Goal: Information Seeking & Learning: Learn about a topic

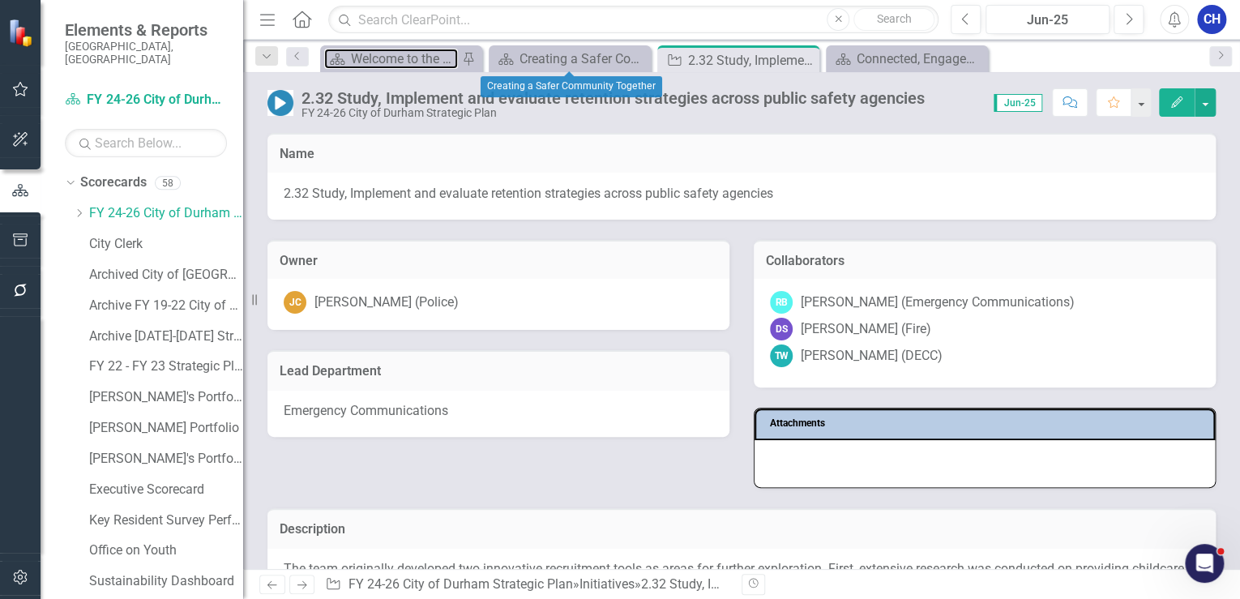
click at [406, 47] on div "Scorecard Welcome to the FY 2024-2026 Strategic Plan Landing Page! Pin" at bounding box center [401, 58] width 162 height 27
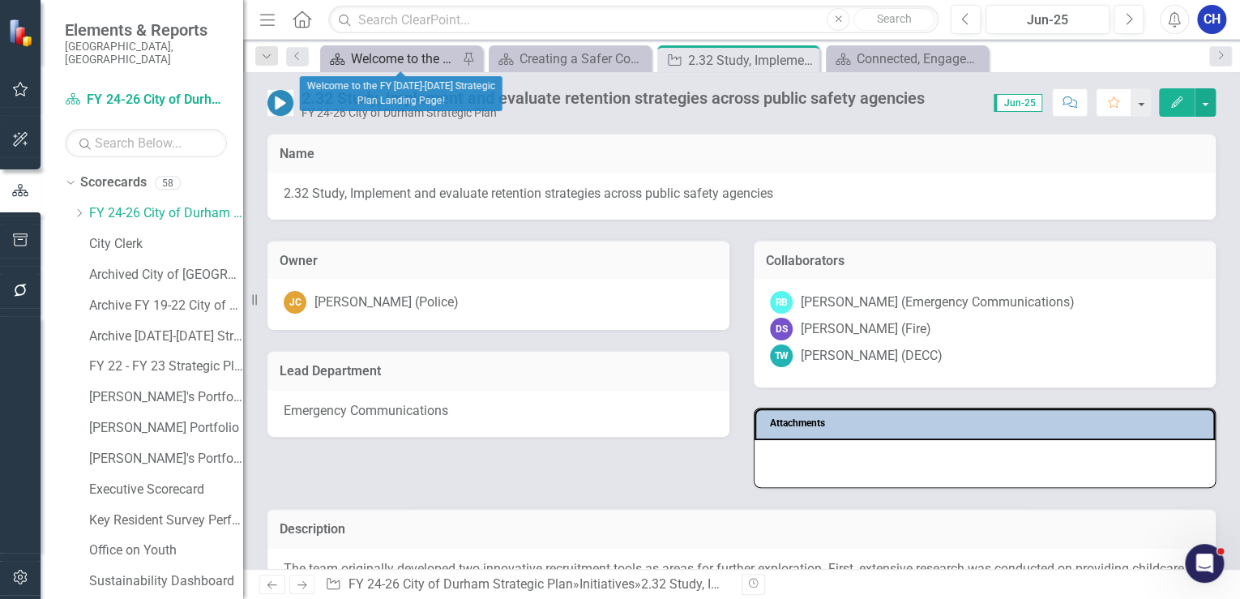
click at [408, 52] on div "Welcome to the FY [DATE]-[DATE] Strategic Plan Landing Page!" at bounding box center [404, 59] width 107 height 20
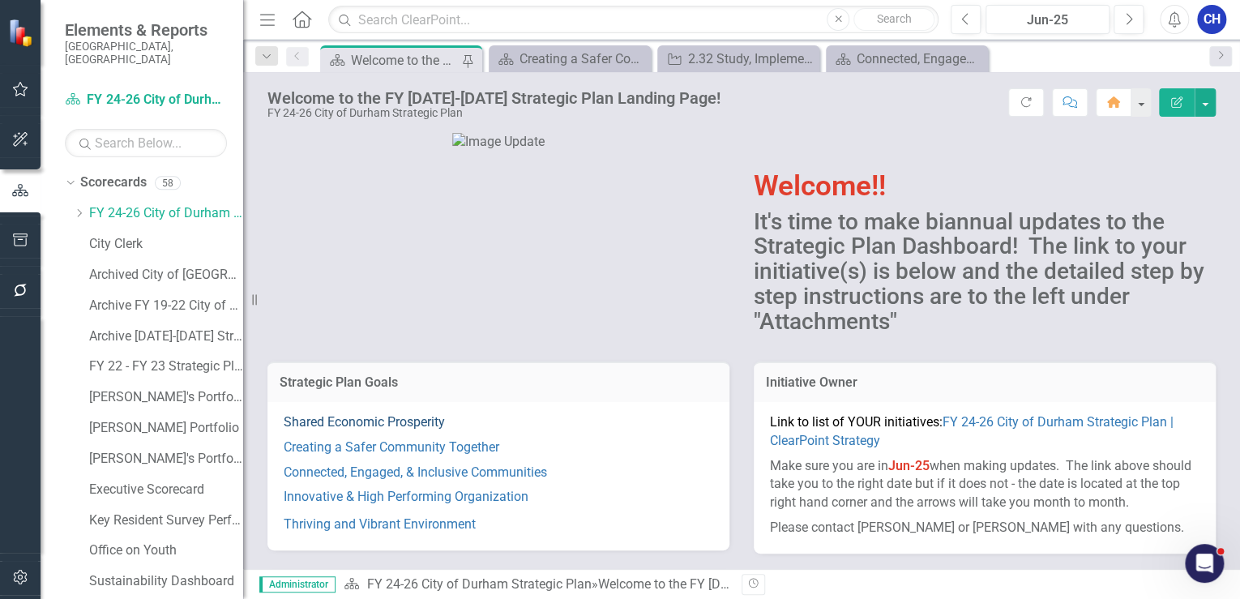
click at [421, 421] on link "Shared Economic Prosperity" at bounding box center [364, 421] width 161 height 15
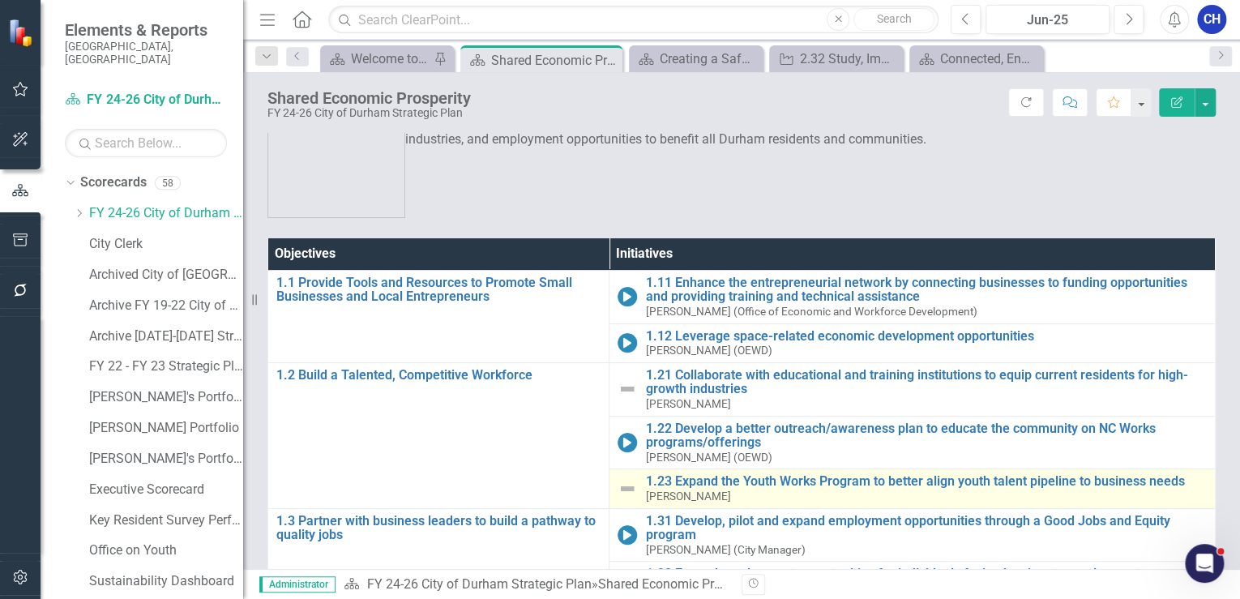
scroll to position [130, 0]
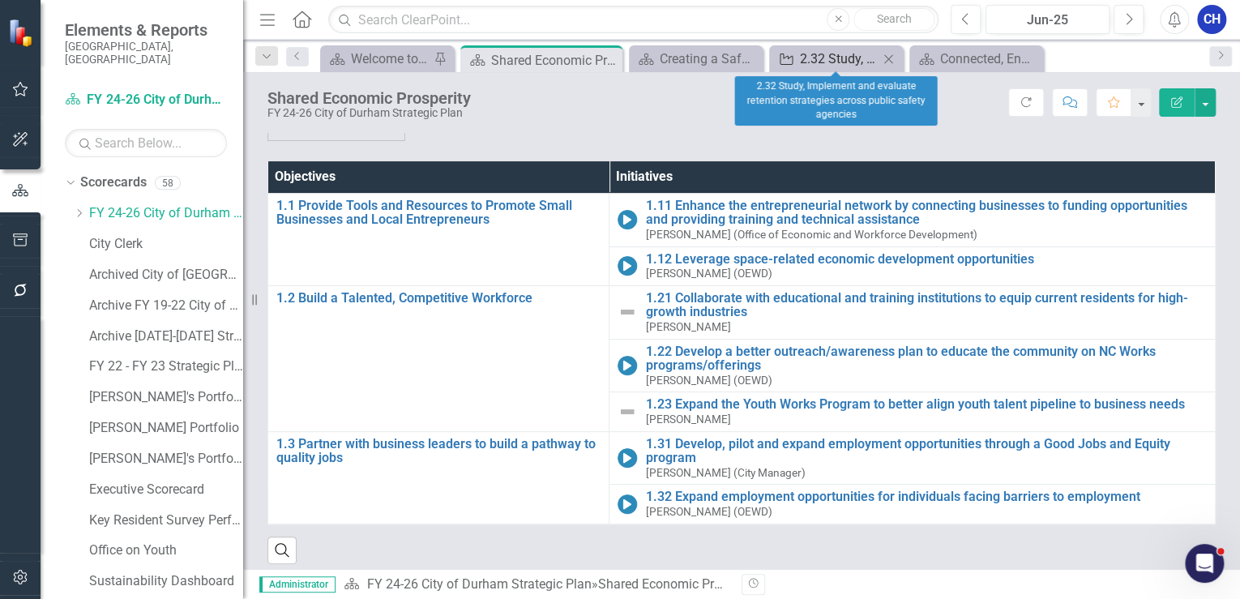
click at [824, 53] on div "2.32 Study, Implement and evaluate retention strategies across public safety ag…" at bounding box center [839, 59] width 79 height 20
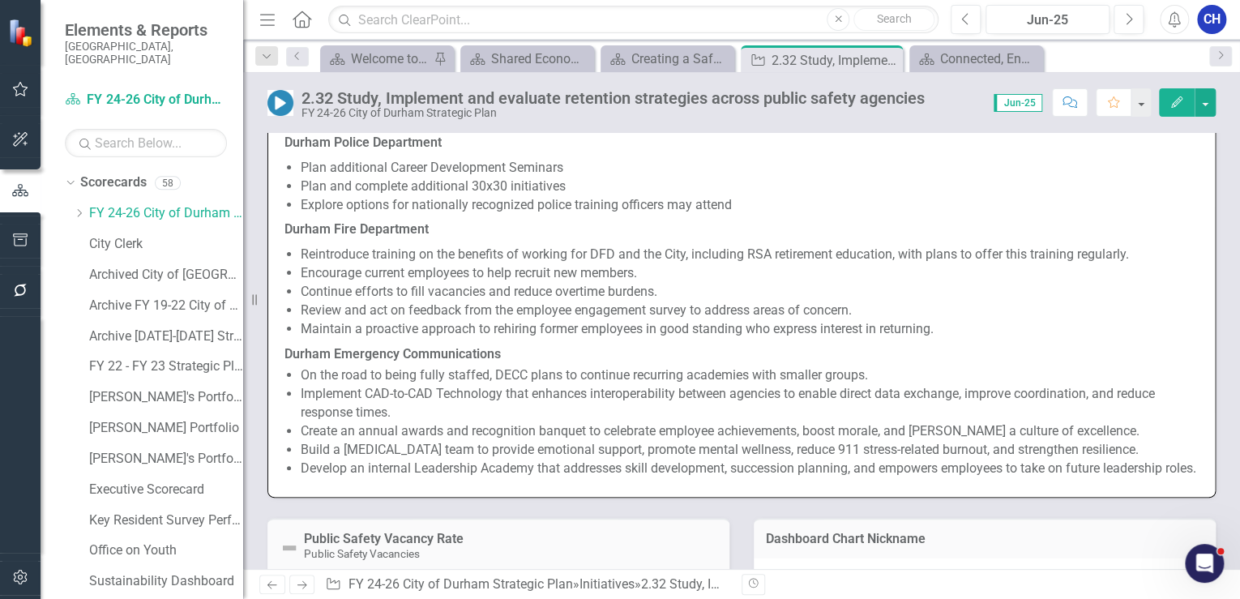
click at [378, 295] on li "Continue efforts to fill vacancies and reduce overtime burdens." at bounding box center [750, 292] width 898 height 19
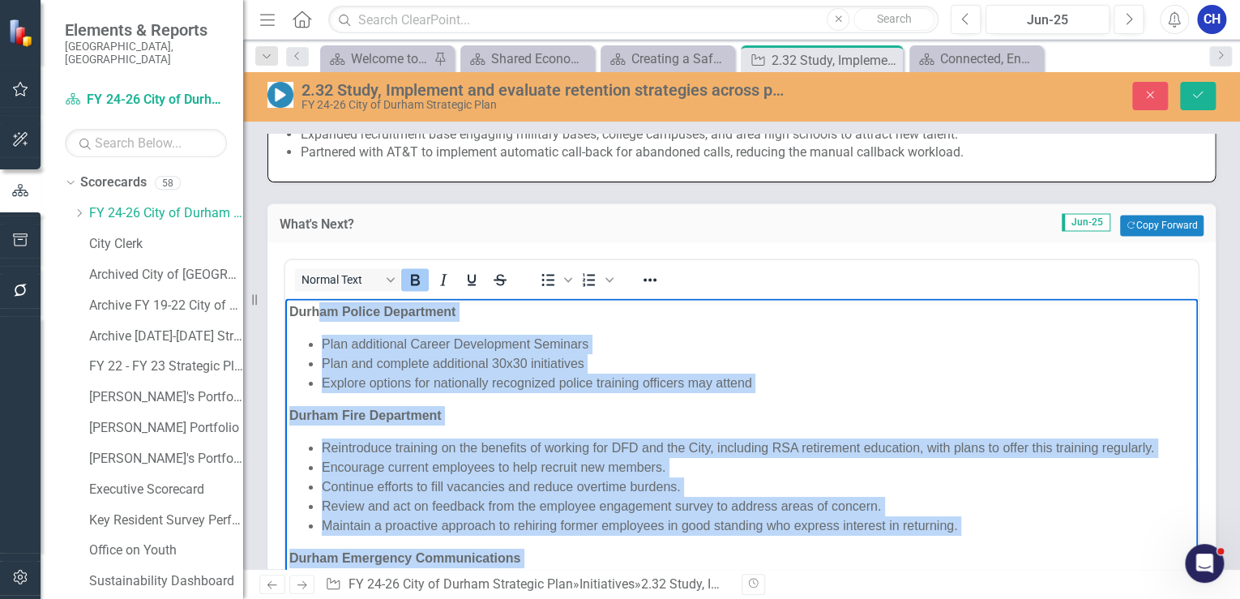
scroll to position [1174, 0]
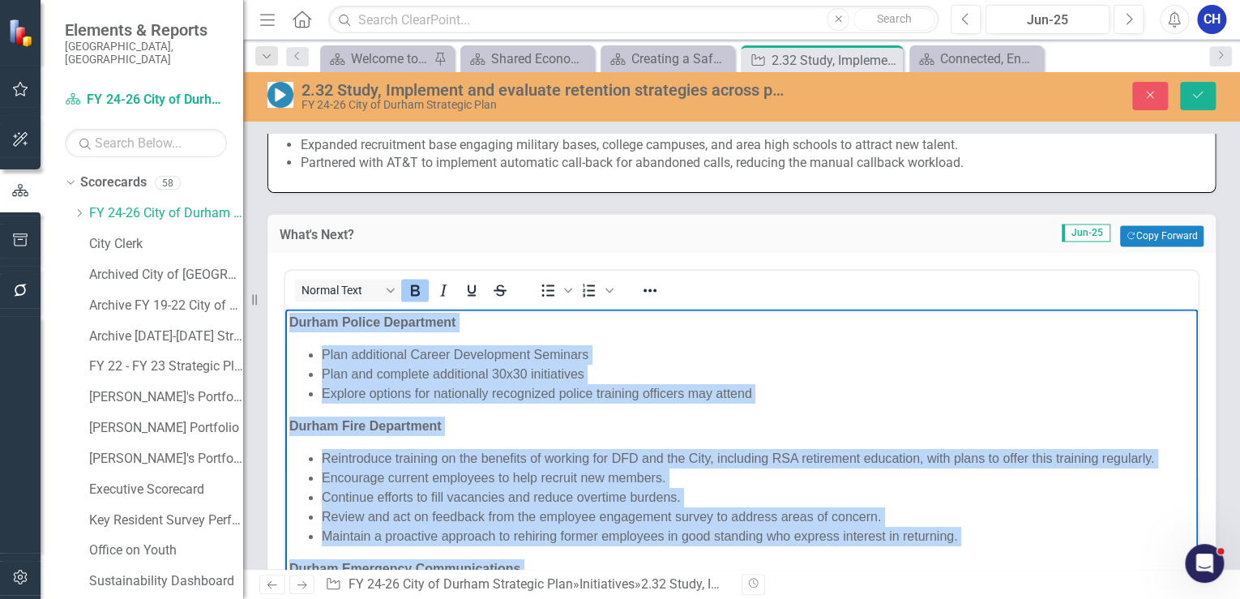
drag, startPoint x: 410, startPoint y: 561, endPoint x: 271, endPoint y: 311, distance: 285.5
click at [285, 311] on html "Durham Police Department Plan additional Career Development Seminars Plan and c…" at bounding box center [741, 527] width 913 height 436
copy body "Durham Police Department Plan additional Career Development Seminars Plan and c…"
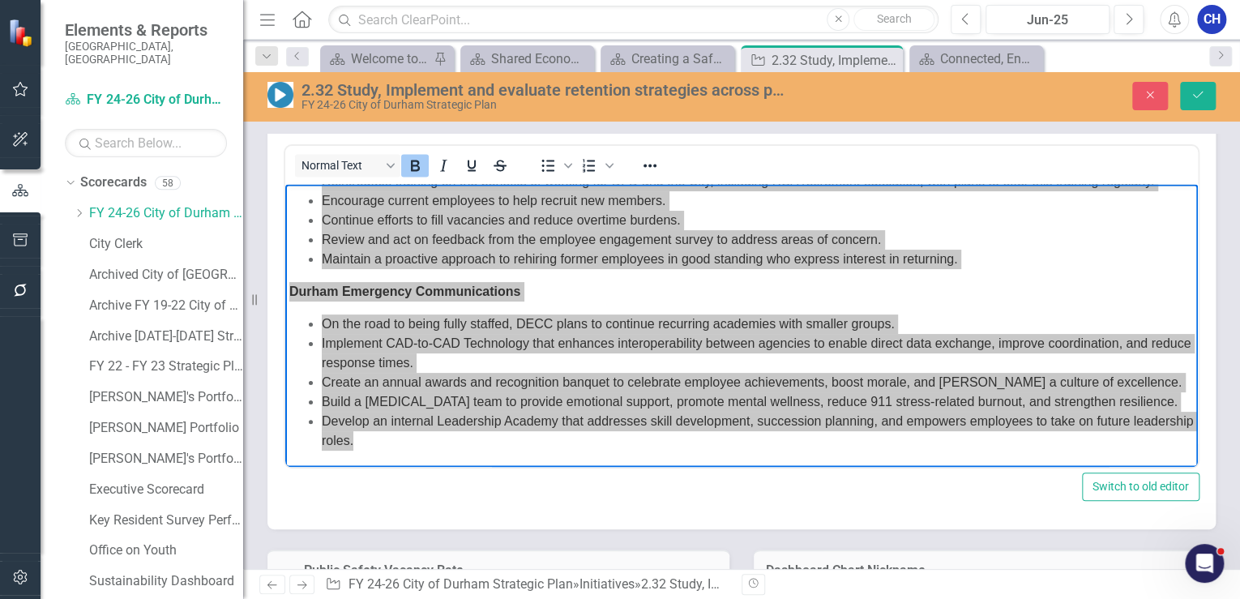
scroll to position [1303, 0]
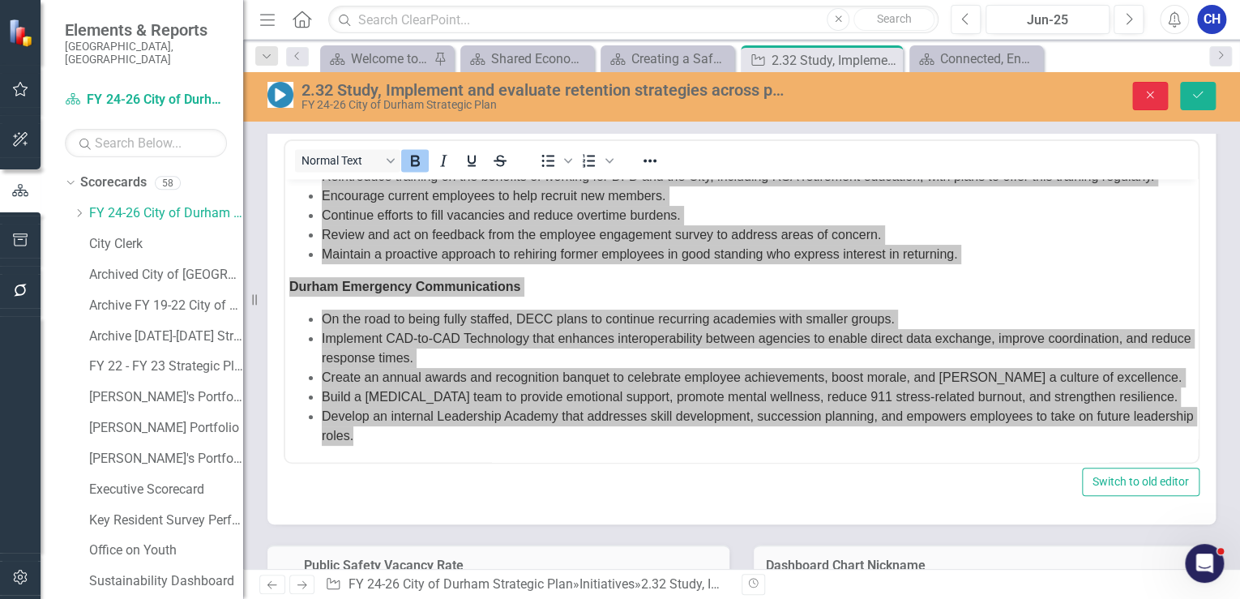
click at [1154, 94] on icon "Close" at bounding box center [1150, 94] width 15 height 11
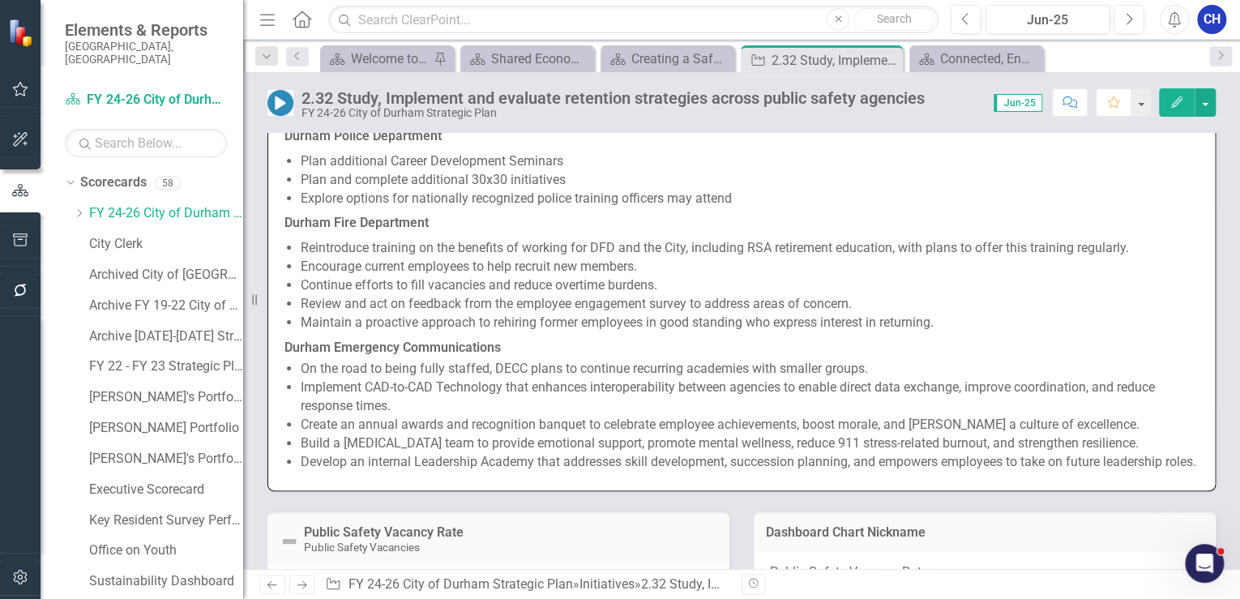
scroll to position [1297, 0]
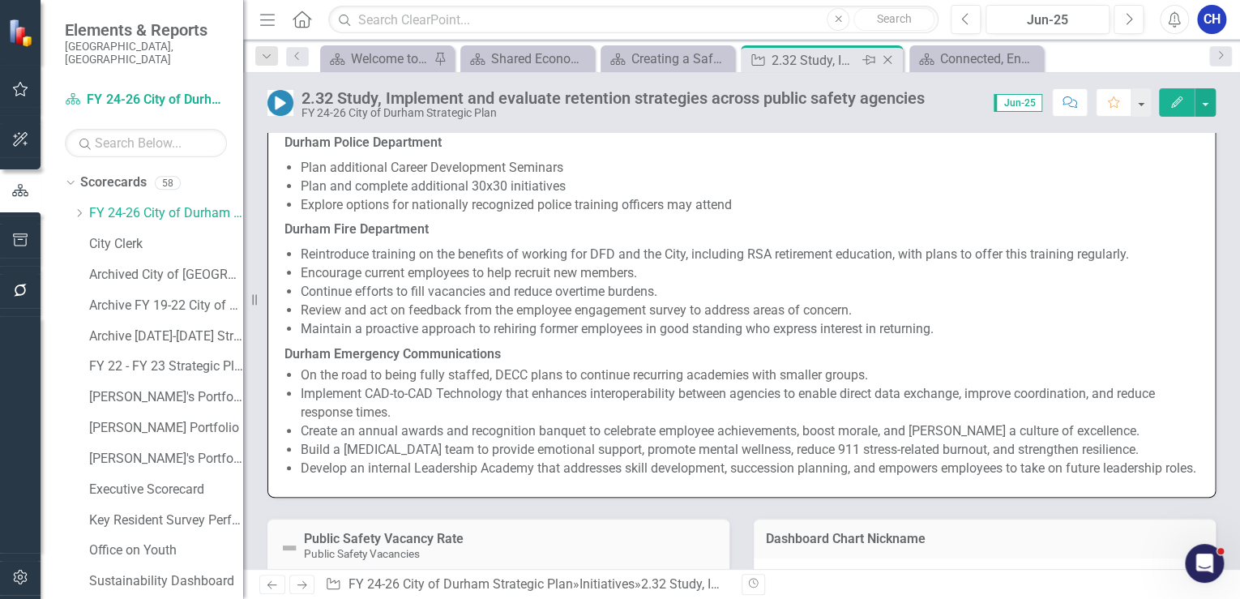
click at [887, 59] on icon at bounding box center [887, 60] width 9 height 9
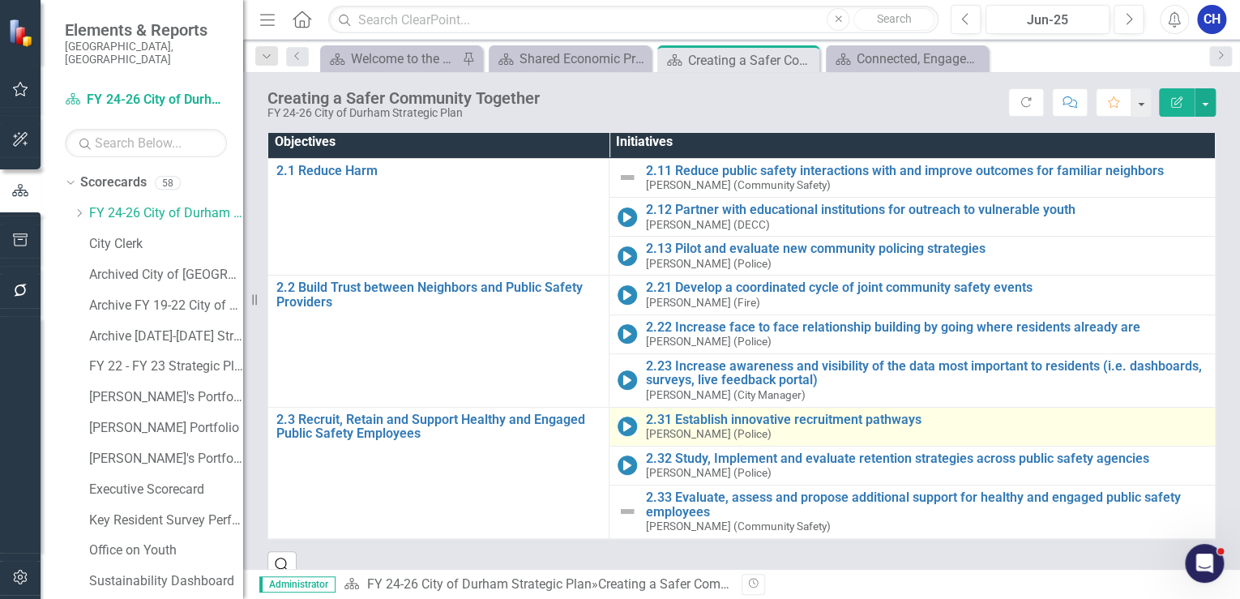
scroll to position [178, 0]
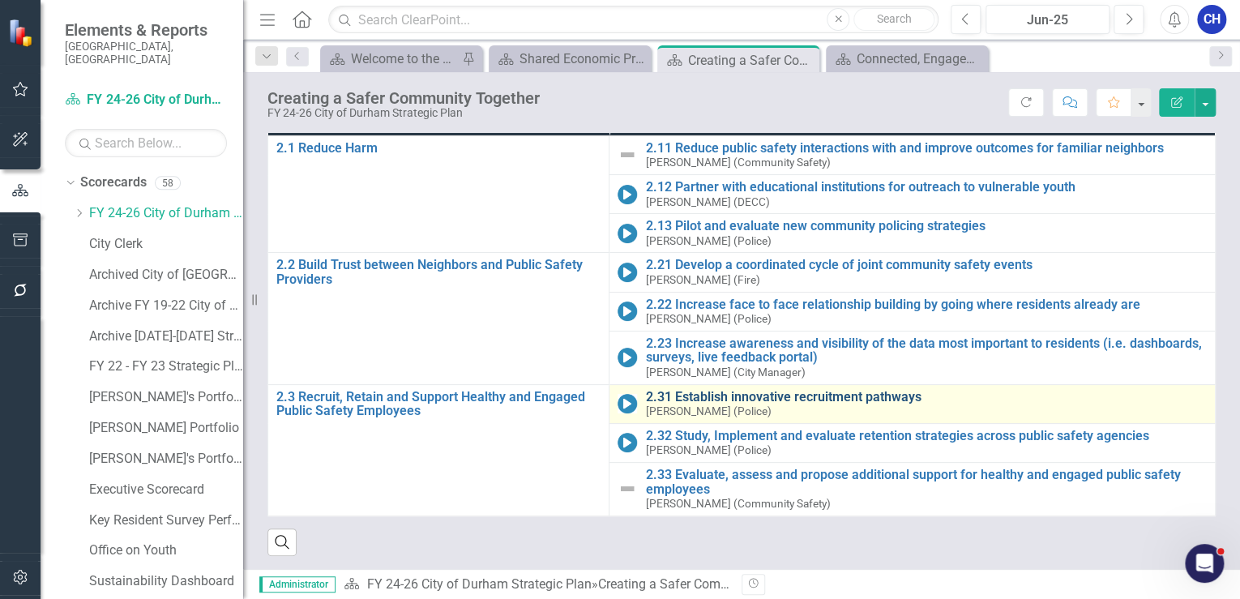
click at [710, 394] on link "2.31 Establish innovative recruitment pathways" at bounding box center [926, 397] width 562 height 15
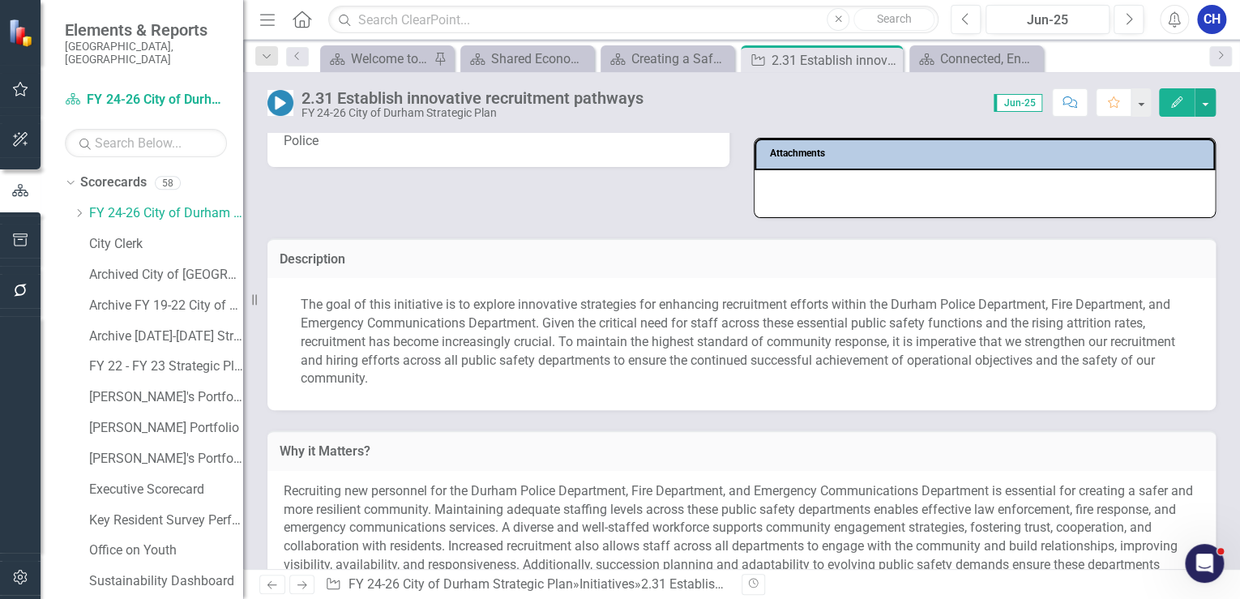
scroll to position [324, 0]
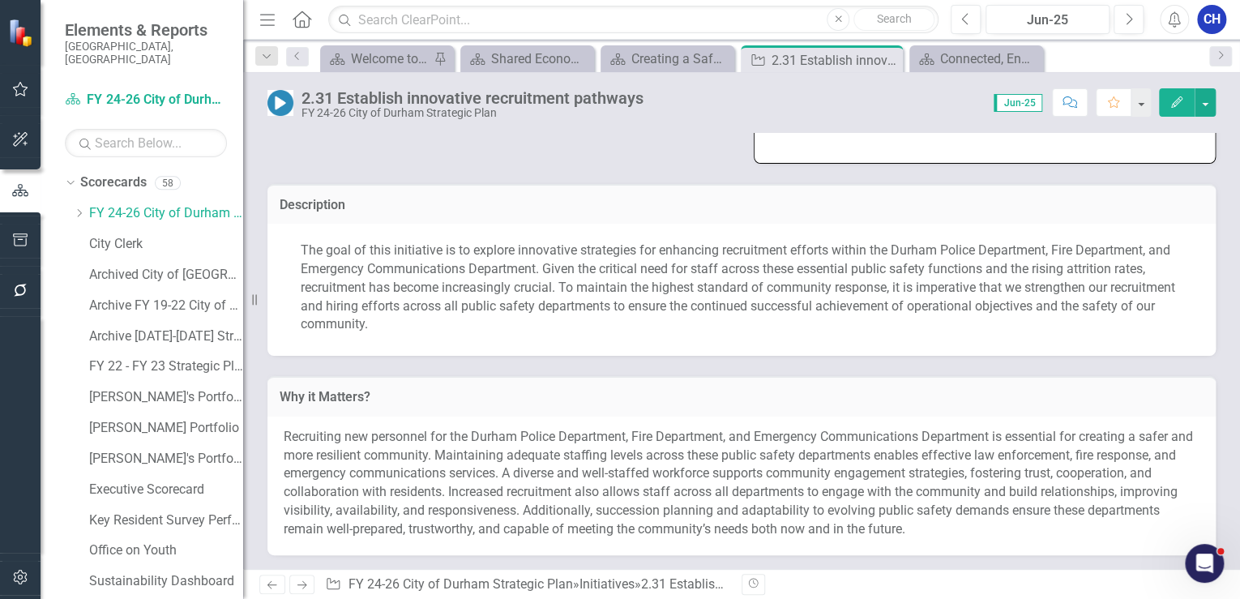
click at [418, 308] on p "The goal of this initiative is to explore innovative strategies for enhancing r…" at bounding box center [742, 288] width 882 height 92
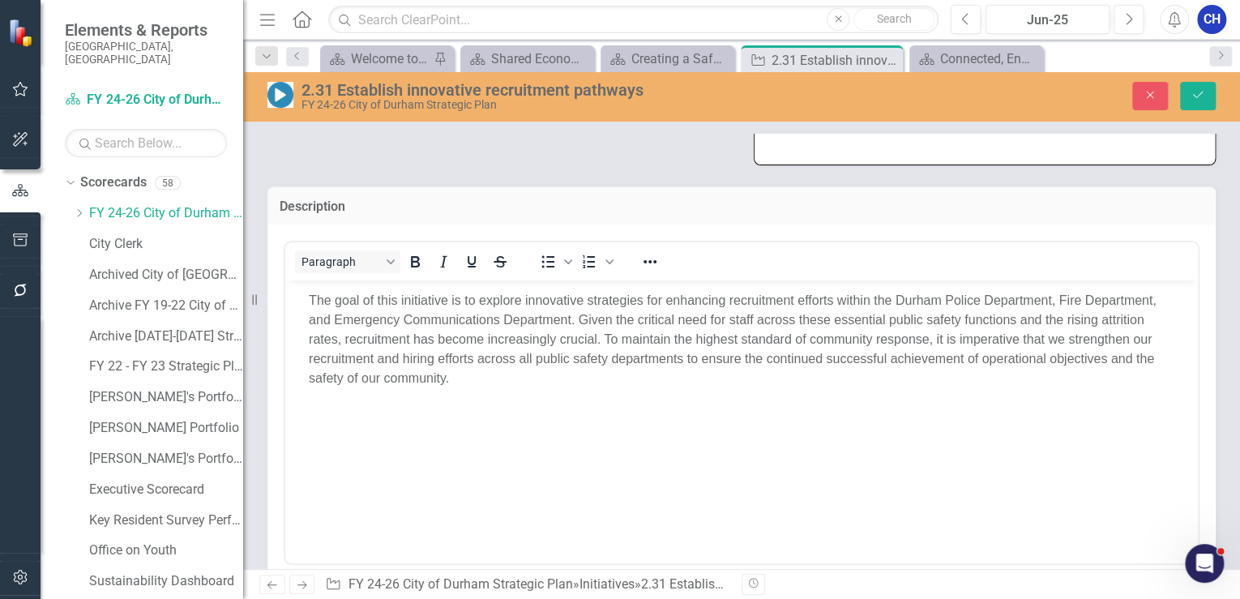
scroll to position [0, 0]
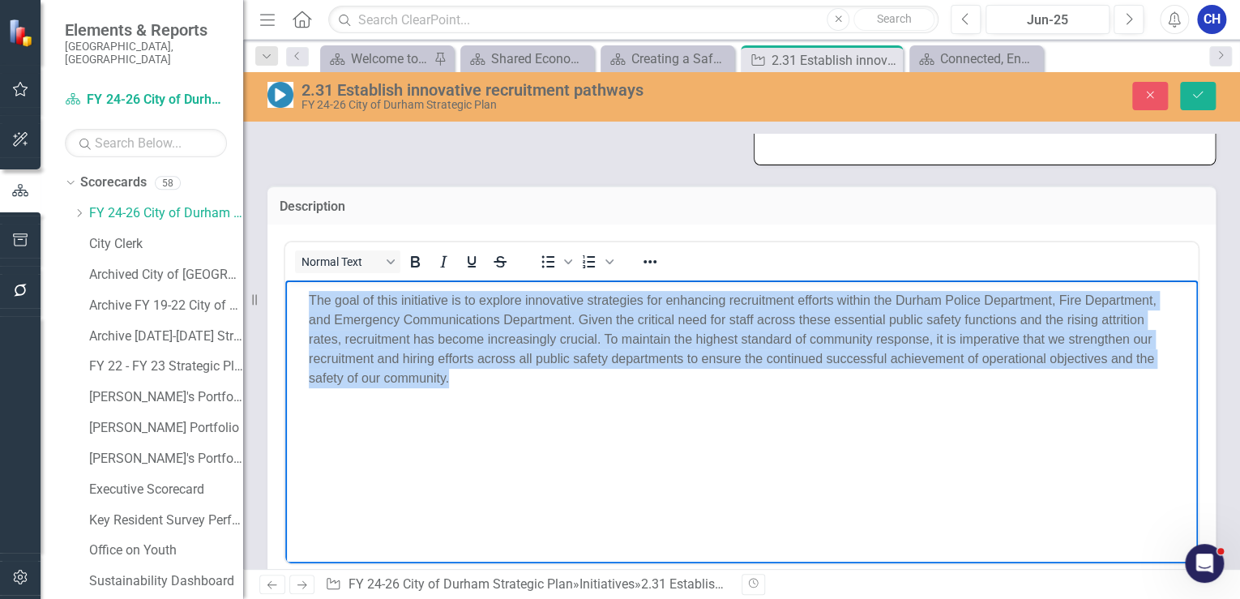
drag, startPoint x: 471, startPoint y: 387, endPoint x: 310, endPoint y: 300, distance: 183.5
click at [310, 300] on div "The goal of this initiative is to explore innovative strategies for enhancing r…" at bounding box center [741, 345] width 904 height 123
copy p "The goal of this initiative is to explore innovative strategies for enhancing r…"
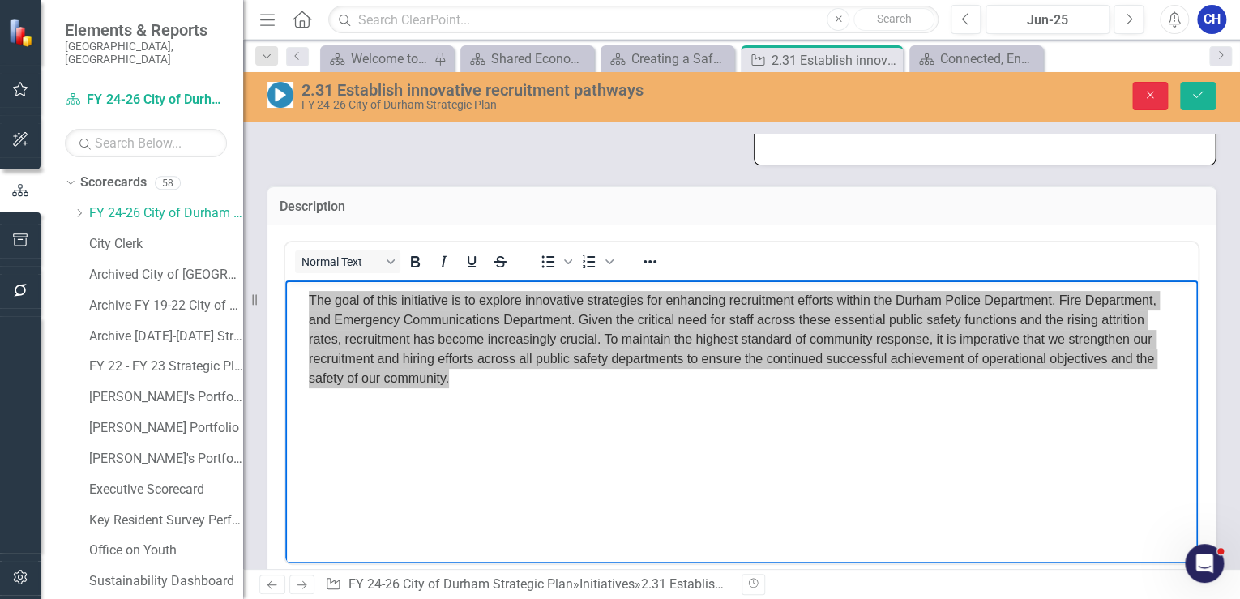
click at [1157, 97] on button "Close" at bounding box center [1150, 96] width 36 height 28
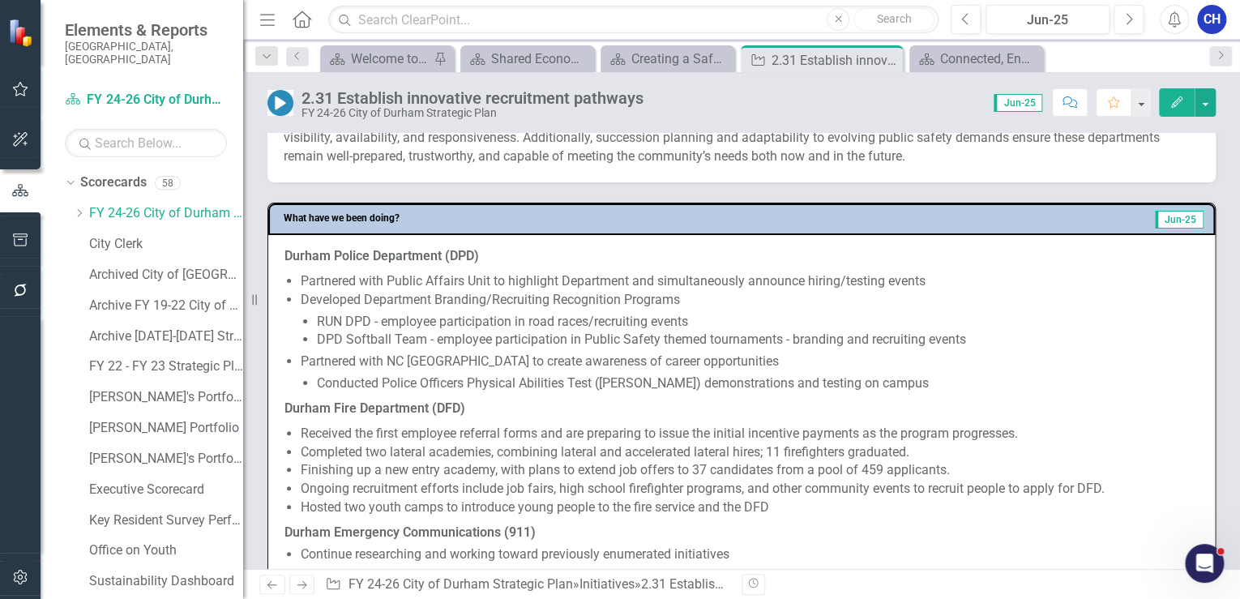
scroll to position [778, 0]
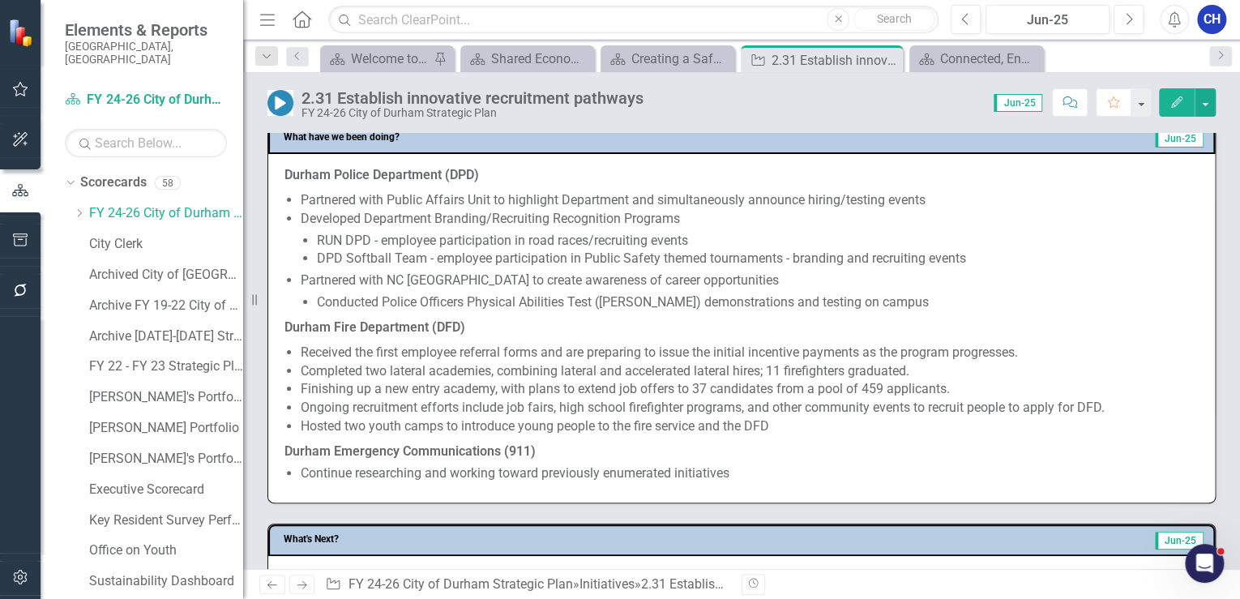
click at [580, 271] on li "Partnered with NC Central University to create awareness of career opportunitie…" at bounding box center [750, 291] width 898 height 41
click at [580, 272] on li "Partnered with NC Central University to create awareness of career opportunitie…" at bounding box center [750, 291] width 898 height 41
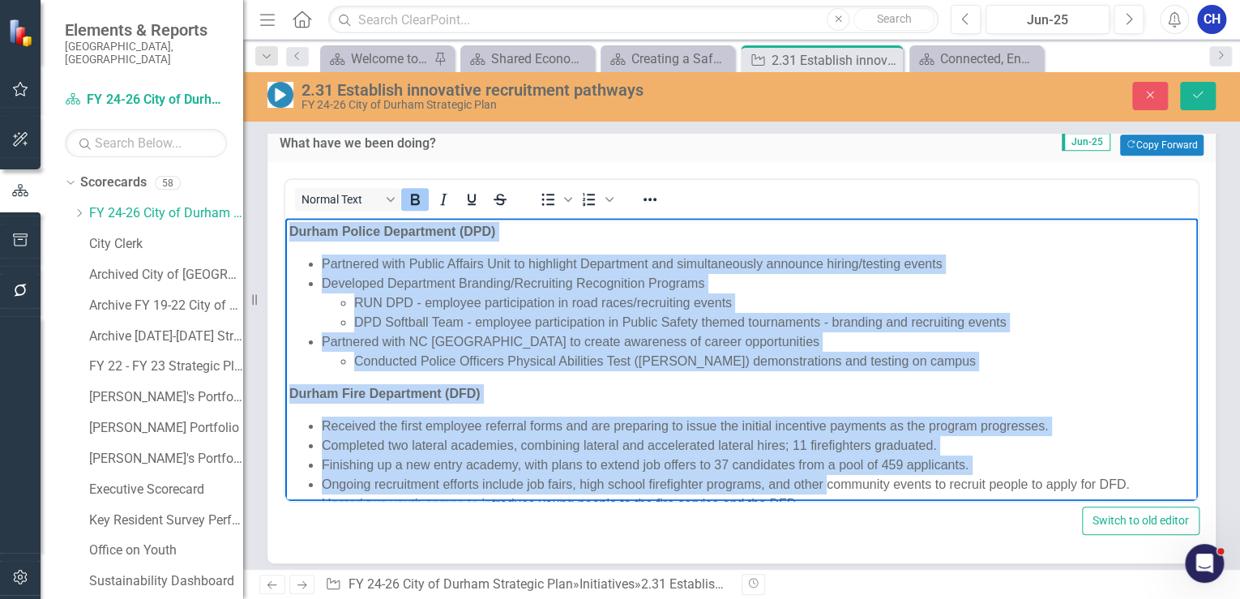
scroll to position [94, 0]
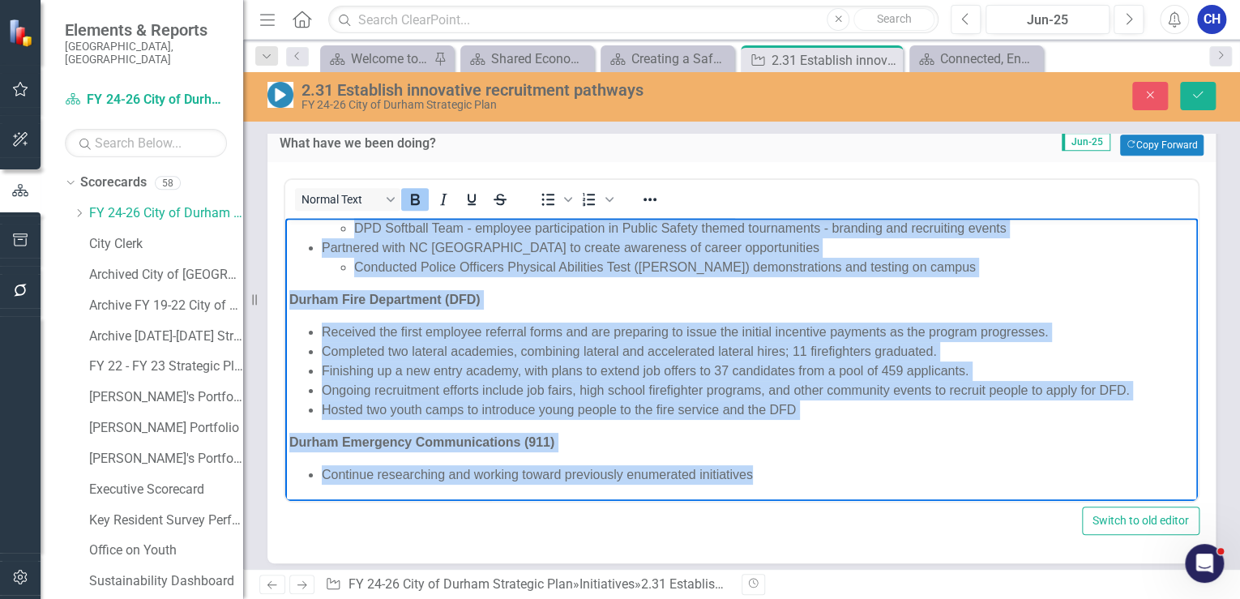
drag, startPoint x: 393, startPoint y: 281, endPoint x: 1174, endPoint y: 763, distance: 917.0
click at [889, 502] on html "Durham Police Department (DPD) Partnered with Public Affairs Unit to highlight …" at bounding box center [741, 313] width 913 height 378
copy body "Durham Police Department (DPD) Partnered with Public Affairs Unit to highlight …"
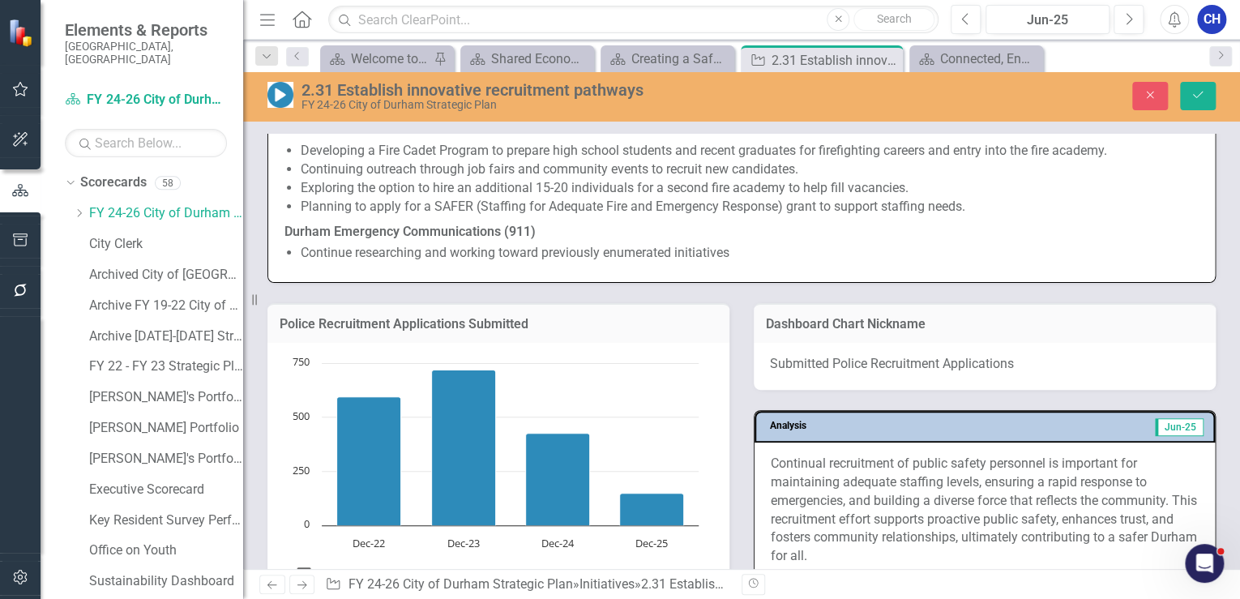
scroll to position [1362, 0]
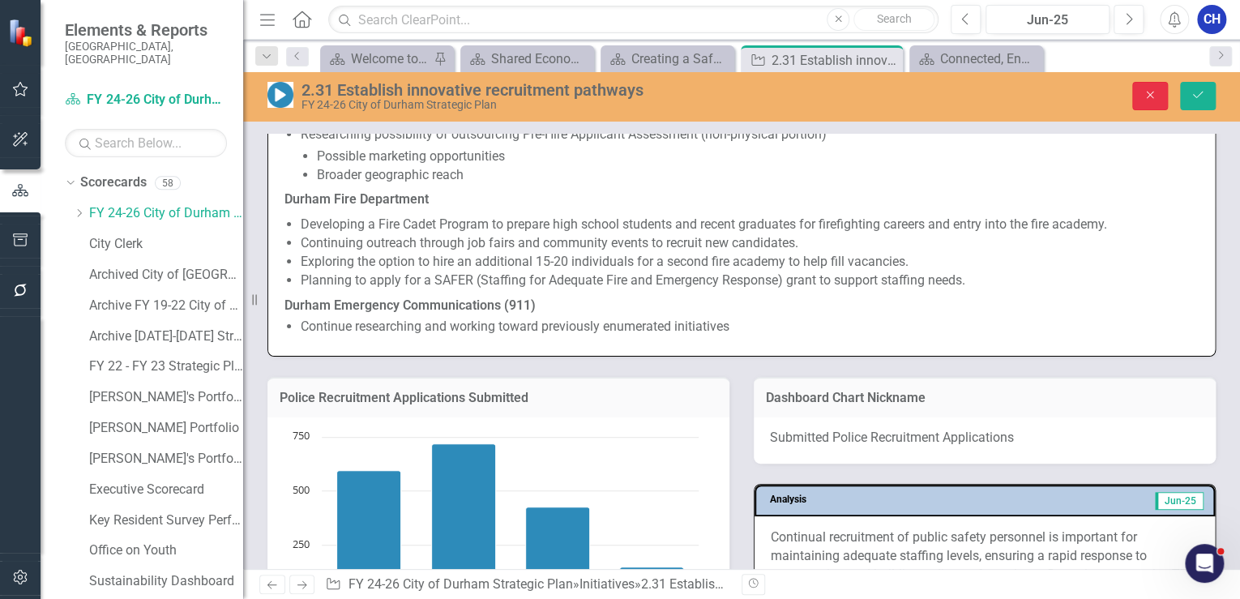
drag, startPoint x: 1144, startPoint y: 94, endPoint x: 1221, endPoint y: 174, distance: 111.2
click at [1144, 94] on icon "Close" at bounding box center [1150, 94] width 15 height 11
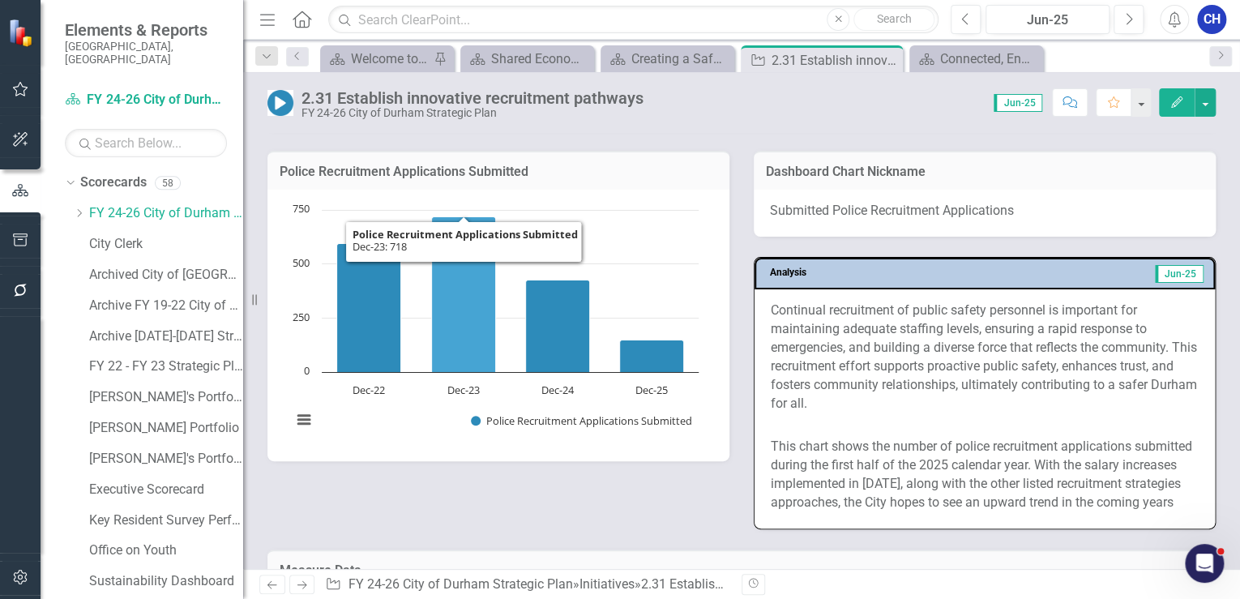
scroll to position [1496, 0]
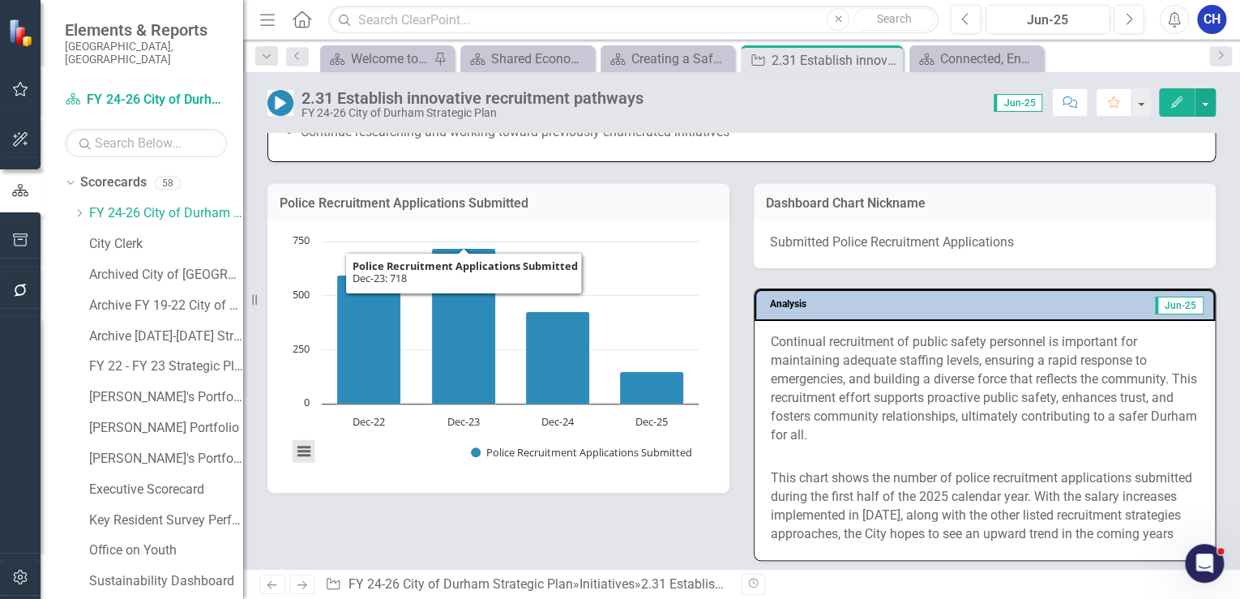
click at [306, 443] on button "View chart menu, Chart" at bounding box center [304, 451] width 23 height 23
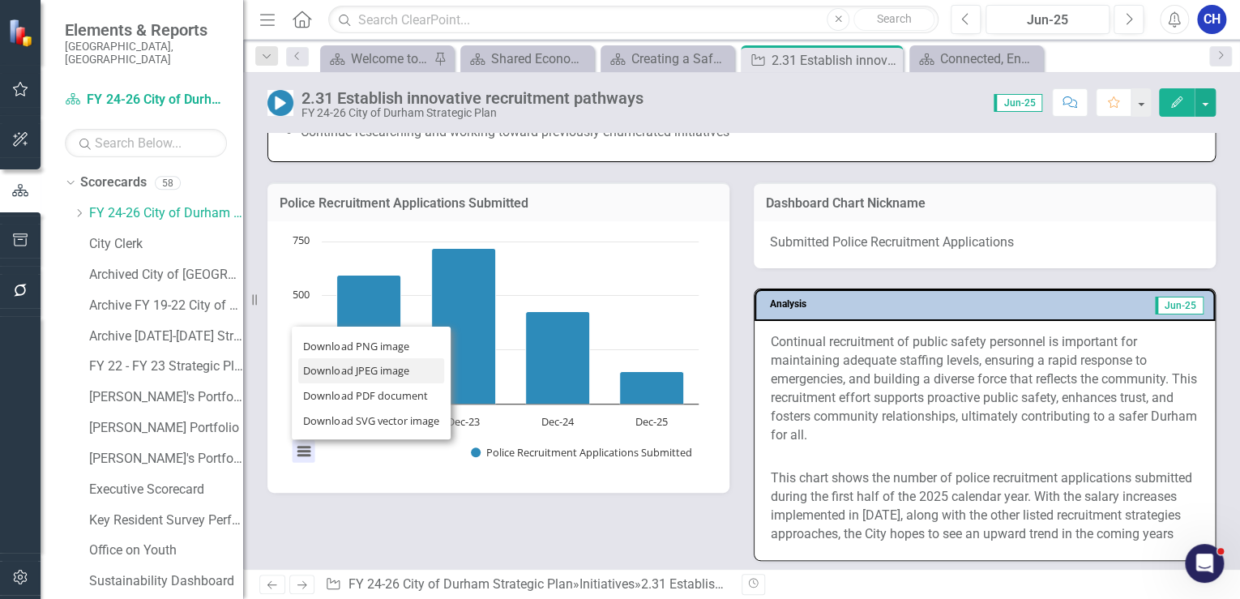
click at [364, 366] on li "Download JPEG image" at bounding box center [371, 370] width 146 height 25
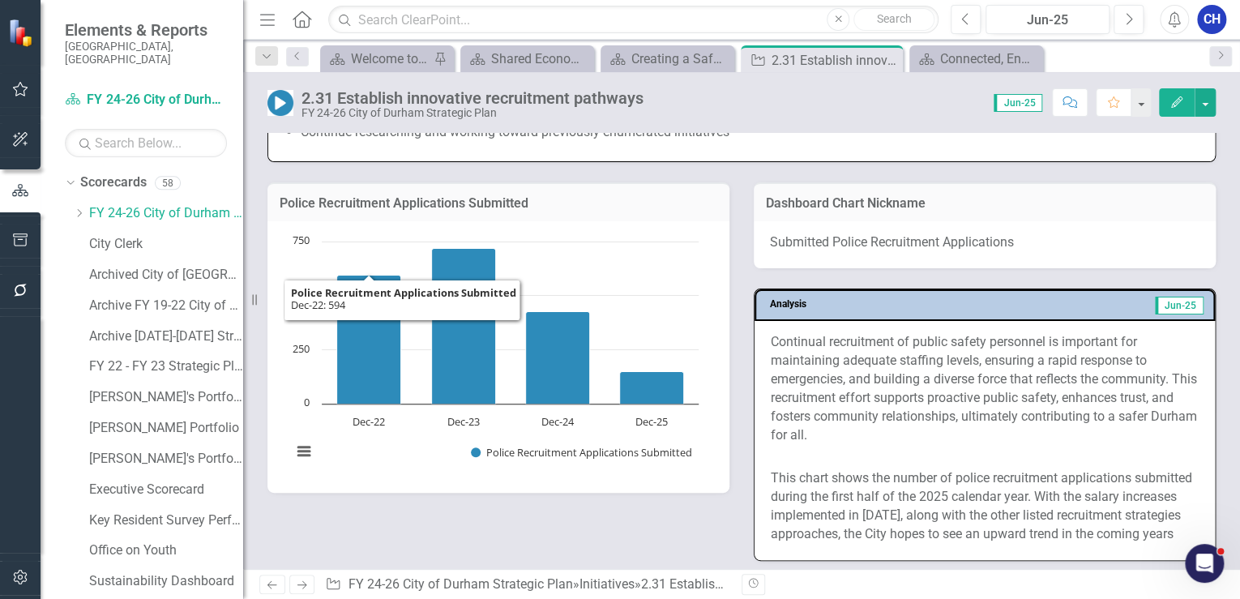
click at [682, 505] on div "Police Recruitment Applications Submitted Chart Bar chart with 4 bars. Police R…" at bounding box center [741, 361] width 973 height 399
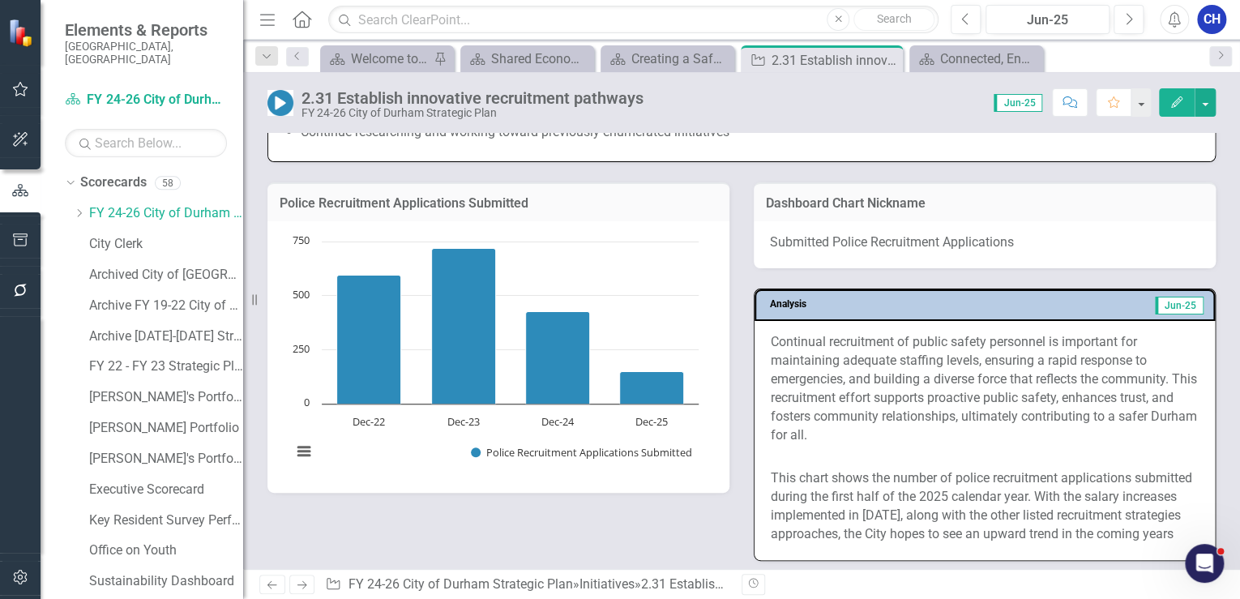
scroll to position [1561, 0]
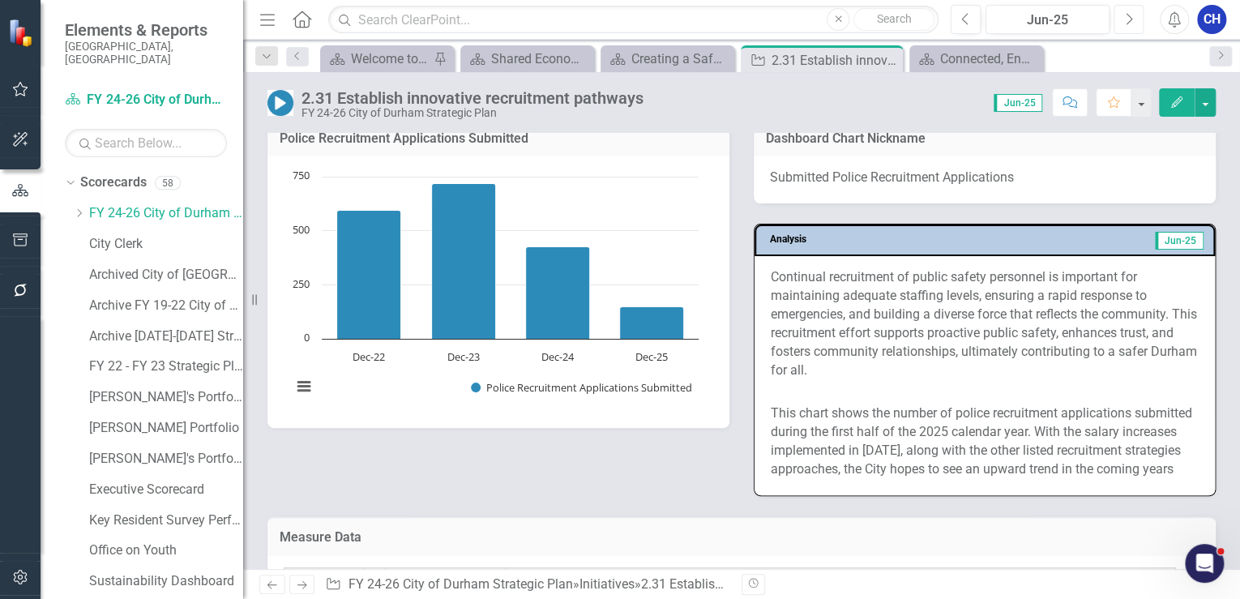
click at [1125, 19] on icon "Next" at bounding box center [1128, 19] width 9 height 15
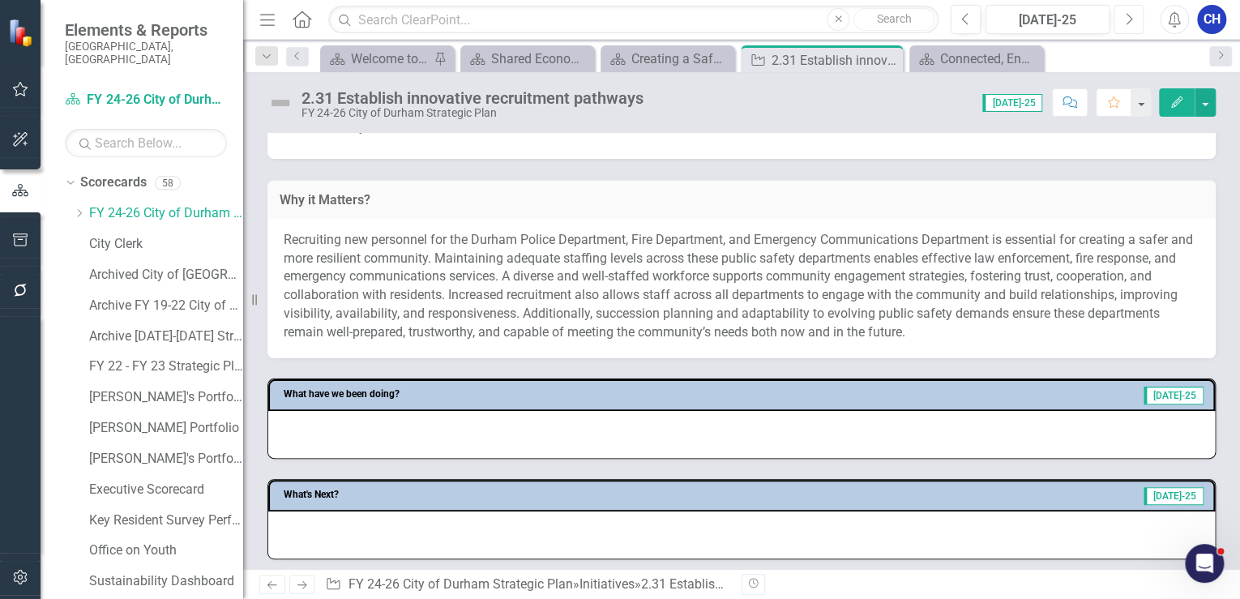
scroll to position [519, 0]
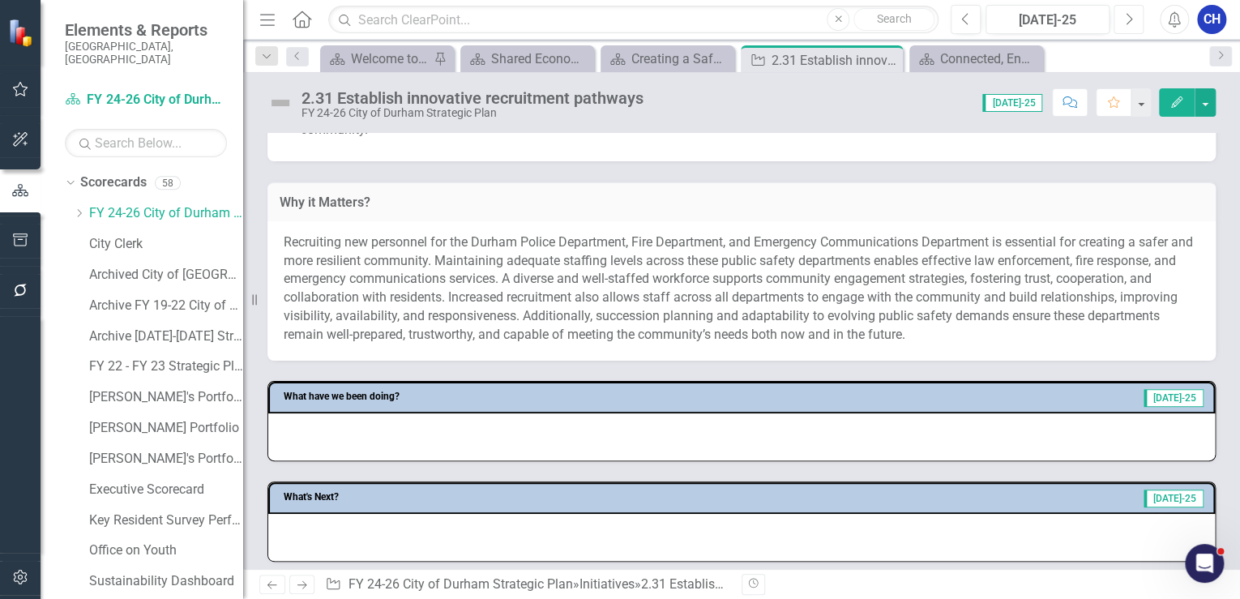
click at [1131, 14] on icon "Next" at bounding box center [1128, 19] width 9 height 15
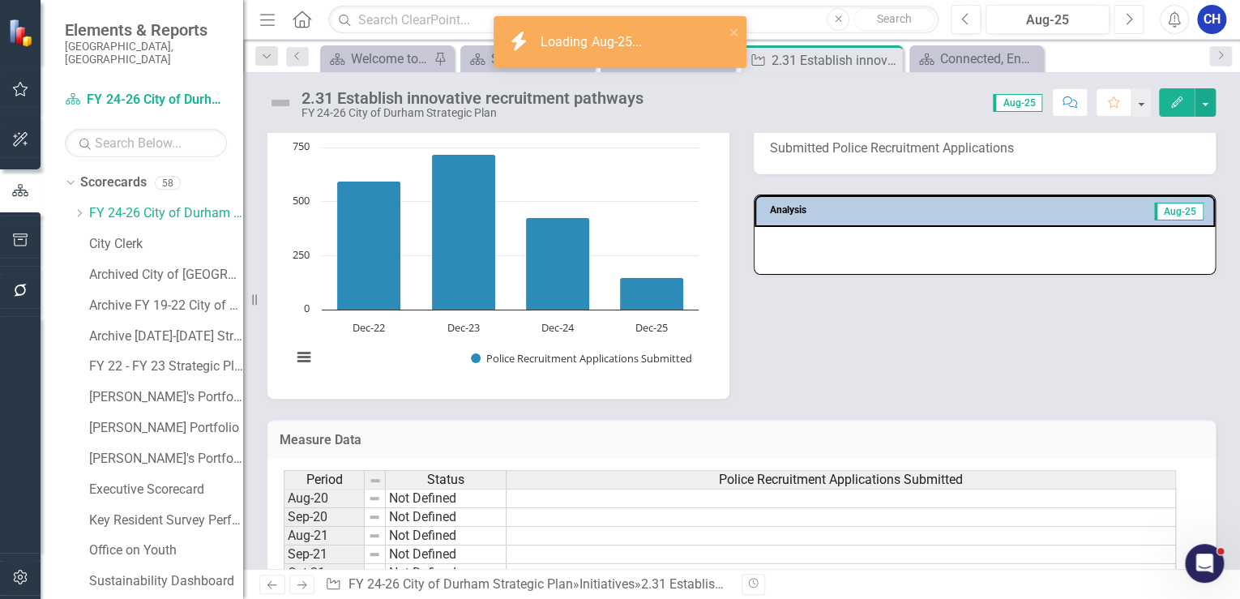
scroll to position [1037, 0]
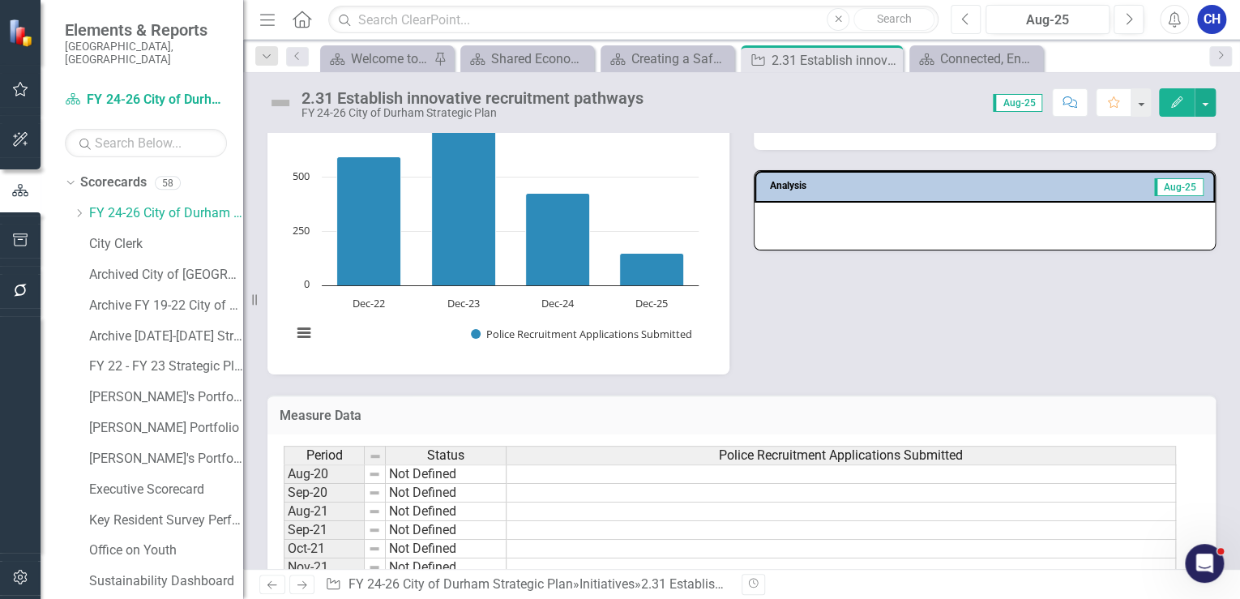
click at [964, 17] on icon "Previous" at bounding box center [965, 19] width 9 height 15
click at [964, 17] on icon "button" at bounding box center [965, 18] width 6 height 11
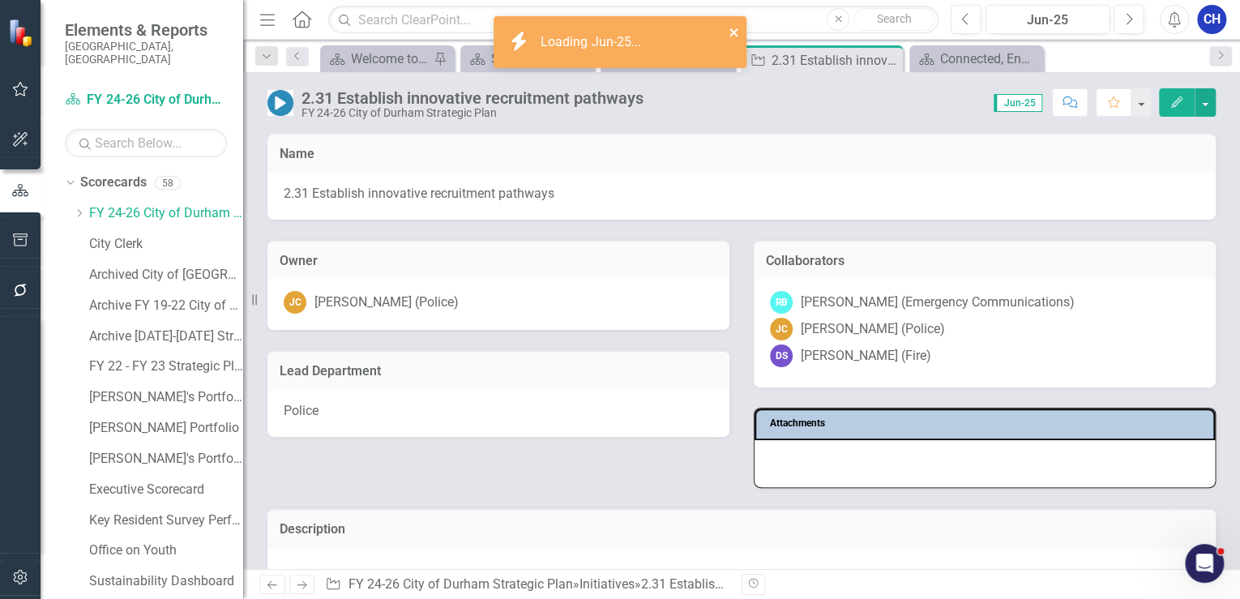
click at [730, 32] on icon "close" at bounding box center [734, 32] width 11 height 13
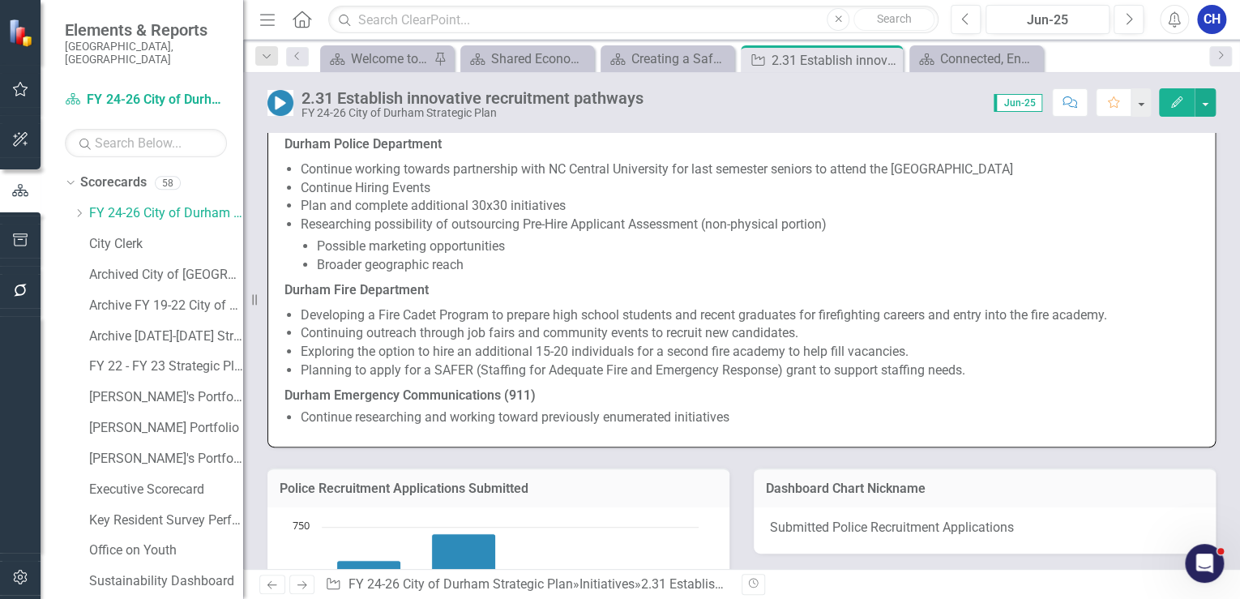
scroll to position [1232, 0]
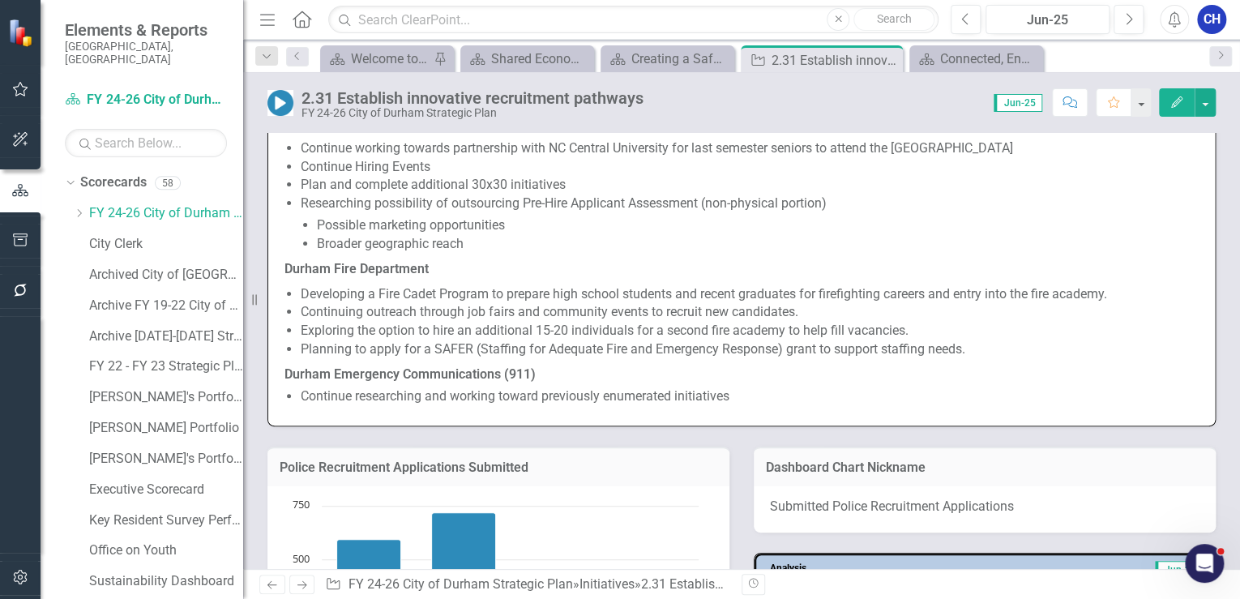
click at [733, 392] on li "Continue researching and working toward previously enumerated initiatives" at bounding box center [750, 396] width 898 height 19
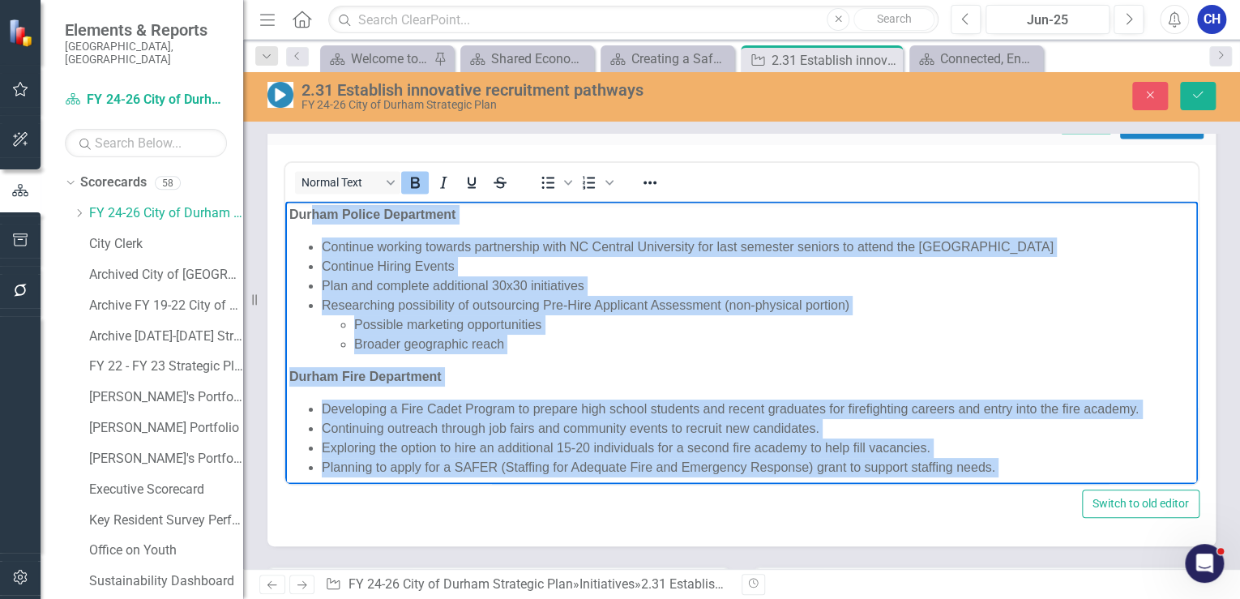
scroll to position [1174, 0]
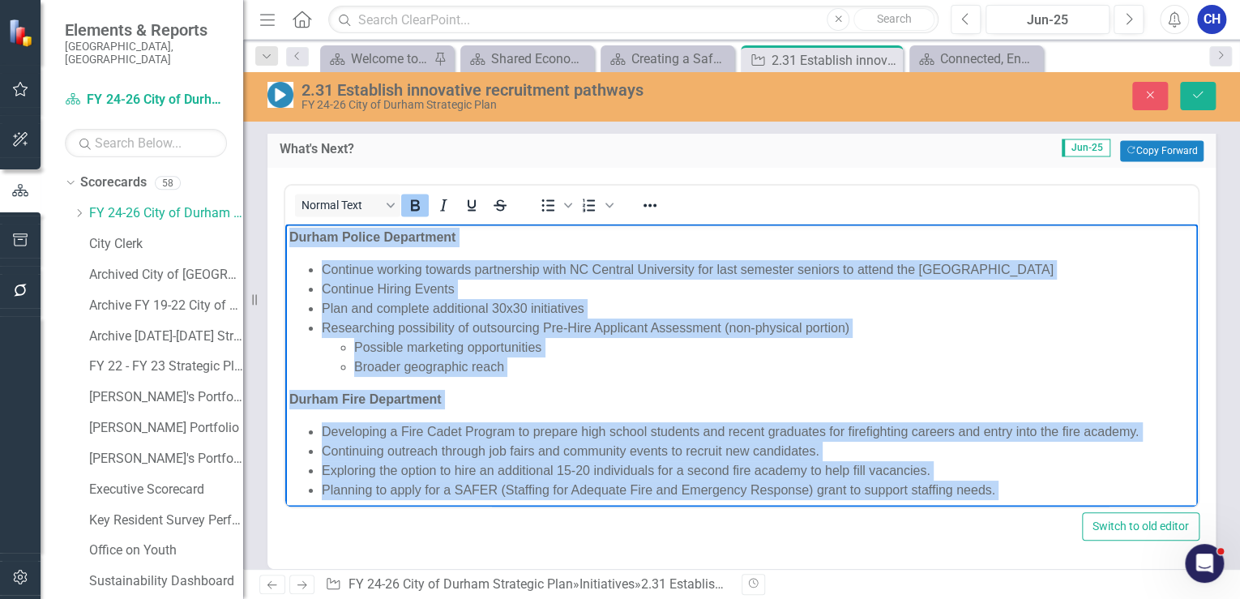
drag, startPoint x: 716, startPoint y: 469, endPoint x: 276, endPoint y: 230, distance: 500.8
click at [285, 230] on html "Durham Police Department Continue working towards partnership with NC Central U…" at bounding box center [741, 403] width 913 height 358
copy body "Durham Police Department Continue working towards partnership with NC Central U…"
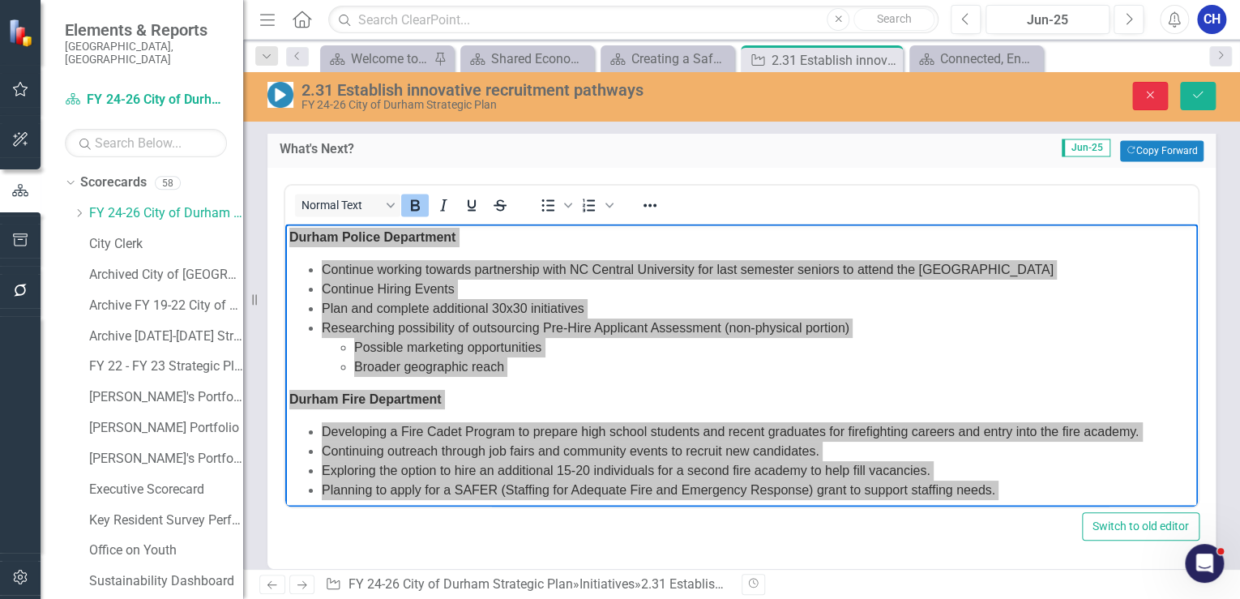
click at [1155, 104] on button "Close" at bounding box center [1150, 96] width 36 height 28
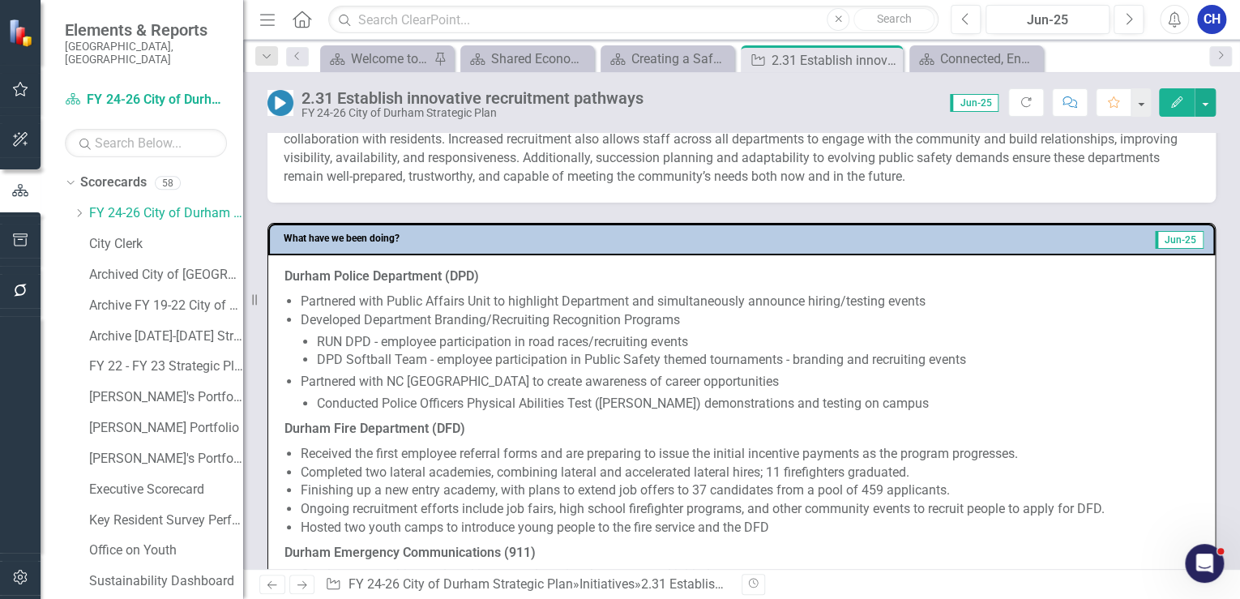
scroll to position [526, 0]
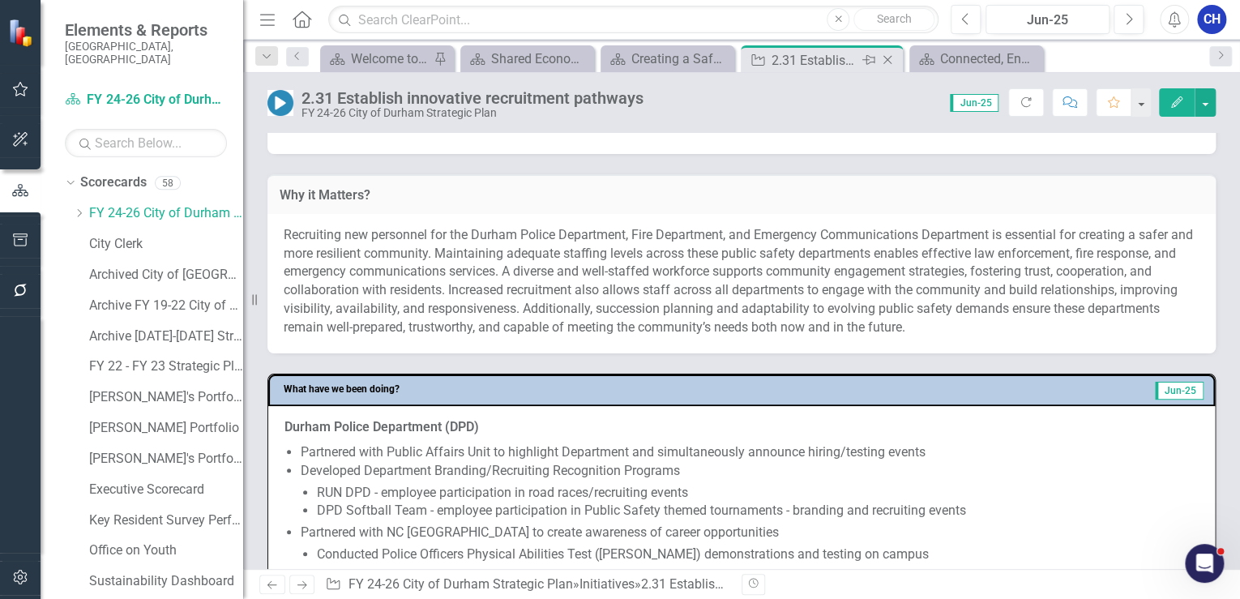
click at [888, 58] on icon at bounding box center [887, 60] width 9 height 9
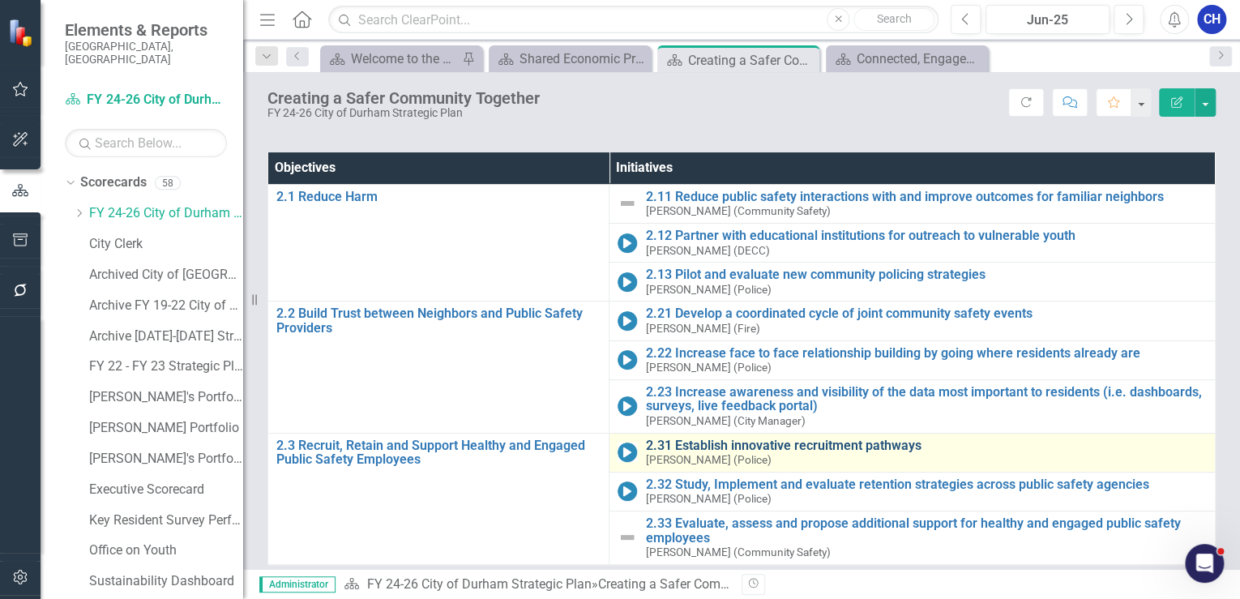
scroll to position [178, 0]
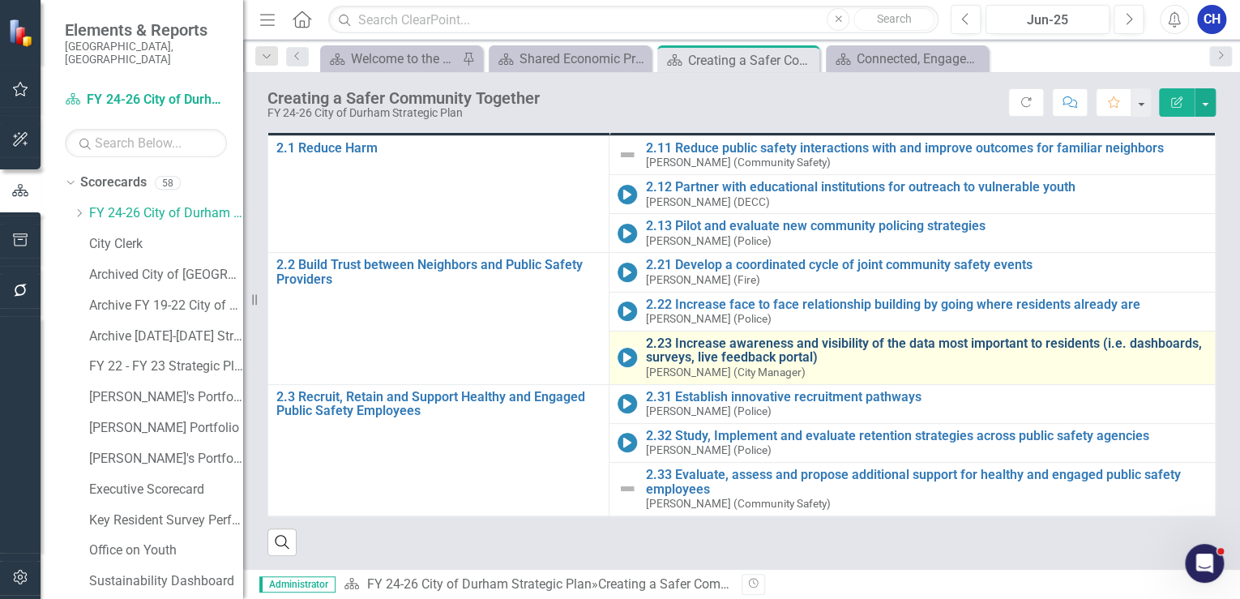
click at [721, 345] on link "2.23 Increase awareness and visibility of the data most important to residents …" at bounding box center [926, 350] width 562 height 28
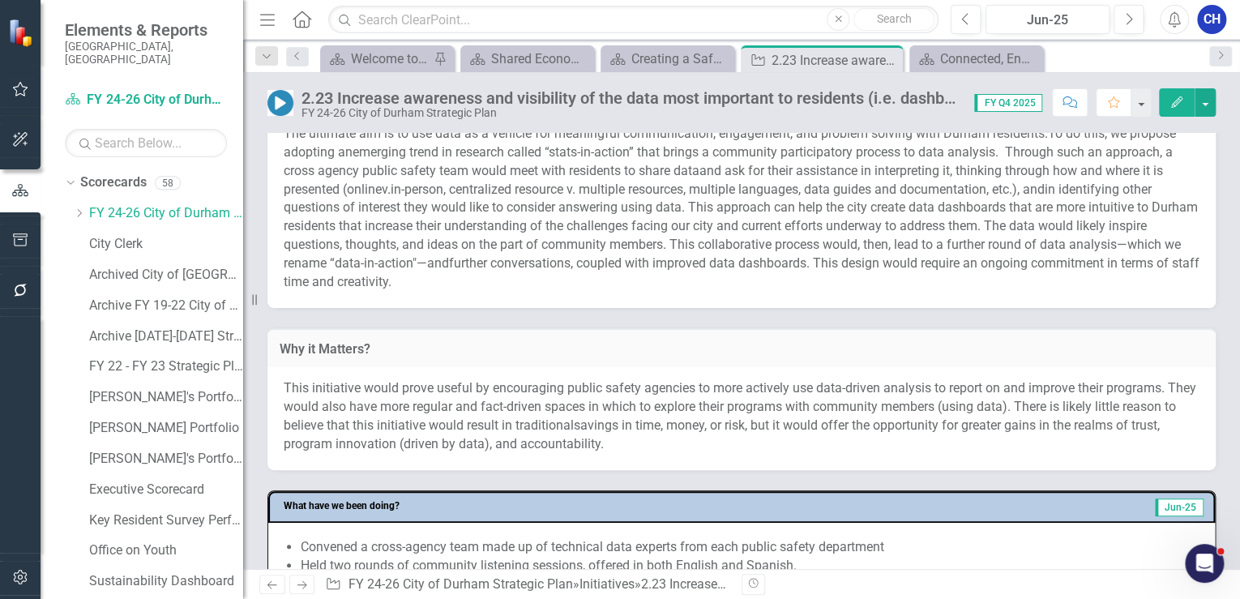
scroll to position [389, 0]
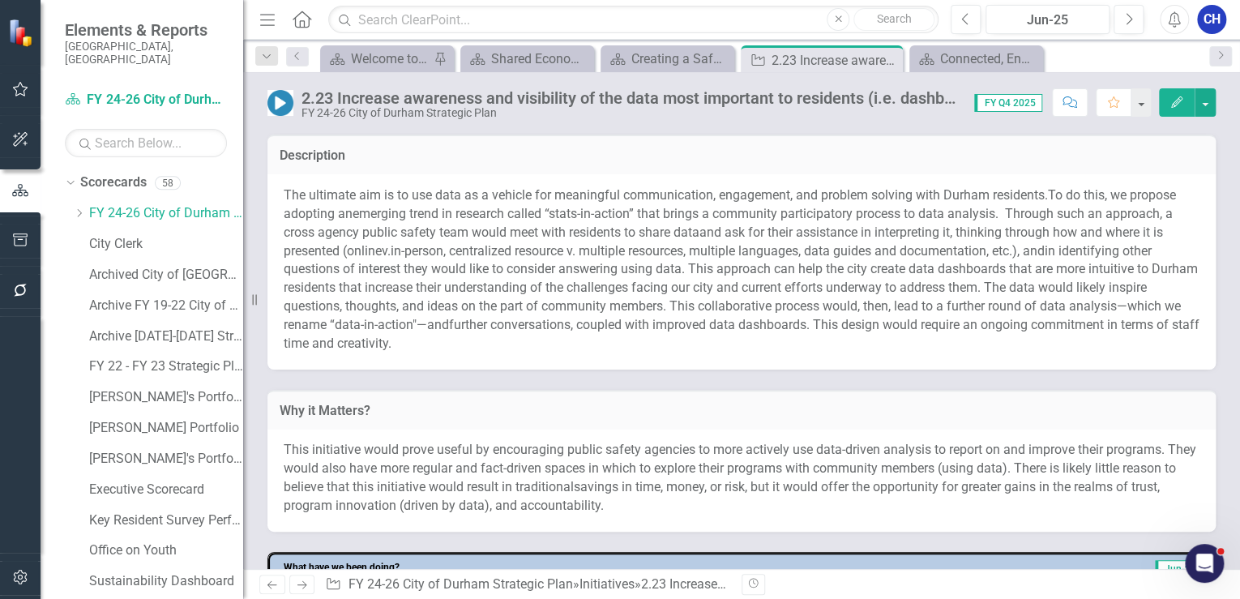
click at [533, 265] on span "in identifying other questions of interest they would like to consider answerin…" at bounding box center [741, 278] width 914 height 71
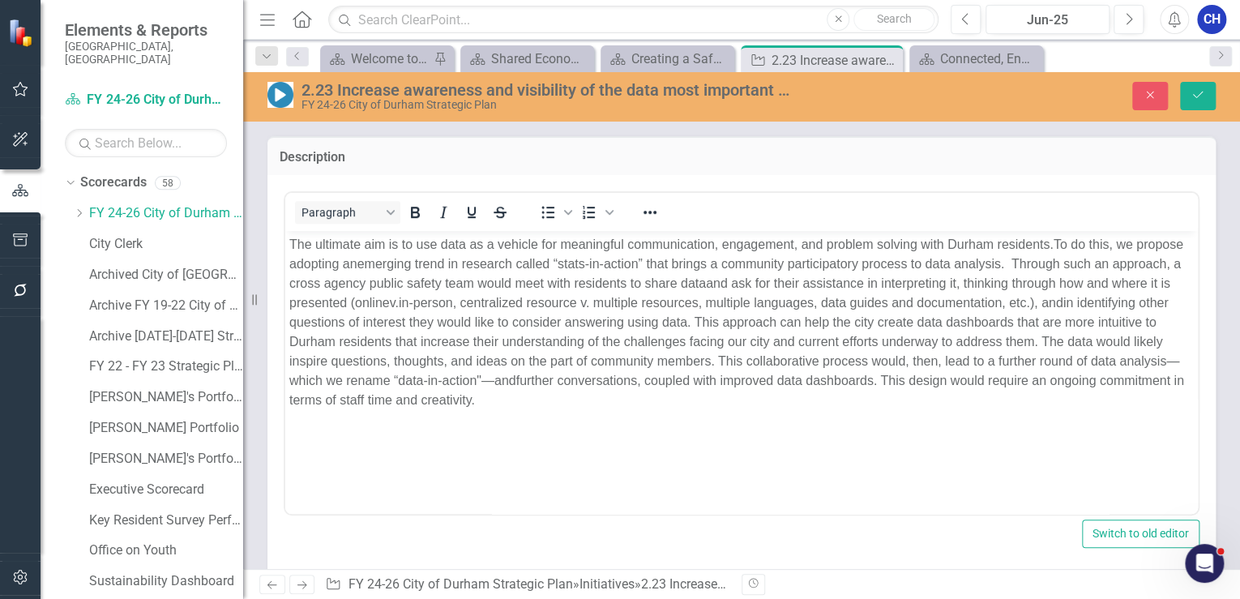
scroll to position [0, 0]
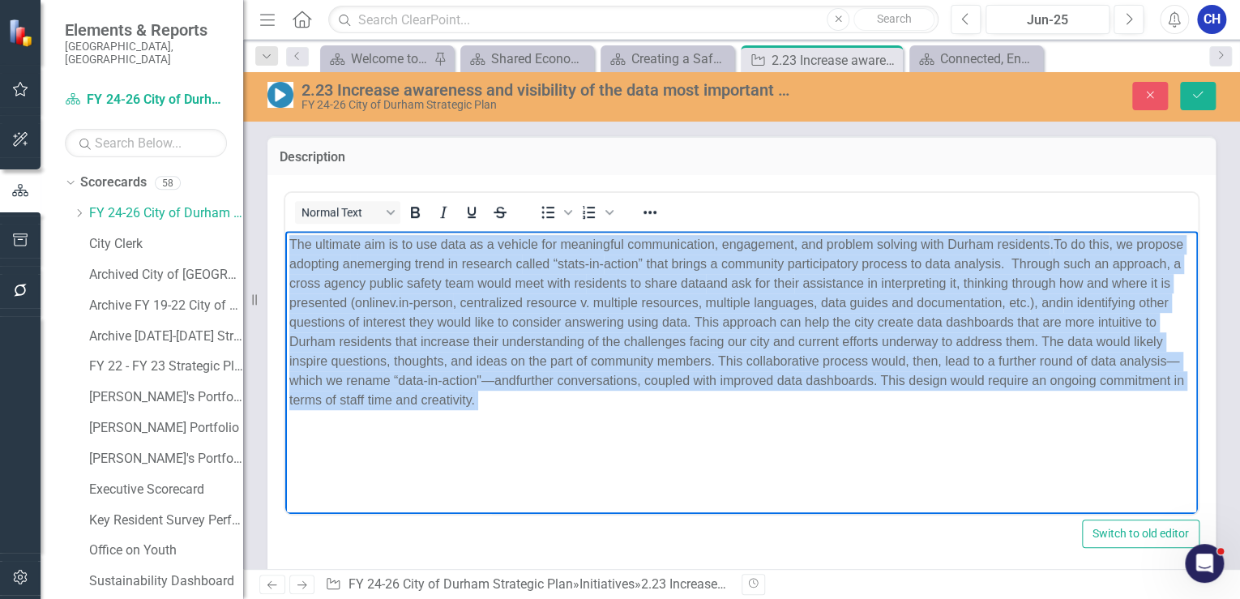
drag, startPoint x: 654, startPoint y: 408, endPoint x: 575, endPoint y: 459, distance: 94.4
click at [285, 231] on html "The ultimate aim is to use data as a vehicle for meaningful communication, enga…" at bounding box center [741, 352] width 913 height 243
copy p "The ultimate aim is to use data as a vehicle for meaningful communication, enga…"
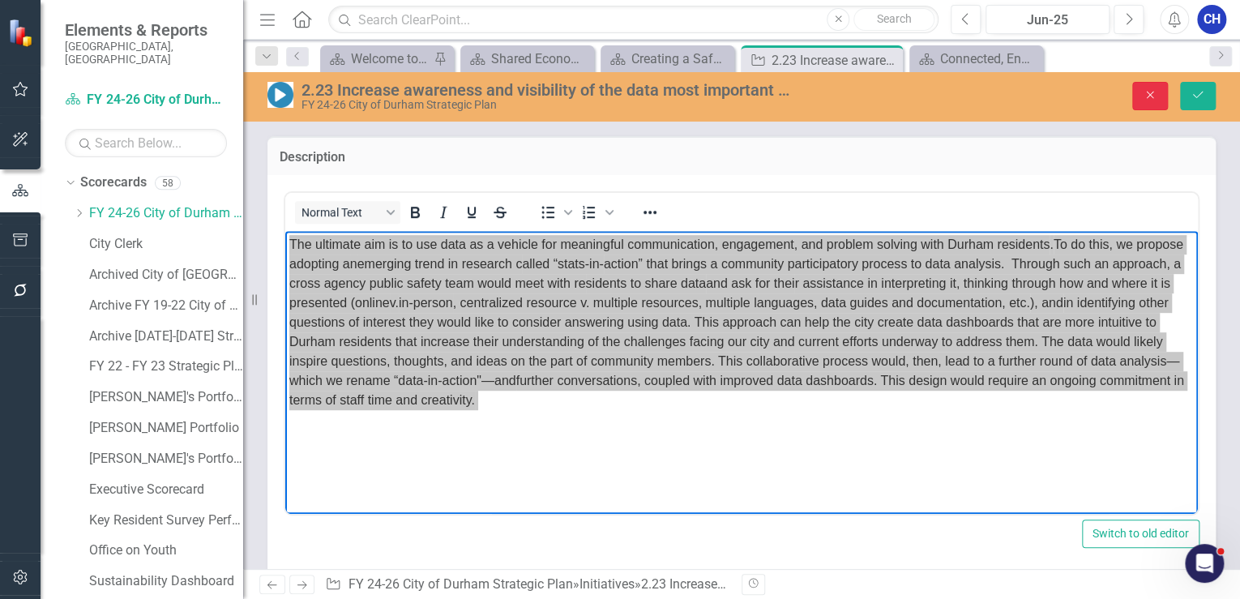
click at [1135, 106] on button "Close" at bounding box center [1150, 96] width 36 height 28
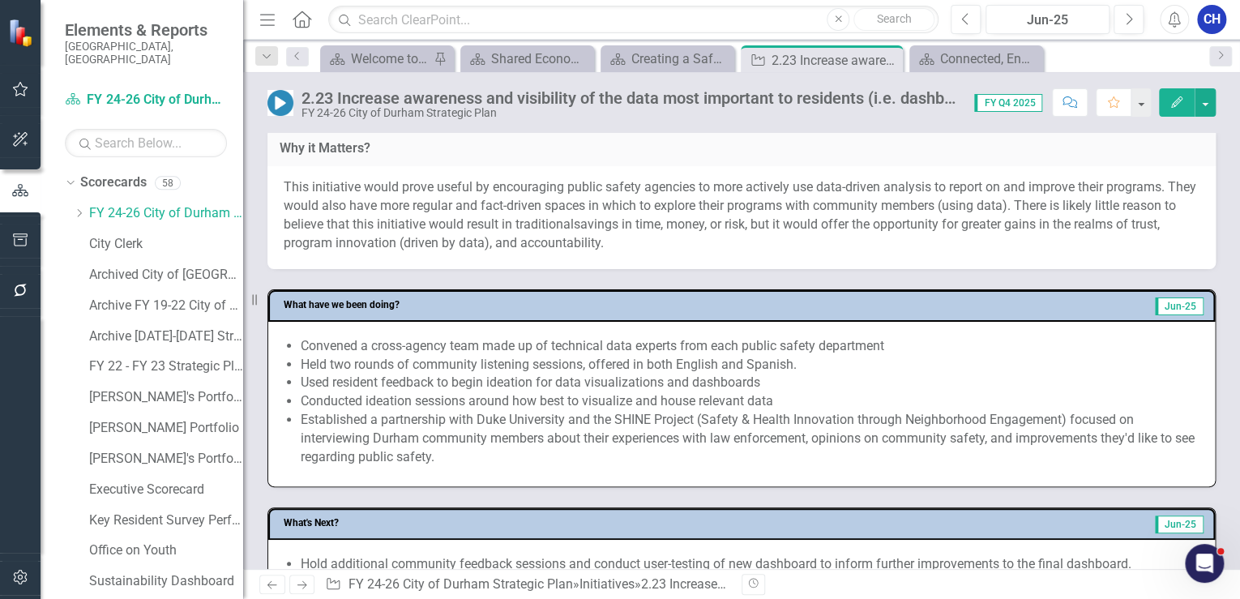
scroll to position [713, 0]
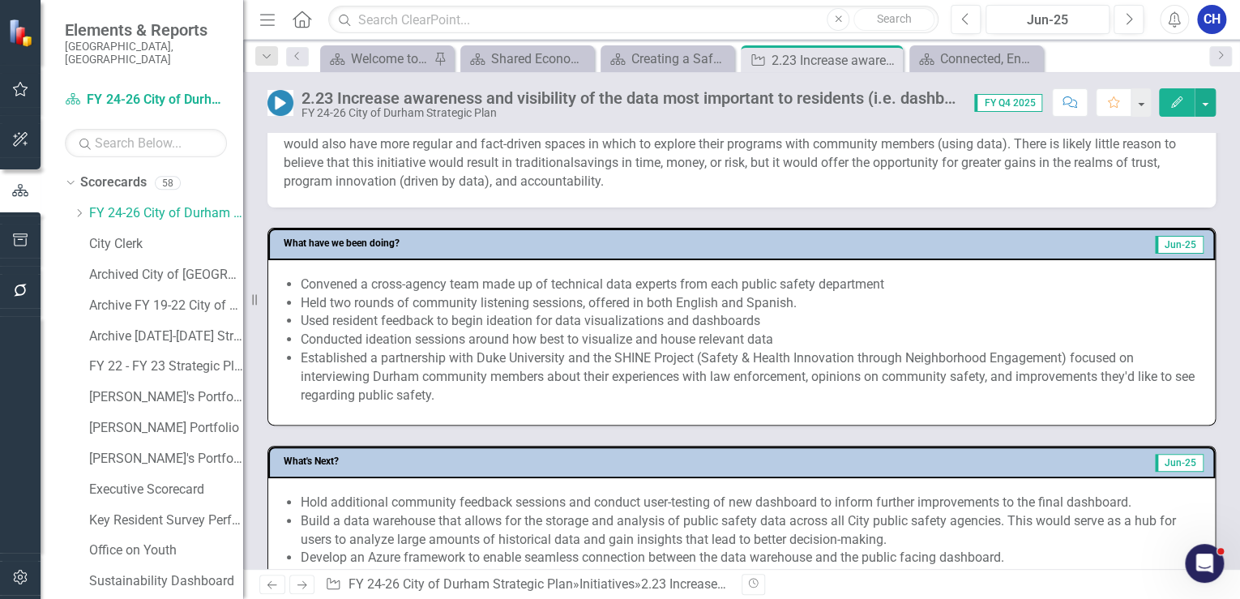
click at [478, 390] on li "Established a partnership with Duke University and the SHINE Project (Safety & …" at bounding box center [750, 377] width 898 height 56
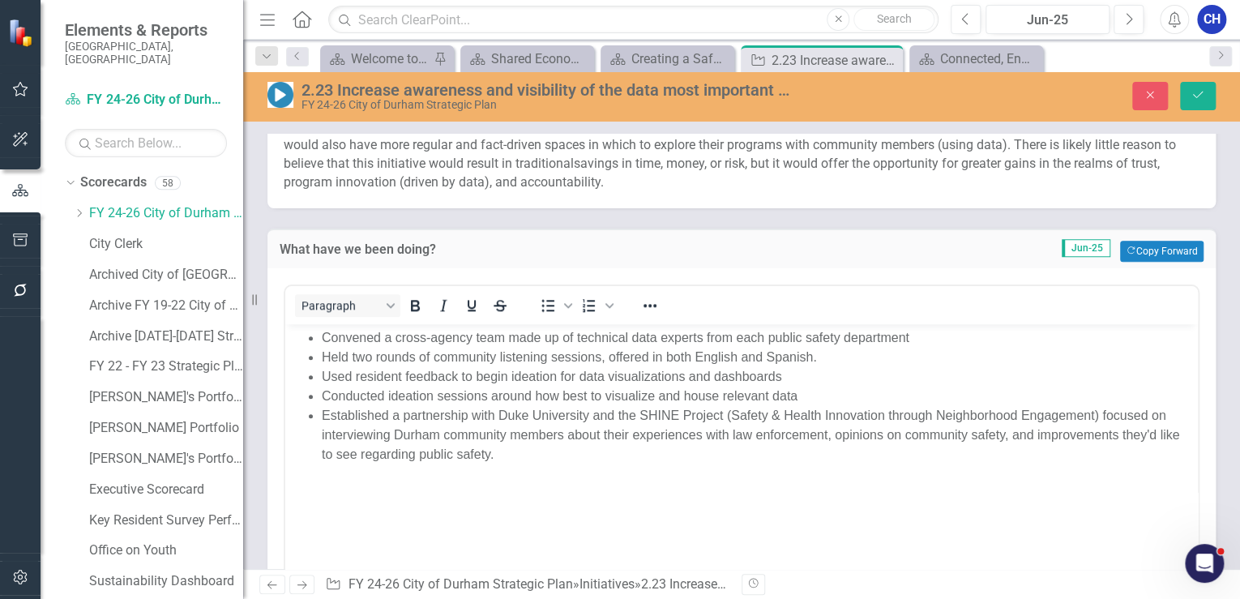
scroll to position [778, 0]
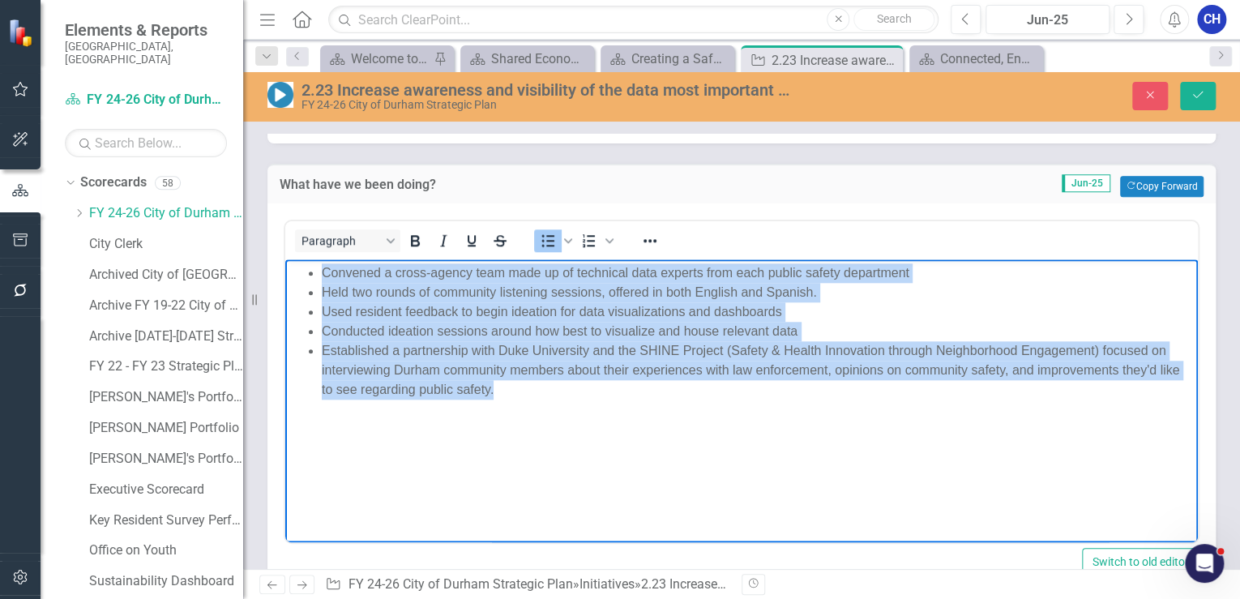
drag, startPoint x: 505, startPoint y: 402, endPoint x: 313, endPoint y: 270, distance: 233.1
click at [313, 270] on body "Convened a cross-agency team made up of technical data experts from each public…" at bounding box center [741, 380] width 913 height 243
copy ul "Convened a cross-agency team made up of technical data experts from each public…"
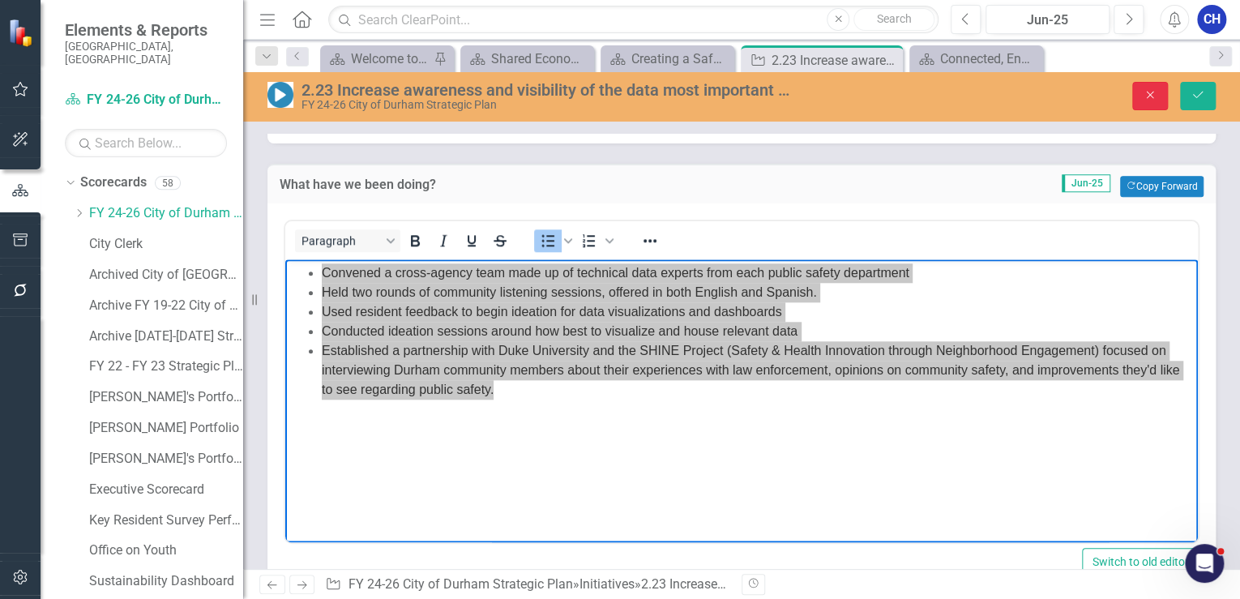
drag, startPoint x: 1143, startPoint y: 107, endPoint x: 584, endPoint y: 428, distance: 644.8
click at [1143, 107] on button "Close" at bounding box center [1150, 96] width 36 height 28
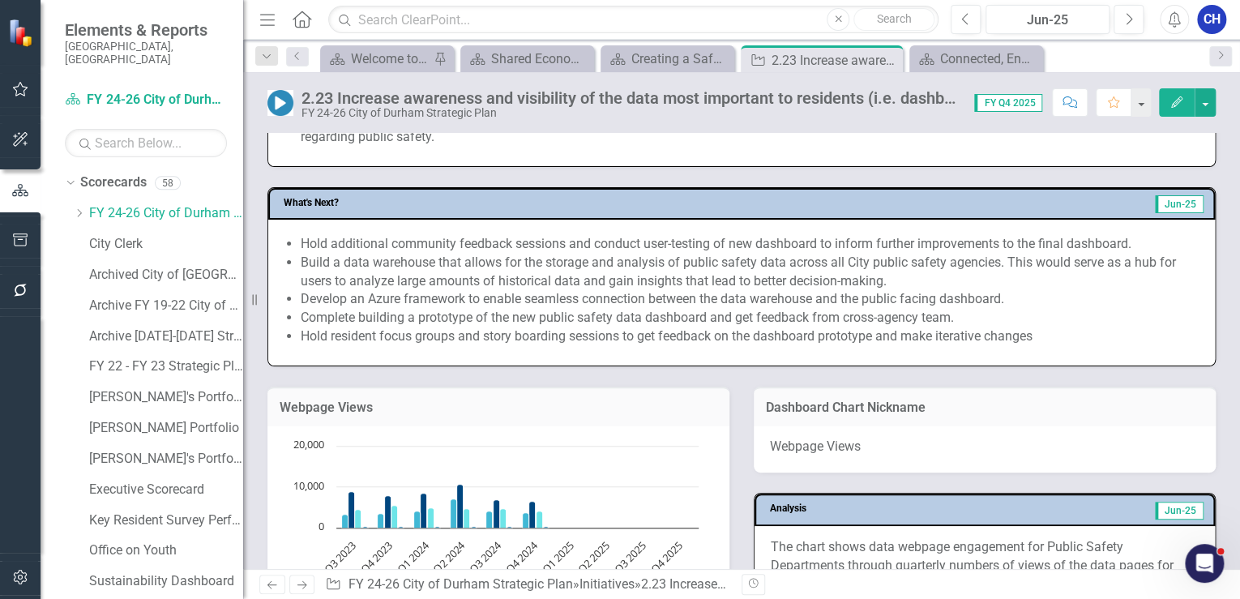
scroll to position [973, 0]
click at [497, 289] on li "Develop an Azure framework to enable seamless connection between the data wareh…" at bounding box center [750, 298] width 898 height 19
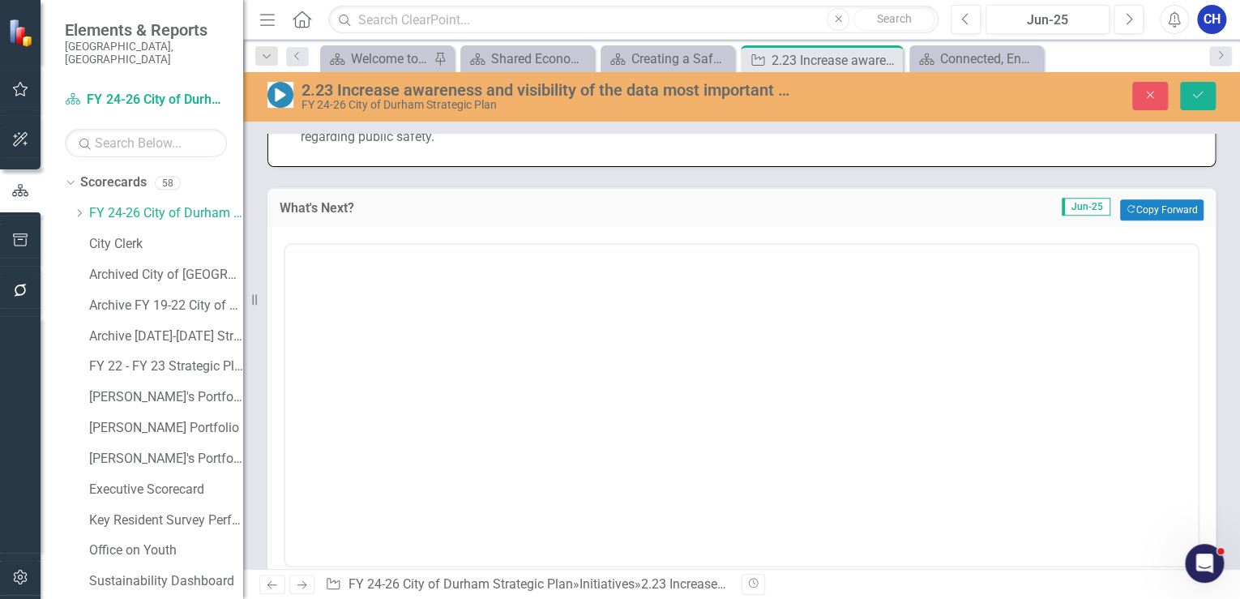
scroll to position [0, 0]
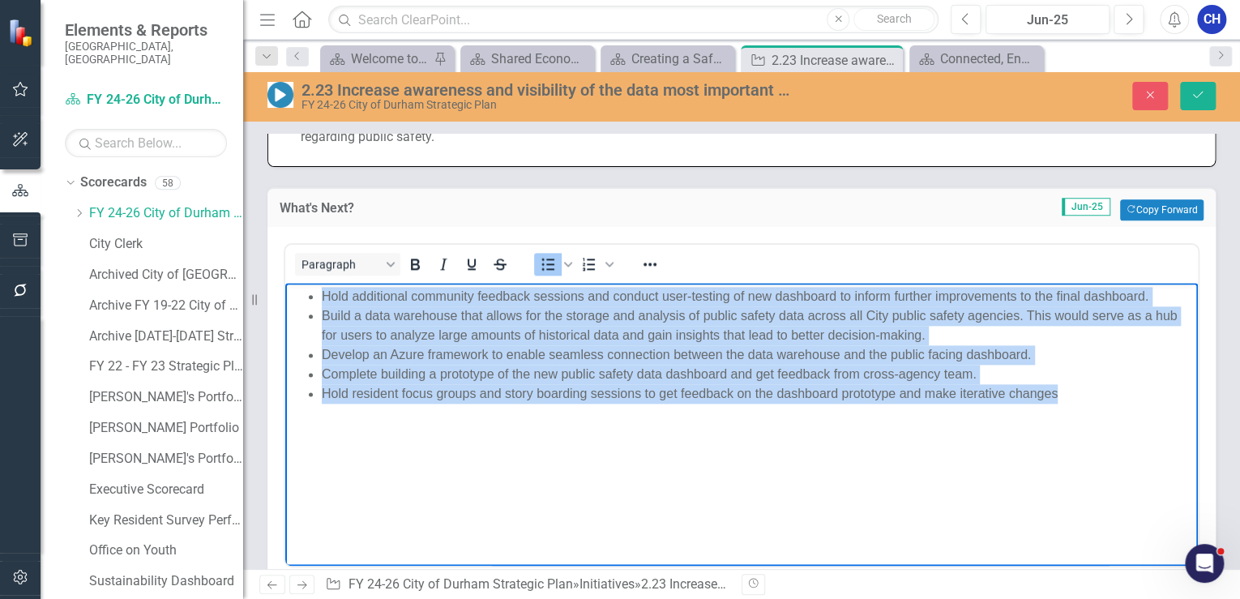
drag, startPoint x: 1062, startPoint y: 403, endPoint x: 296, endPoint y: 297, distance: 773.1
click at [296, 297] on ul "Hold additional community feedback sessions and conduct user-testing of new das…" at bounding box center [741, 345] width 904 height 117
copy ul "Hold additional community feedback sessions and conduct user-testing of new das…"
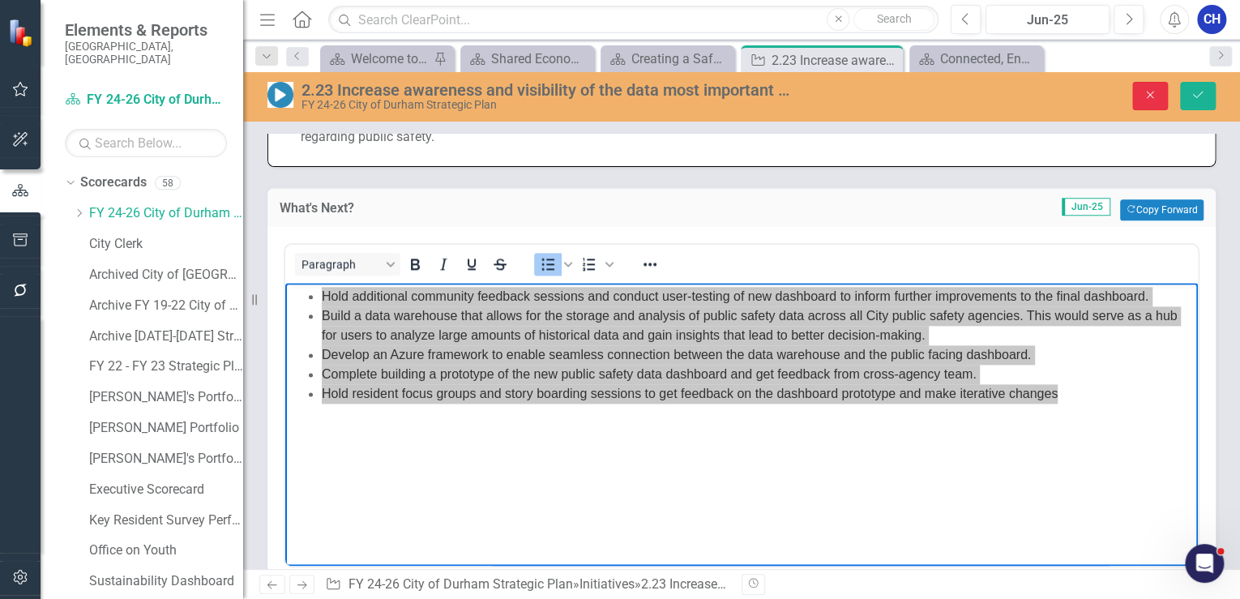
click at [1148, 102] on button "Close" at bounding box center [1150, 96] width 36 height 28
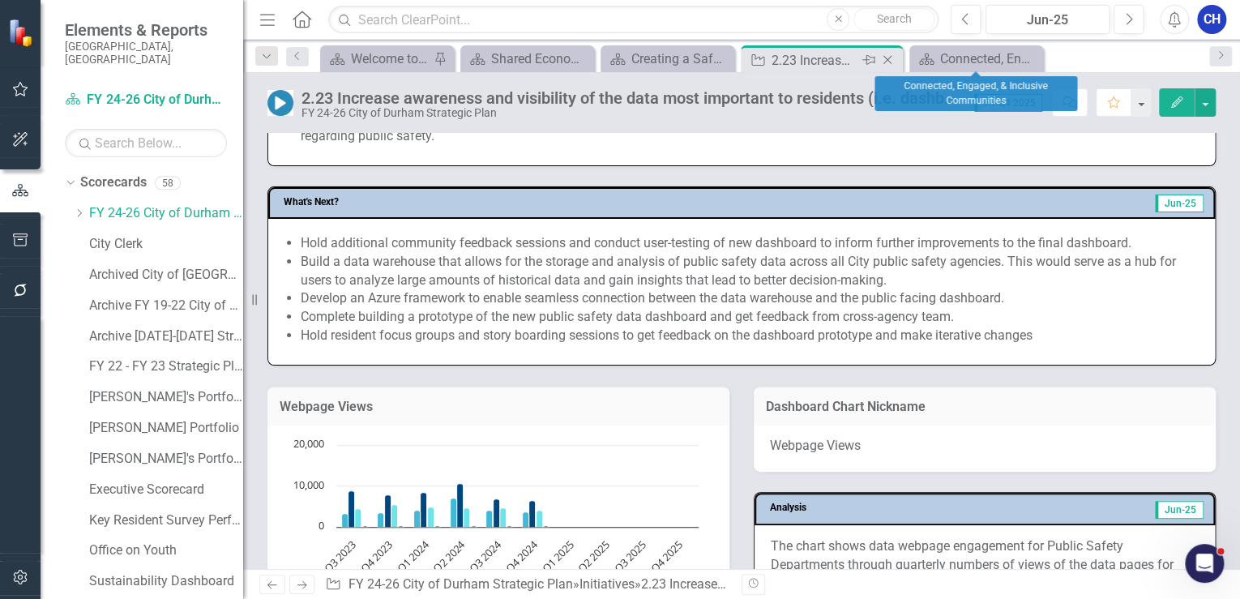
click at [888, 58] on icon at bounding box center [887, 60] width 9 height 9
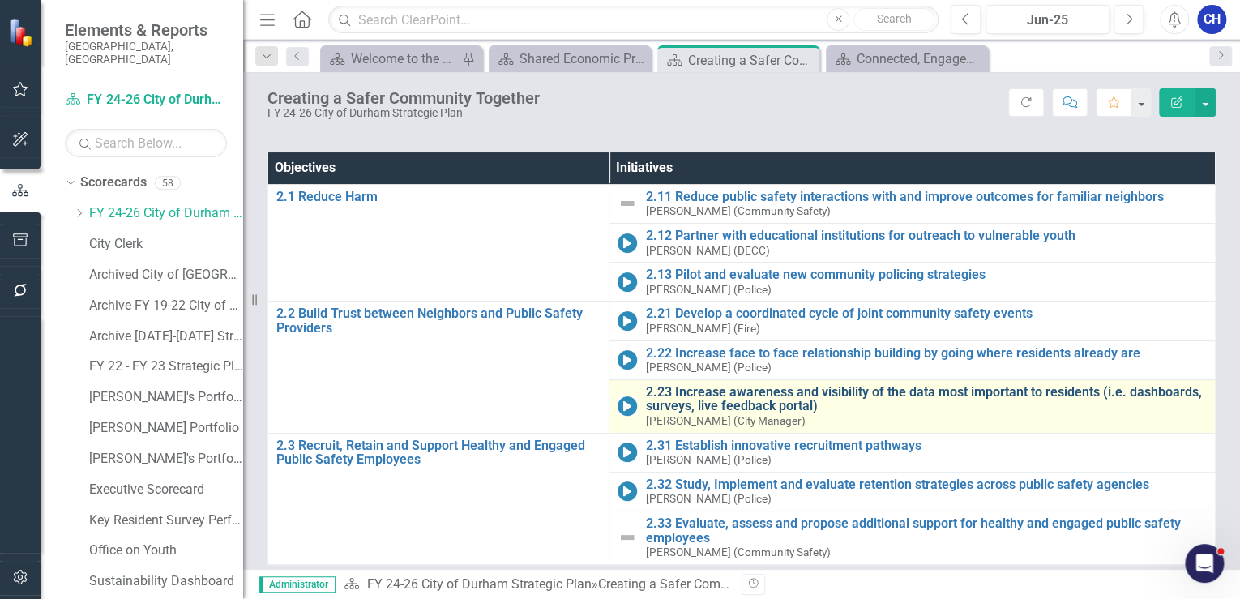
scroll to position [178, 0]
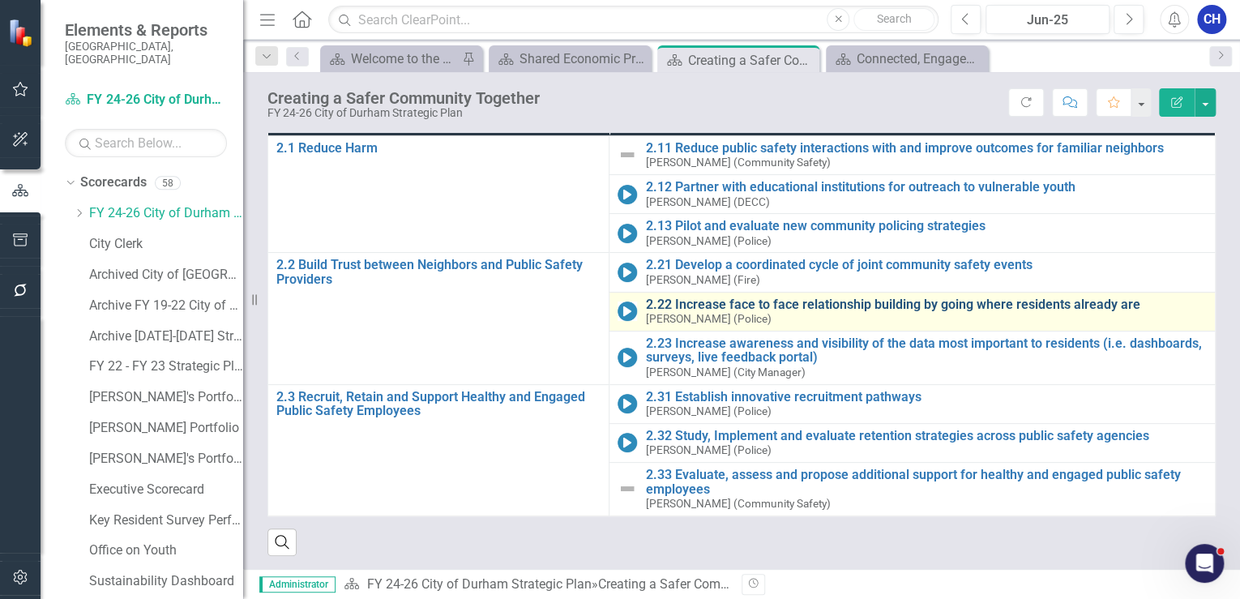
click at [736, 306] on link "2.22 Increase face to face relationship building by going where residents alrea…" at bounding box center [926, 304] width 562 height 15
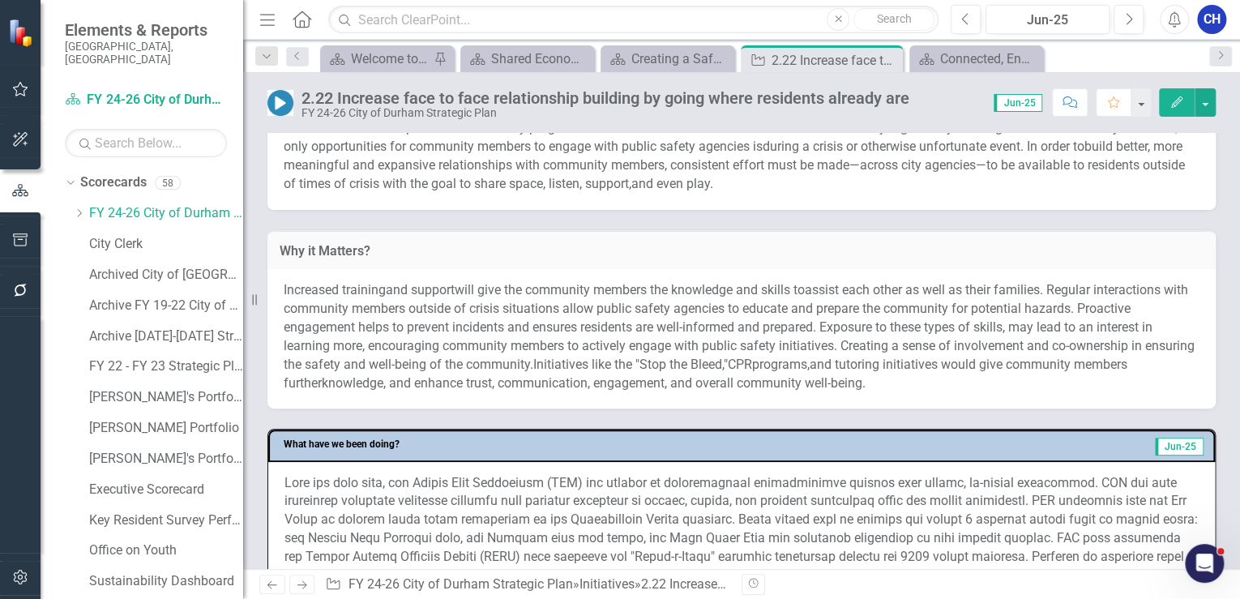
scroll to position [713, 0]
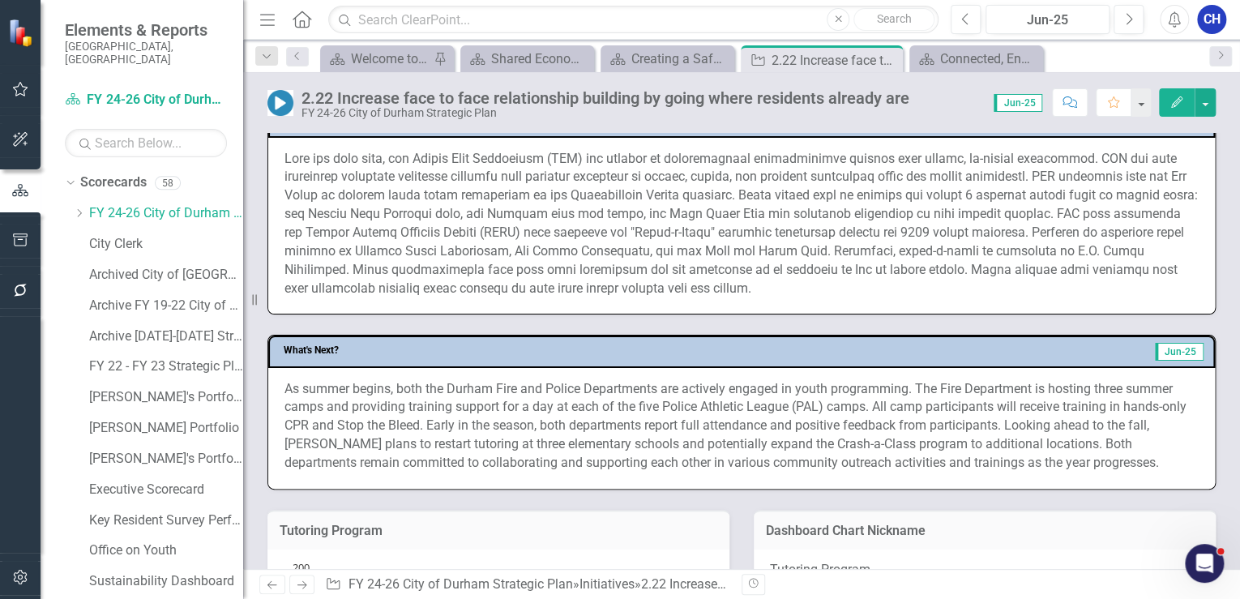
click at [520, 226] on p at bounding box center [741, 224] width 914 height 148
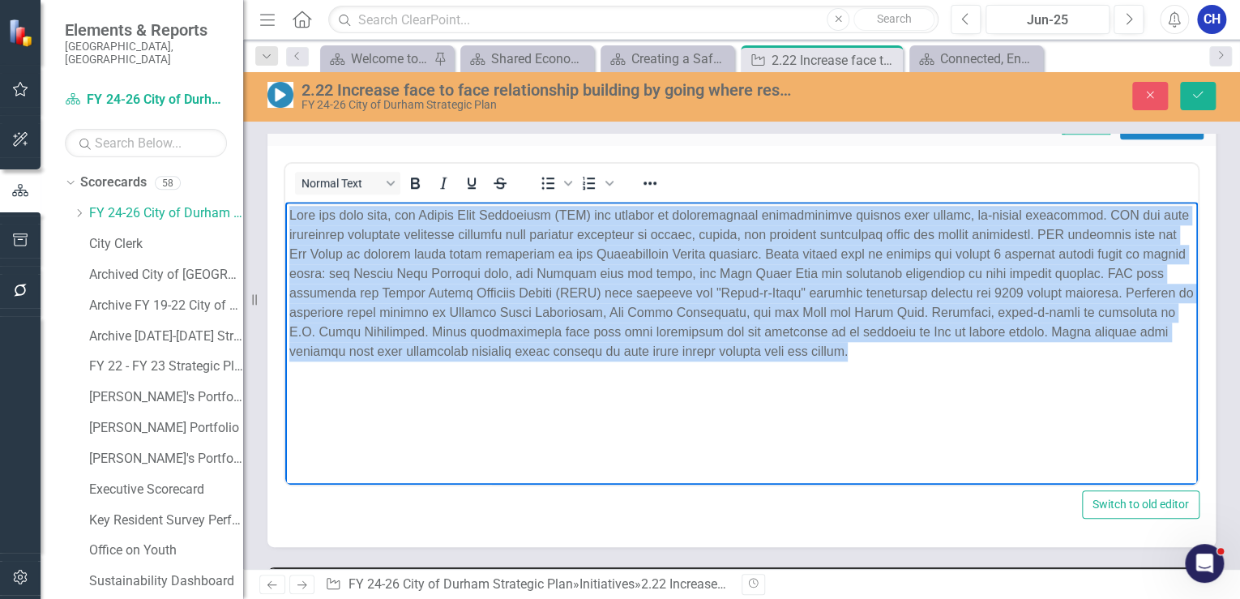
drag, startPoint x: 924, startPoint y: 347, endPoint x: 287, endPoint y: 214, distance: 650.7
click at [287, 214] on body "Rich Text Area. Press ALT-0 for help." at bounding box center [741, 322] width 913 height 243
copy p "Over the past year, the Durham Fire Department (DFD) has focused on strengtheni…"
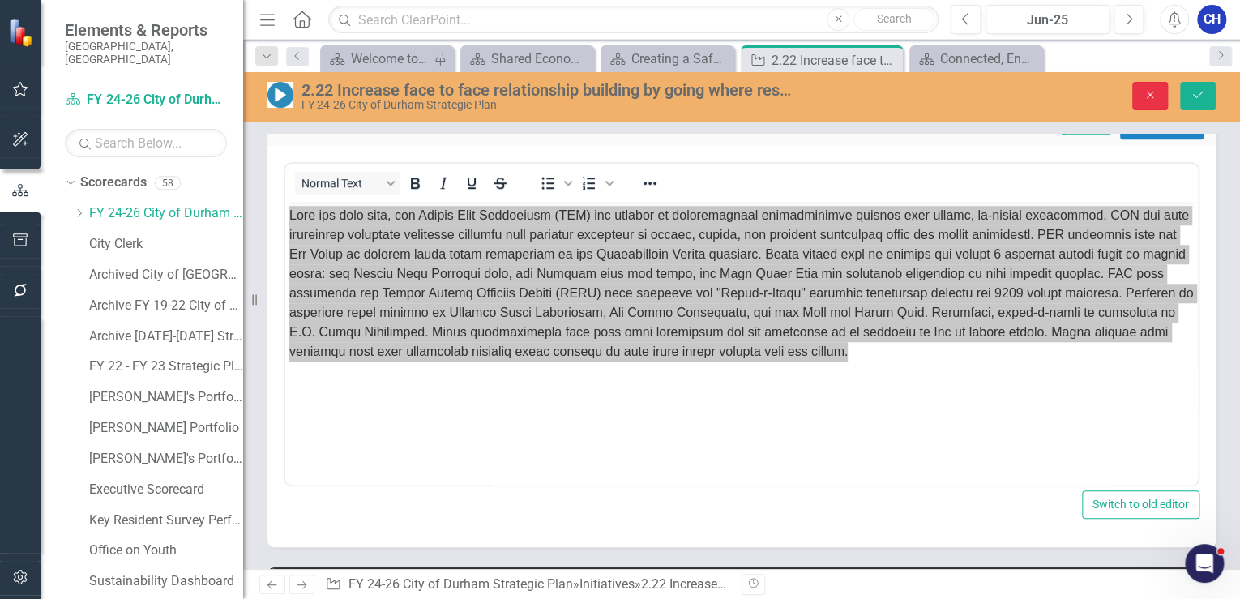
drag, startPoint x: 1156, startPoint y: 90, endPoint x: 269, endPoint y: 436, distance: 951.8
click at [1156, 91] on icon "Close" at bounding box center [1150, 94] width 15 height 11
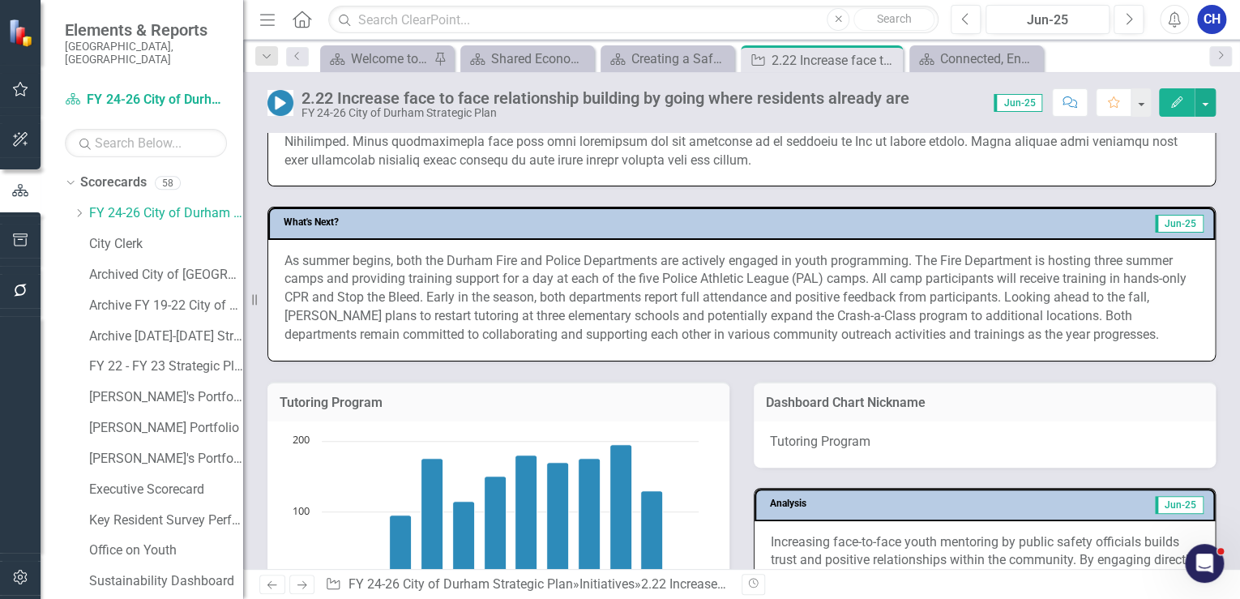
scroll to position [843, 0]
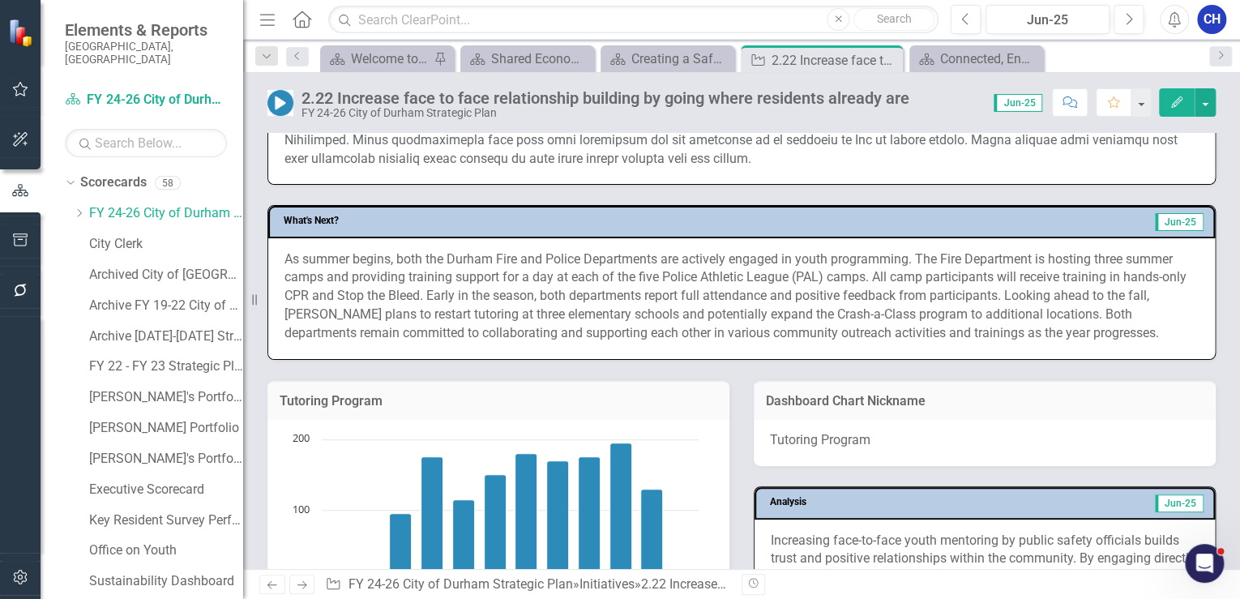
click at [739, 261] on p "As summer begins, both the Durham Fire and Police Departments are actively enga…" at bounding box center [741, 296] width 914 height 92
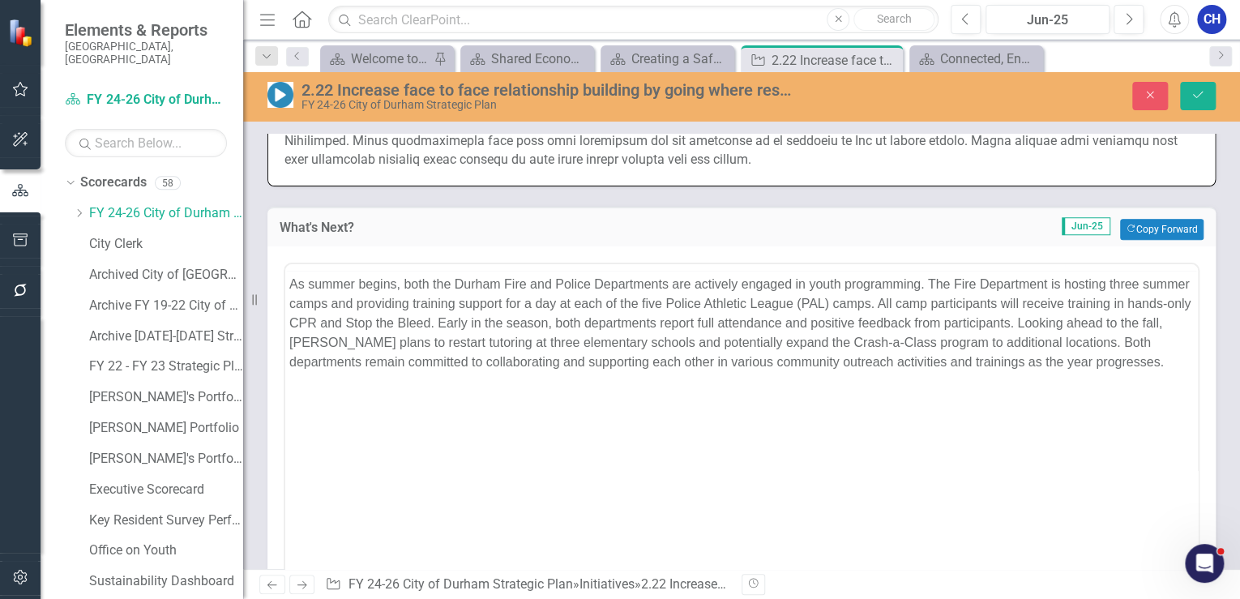
scroll to position [0, 0]
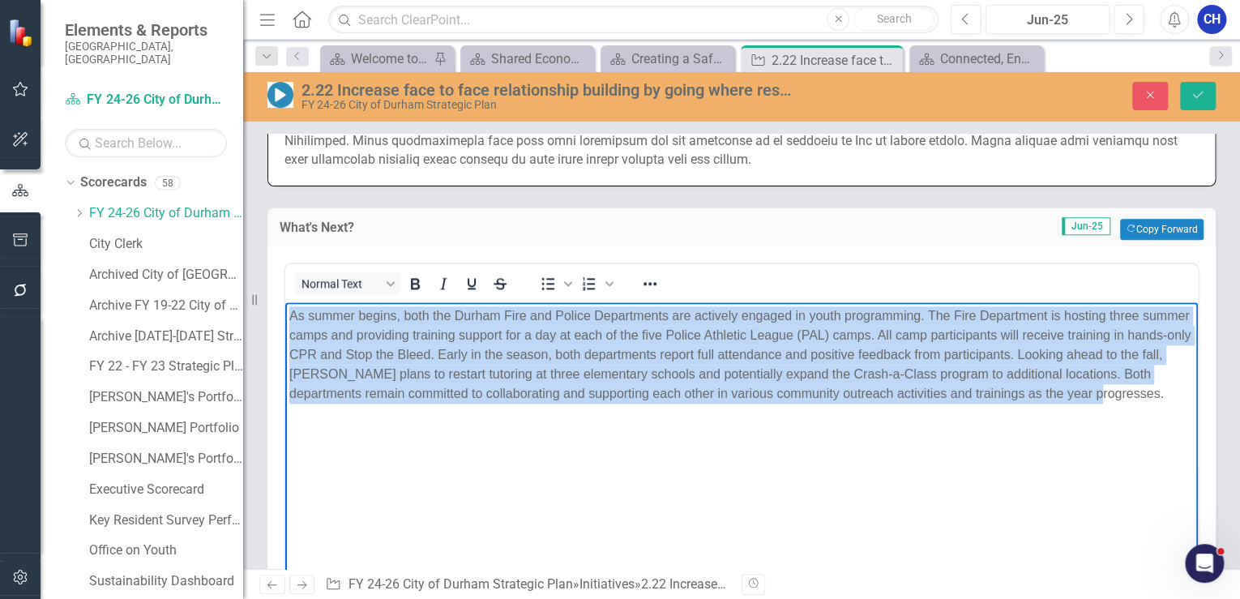
drag, startPoint x: 1162, startPoint y: 393, endPoint x: 567, endPoint y: 612, distance: 633.8
click at [285, 314] on html "As summer begins, both the Durham Fire and Police Departments are actively enga…" at bounding box center [741, 422] width 913 height 243
copy p "As summer begins, both the Durham Fire and Police Departments are actively enga…"
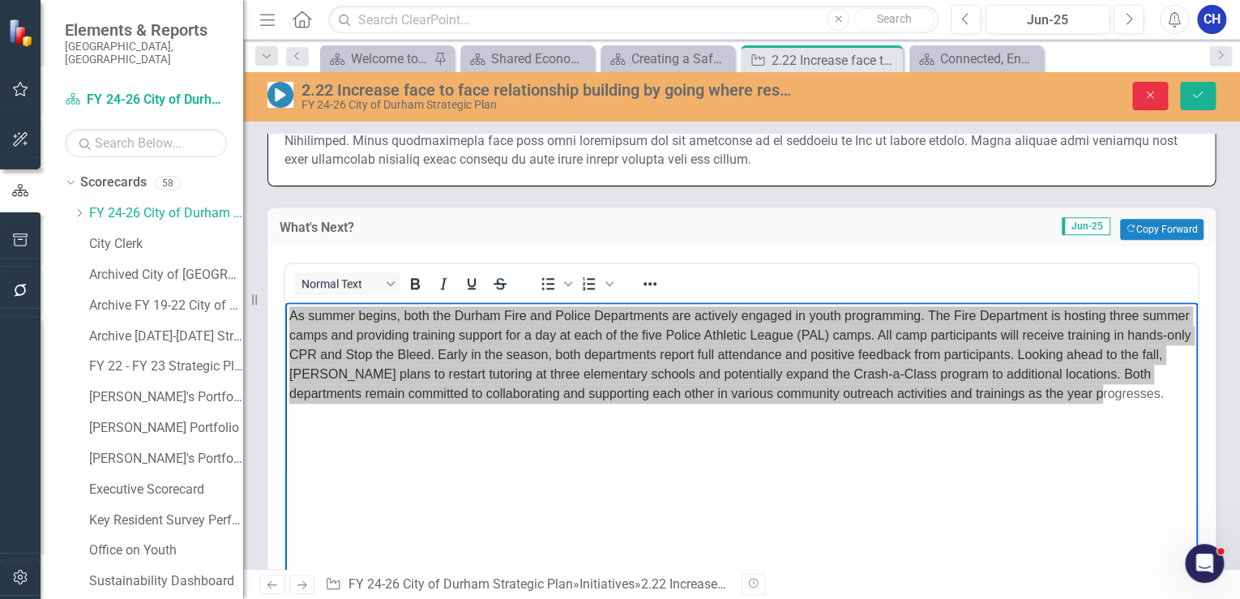
click at [1137, 99] on button "Close" at bounding box center [1150, 96] width 36 height 28
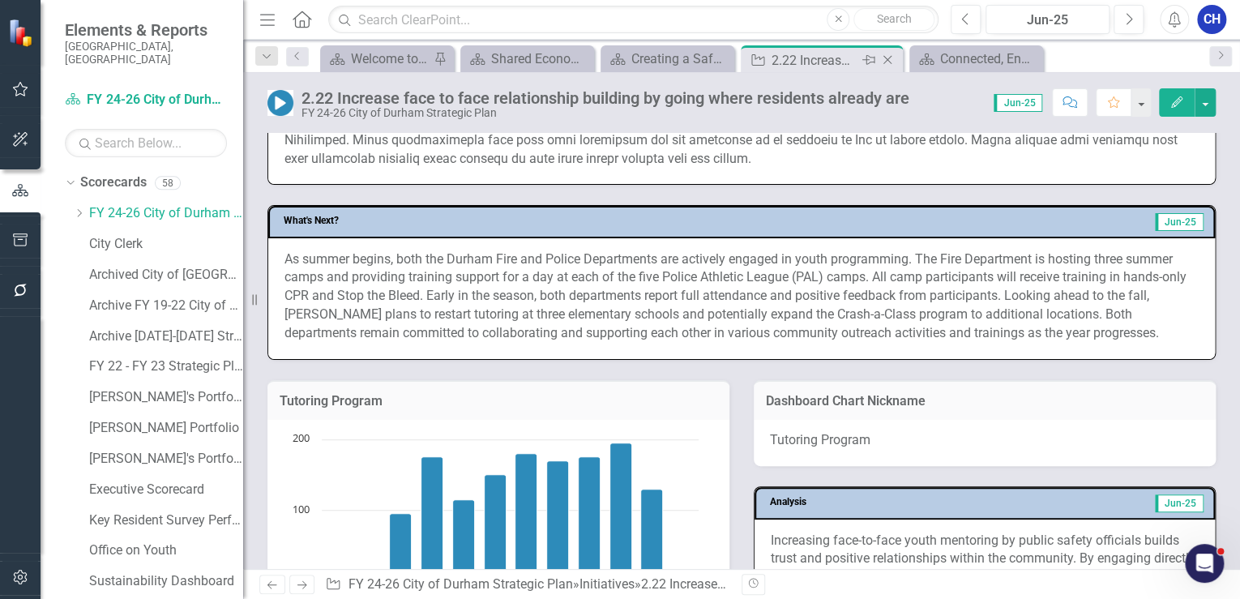
click at [894, 62] on icon "Close" at bounding box center [887, 59] width 16 height 13
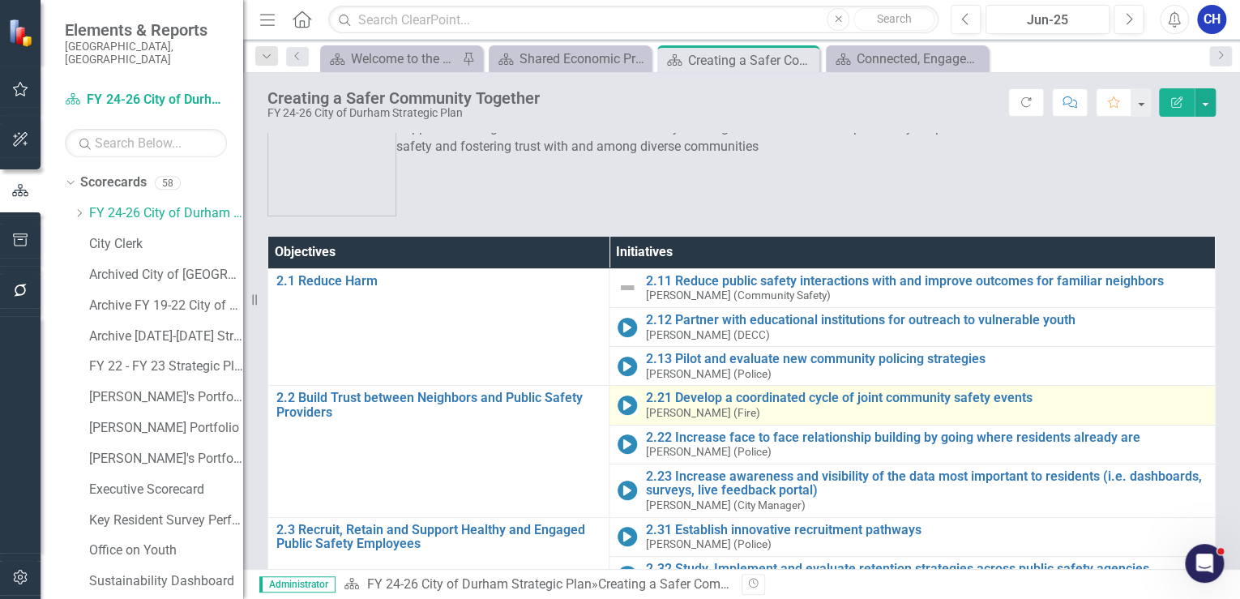
scroll to position [65, 0]
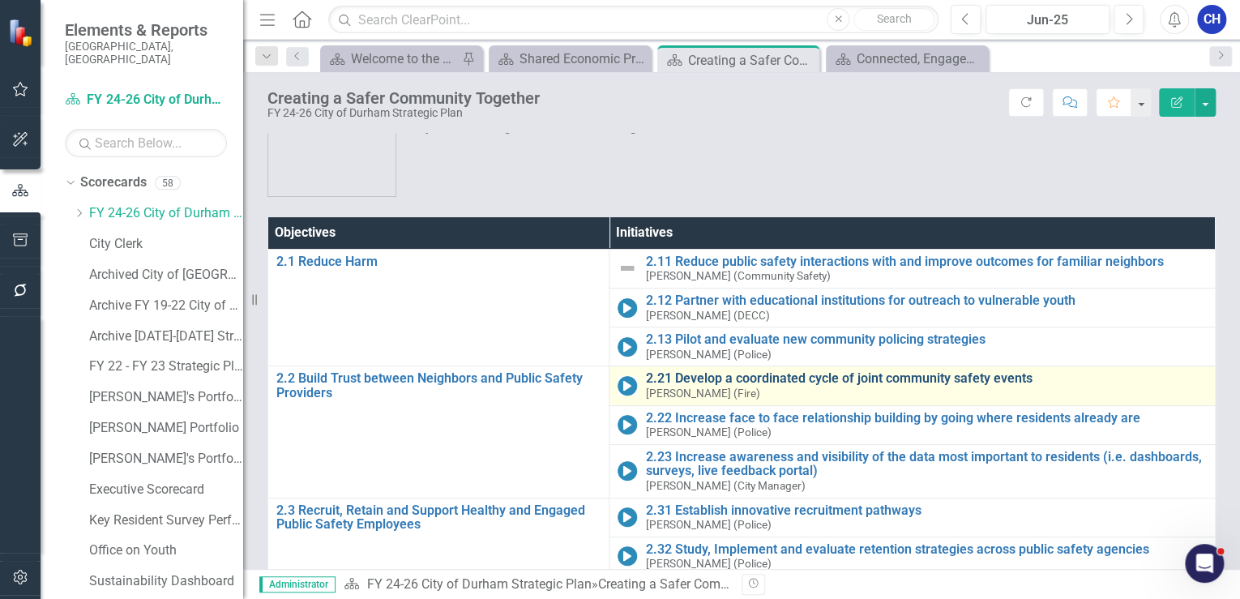
click at [684, 379] on link "2.21 Develop a coordinated cycle of joint community safety events" at bounding box center [926, 378] width 562 height 15
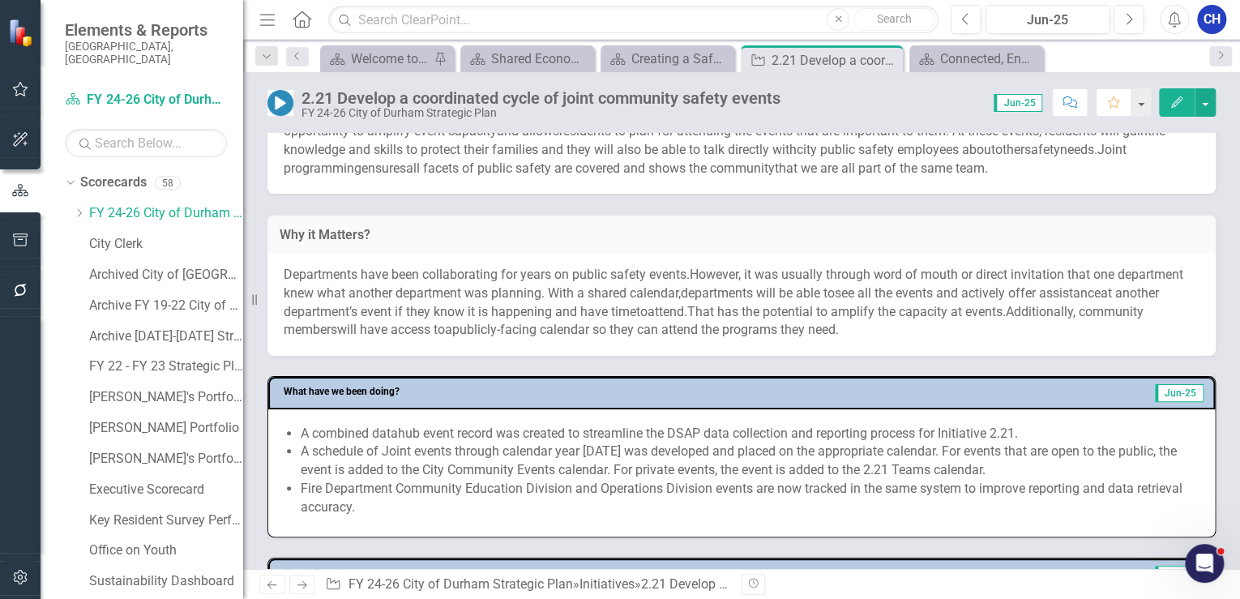
scroll to position [648, 0]
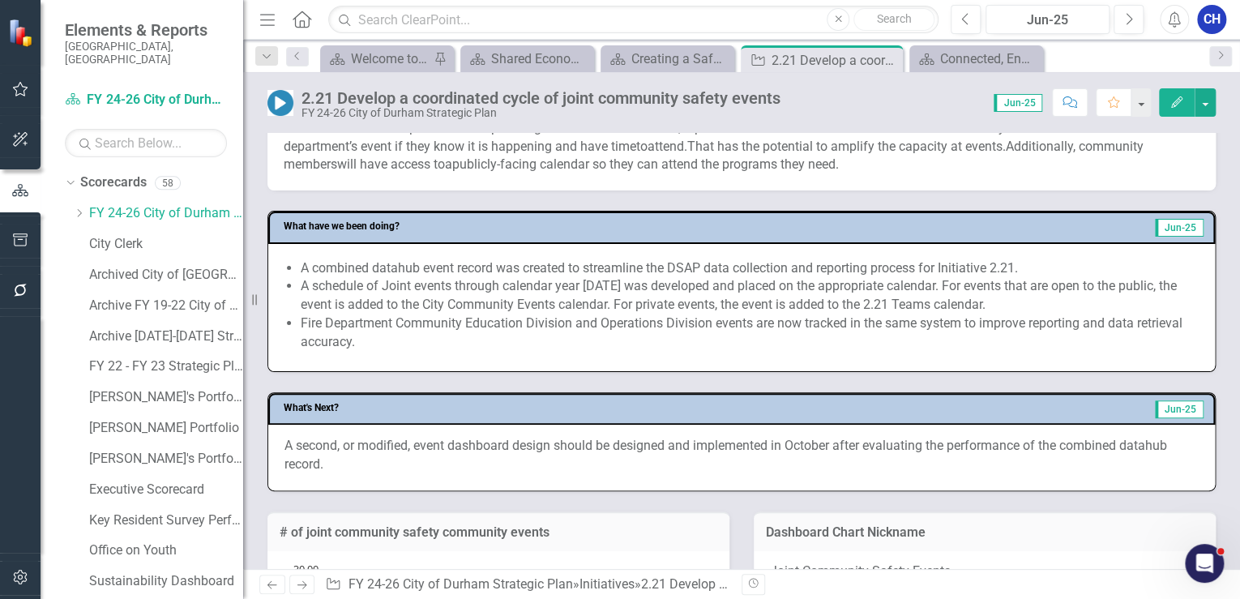
click at [637, 267] on li "A combined datahub event record was created to streamline the DSAP data collect…" at bounding box center [750, 268] width 898 height 19
click at [600, 297] on li "A schedule of Joint events through calendar year 2025 was developed and placed …" at bounding box center [750, 295] width 898 height 37
click at [600, 295] on li "A schedule of Joint events through calendar year 2025 was developed and placed …" at bounding box center [750, 295] width 898 height 37
click at [444, 321] on li "Fire Department Community Education Division and Operations Division events are…" at bounding box center [750, 332] width 898 height 37
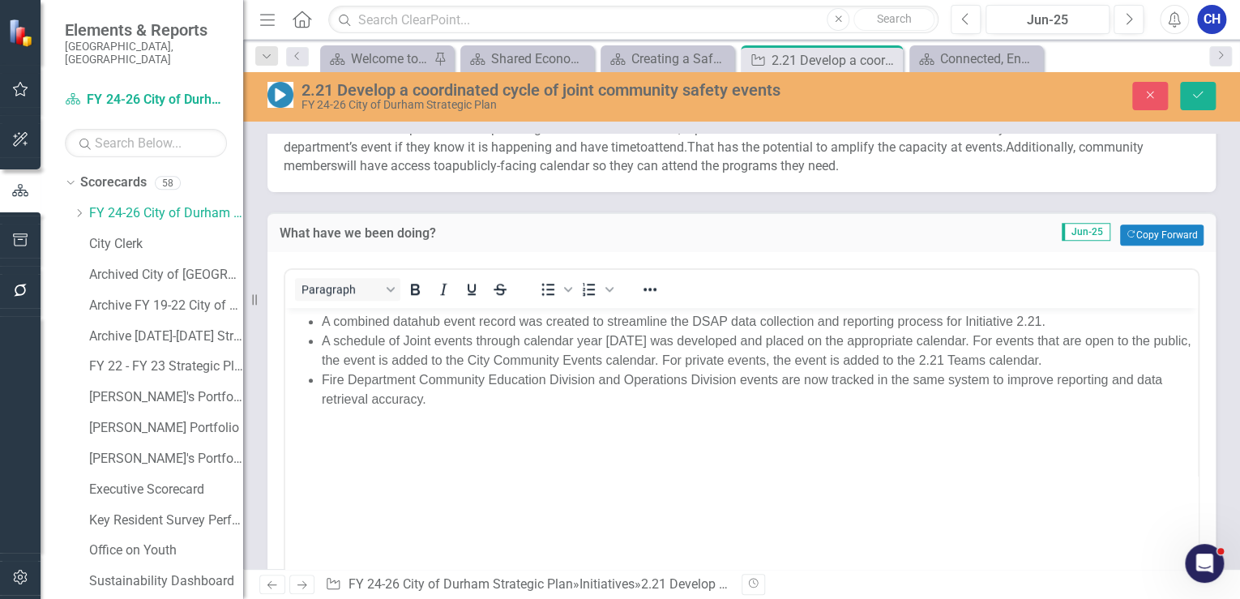
scroll to position [0, 0]
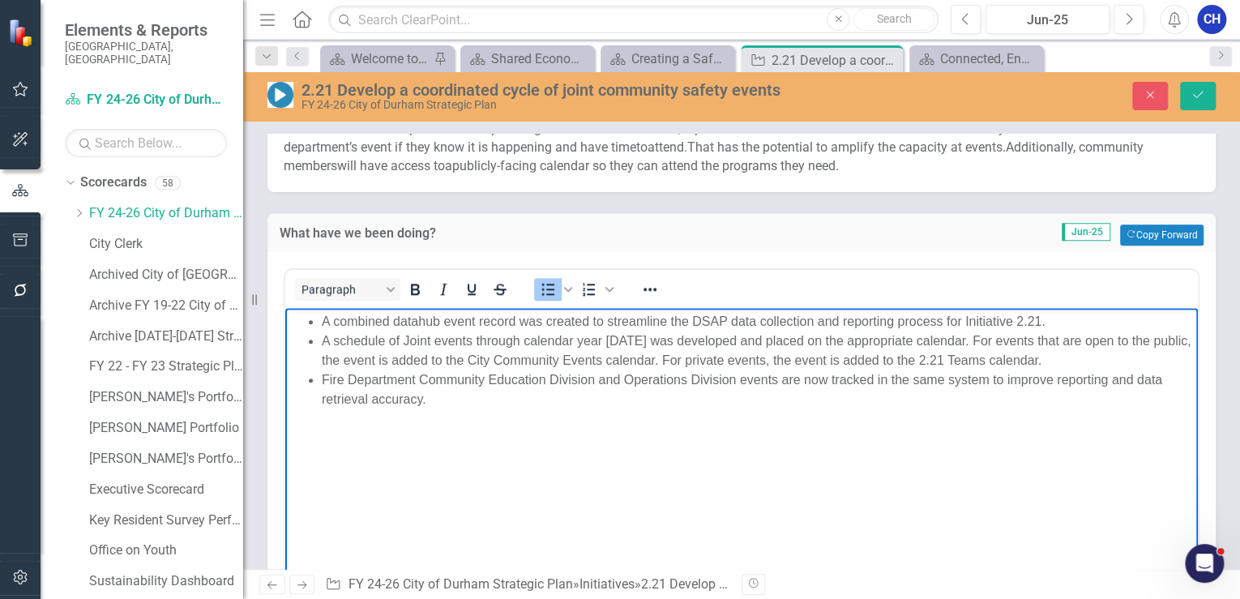
drag, startPoint x: 390, startPoint y: 378, endPoint x: 313, endPoint y: 318, distance: 97.6
click at [313, 318] on body "A combined datahub event record was created to streamline the DSAP data collect…" at bounding box center [741, 428] width 913 height 243
copy ul "A combined datahub event record was created to streamline the DSAP data collect…"
drag, startPoint x: 1152, startPoint y: 93, endPoint x: 1044, endPoint y: 174, distance: 135.5
click at [1152, 91] on icon "Close" at bounding box center [1150, 94] width 15 height 11
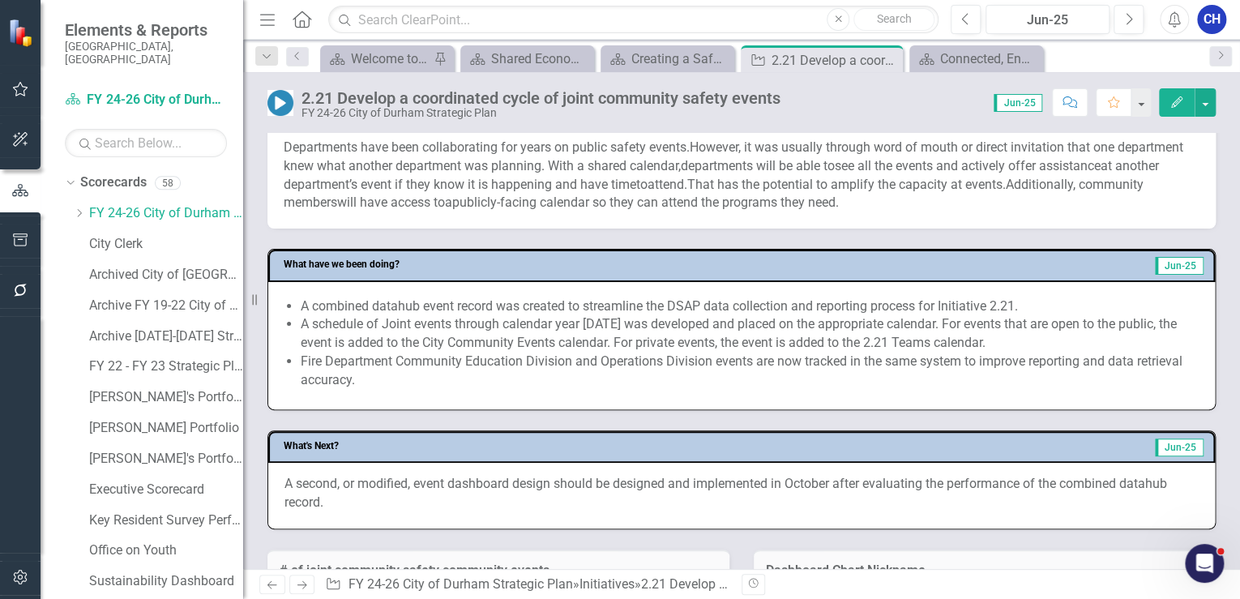
scroll to position [605, 0]
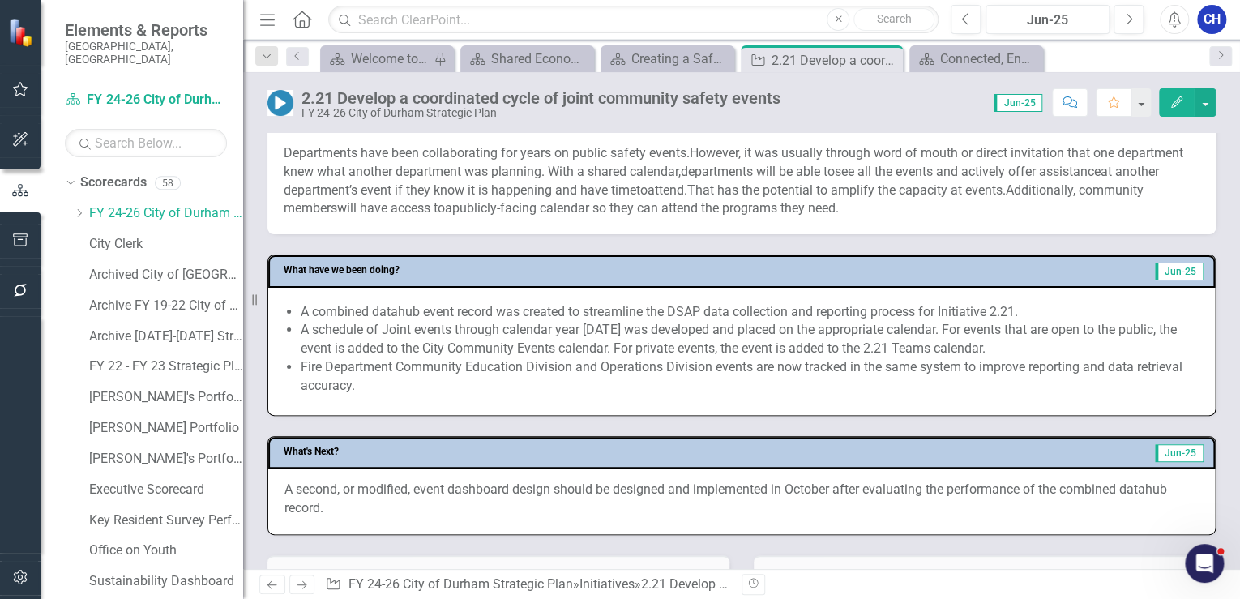
click at [460, 481] on p "A second, or modified, event dashboard design should be designed and implemente…" at bounding box center [741, 499] width 914 height 37
click at [344, 468] on div "A second, or modified, event dashboard design should be designed and implemente…" at bounding box center [741, 501] width 947 height 66
click at [338, 481] on p "A second, or modified, event dashboard design should be designed and implemente…" at bounding box center [741, 499] width 914 height 37
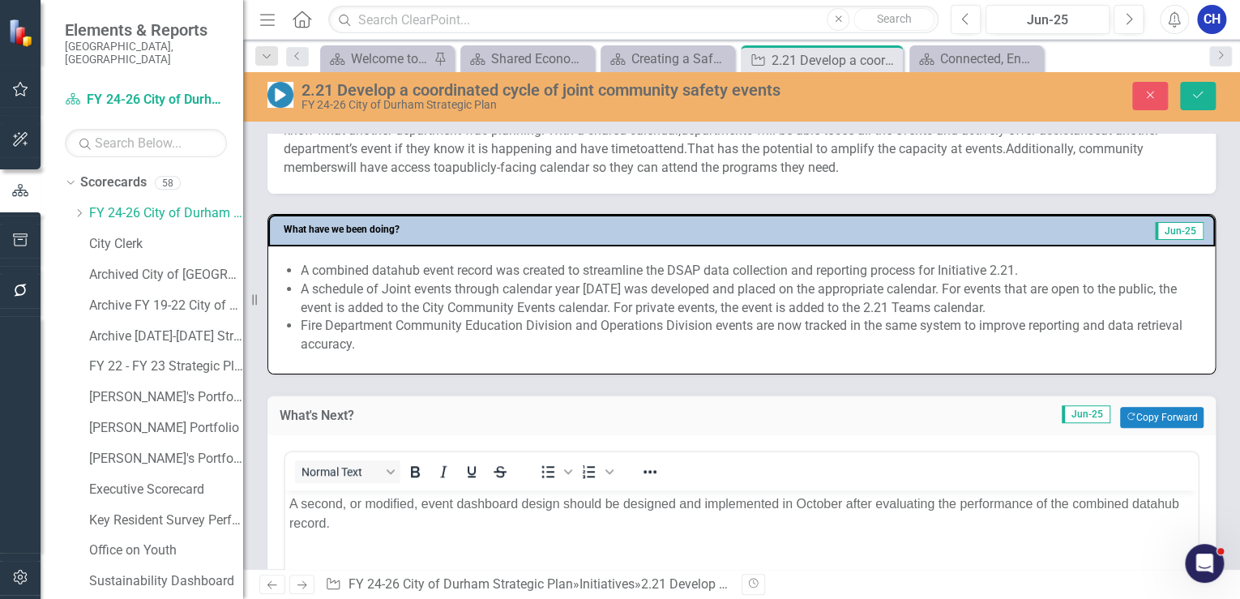
scroll to position [669, 0]
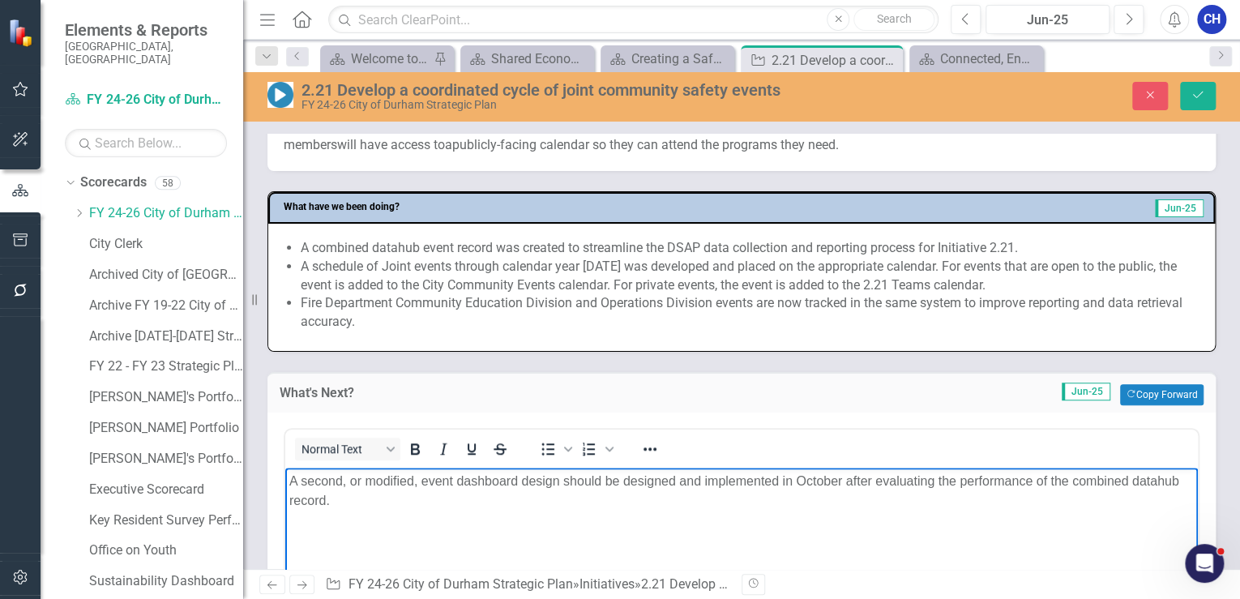
drag, startPoint x: 361, startPoint y: 497, endPoint x: 563, endPoint y: 938, distance: 484.9
click at [285, 476] on html "A second, or modified, event dashboard design should be designed and implemente…" at bounding box center [741, 589] width 913 height 243
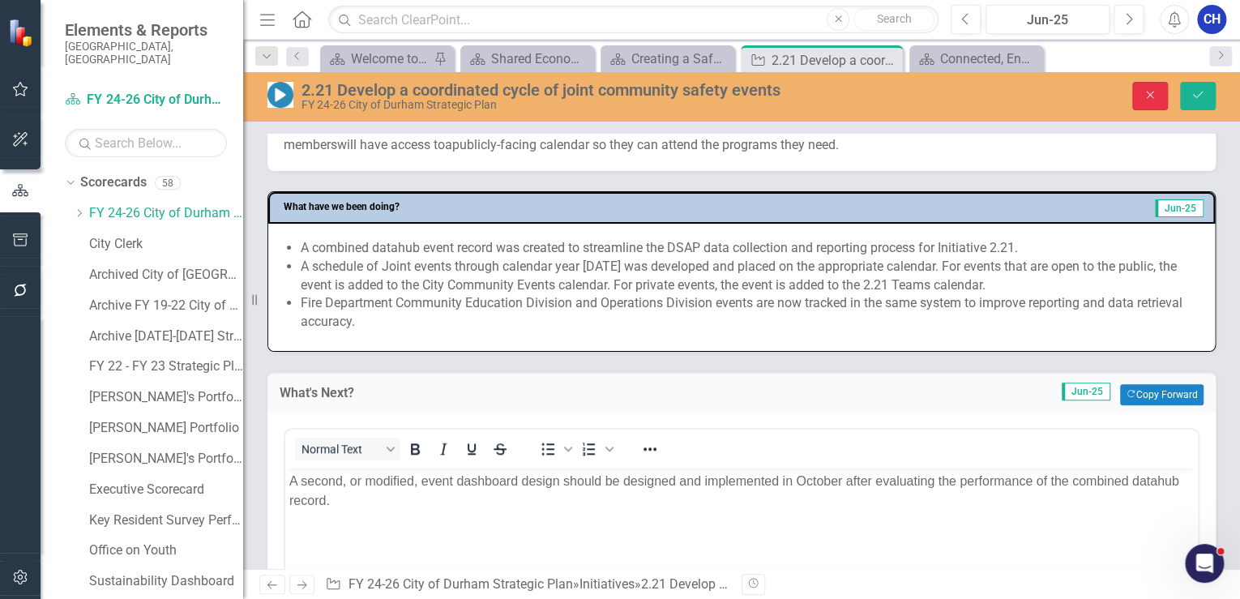
drag, startPoint x: 1147, startPoint y: 97, endPoint x: 1224, endPoint y: 135, distance: 85.5
click at [1147, 99] on icon "Close" at bounding box center [1150, 94] width 15 height 11
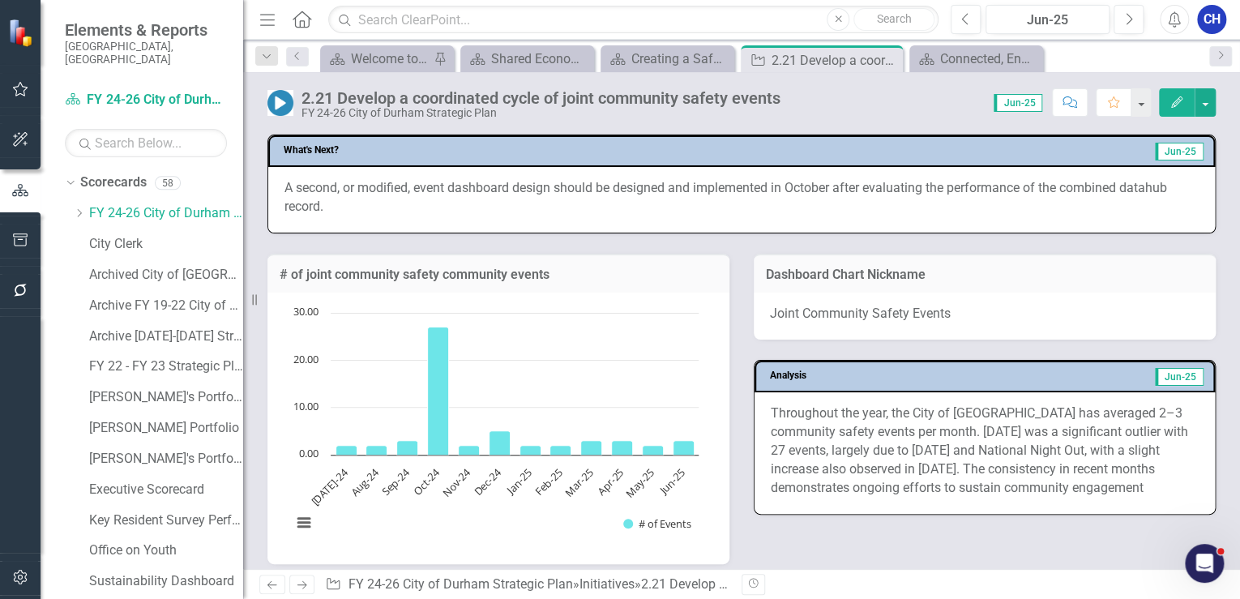
scroll to position [929, 0]
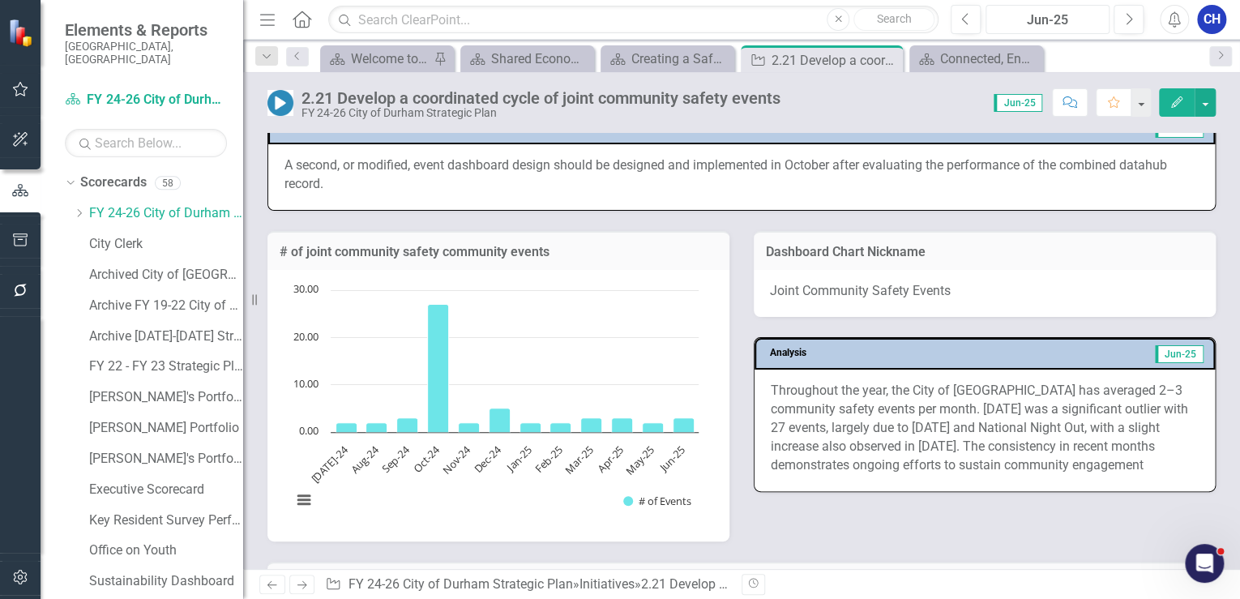
click at [1060, 23] on div "Jun-25" at bounding box center [1047, 20] width 113 height 19
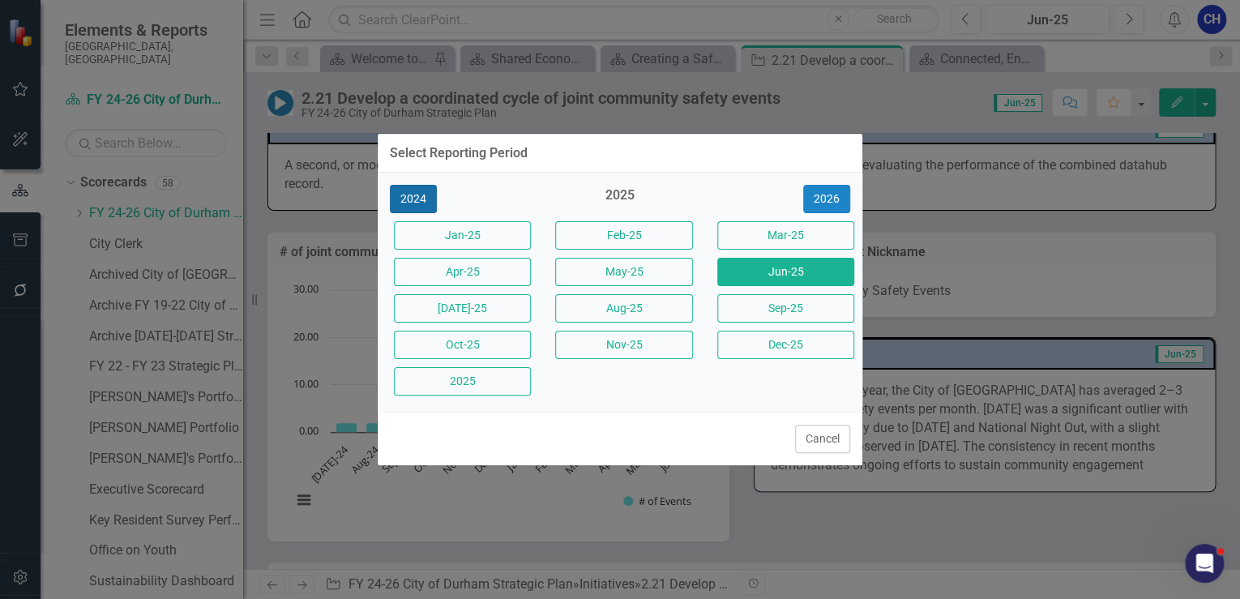
click at [417, 197] on button "2024" at bounding box center [413, 199] width 47 height 28
click at [772, 271] on button "Jun-24" at bounding box center [785, 272] width 137 height 28
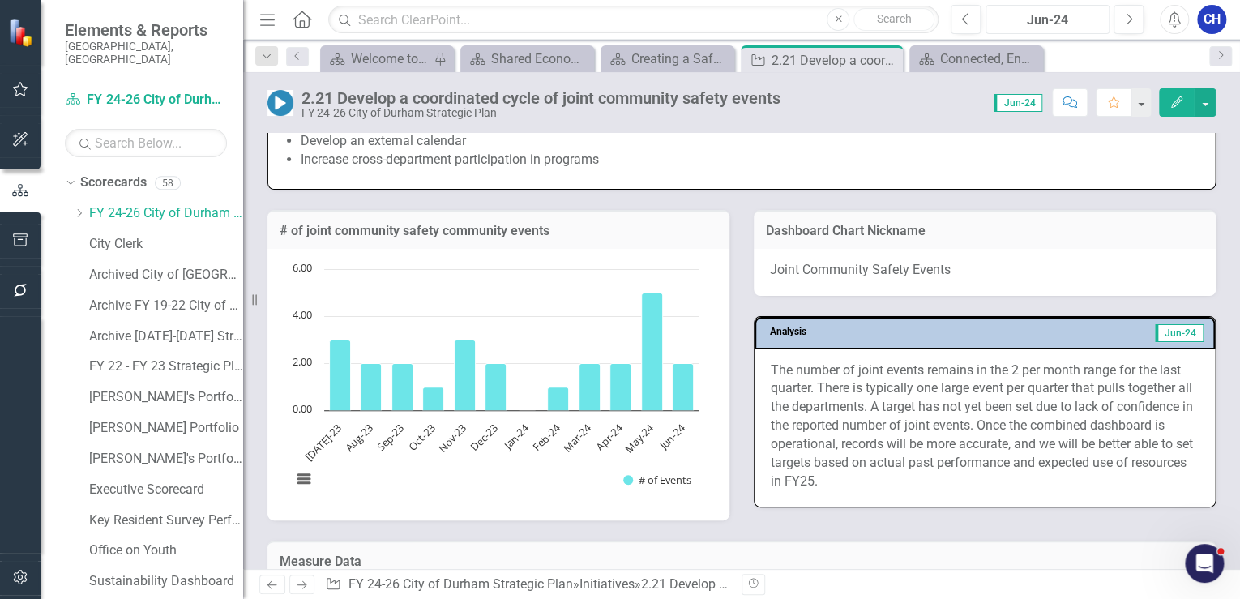
scroll to position [973, 0]
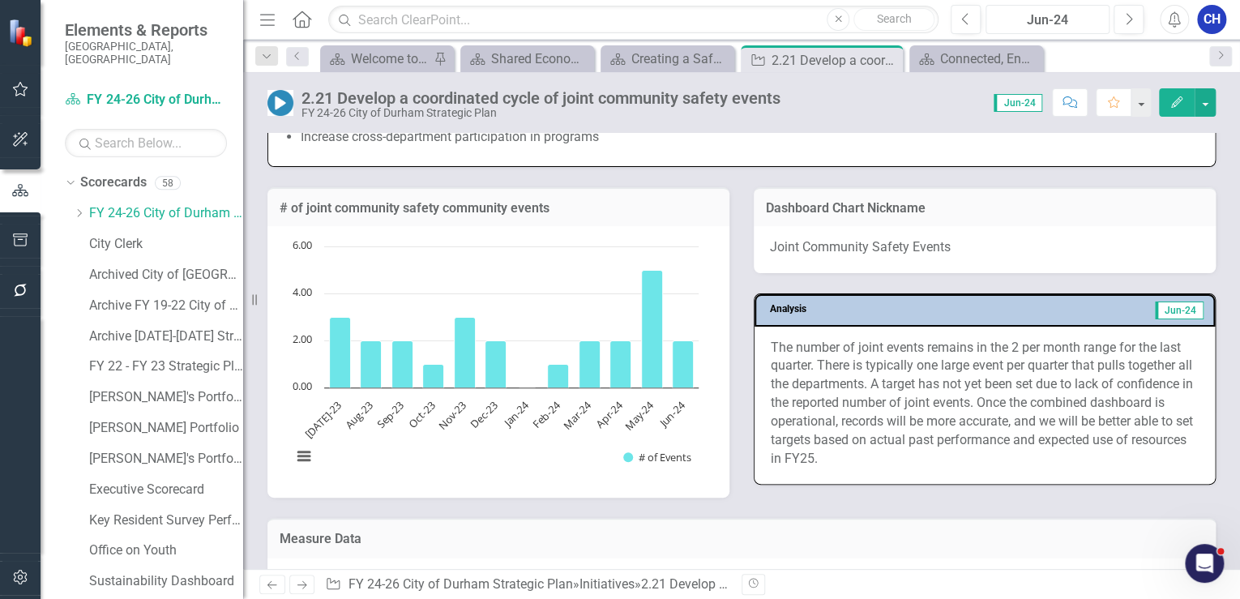
click at [1089, 19] on div "Jun-24" at bounding box center [1047, 20] width 113 height 19
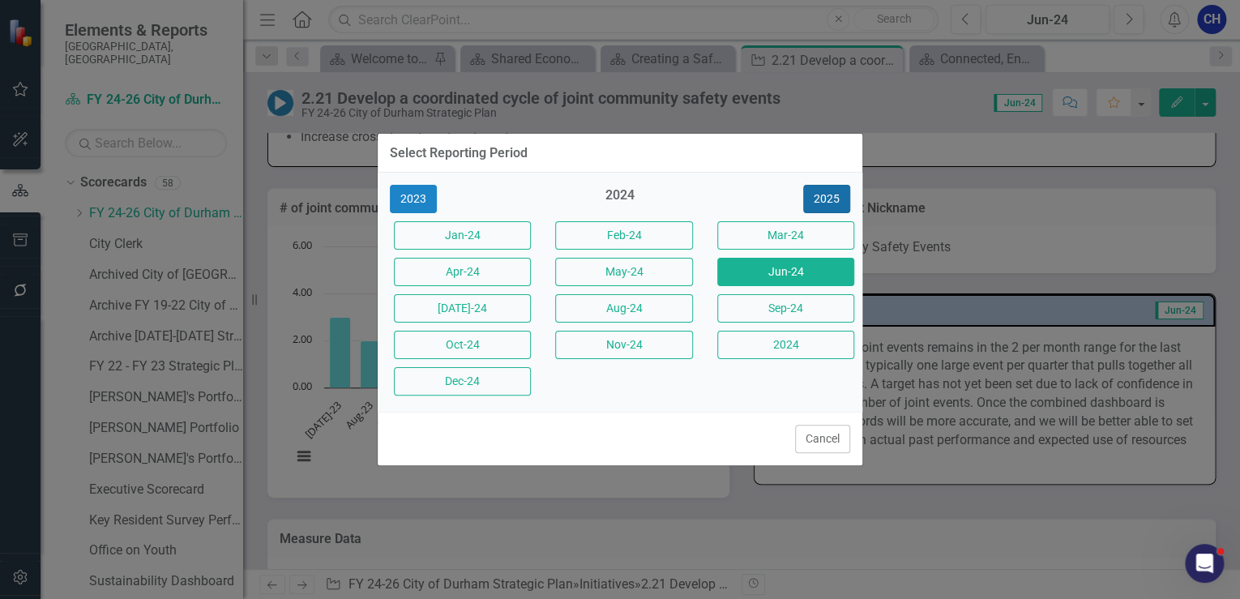
click at [830, 196] on button "2025" at bounding box center [826, 199] width 47 height 28
click at [784, 271] on button "Jun-25" at bounding box center [785, 272] width 137 height 28
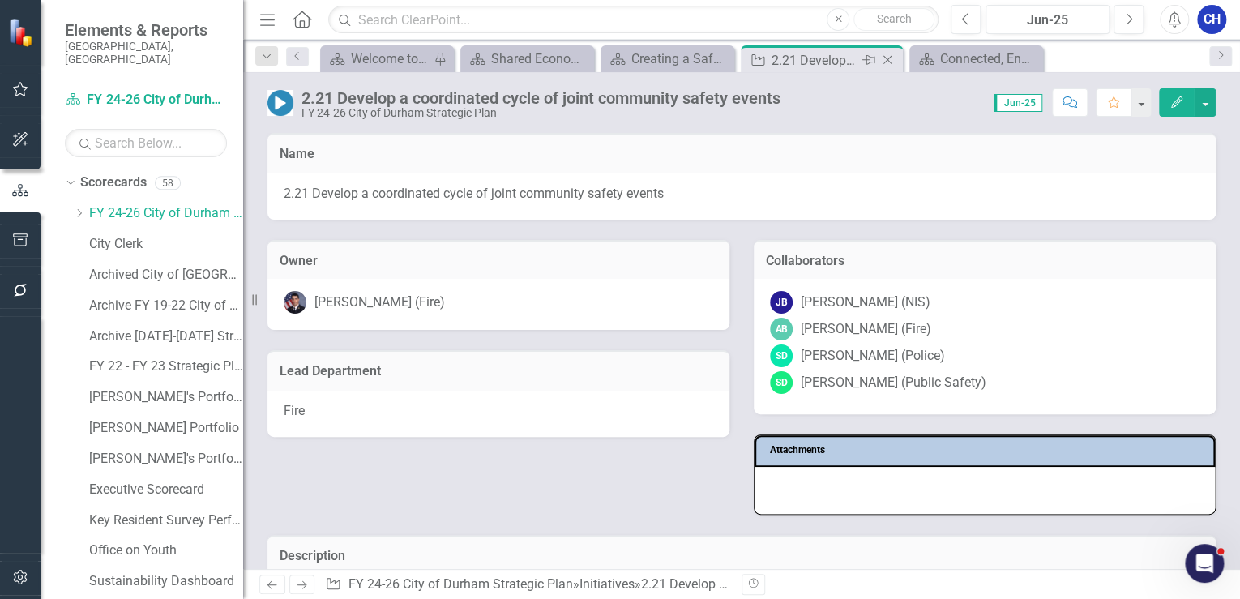
click at [883, 55] on icon "Close" at bounding box center [887, 59] width 16 height 13
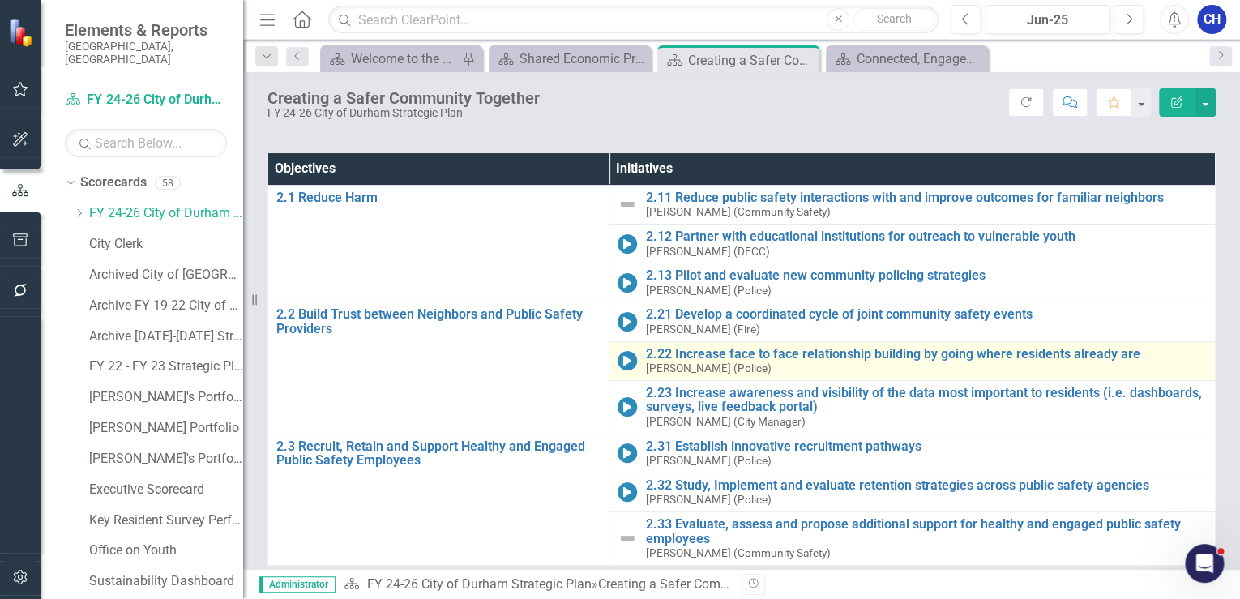
scroll to position [130, 0]
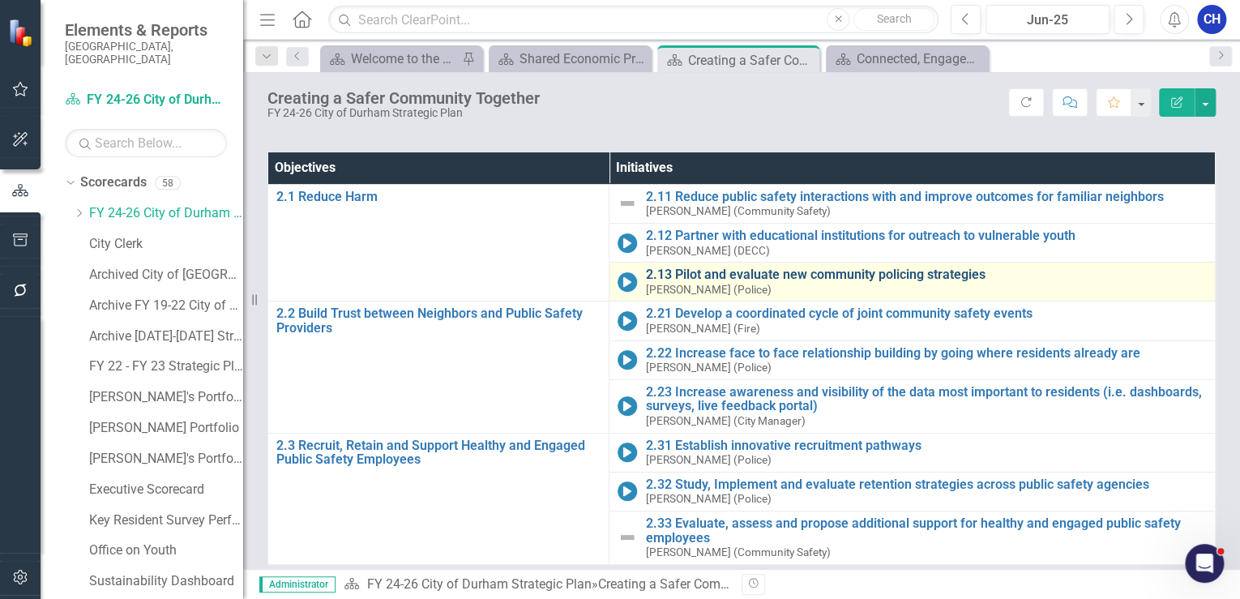
click at [729, 279] on link "2.13 Pilot and evaluate new community policing strategies" at bounding box center [926, 274] width 562 height 15
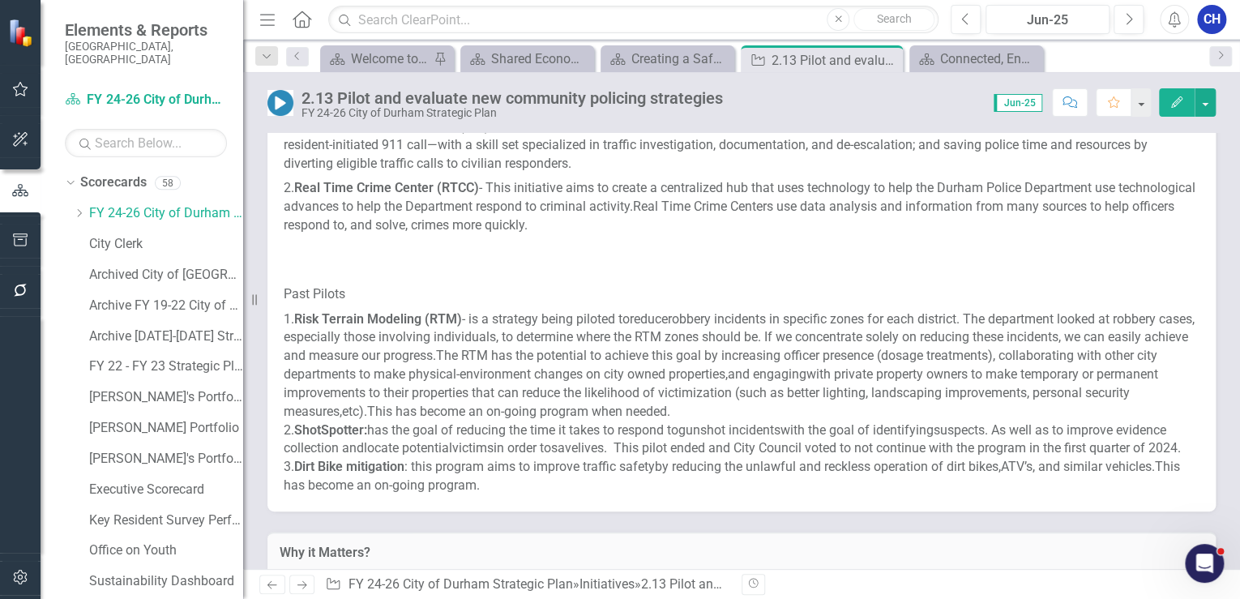
scroll to position [584, 0]
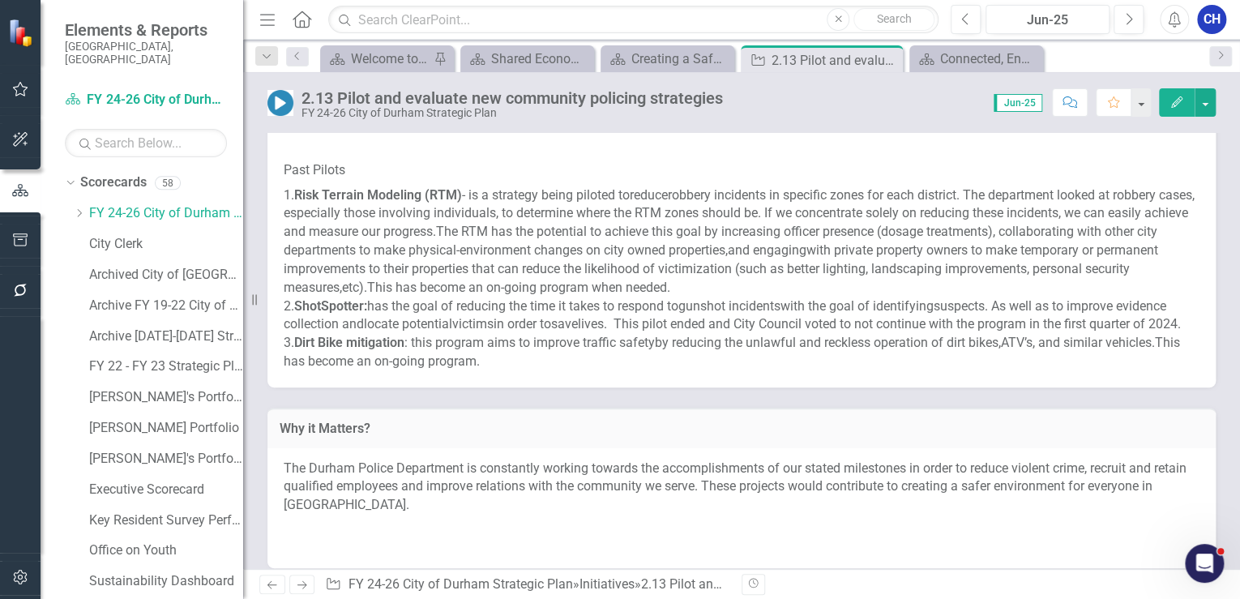
click at [623, 350] on span "mprove traffic safety" at bounding box center [596, 342] width 118 height 15
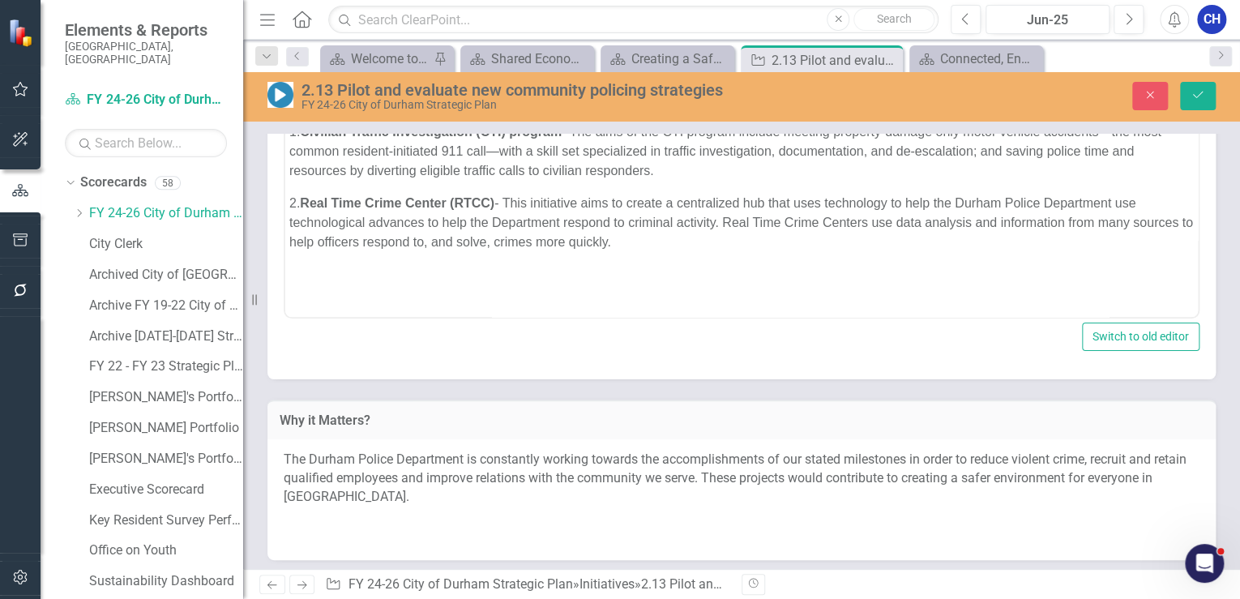
scroll to position [454, 0]
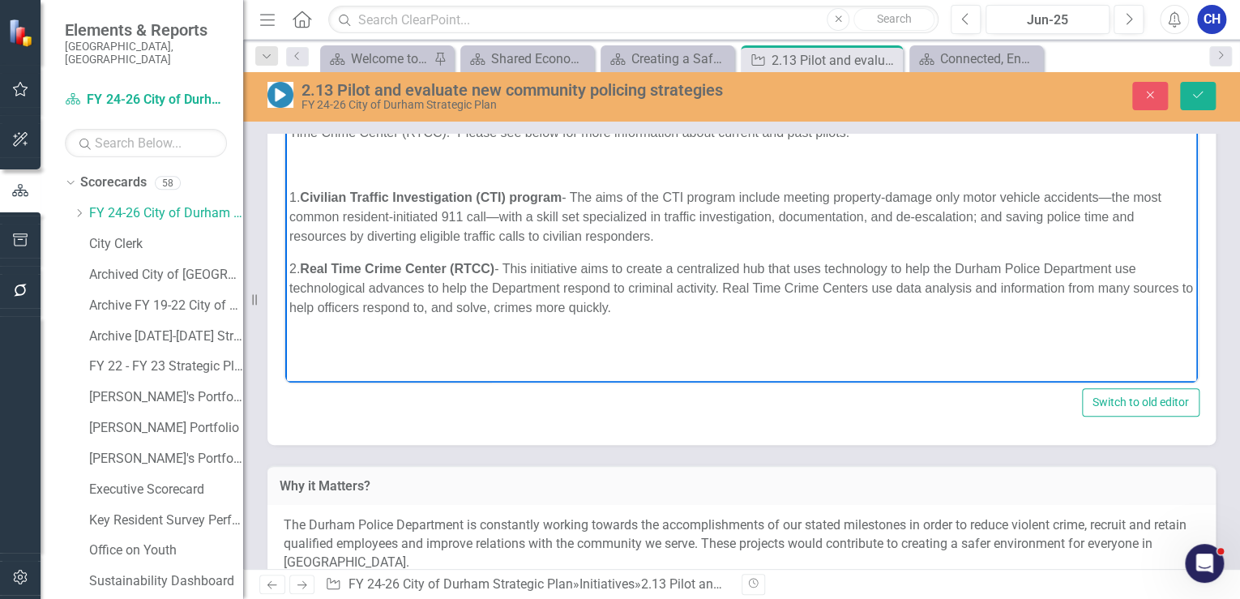
click at [669, 315] on p "2. Real Time Crime Center (RTCC) - This initiative aims to create a centralized…" at bounding box center [741, 288] width 904 height 58
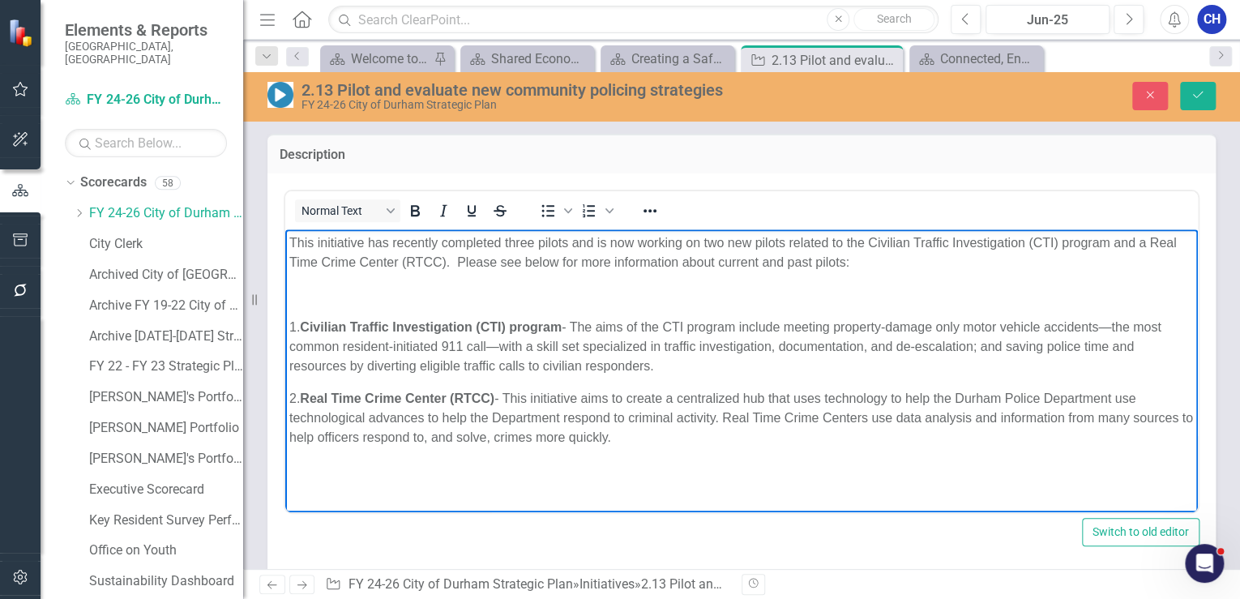
scroll to position [259, 0]
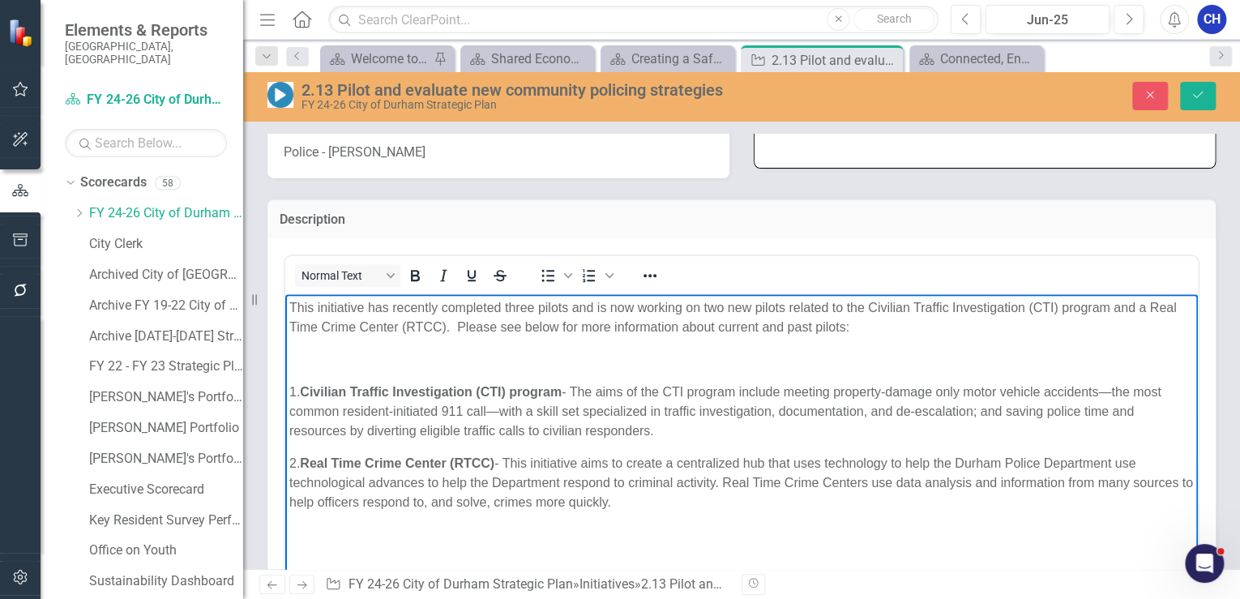
drag, startPoint x: 706, startPoint y: 502, endPoint x: 260, endPoint y: 265, distance: 504.7
click at [285, 293] on html "This initiative has recently completed three pilots and is now working on two n…" at bounding box center [741, 569] width 913 height 553
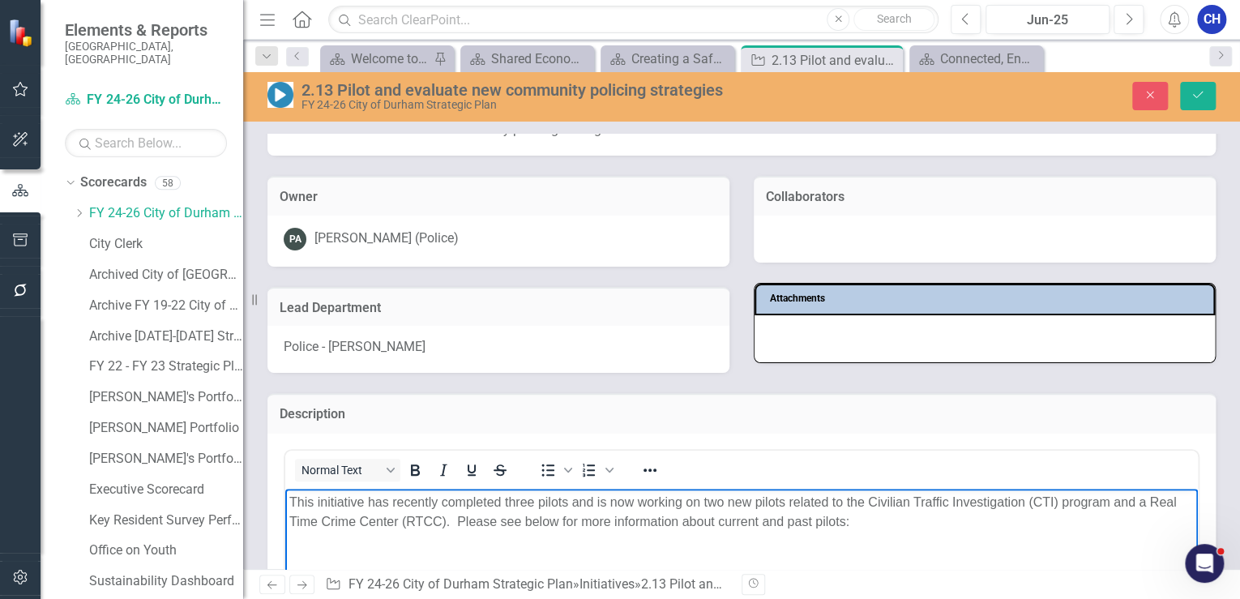
click at [616, 395] on div "Description" at bounding box center [741, 413] width 948 height 40
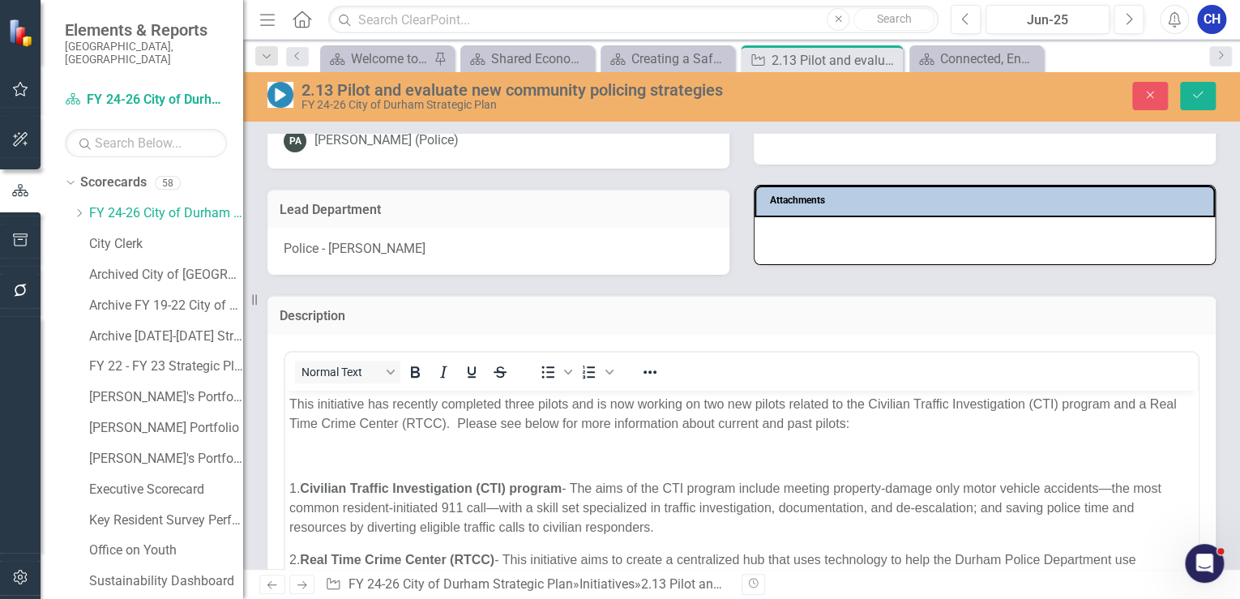
scroll to position [324, 0]
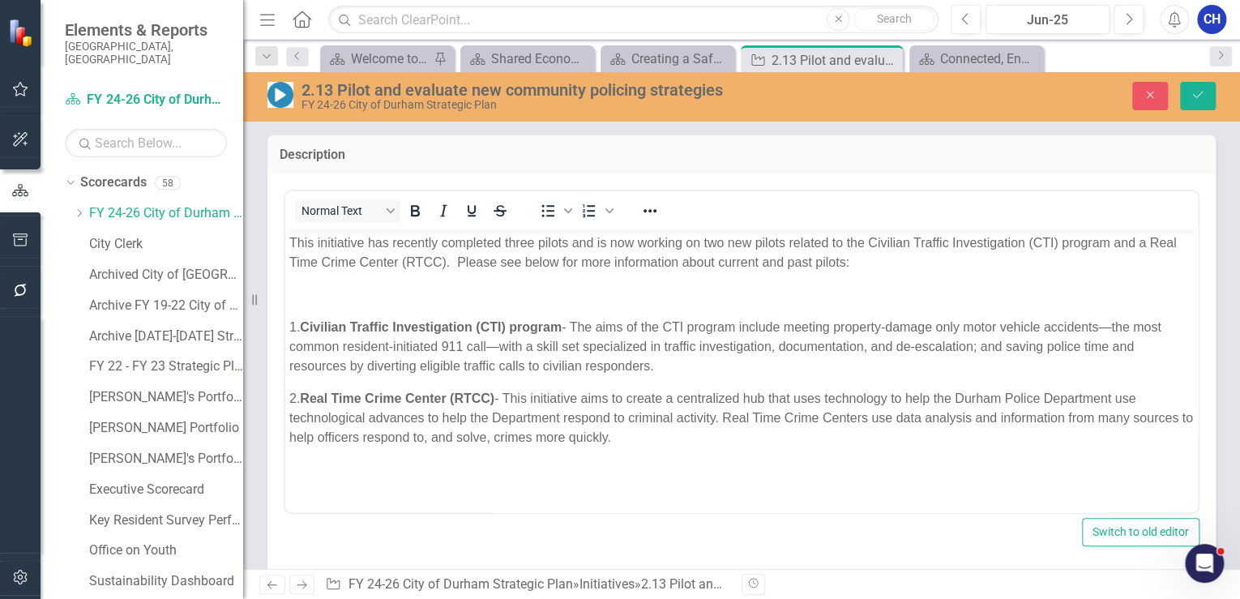
drag, startPoint x: 725, startPoint y: 430, endPoint x: 763, endPoint y: 424, distance: 39.4
click at [725, 430] on p "2. Real Time Crime Center (RTCC) - This initiative aims to create a centralized…" at bounding box center [741, 417] width 904 height 58
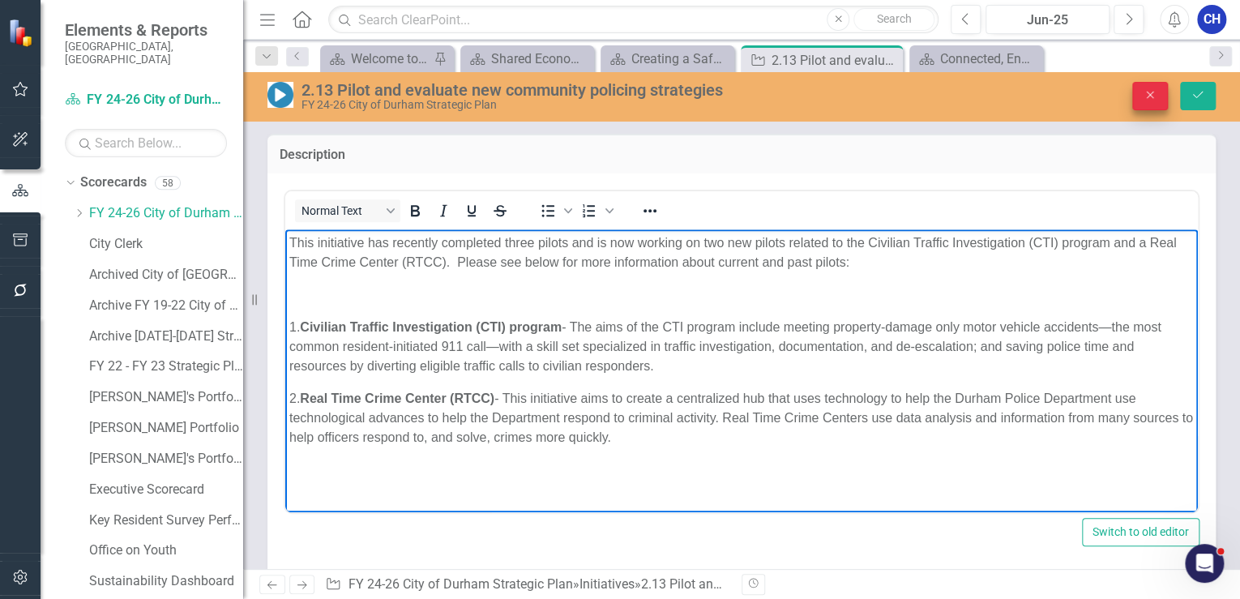
click at [1139, 88] on button "Close" at bounding box center [1150, 96] width 36 height 28
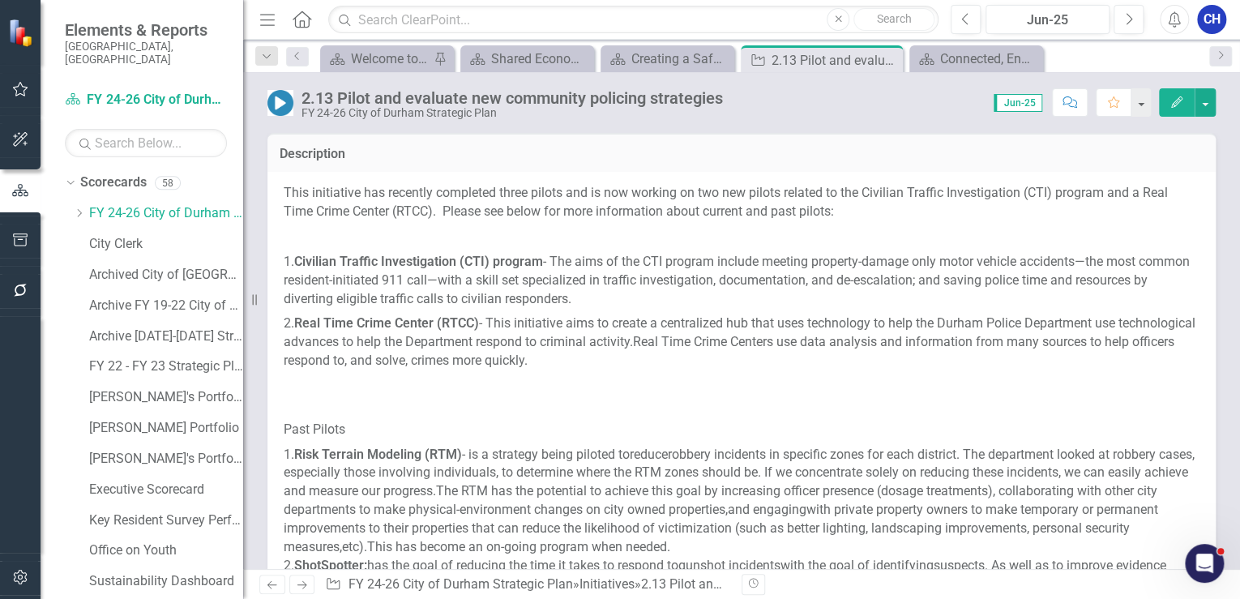
click at [358, 272] on span "1. Civilian Traffic Investigation (CTI) program - The aims of the CTI program i…" at bounding box center [737, 280] width 906 height 53
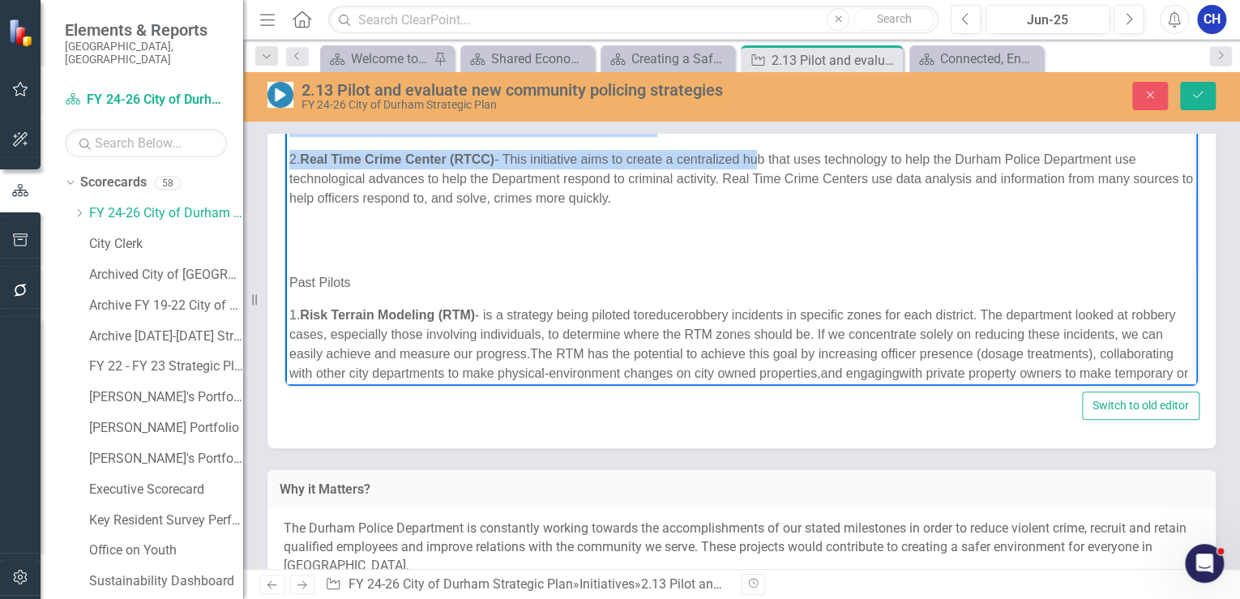
scroll to position [0, 0]
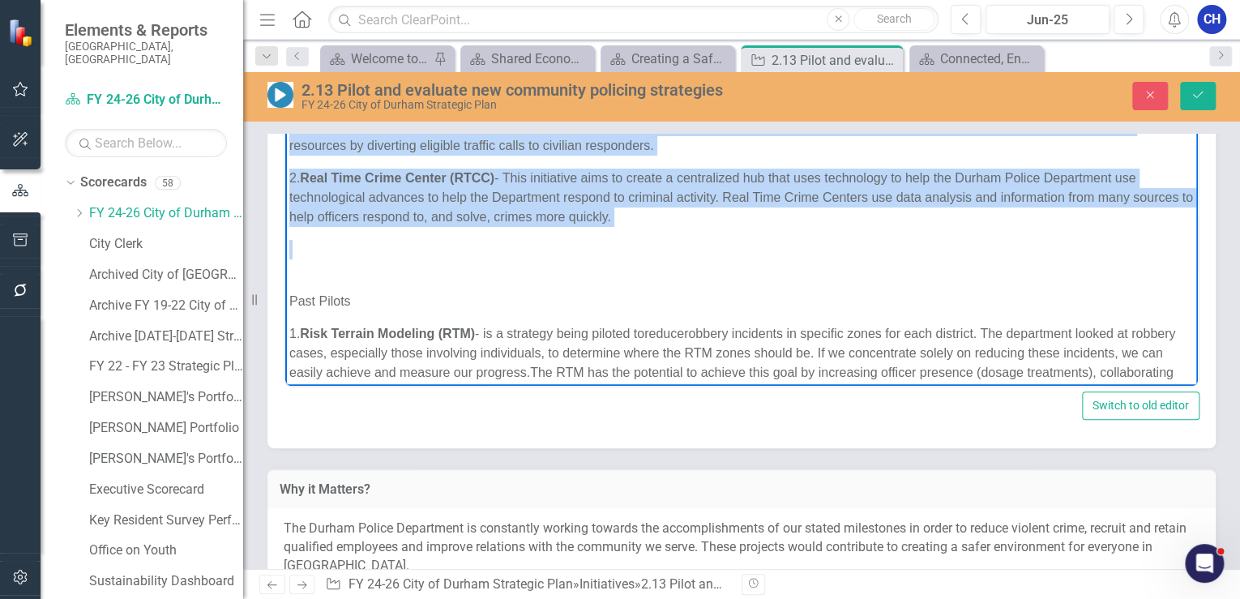
drag, startPoint x: 286, startPoint y: 115, endPoint x: 729, endPoint y: 237, distance: 459.7
click at [729, 237] on body "This initiative has recently completed three pilots and is now working on two n…" at bounding box center [741, 284] width 913 height 553
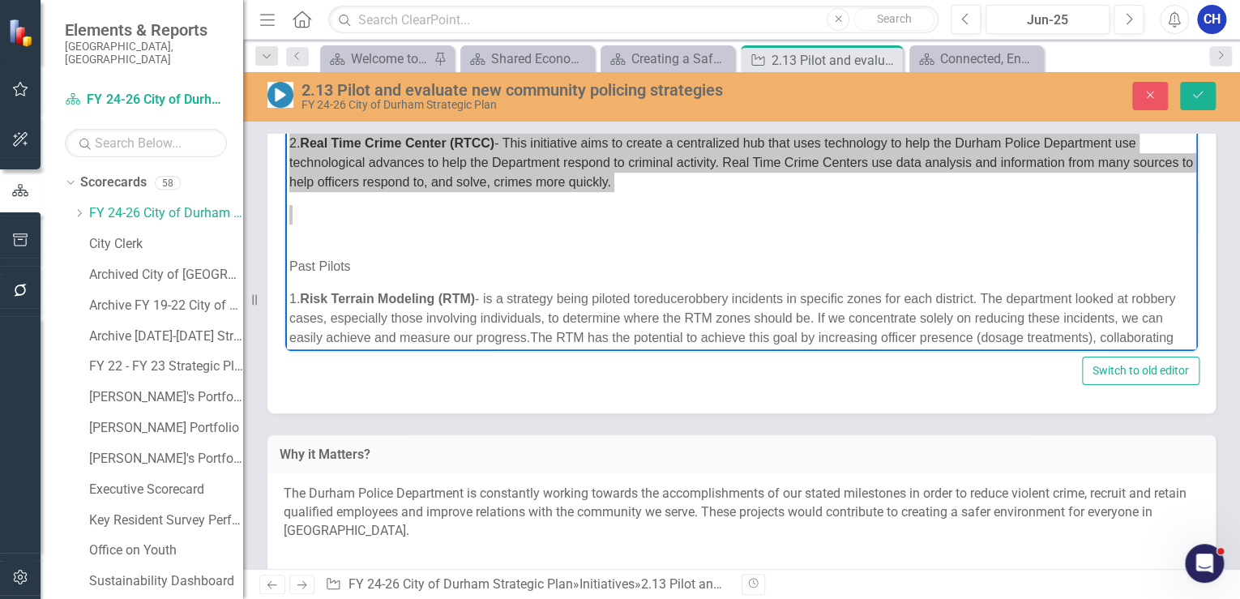
scroll to position [515, 0]
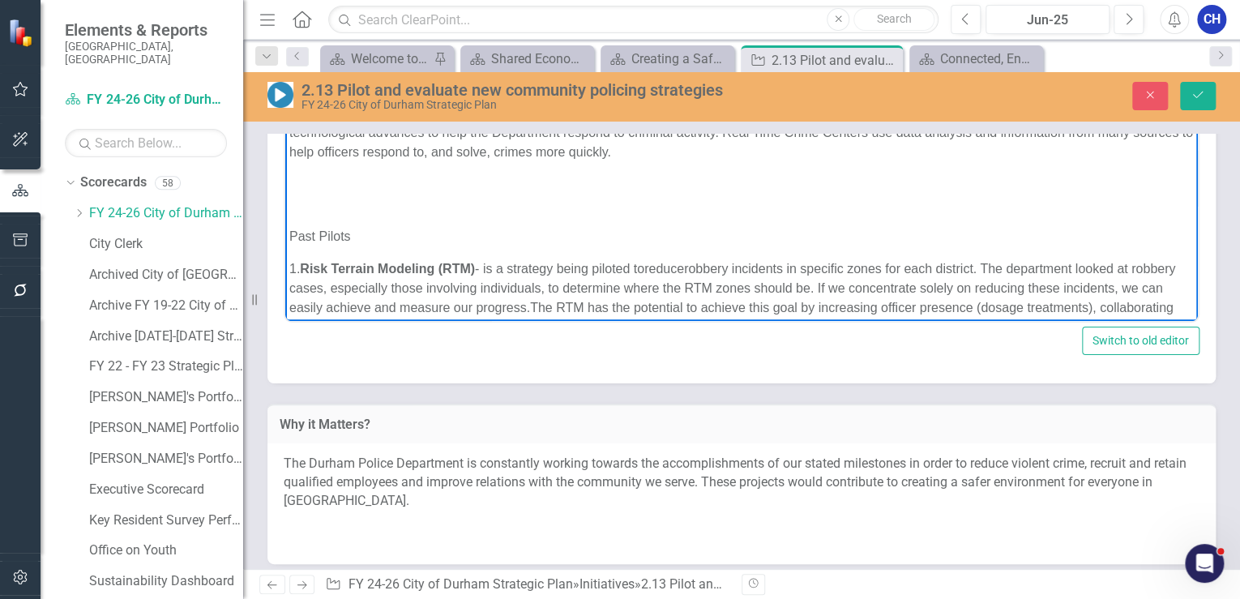
drag, startPoint x: 404, startPoint y: 234, endPoint x: 381, endPoint y: 233, distance: 22.8
click at [401, 233] on p "Past Pilots" at bounding box center [741, 235] width 904 height 19
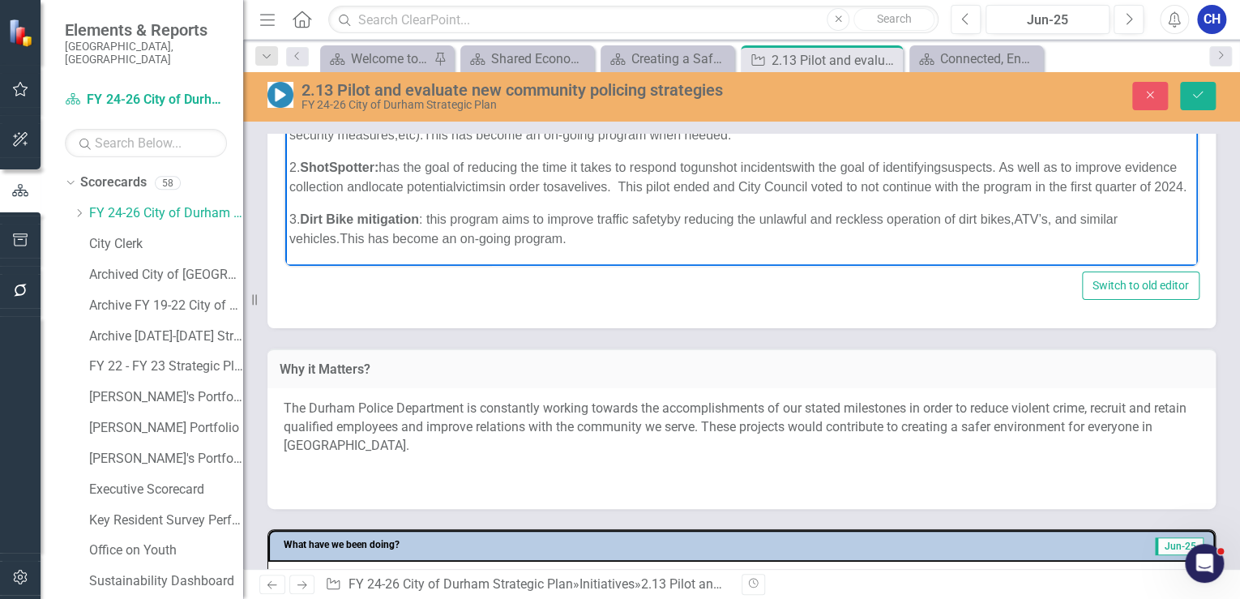
scroll to position [645, 0]
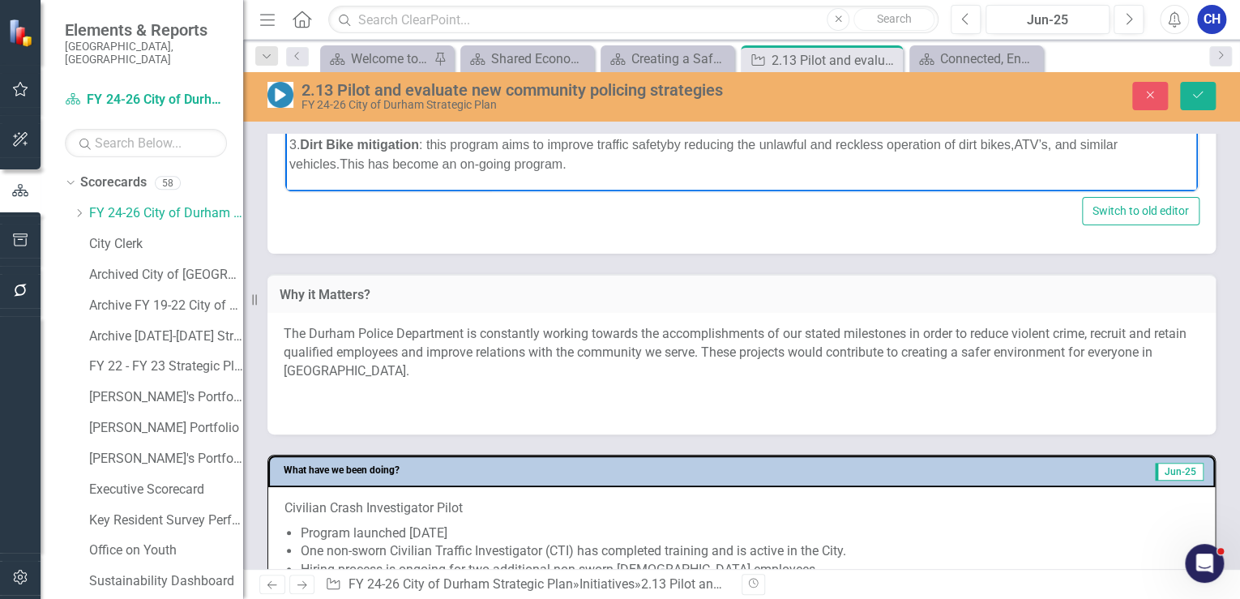
drag, startPoint x: 290, startPoint y: 104, endPoint x: 630, endPoint y: 181, distance: 348.2
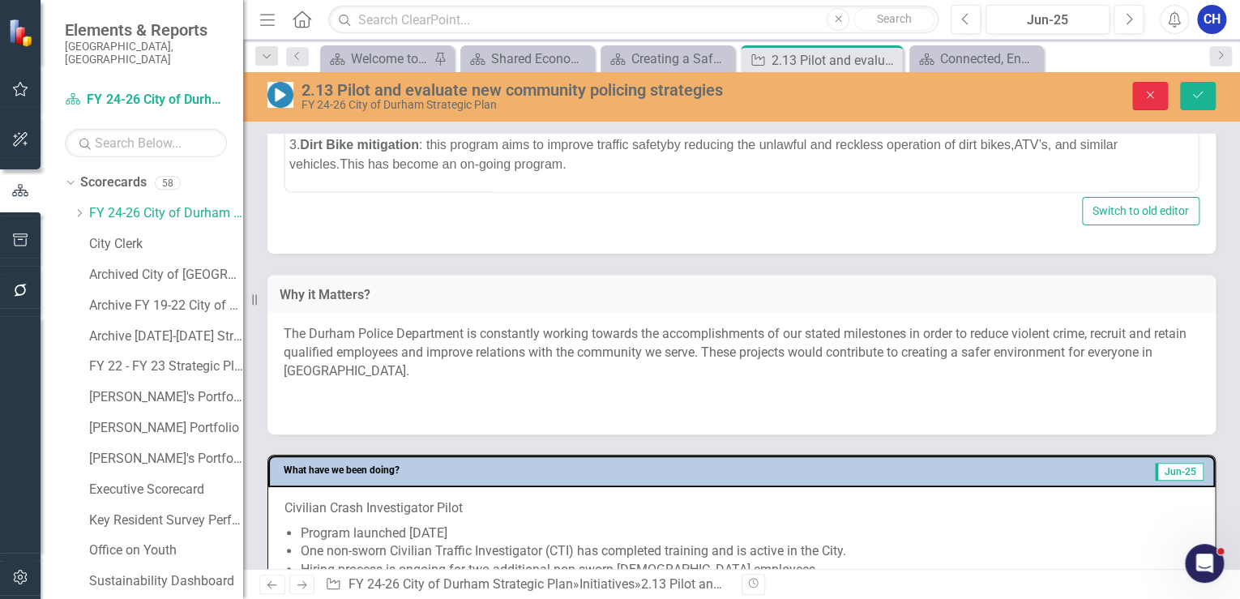
click at [1141, 91] on button "Close" at bounding box center [1150, 96] width 36 height 28
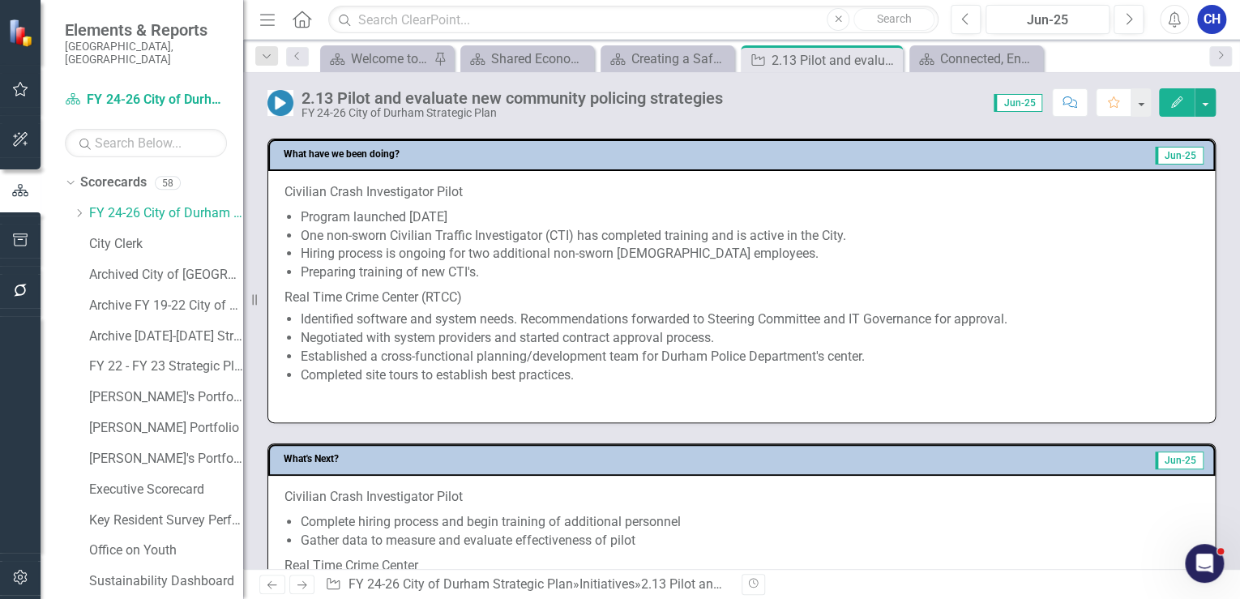
scroll to position [1034, 0]
click at [487, 363] on li "Established a cross-functional planning/development team for Durham Police Depa…" at bounding box center [750, 356] width 898 height 19
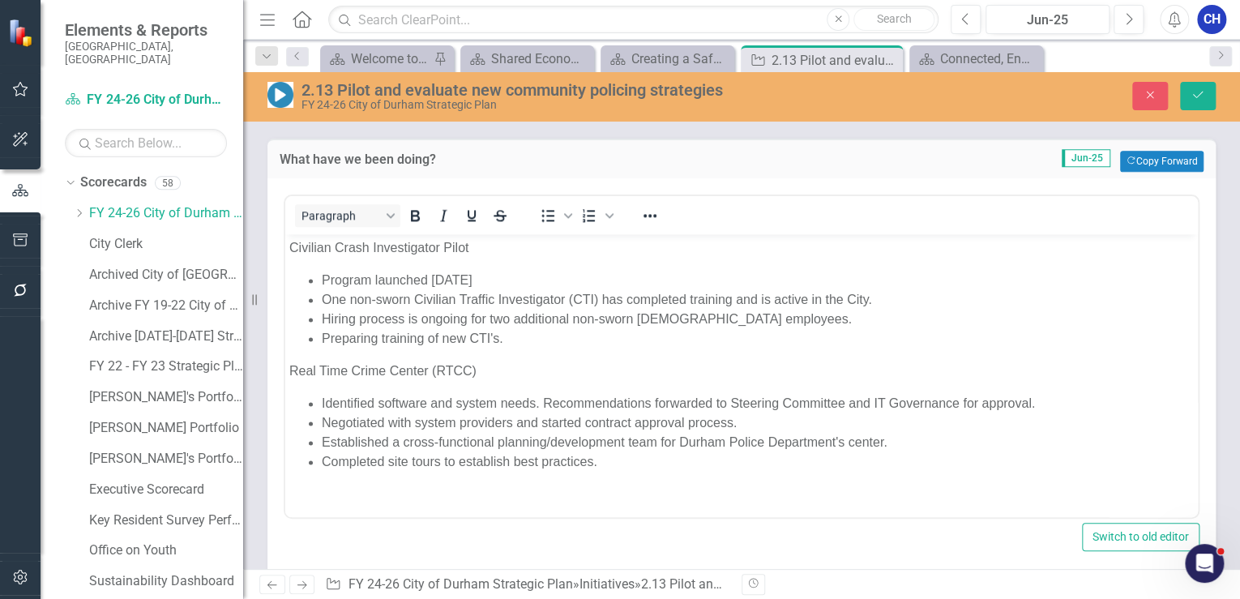
scroll to position [1099, 0]
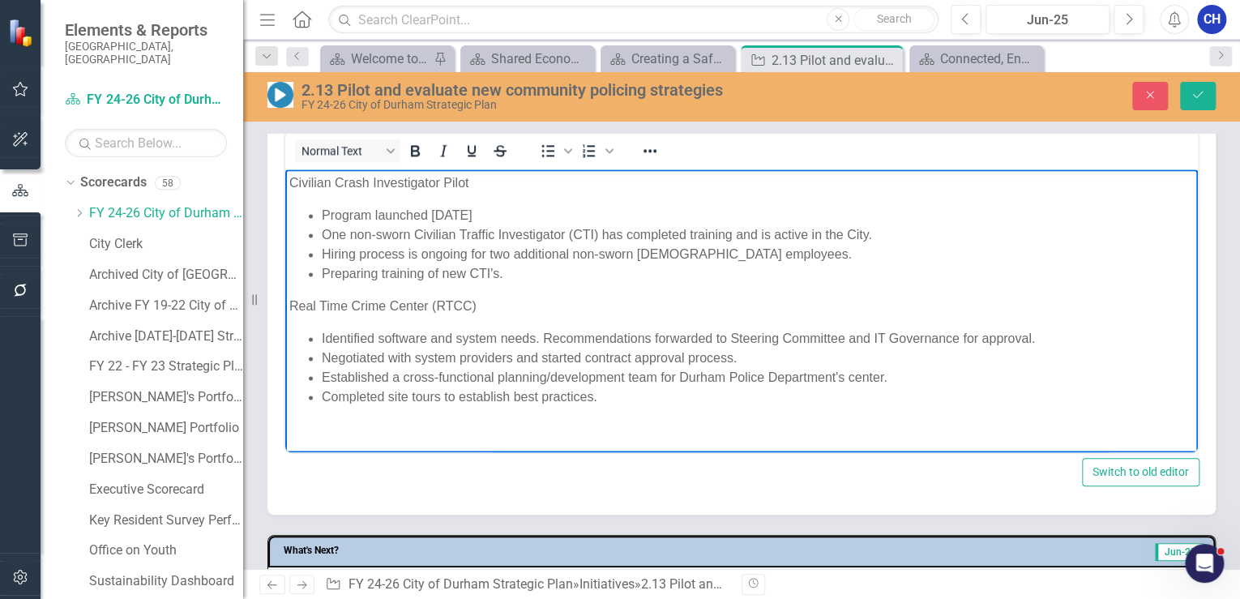
drag, startPoint x: 529, startPoint y: 347, endPoint x: 287, endPoint y: 180, distance: 294.3
click at [287, 180] on body "Civilian Crash Investigator Pilot​ Program launched June 2025 One non-sworn Civ…" at bounding box center [741, 306] width 913 height 274
click at [1159, 94] on button "Close" at bounding box center [1150, 96] width 36 height 28
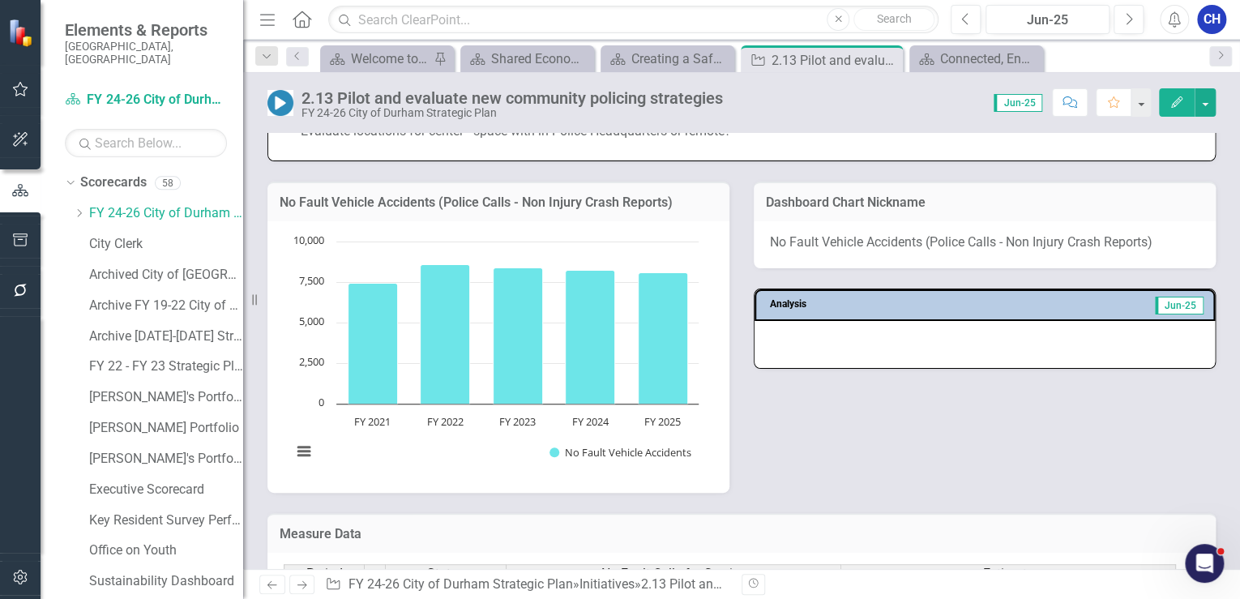
scroll to position [1546, 0]
click at [298, 461] on button "View chart menu, Chart" at bounding box center [304, 449] width 23 height 23
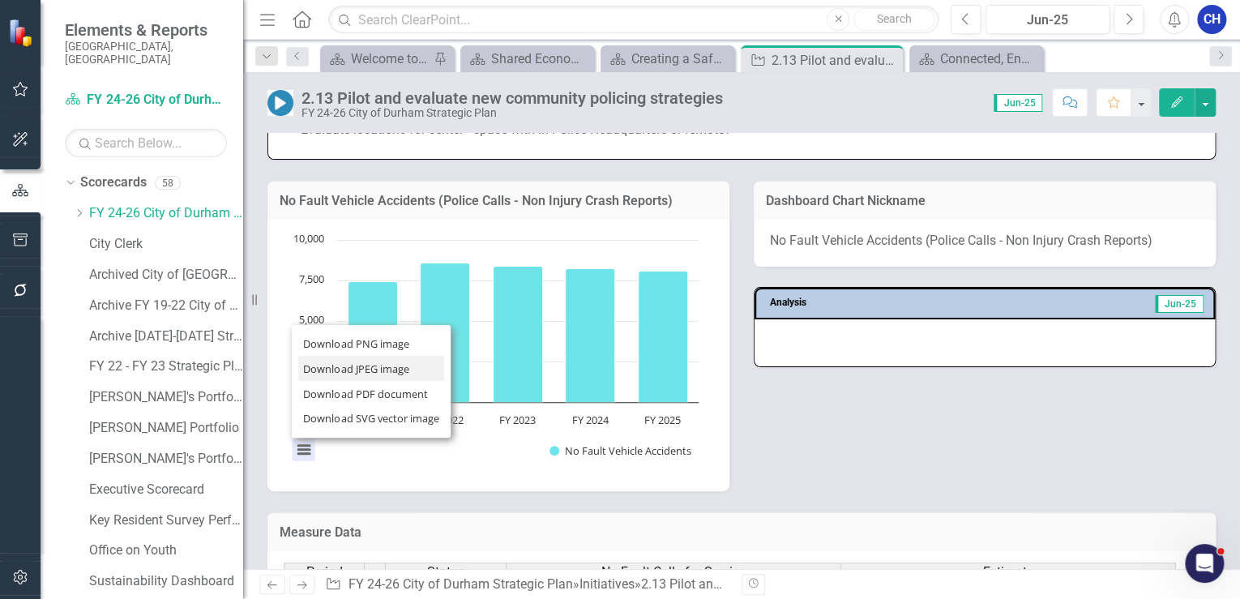
click at [369, 381] on li "Download JPEG image" at bounding box center [371, 368] width 146 height 25
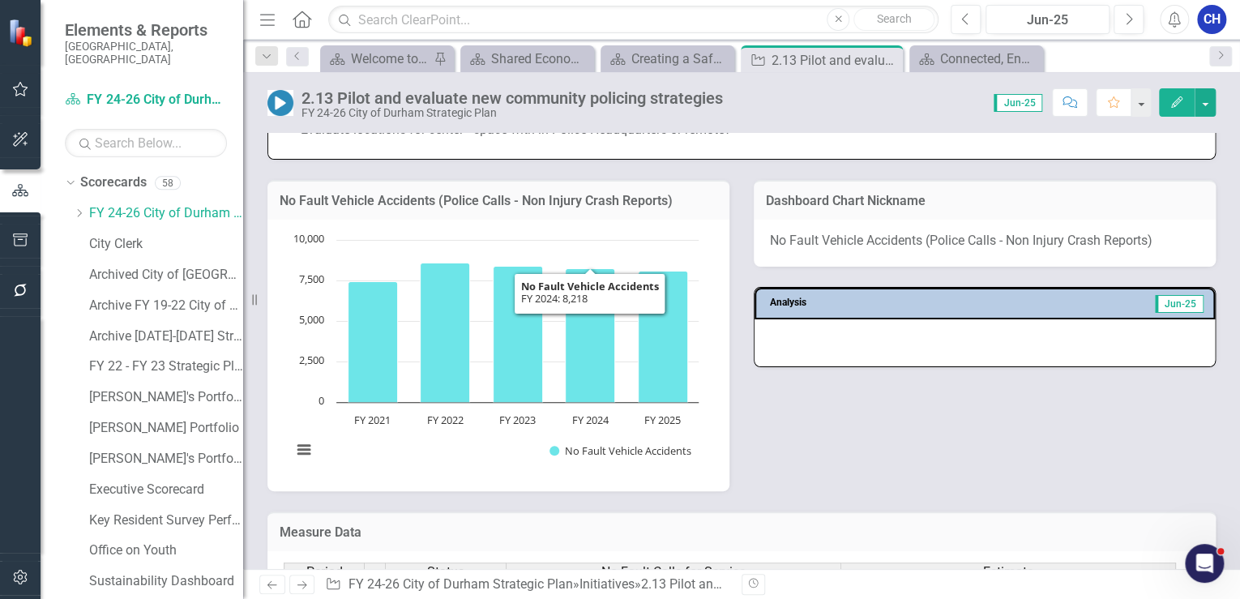
click at [878, 432] on div "No Fault Vehicle Accidents (Police Calls - Non Injury Crash Reports) Chart Bar …" at bounding box center [741, 325] width 973 height 331
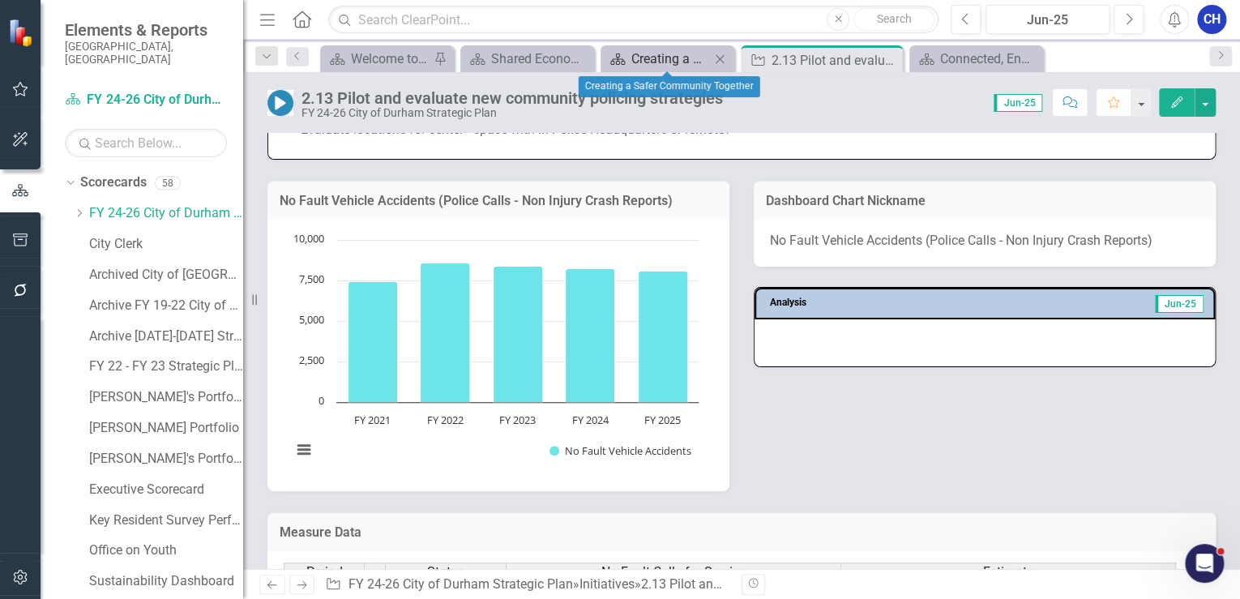
click at [662, 58] on div "Creating a Safer Community Together" at bounding box center [670, 59] width 79 height 20
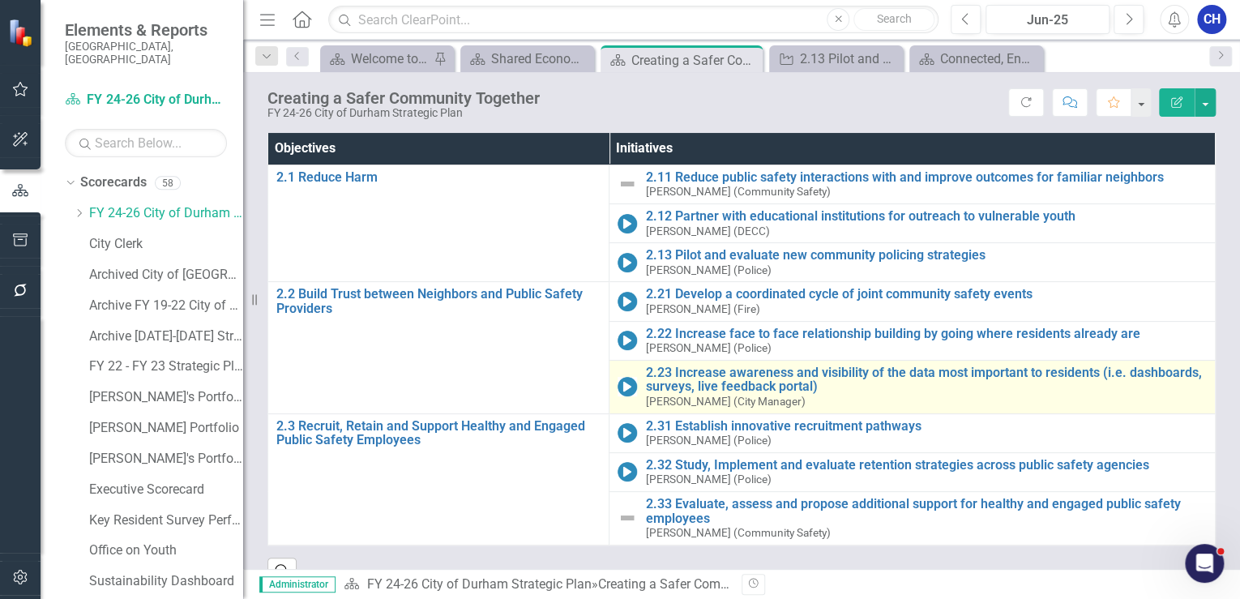
scroll to position [178, 0]
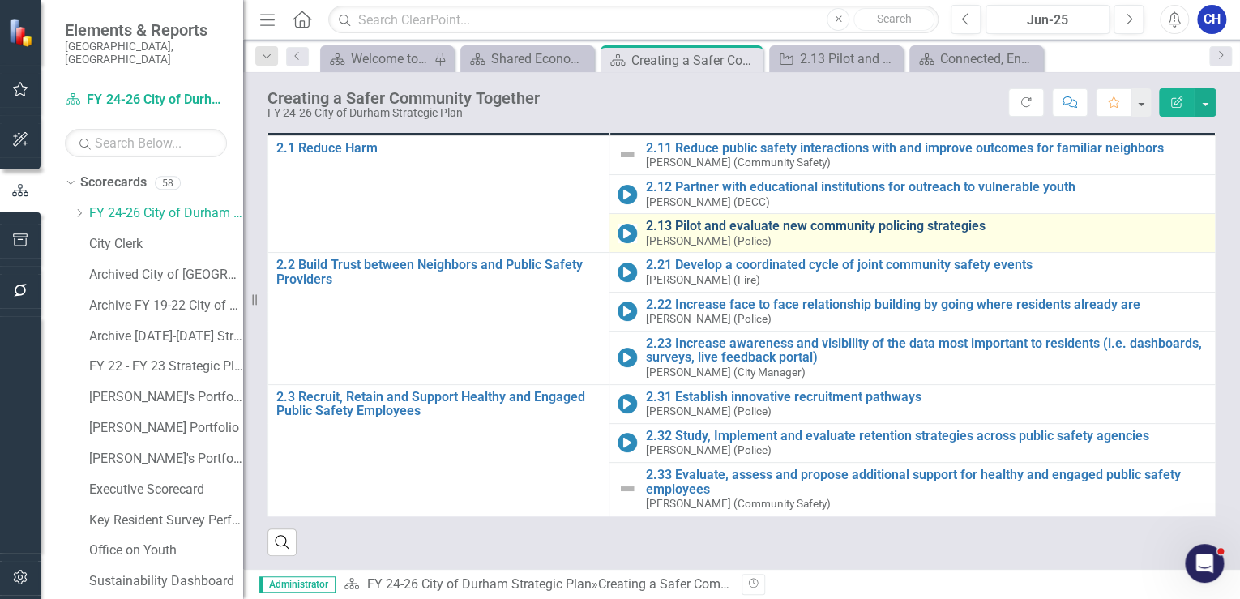
click at [780, 223] on link "2.13 Pilot and evaluate new community policing strategies" at bounding box center [926, 226] width 562 height 15
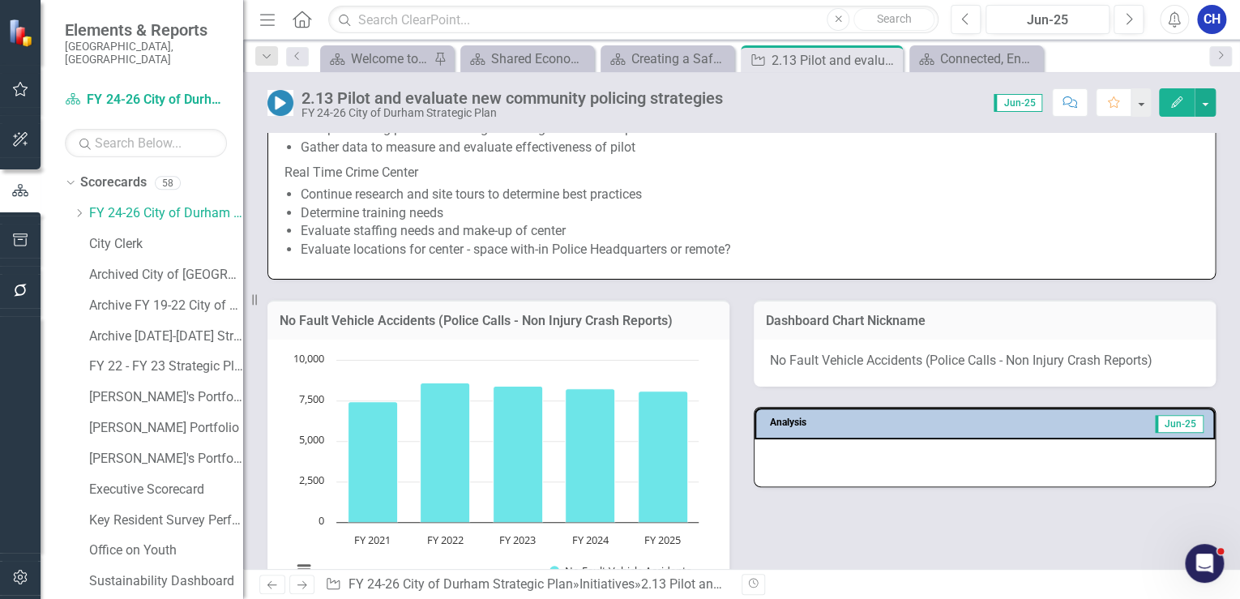
scroll to position [1362, 0]
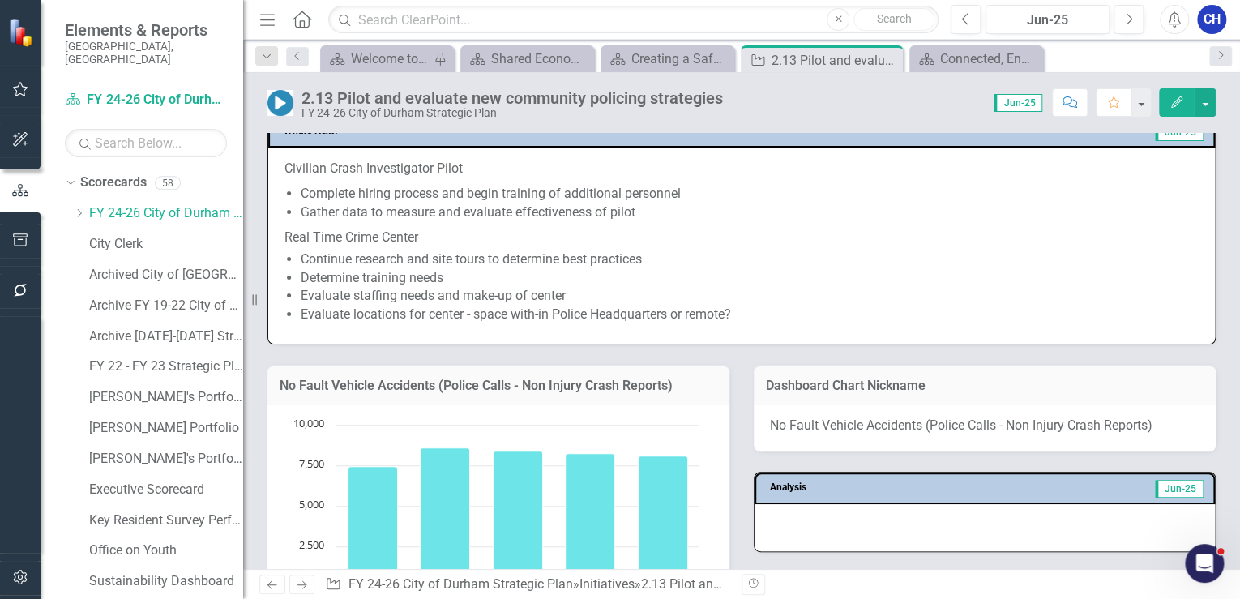
click at [716, 306] on li "Evaluate staffing needs and make-up of center" at bounding box center [750, 296] width 898 height 19
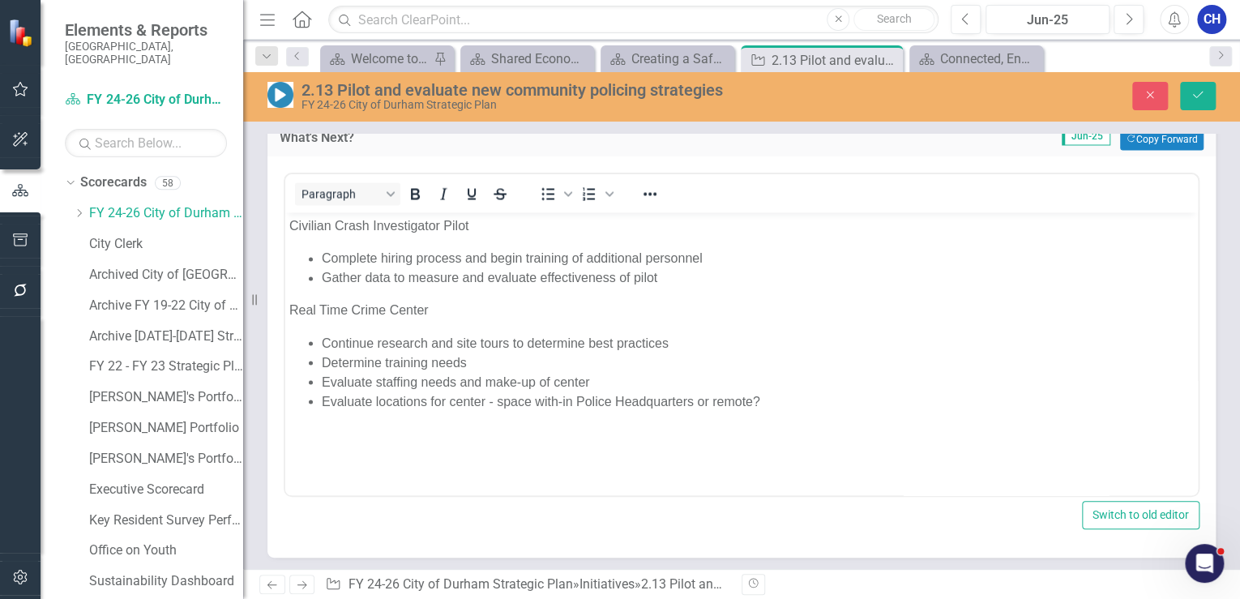
scroll to position [0, 0]
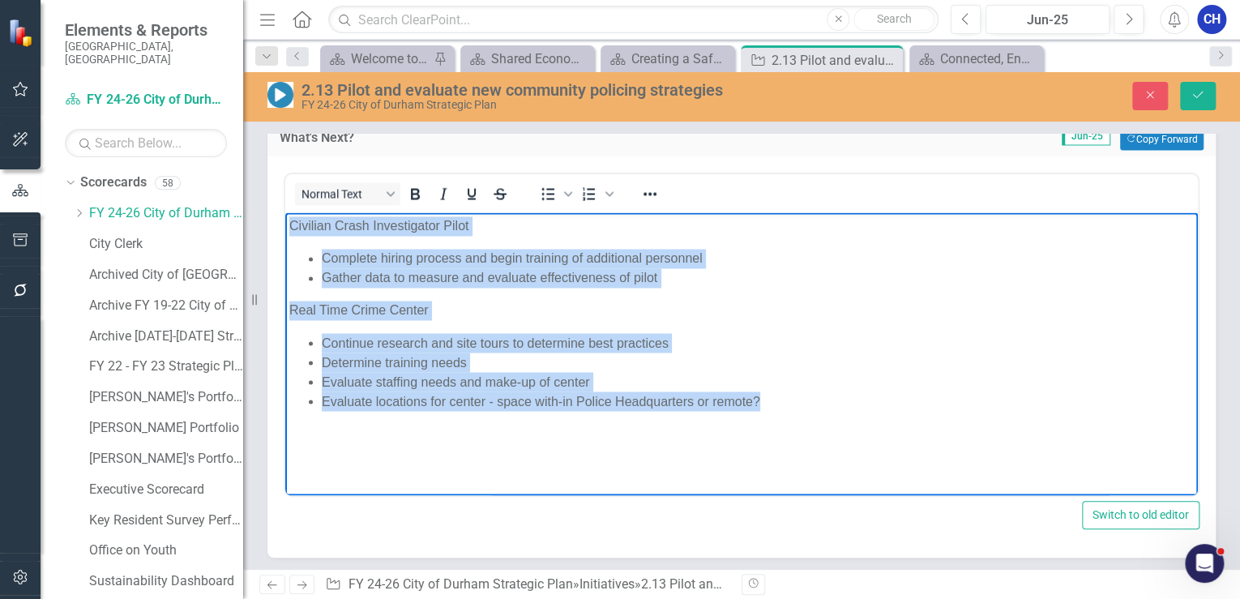
drag, startPoint x: 779, startPoint y: 393, endPoint x: 652, endPoint y: 432, distance: 133.1
click at [285, 213] on html "Civilian Crash Investigator Pilot Complete hiring process and begin training of…" at bounding box center [741, 333] width 913 height 243
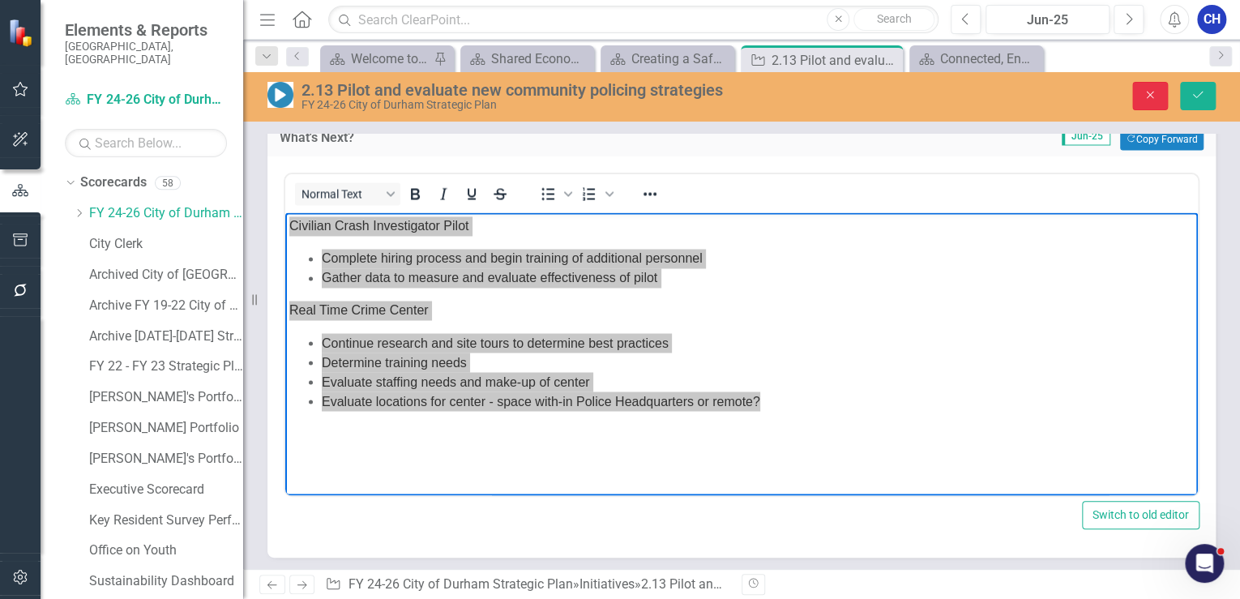
click at [1140, 97] on button "Close" at bounding box center [1150, 96] width 36 height 28
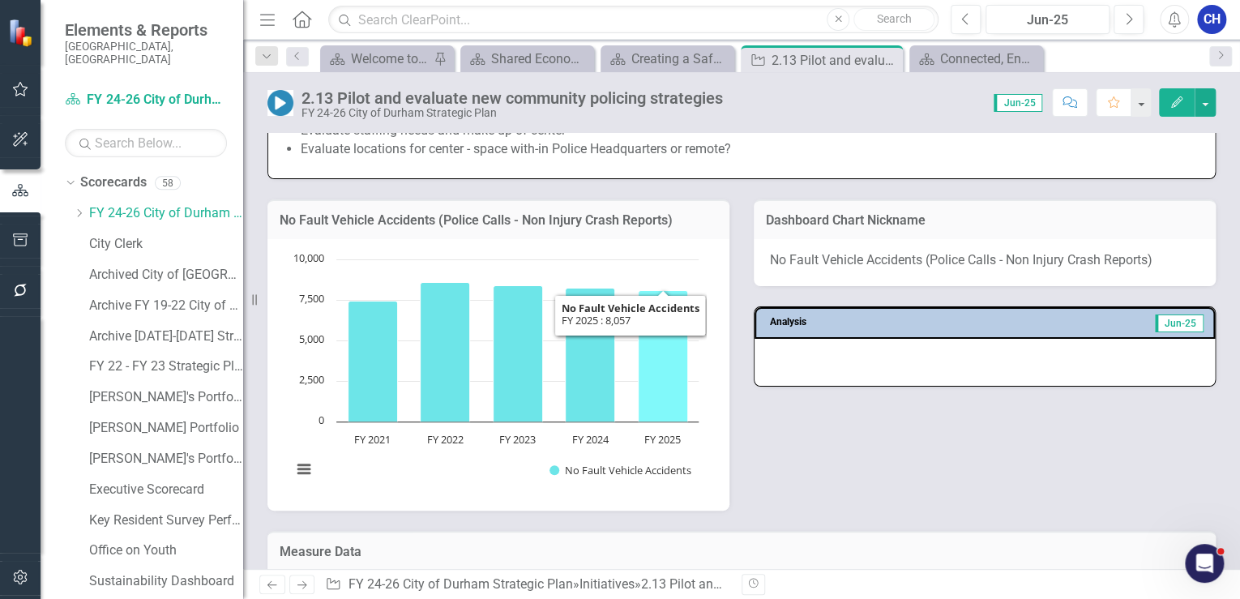
scroll to position [1556, 0]
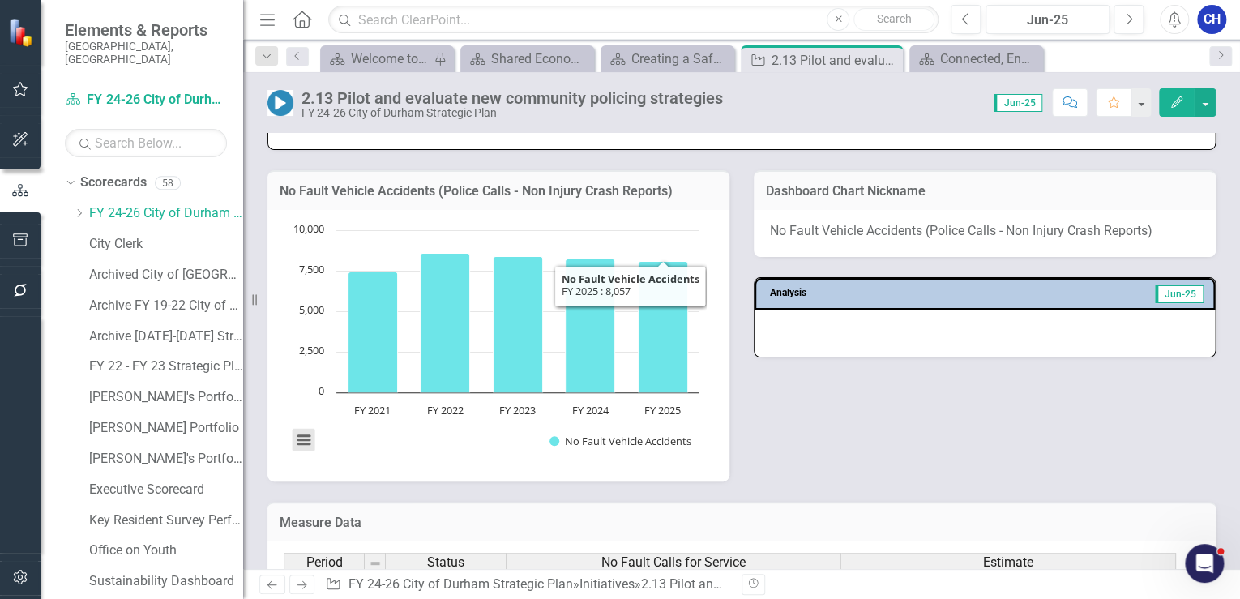
click at [308, 449] on button "View chart menu, Chart" at bounding box center [304, 440] width 23 height 23
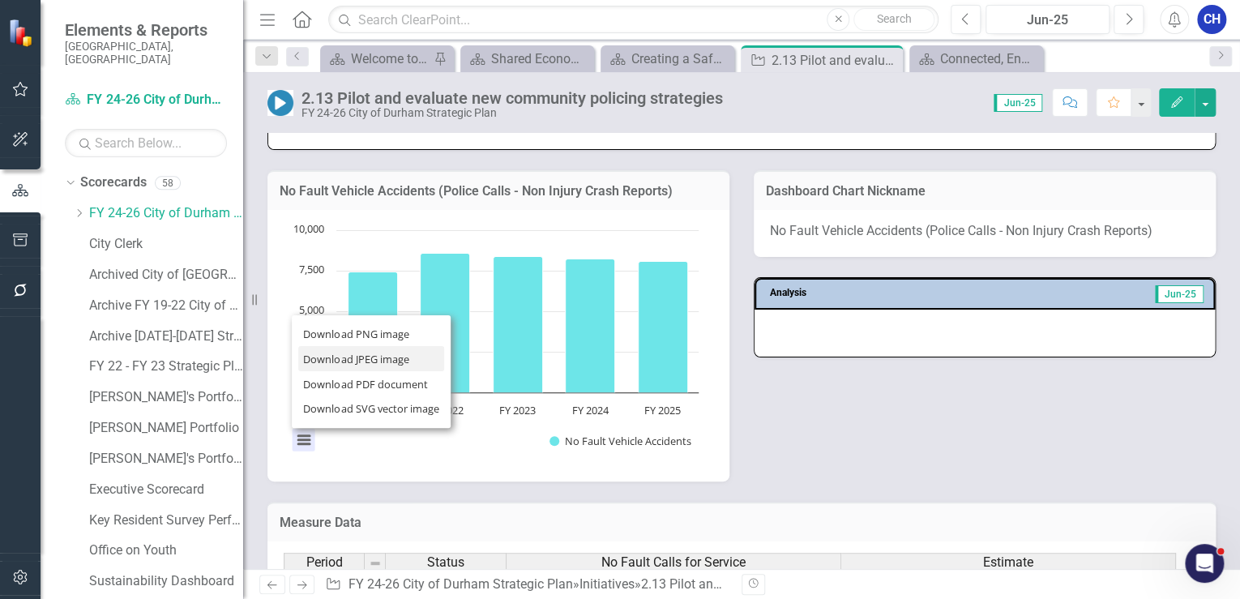
click at [353, 371] on li "Download JPEG image" at bounding box center [371, 358] width 146 height 25
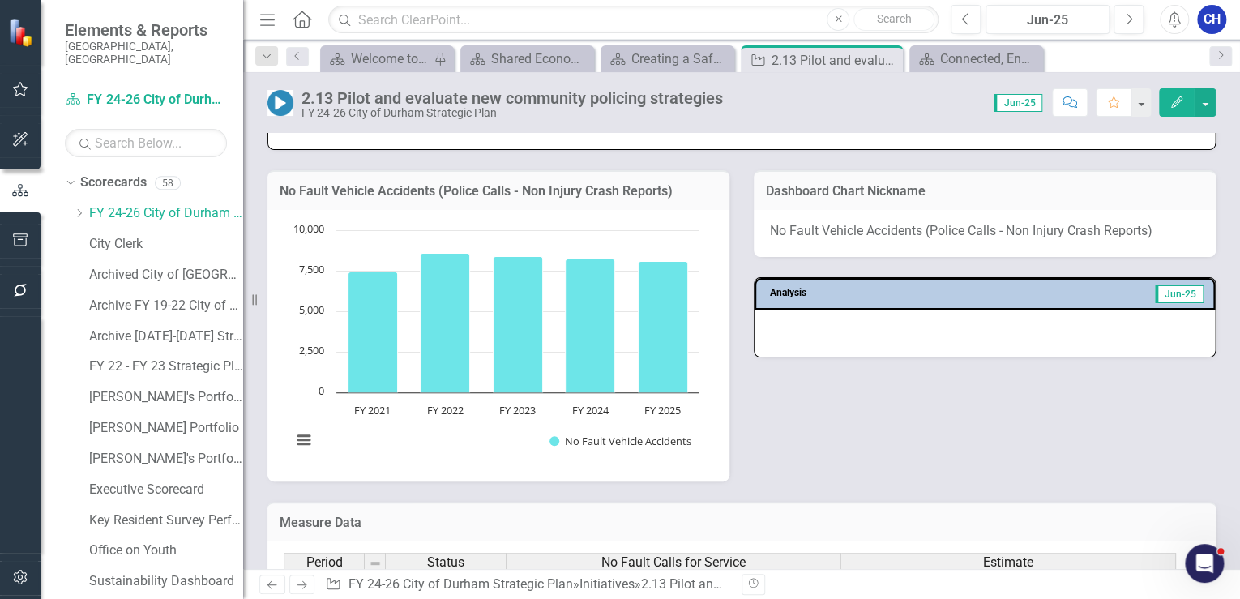
click at [910, 404] on div "No Fault Vehicle Accidents (Police Calls - Non Injury Crash Reports) Chart Bar …" at bounding box center [741, 315] width 973 height 331
click at [1031, 16] on div "Jun-25" at bounding box center [1047, 20] width 113 height 19
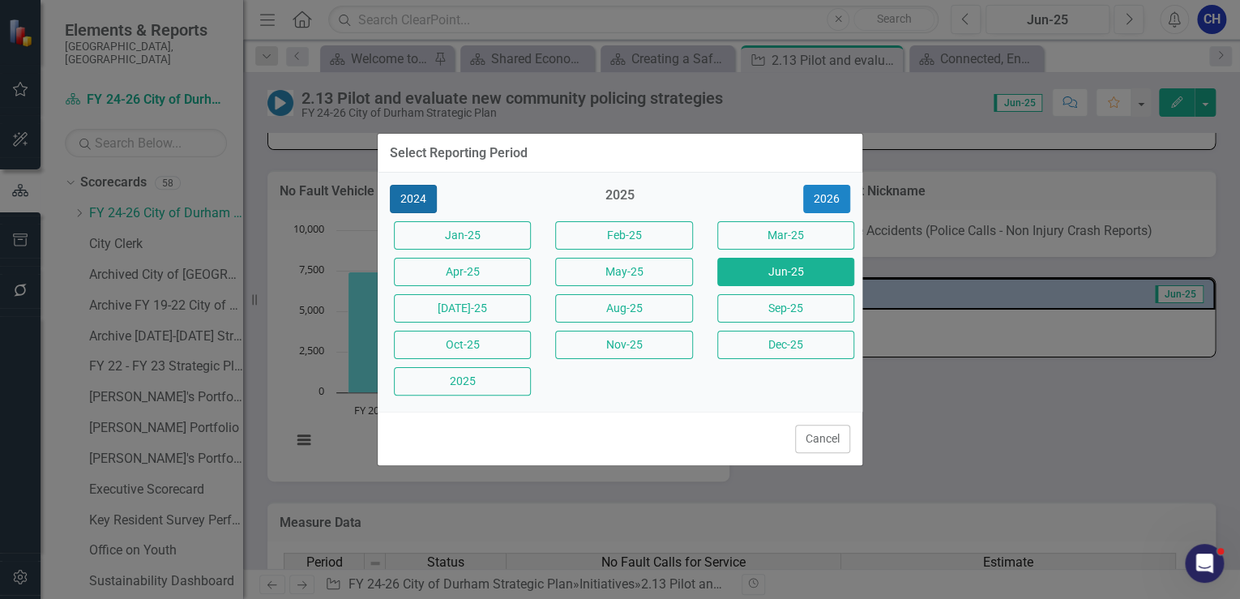
click at [406, 198] on button "2024" at bounding box center [413, 199] width 47 height 28
drag, startPoint x: 472, startPoint y: 378, endPoint x: 849, endPoint y: 408, distance: 378.0
click at [472, 378] on button "Dec-24" at bounding box center [462, 381] width 137 height 28
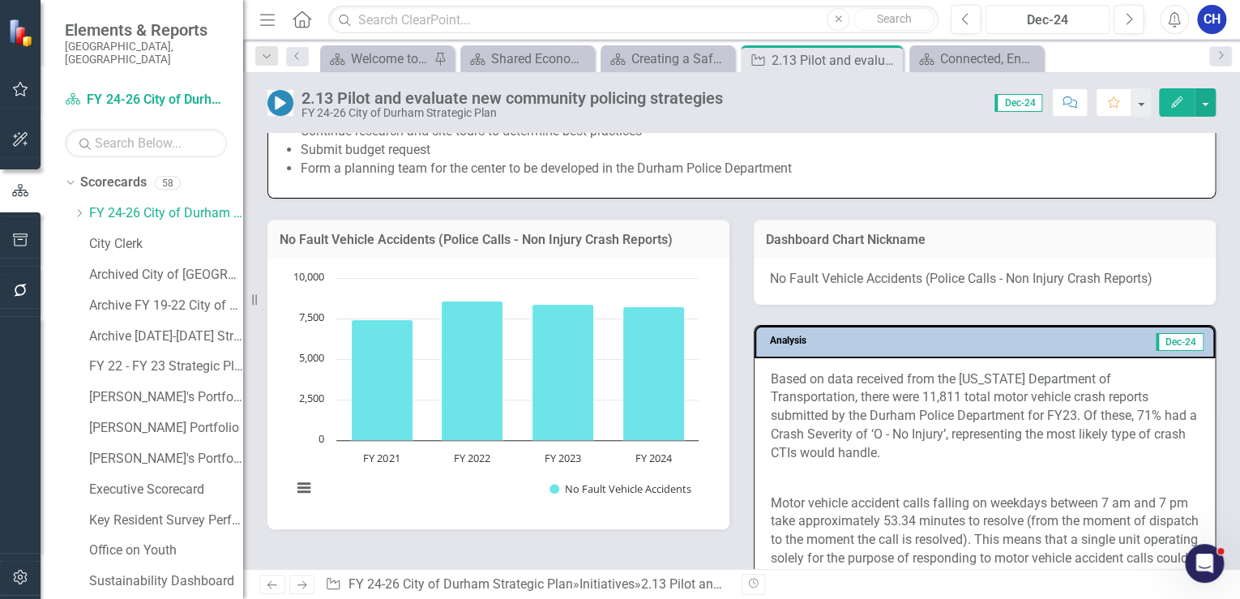
scroll to position [1556, 0]
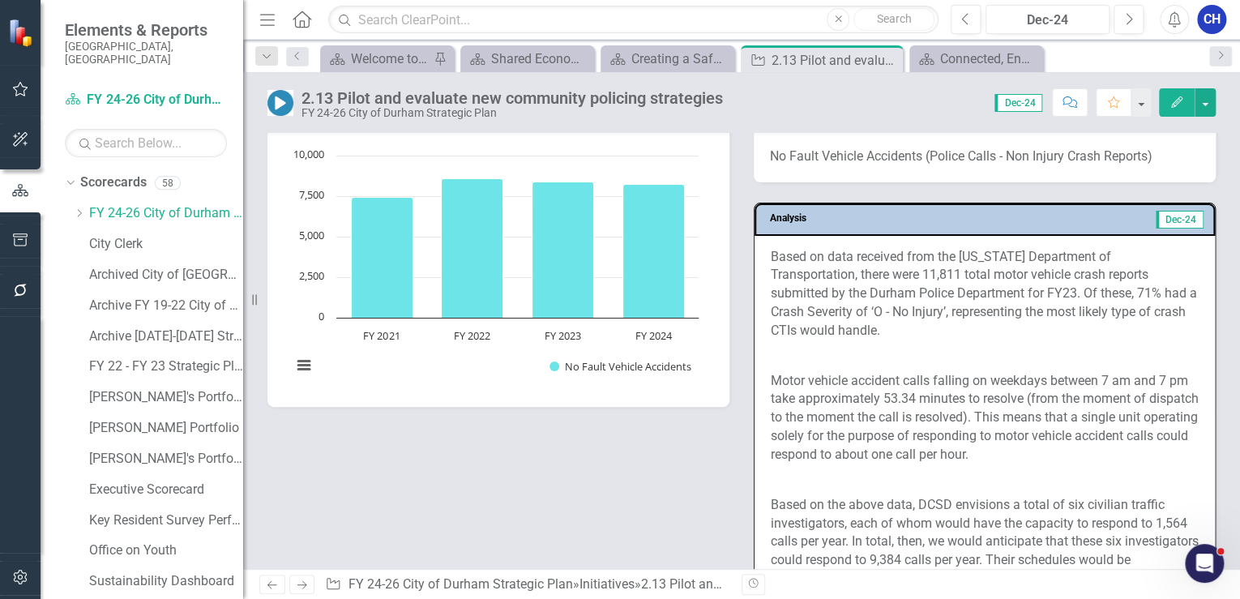
click at [870, 319] on p "Based on data received from the North Carolina Department of Transportation, th…" at bounding box center [985, 296] width 428 height 96
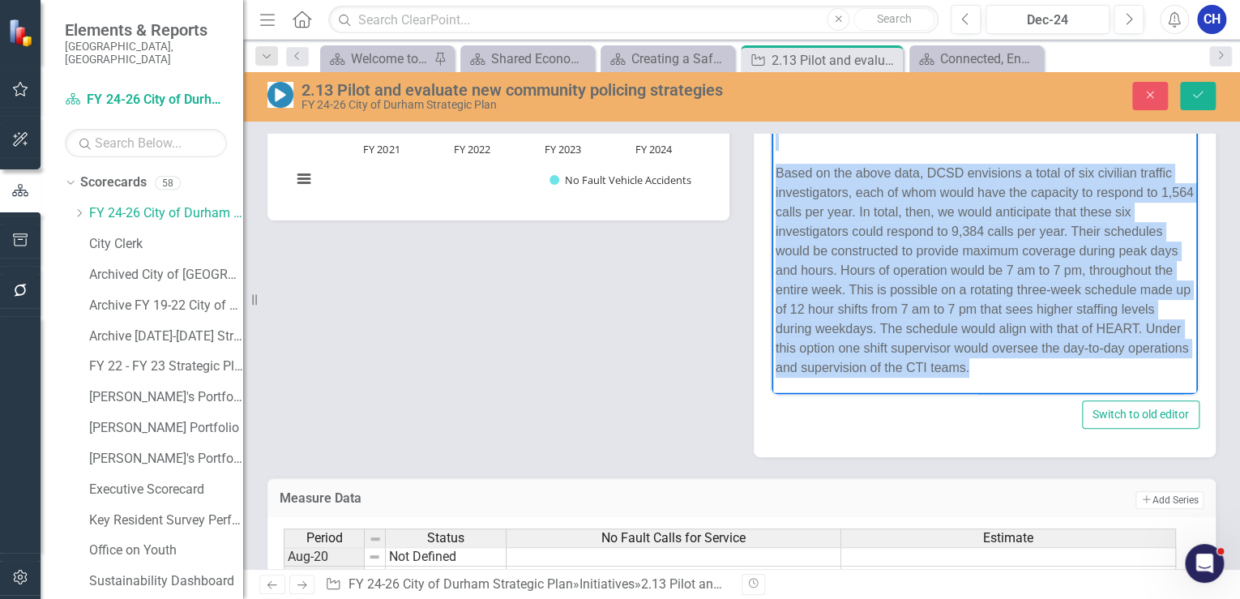
scroll to position [1751, 0]
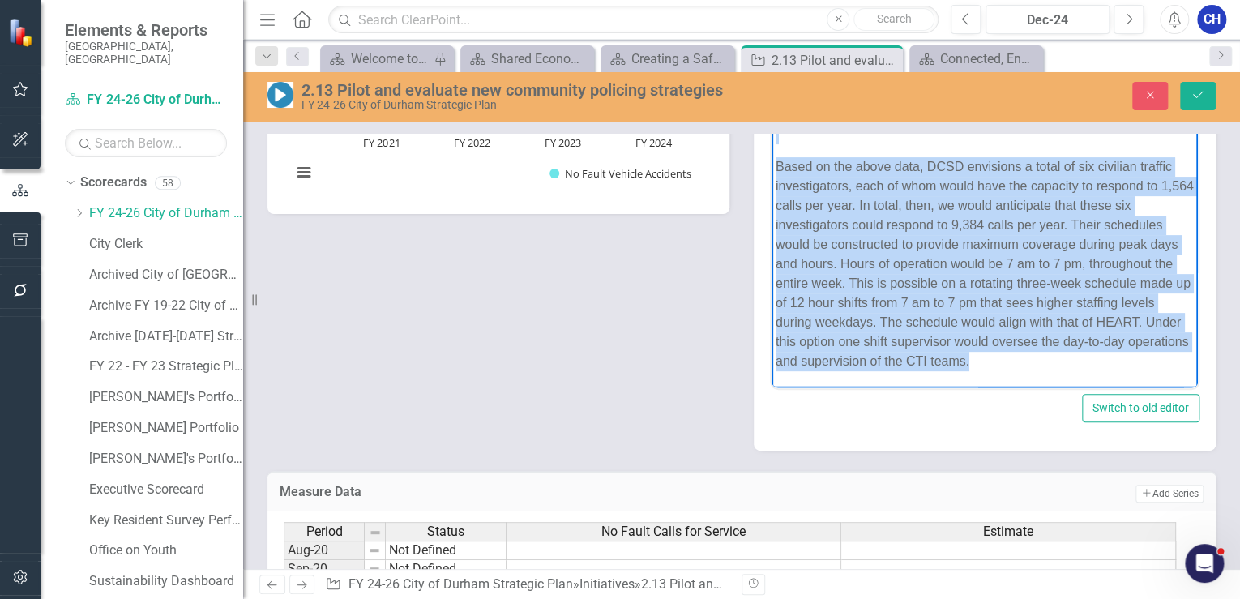
drag, startPoint x: 776, startPoint y: 118, endPoint x: 1092, endPoint y: 362, distance: 399.3
click at [1092, 362] on body "Based on data received from the North Carolina Department of Transportation, th…" at bounding box center [985, 128] width 426 height 520
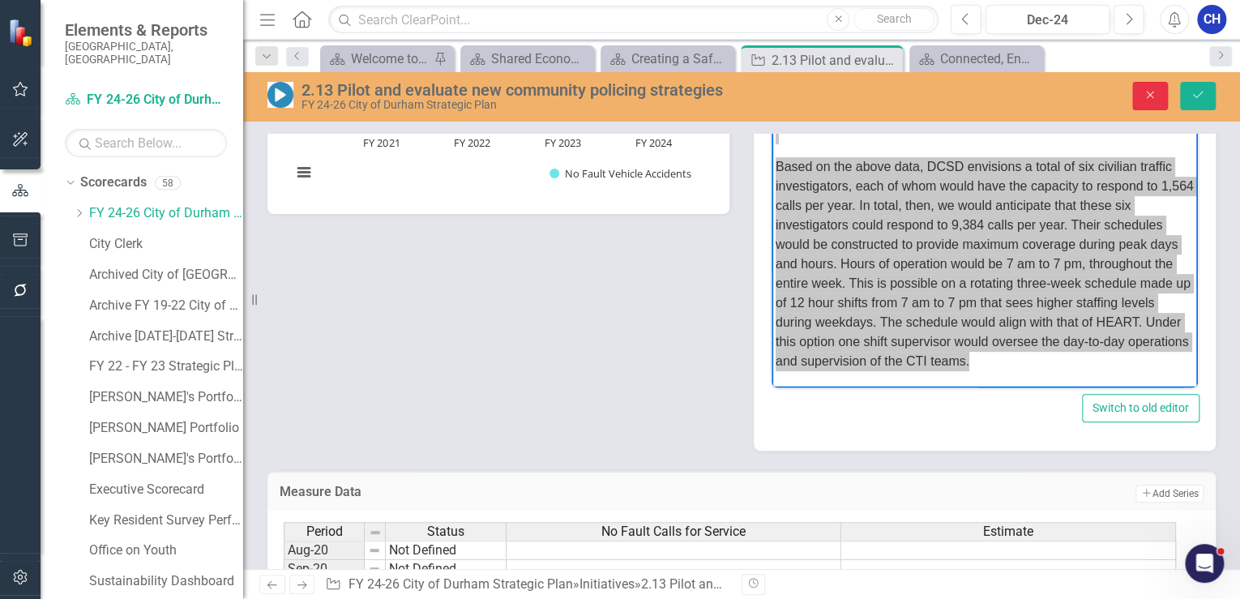
click at [1144, 94] on icon "Close" at bounding box center [1150, 94] width 15 height 11
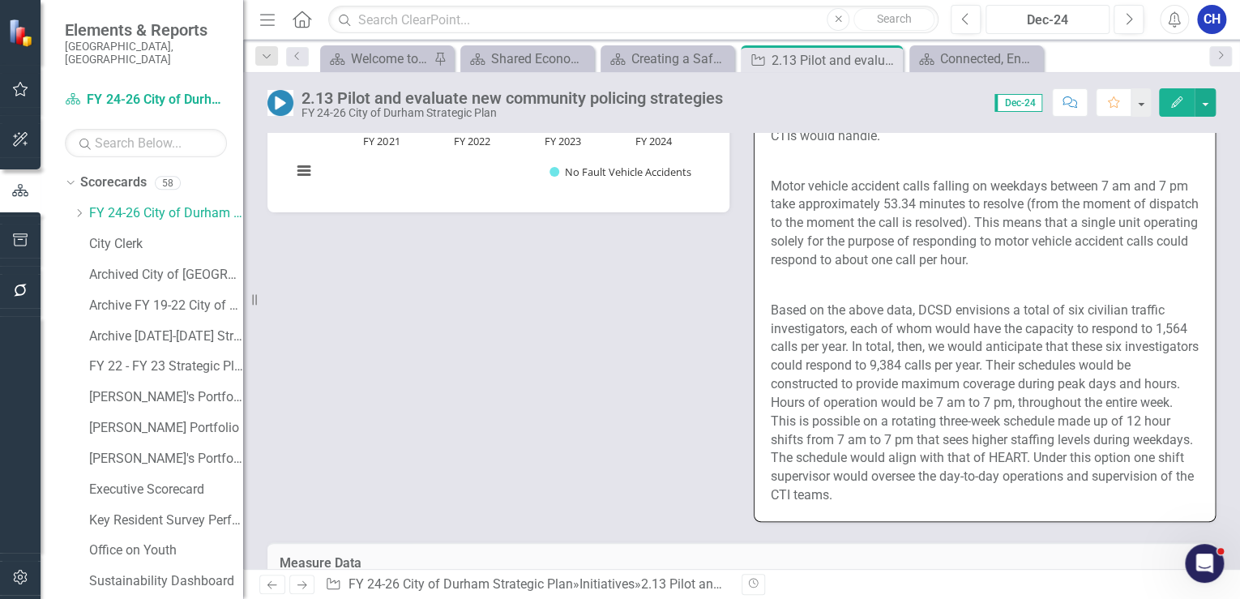
click at [1050, 11] on div "Dec-24" at bounding box center [1047, 20] width 113 height 19
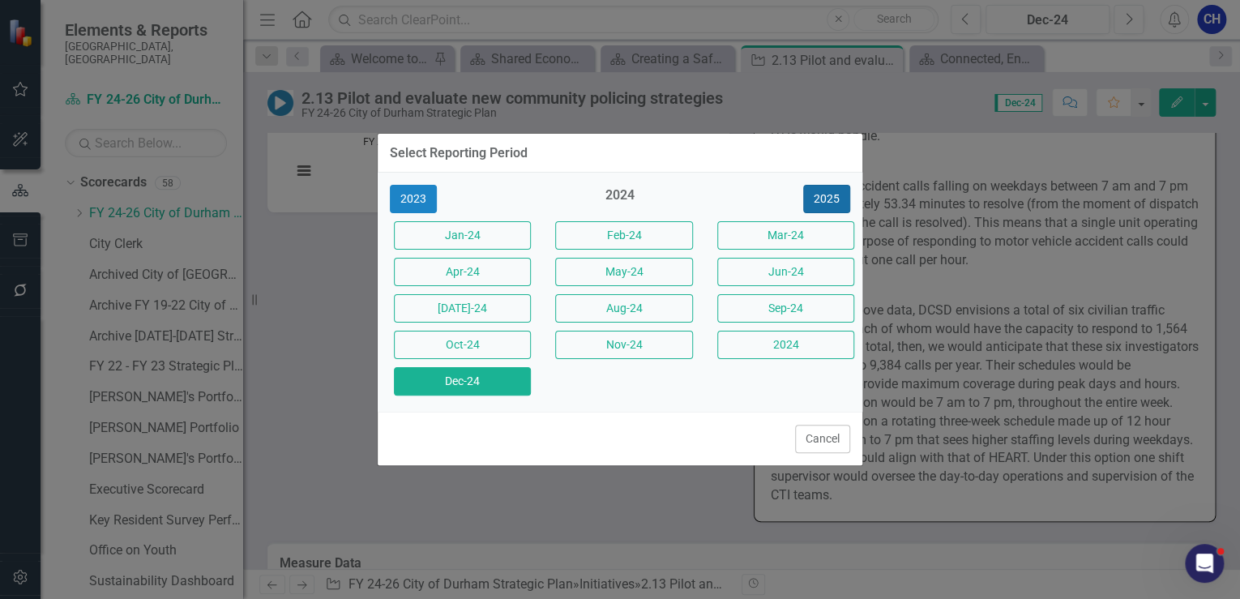
click at [814, 199] on button "2025" at bounding box center [826, 199] width 47 height 28
drag, startPoint x: 783, startPoint y: 269, endPoint x: 807, endPoint y: 316, distance: 52.9
click at [782, 269] on button "Jun-25" at bounding box center [785, 272] width 137 height 28
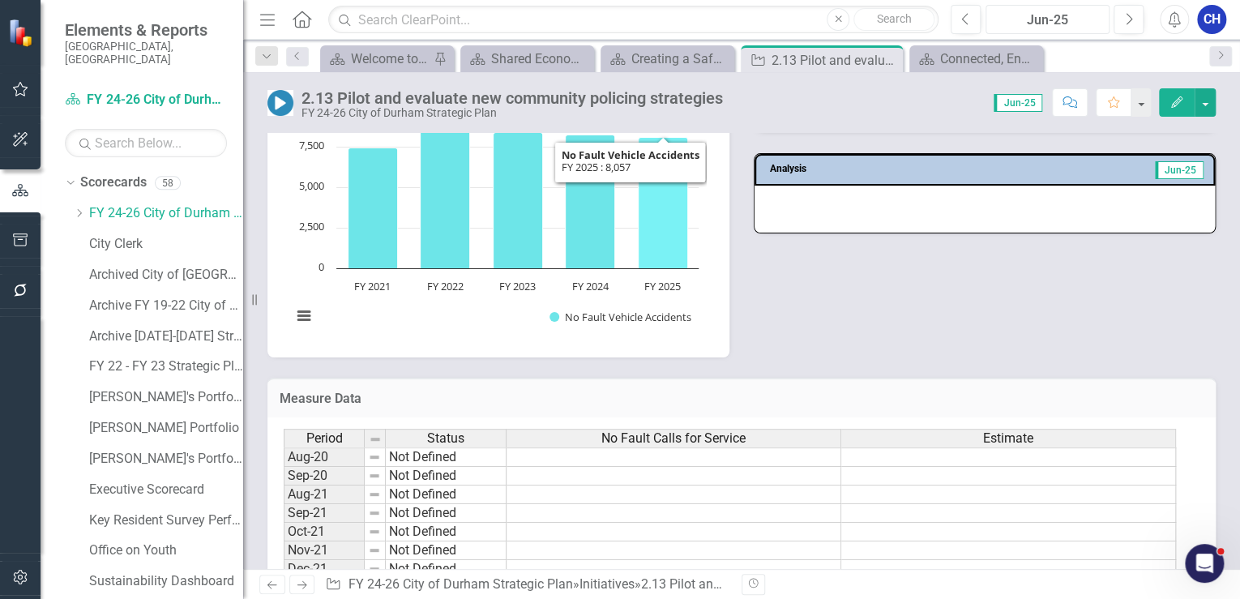
scroll to position [1686, 0]
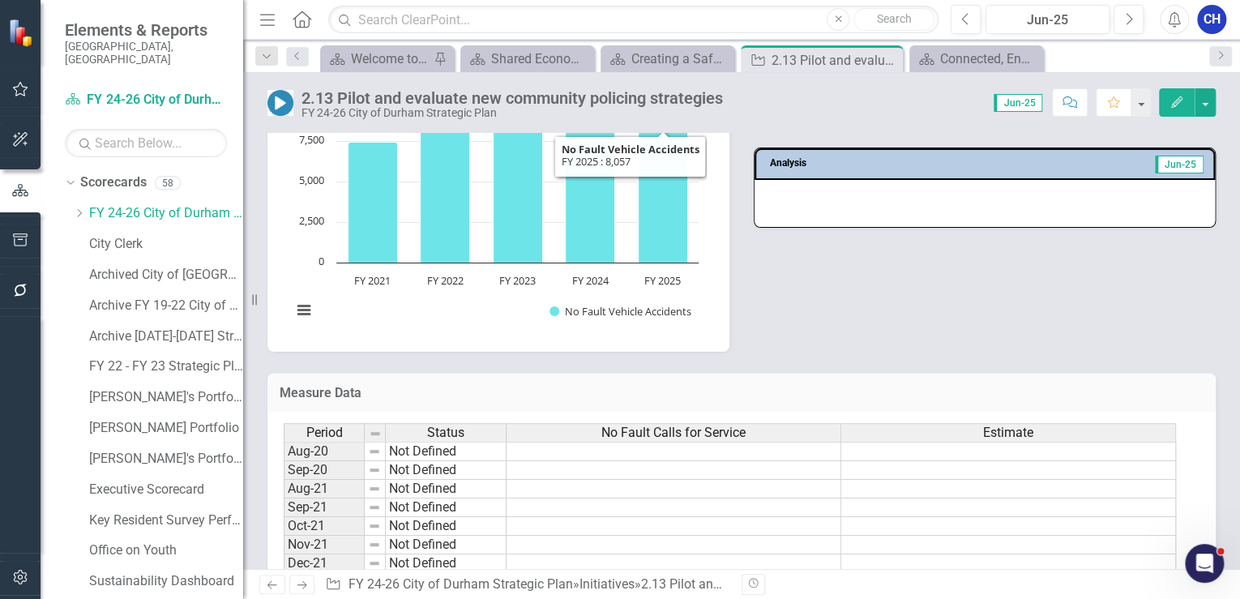
click at [845, 227] on div at bounding box center [985, 203] width 460 height 47
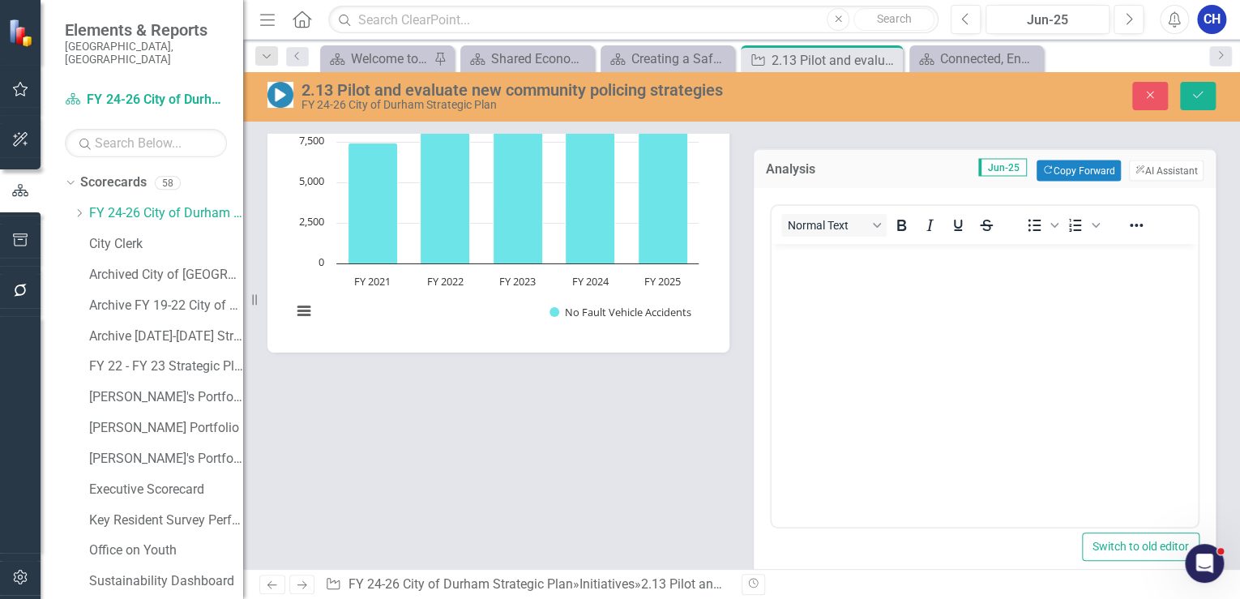
scroll to position [0, 0]
click at [871, 285] on body "Rich Text Area. Press ALT-0 for help." at bounding box center [985, 365] width 426 height 243
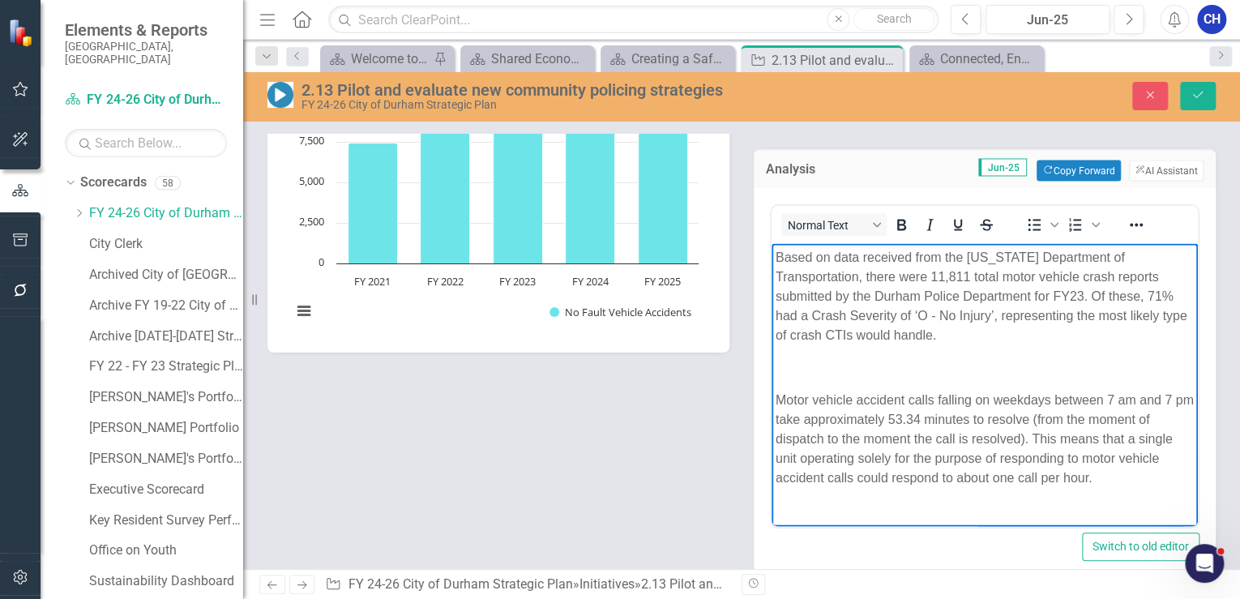
scroll to position [217, 0]
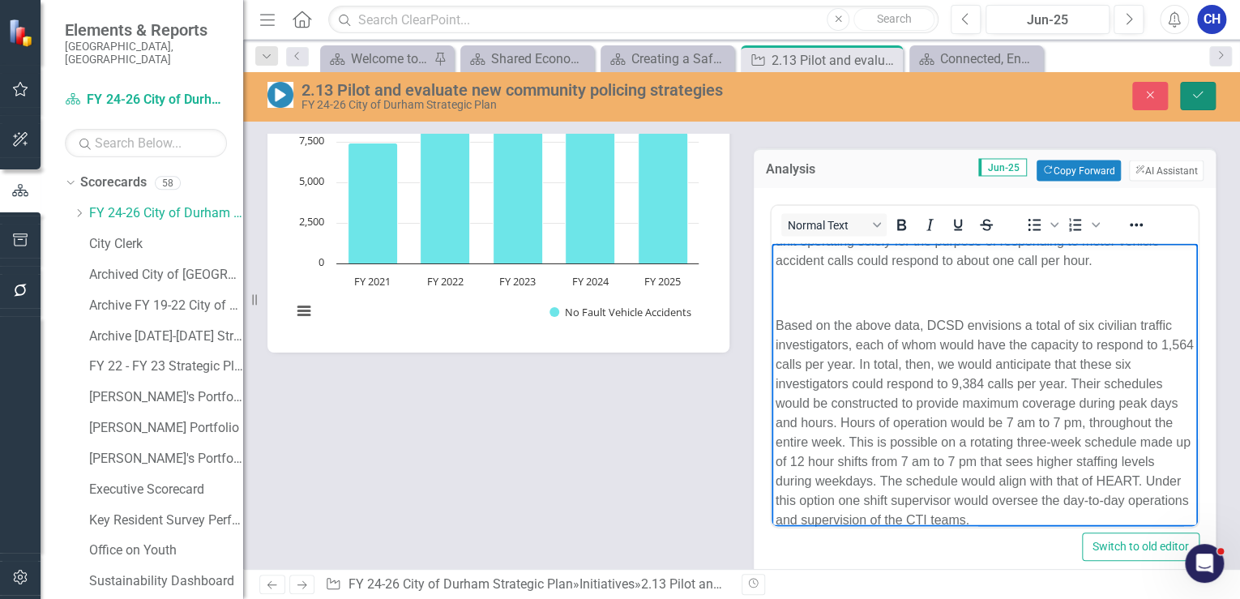
click at [1205, 103] on button "Save" at bounding box center [1198, 96] width 36 height 28
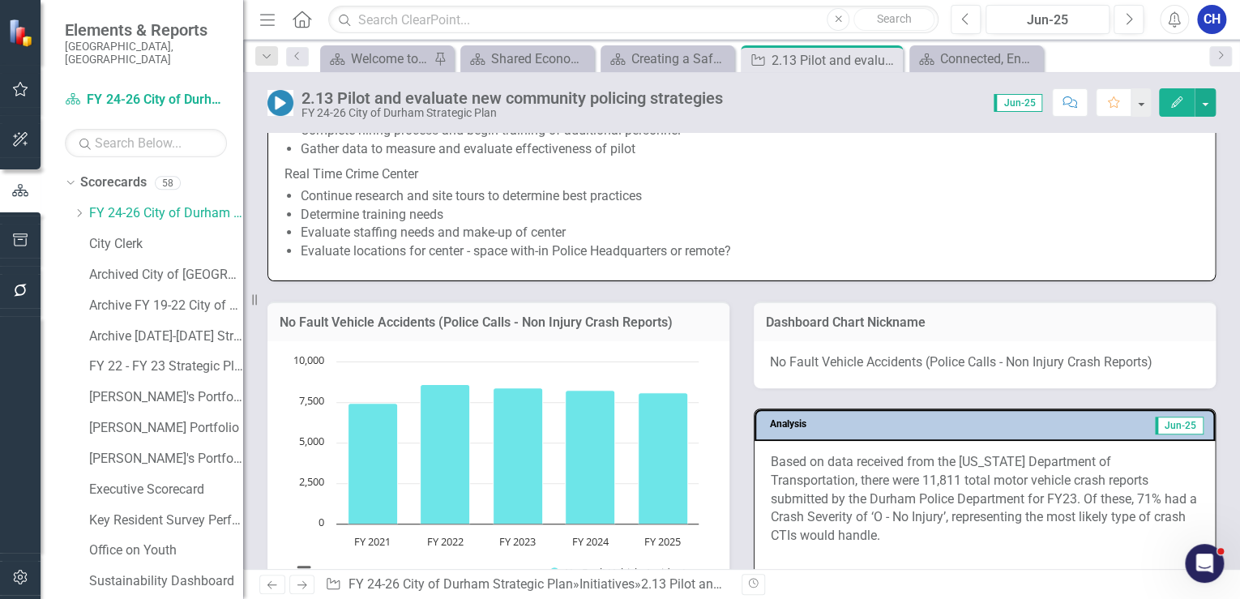
scroll to position [1621, 0]
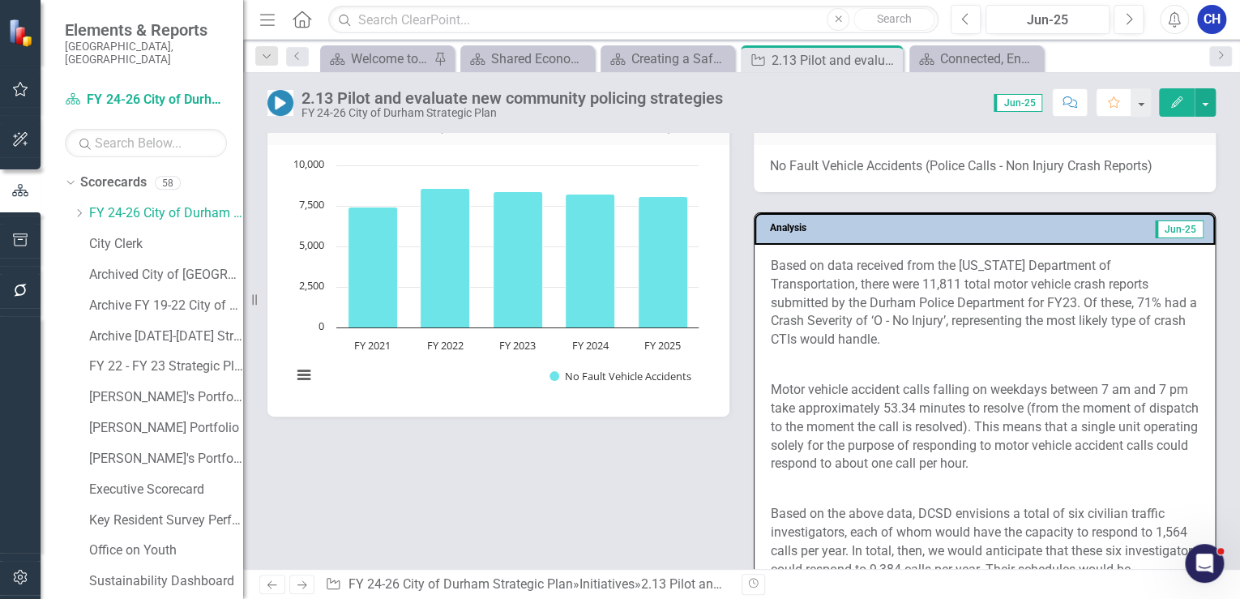
click at [938, 323] on p "Based on data received from the North Carolina Department of Transportation, th…" at bounding box center [985, 305] width 428 height 96
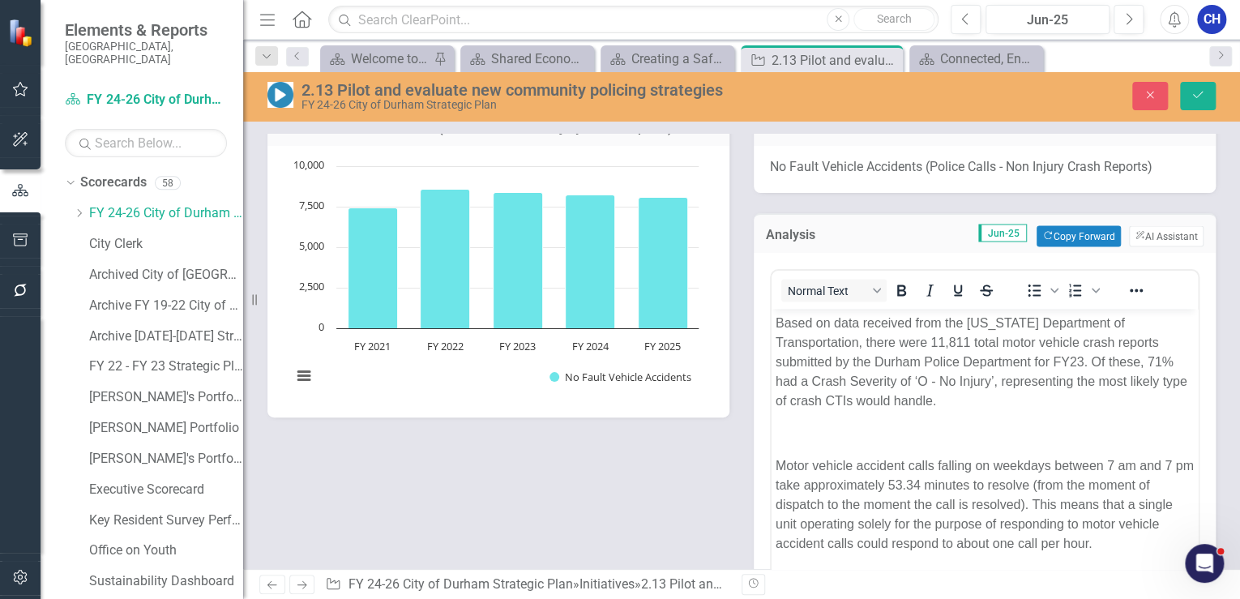
scroll to position [0, 0]
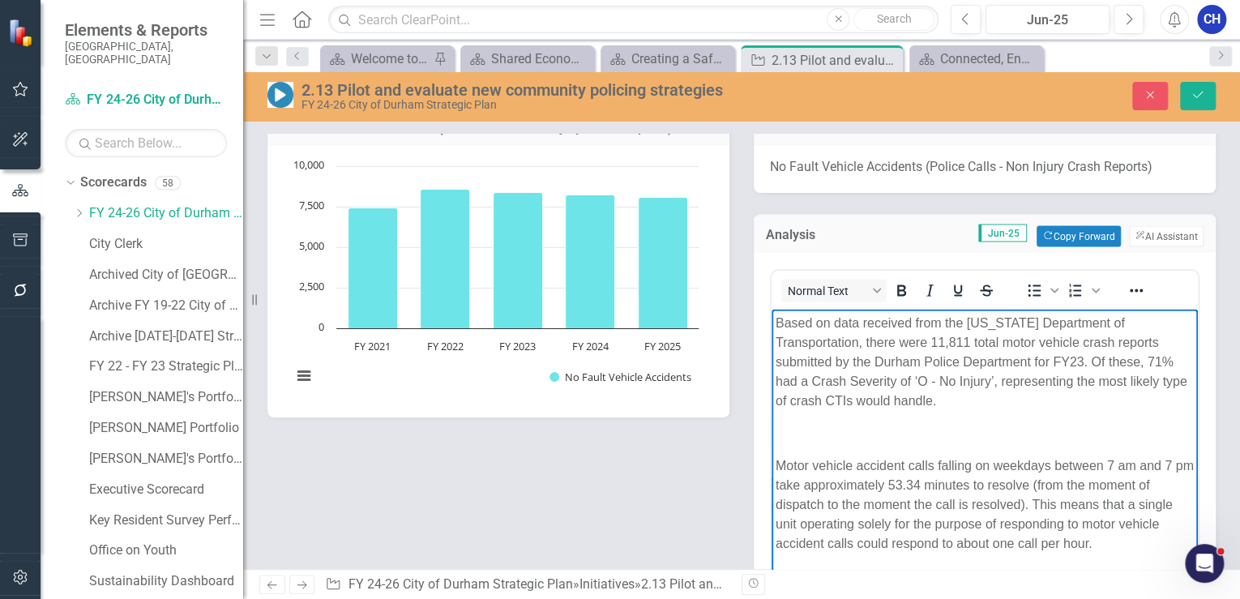
drag, startPoint x: 973, startPoint y: 400, endPoint x: 1512, endPoint y: 625, distance: 584.9
click at [772, 309] on html "Based on data received from the North Carolina Department of Transportation, th…" at bounding box center [985, 569] width 426 height 520
click at [985, 417] on body "Based on data received from the North Carolina Department of Transportation, th…" at bounding box center [985, 569] width 426 height 520
drag, startPoint x: 980, startPoint y: 400, endPoint x: 1535, endPoint y: 639, distance: 604.4
click at [772, 321] on html "Based on data received from the North Carolina Department of Transportation, th…" at bounding box center [985, 569] width 426 height 520
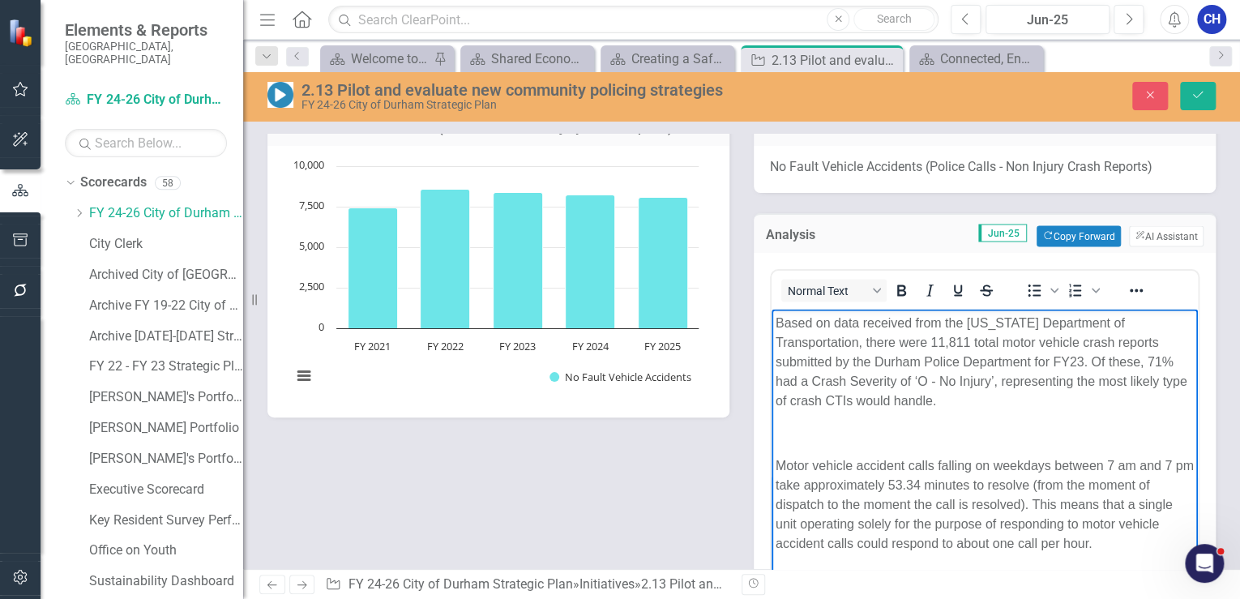
click at [1094, 423] on p "Rich Text Area. Press ALT-0 for help." at bounding box center [985, 432] width 418 height 19
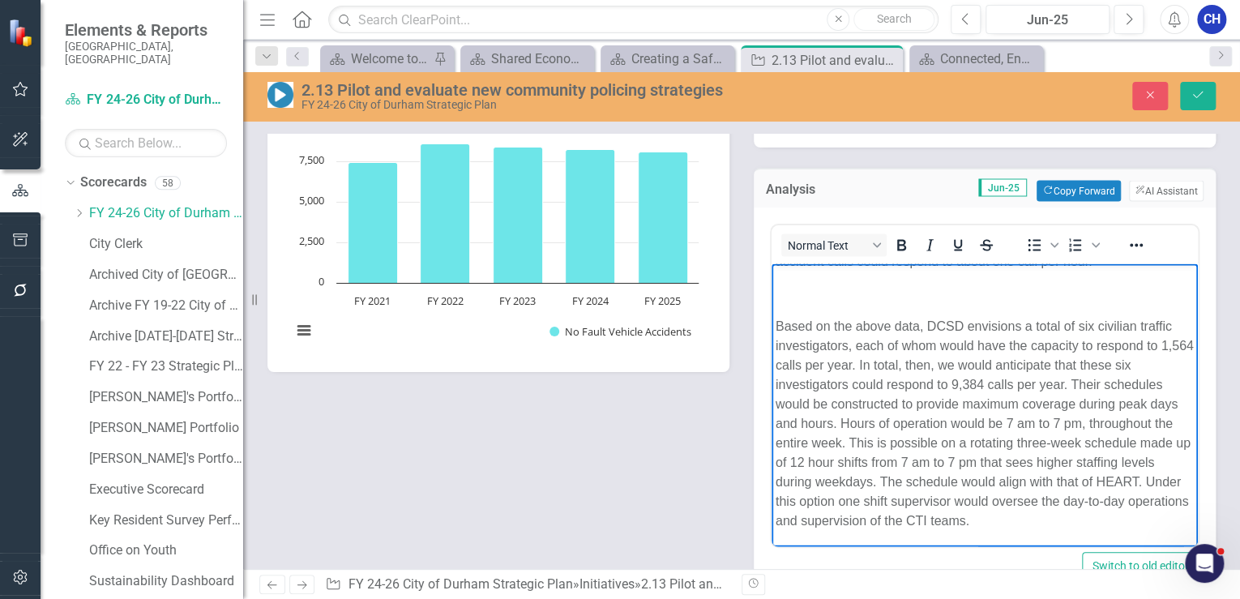
scroll to position [1686, 0]
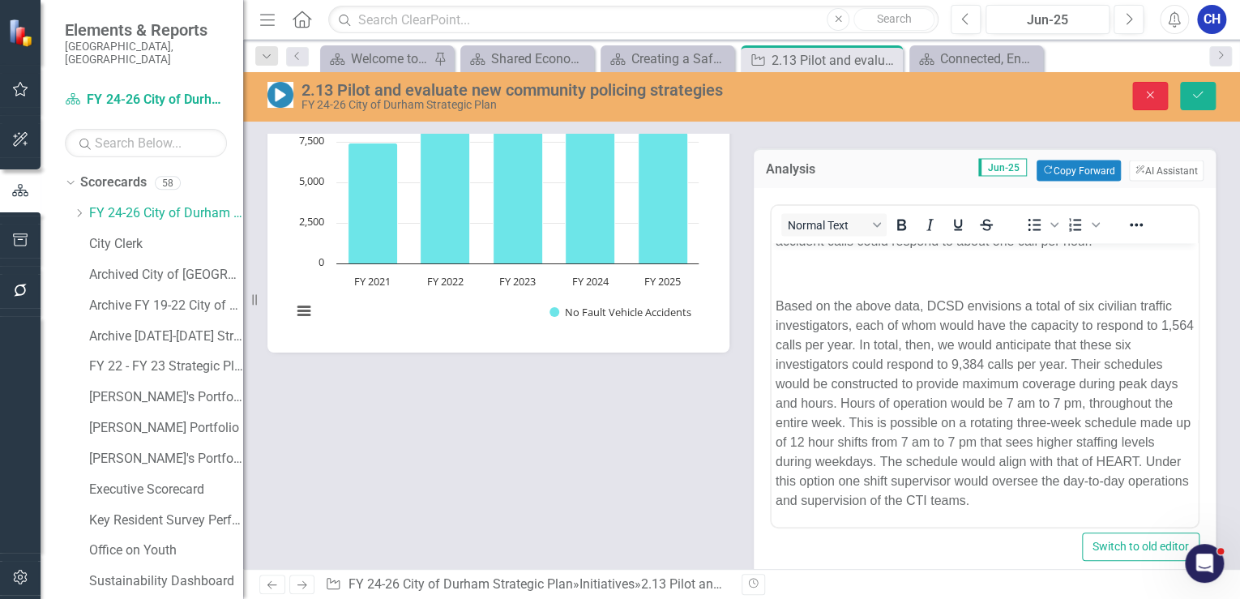
click at [1145, 92] on icon "Close" at bounding box center [1150, 94] width 15 height 11
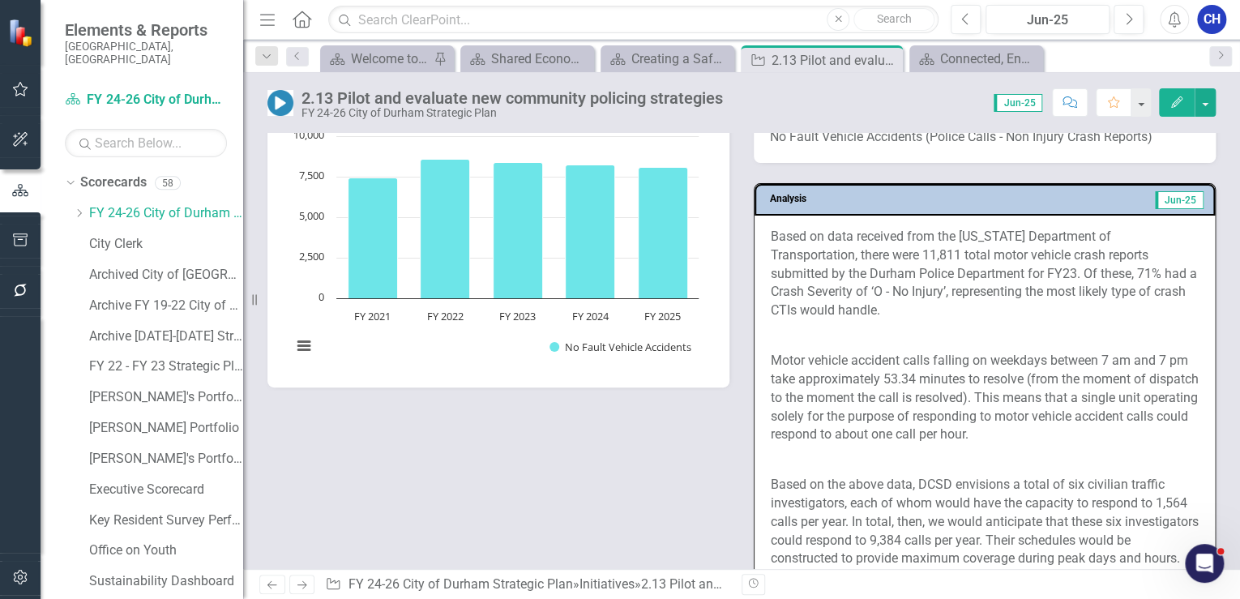
scroll to position [1621, 0]
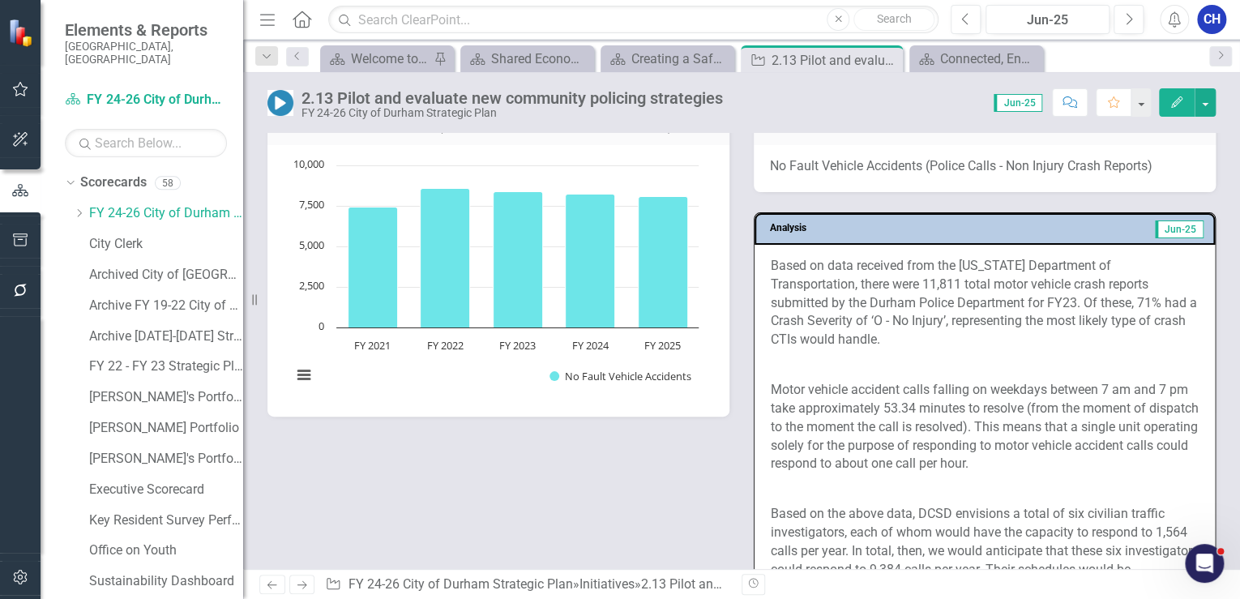
click at [936, 315] on p "Based on data received from the North Carolina Department of Transportation, th…" at bounding box center [985, 305] width 428 height 96
click at [937, 314] on p "Based on data received from the North Carolina Department of Transportation, th…" at bounding box center [985, 305] width 428 height 96
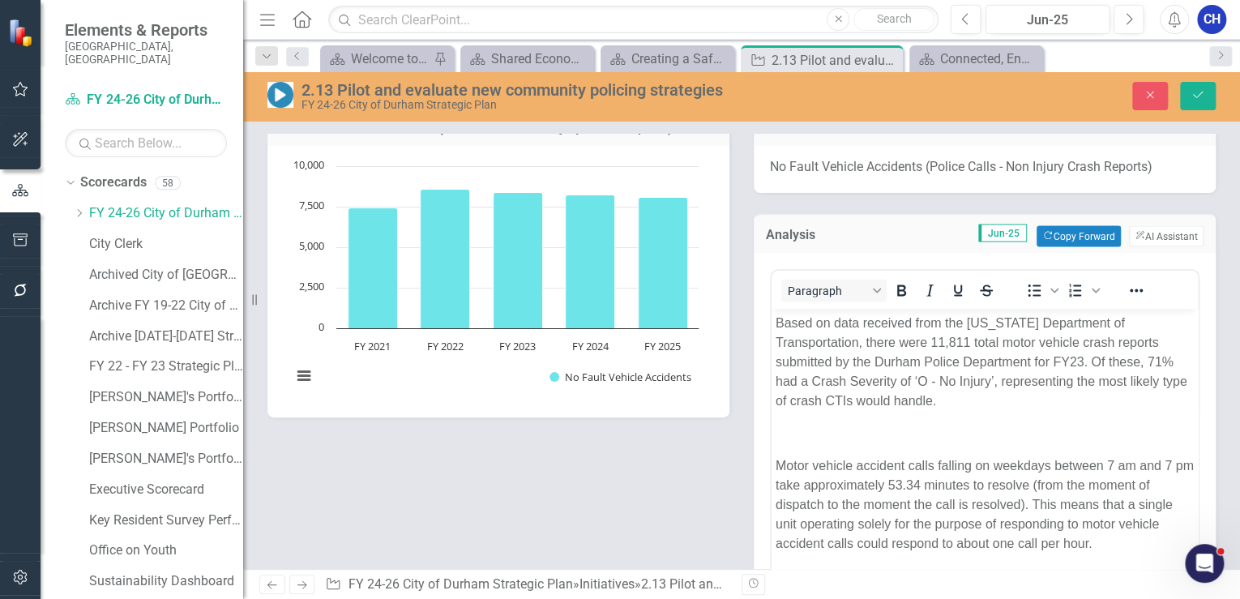
scroll to position [0, 0]
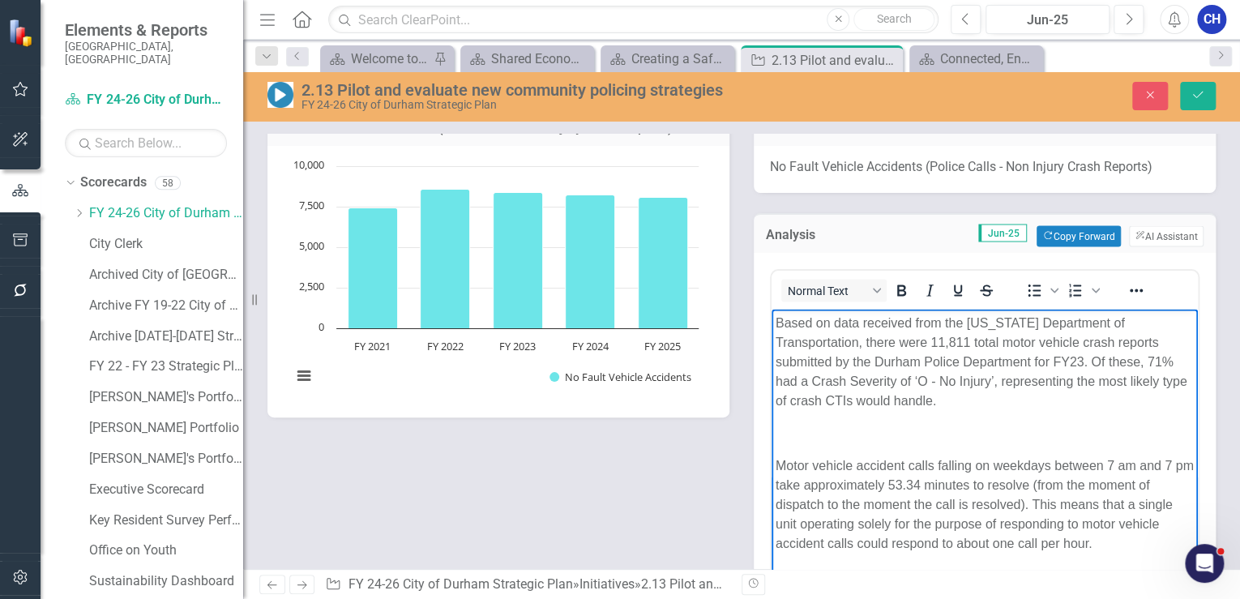
drag, startPoint x: 980, startPoint y: 409, endPoint x: 891, endPoint y: 370, distance: 97.3
click at [810, 340] on p "Based on data received from the North Carolina Department of Transportation, th…" at bounding box center [985, 361] width 418 height 97
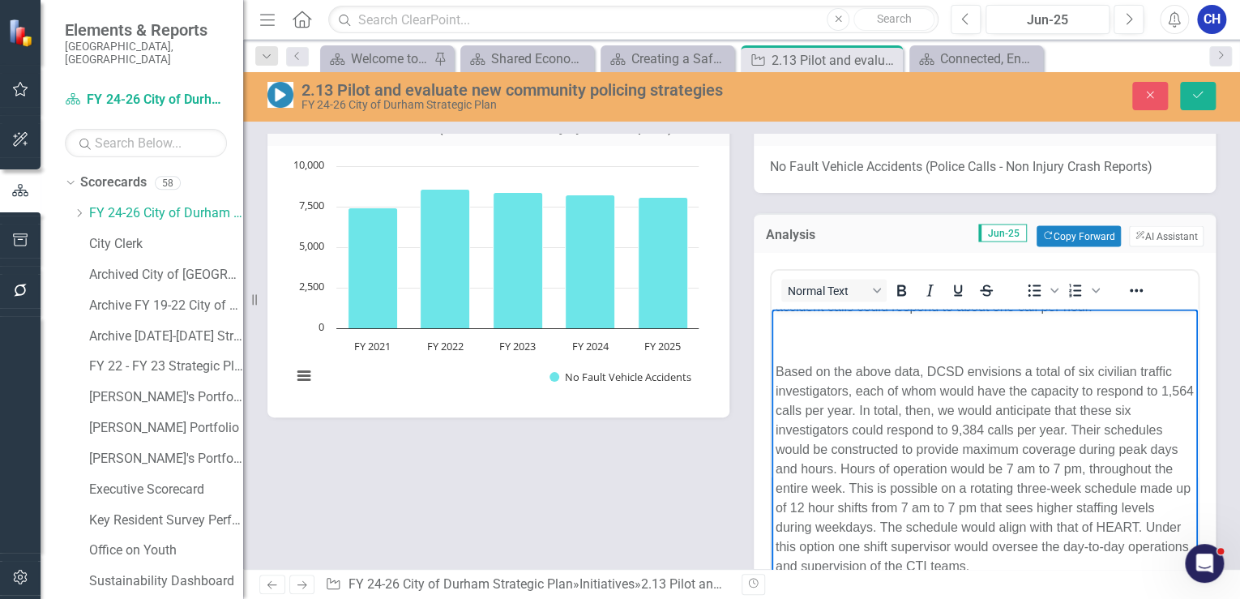
scroll to position [1686, 0]
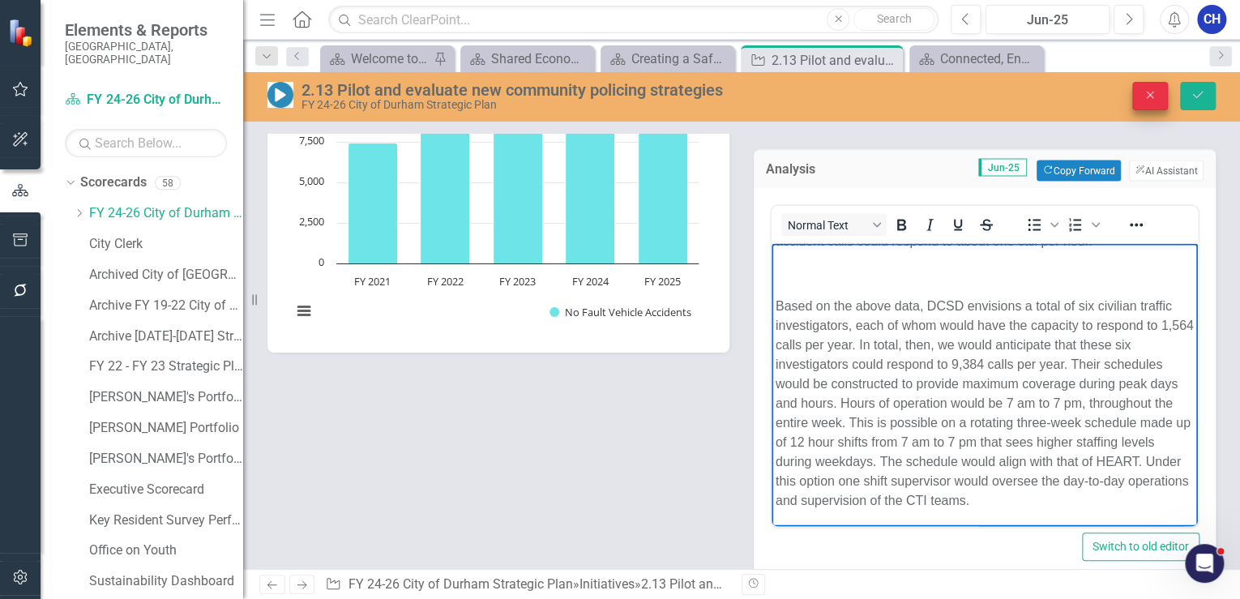
click at [1131, 97] on div "Close Save" at bounding box center [1032, 96] width 391 height 28
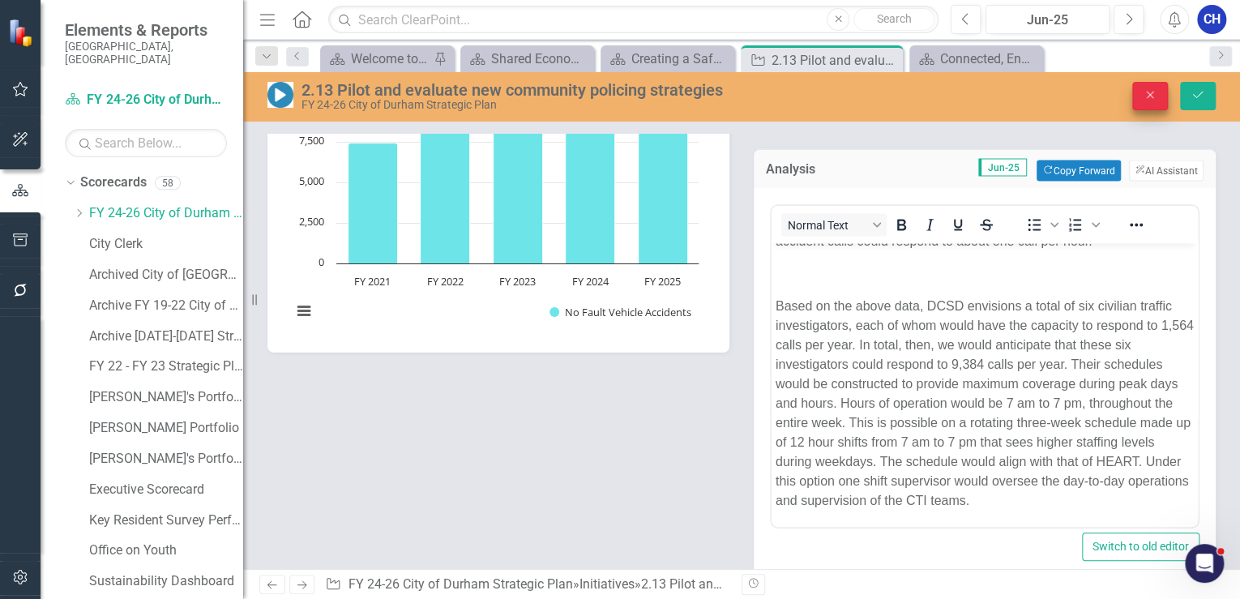
scroll to position [0, 0]
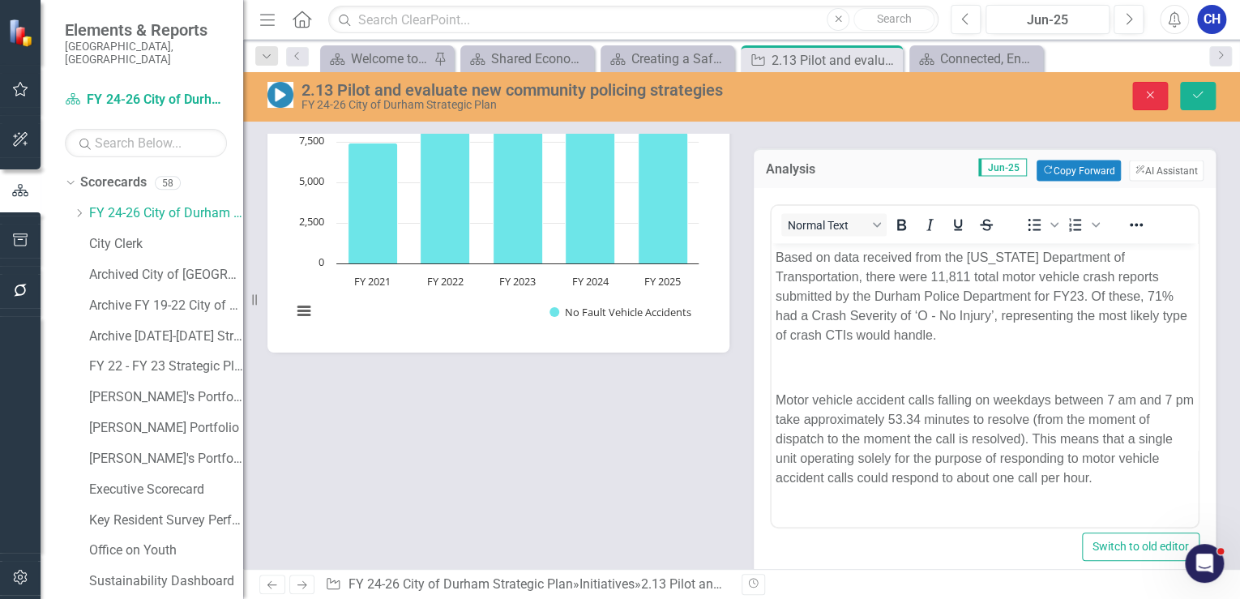
click at [1155, 97] on icon "Close" at bounding box center [1150, 94] width 15 height 11
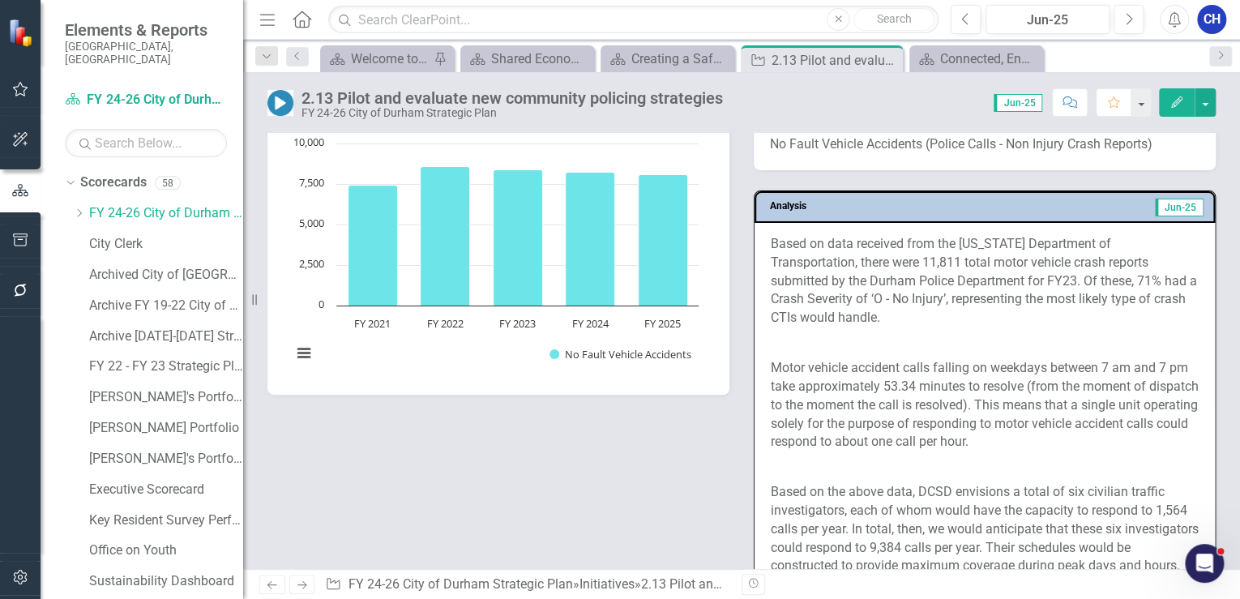
scroll to position [1621, 0]
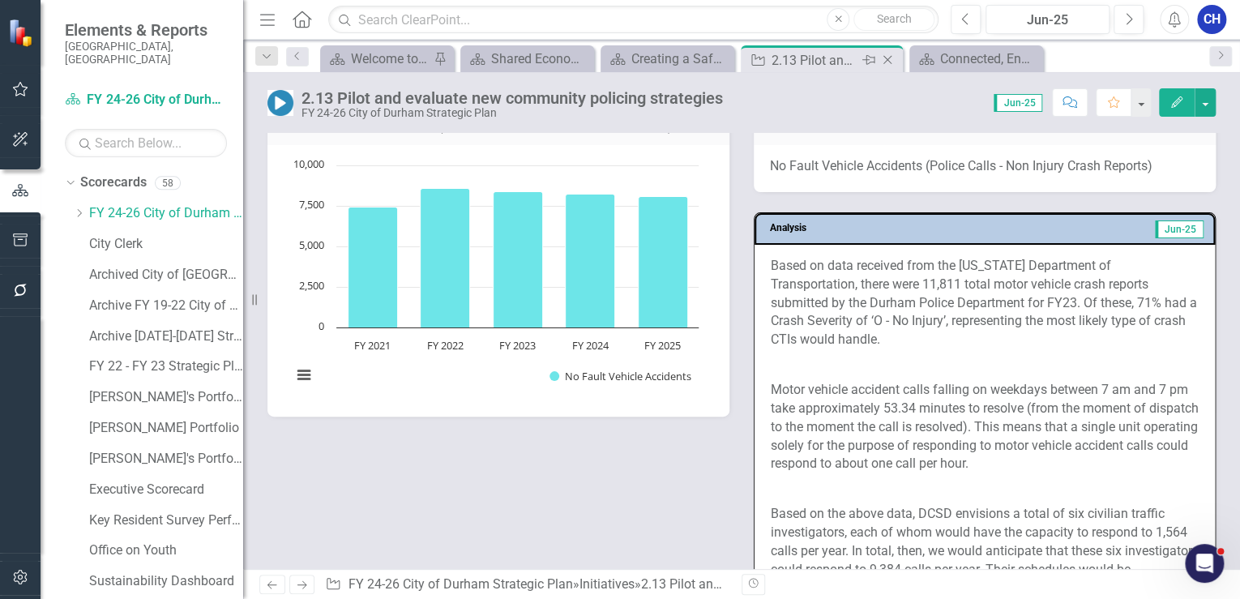
click at [889, 62] on icon "Close" at bounding box center [887, 59] width 16 height 13
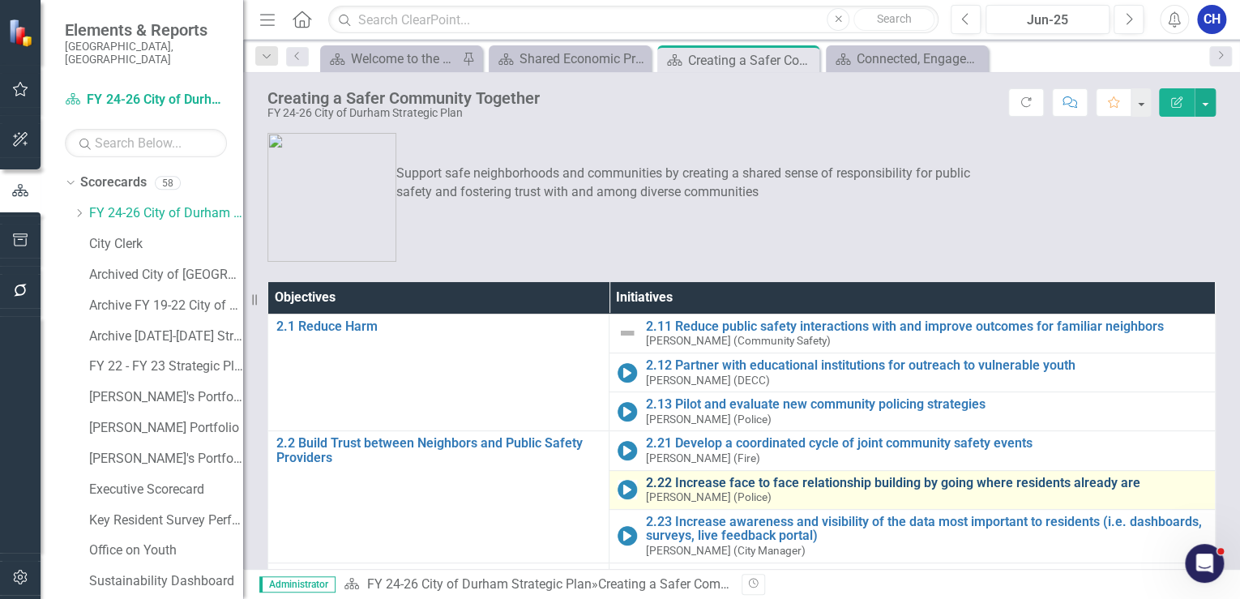
scroll to position [130, 0]
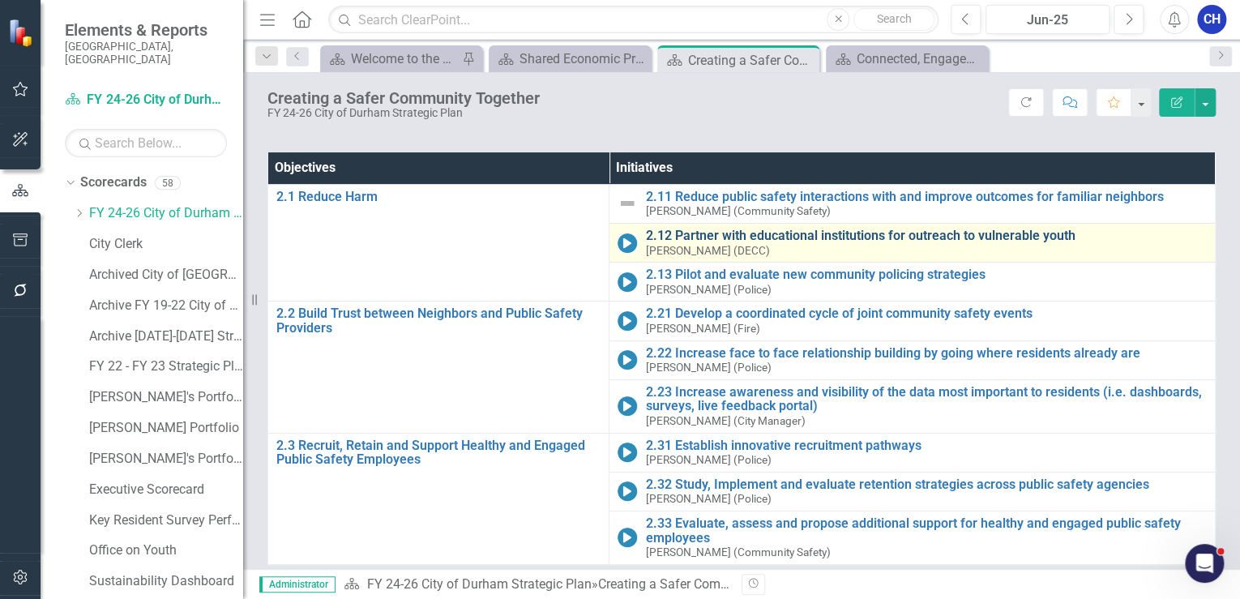
click at [695, 233] on link "2.12 Partner with educational institutions for outreach to vulnerable youth" at bounding box center [926, 236] width 562 height 15
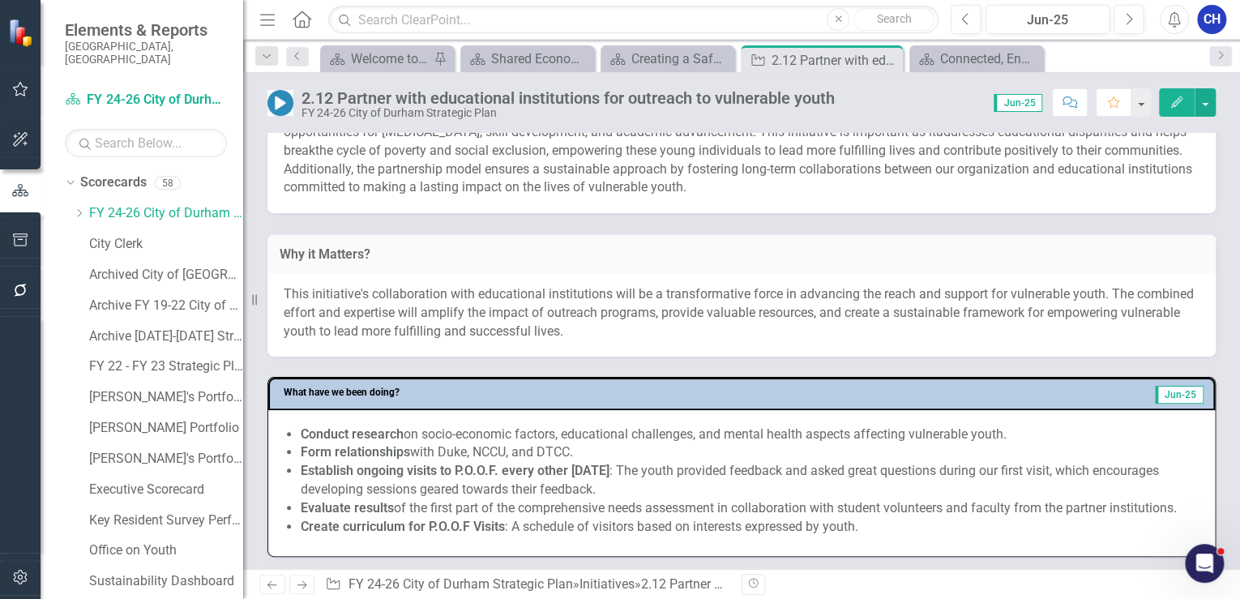
scroll to position [389, 0]
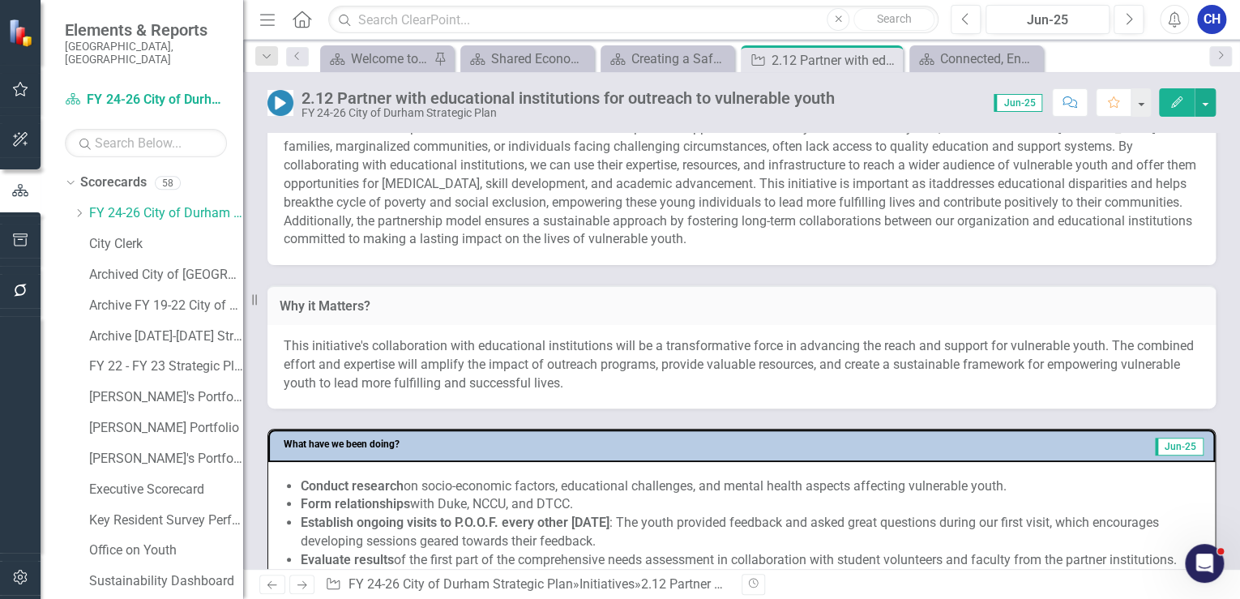
click at [648, 378] on p "This initiative's collaboration with educational institutions will be a transfo…" at bounding box center [742, 365] width 916 height 56
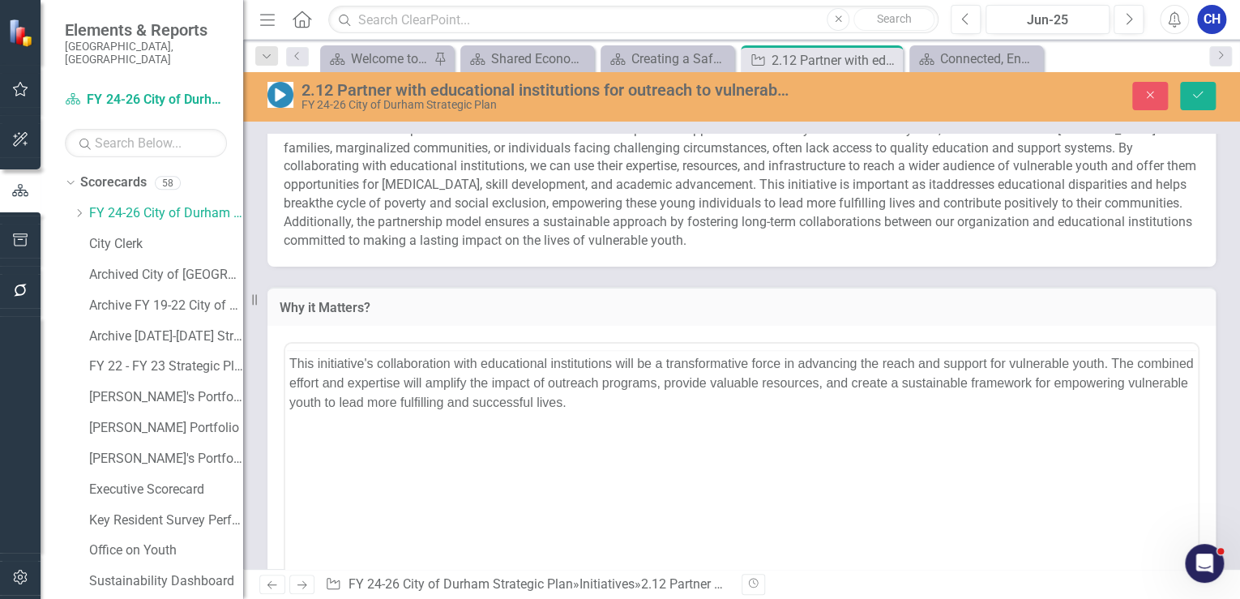
scroll to position [0, 0]
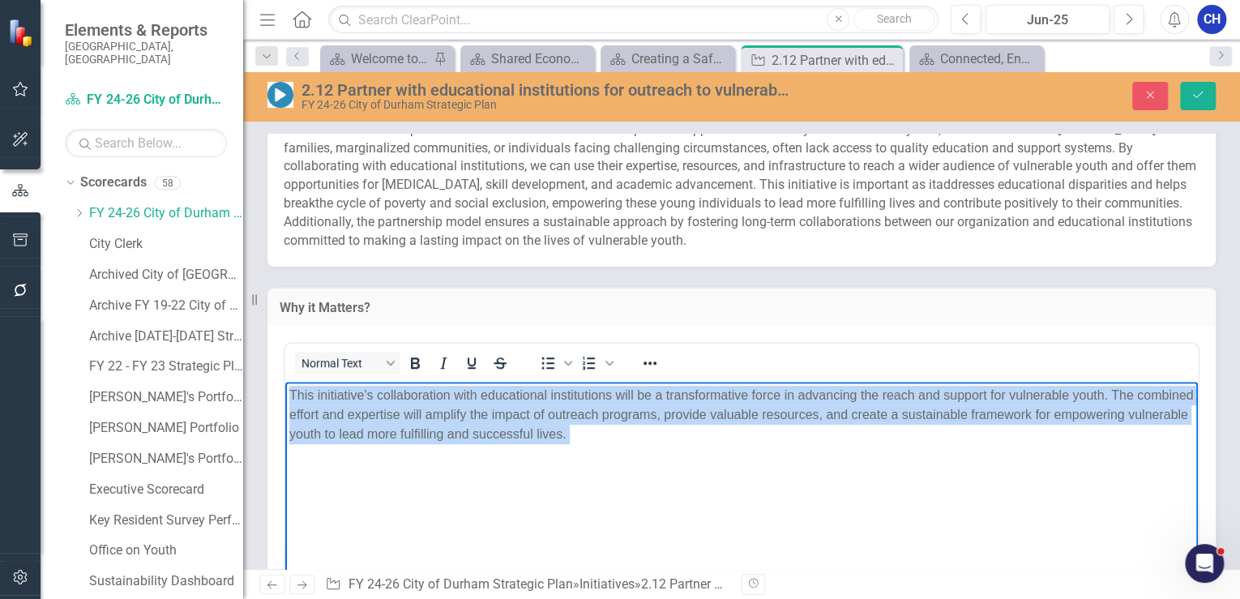
drag, startPoint x: 708, startPoint y: 443, endPoint x: 284, endPoint y: 398, distance: 427.1
click at [285, 398] on html "This initiative's collaboration with educational institutions will be a transfo…" at bounding box center [741, 503] width 913 height 243
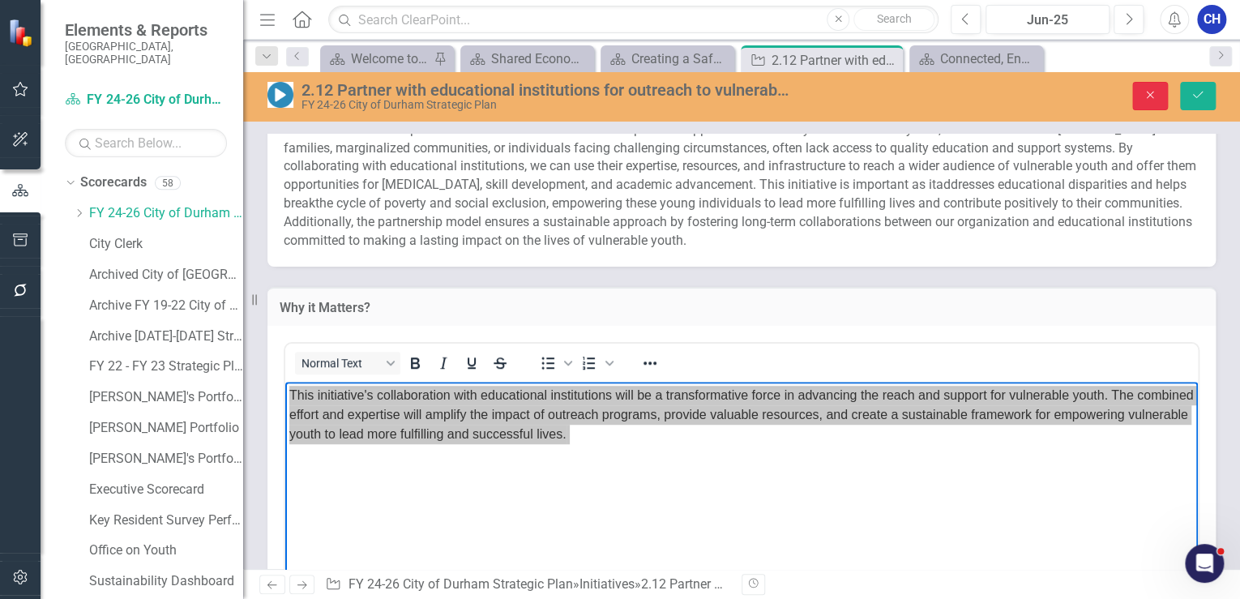
click at [1155, 107] on button "Close" at bounding box center [1150, 96] width 36 height 28
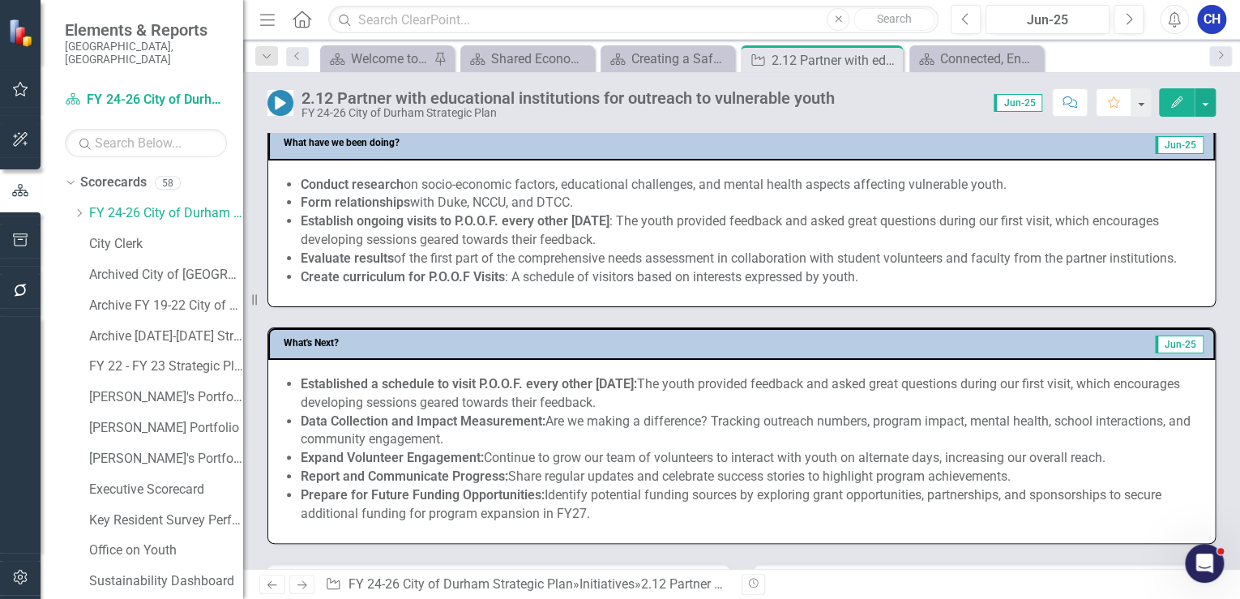
scroll to position [713, 0]
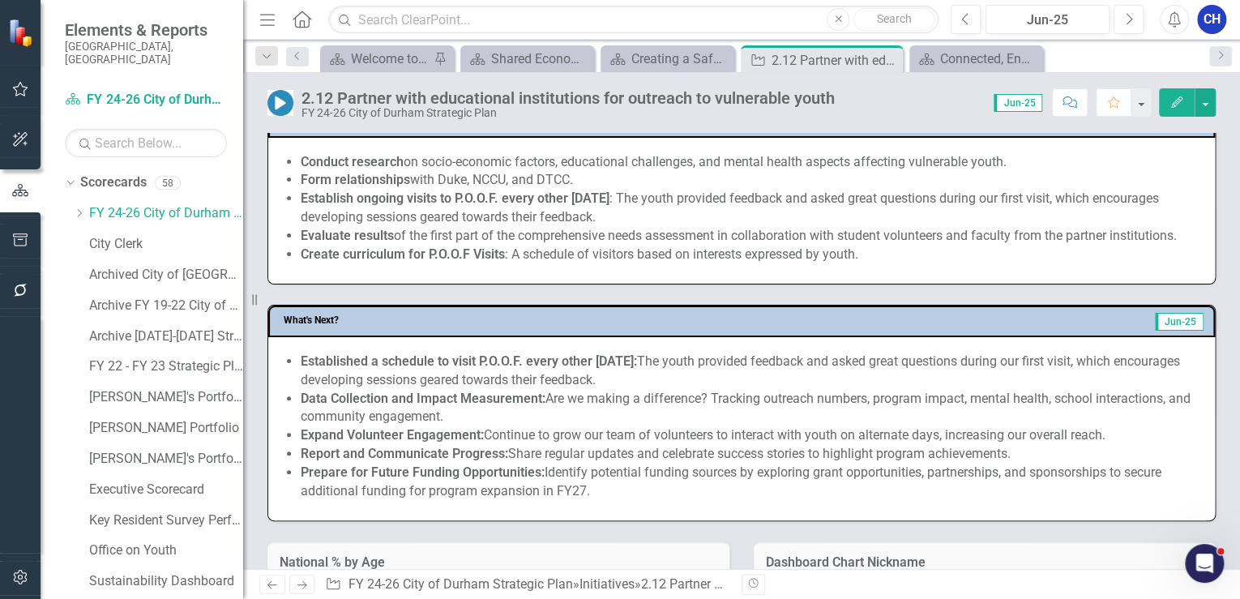
click at [524, 240] on li "Evaluate results of the first part of the comprehensive needs assessment in col…" at bounding box center [750, 236] width 898 height 19
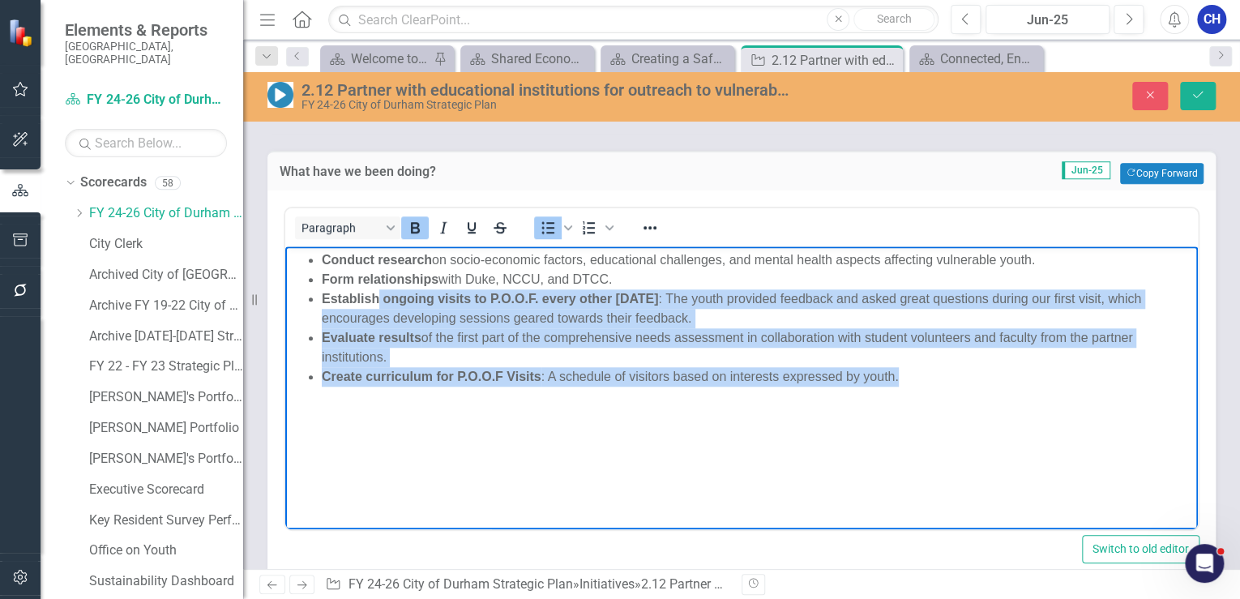
scroll to position [648, 0]
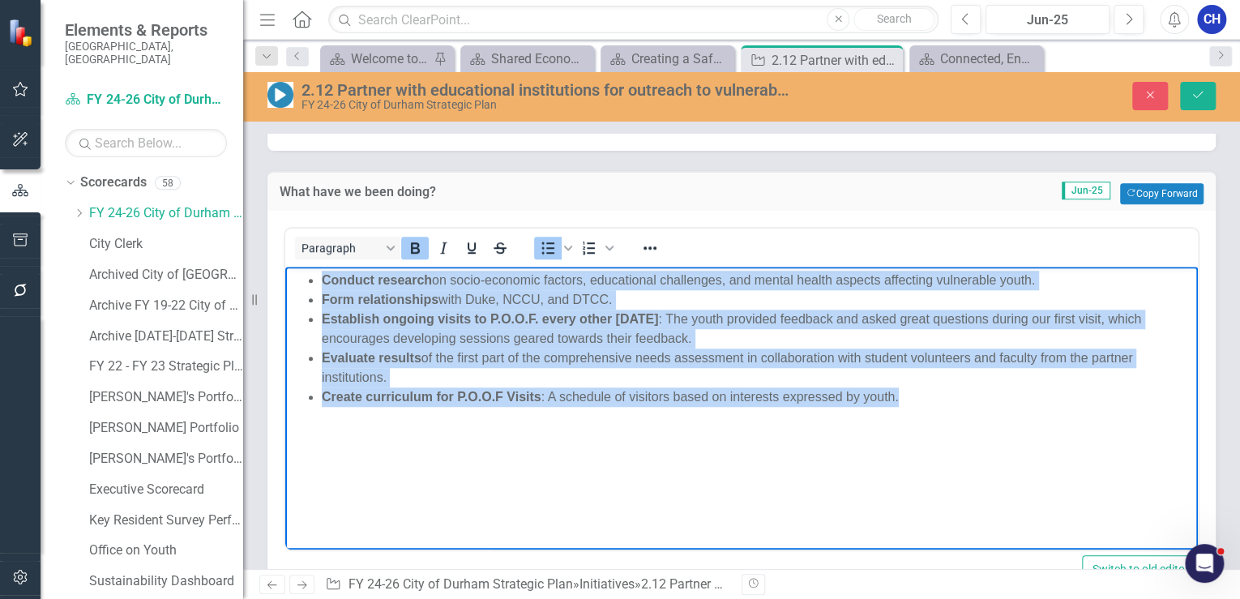
drag, startPoint x: 935, startPoint y: 402, endPoint x: 293, endPoint y: 280, distance: 653.4
click at [293, 279] on ul "Conduct research on socio-economic factors, educational challenges, and mental …" at bounding box center [741, 338] width 904 height 136
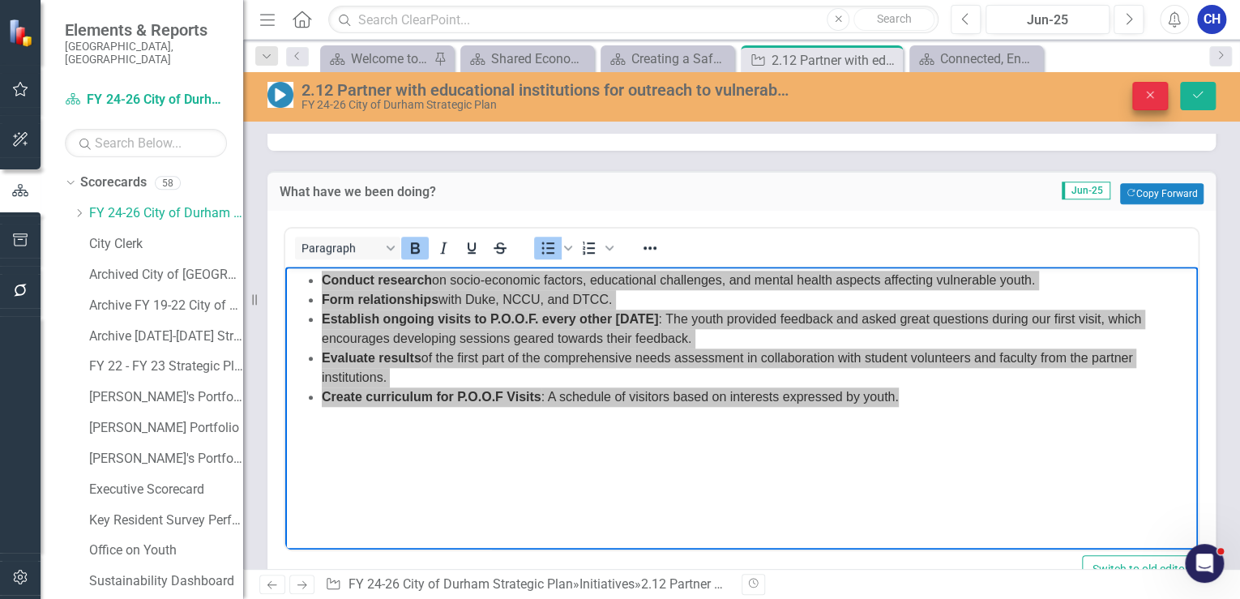
click at [1151, 97] on icon "Close" at bounding box center [1150, 94] width 15 height 11
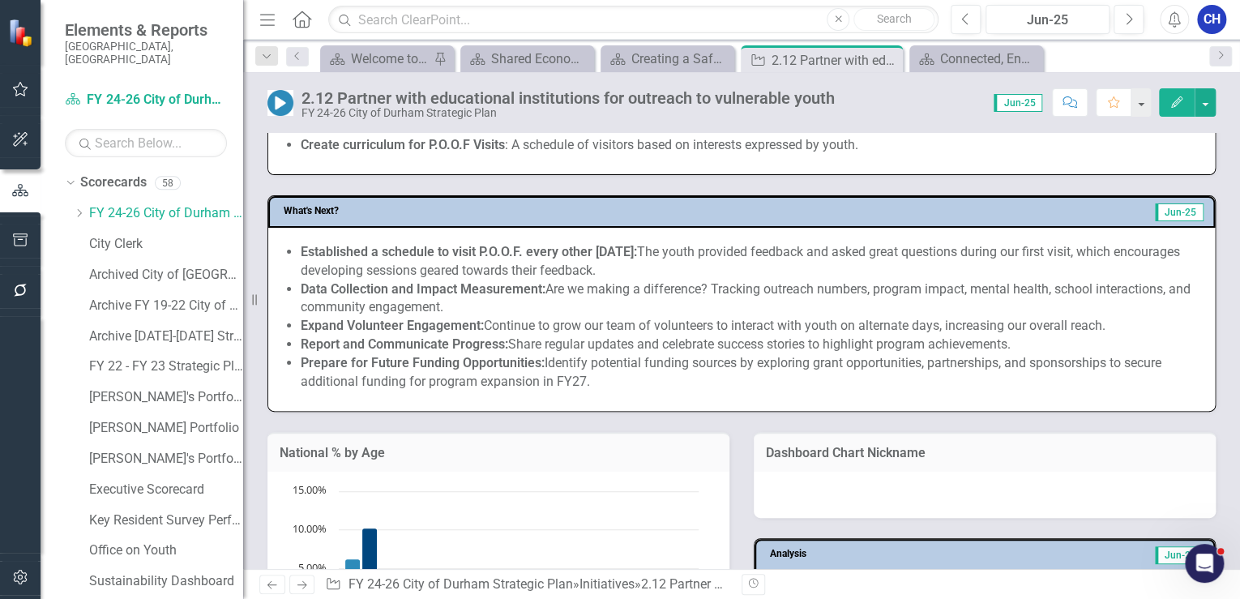
scroll to position [843, 0]
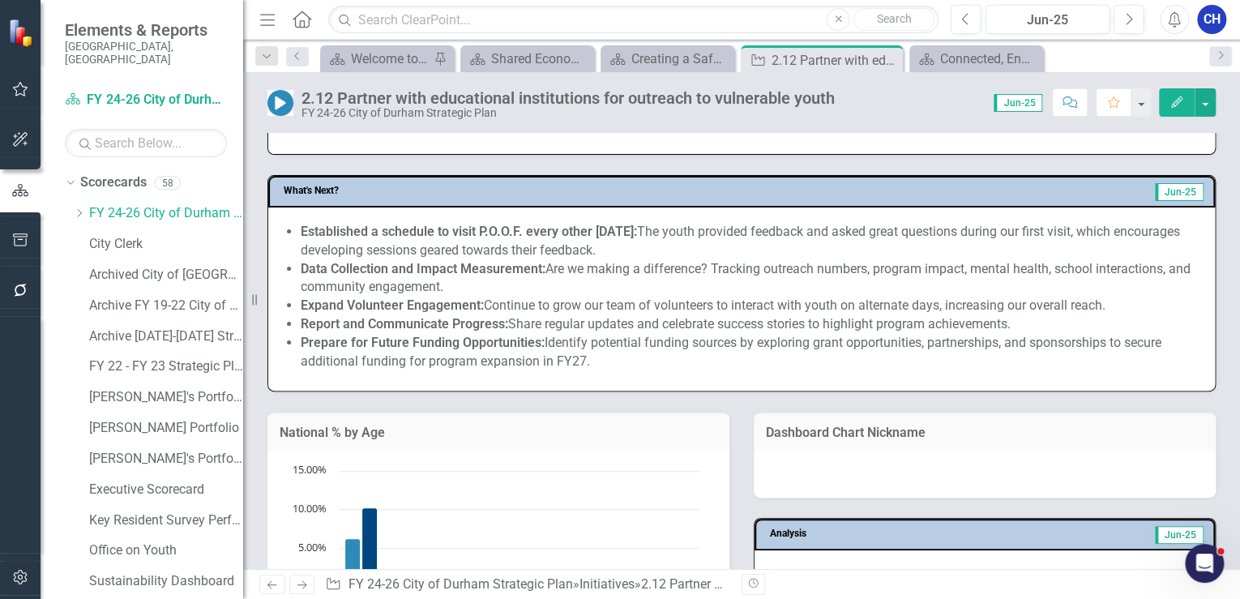
click at [611, 327] on li "Report and Communicate Progress: Share regular updates and celebrate success st…" at bounding box center [750, 324] width 898 height 19
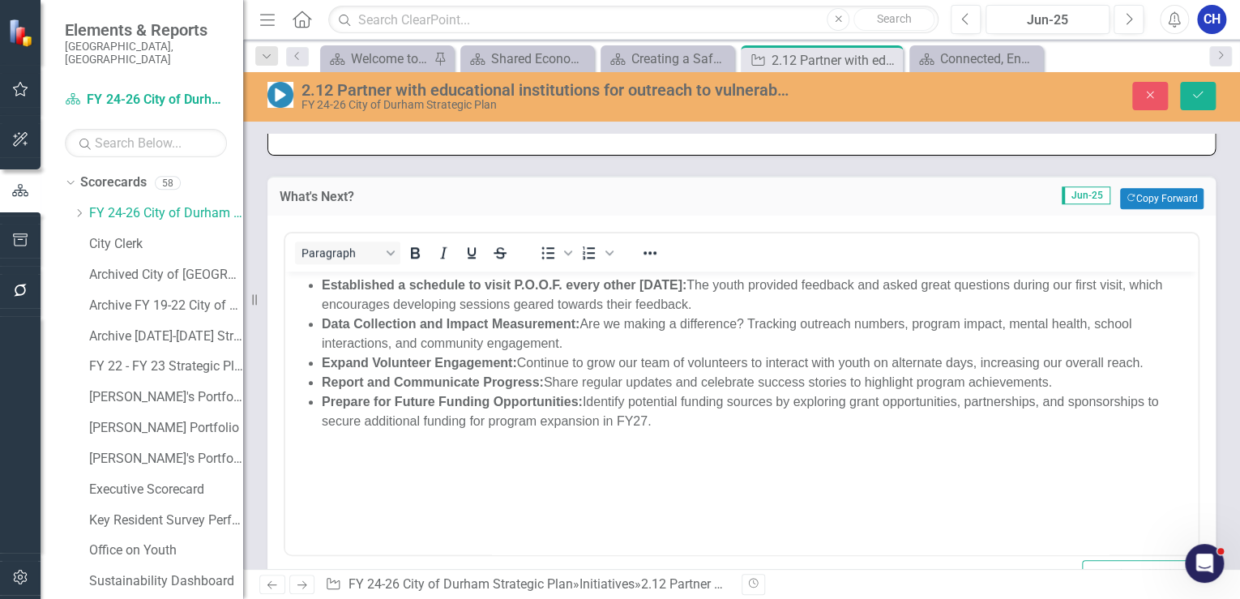
scroll to position [0, 0]
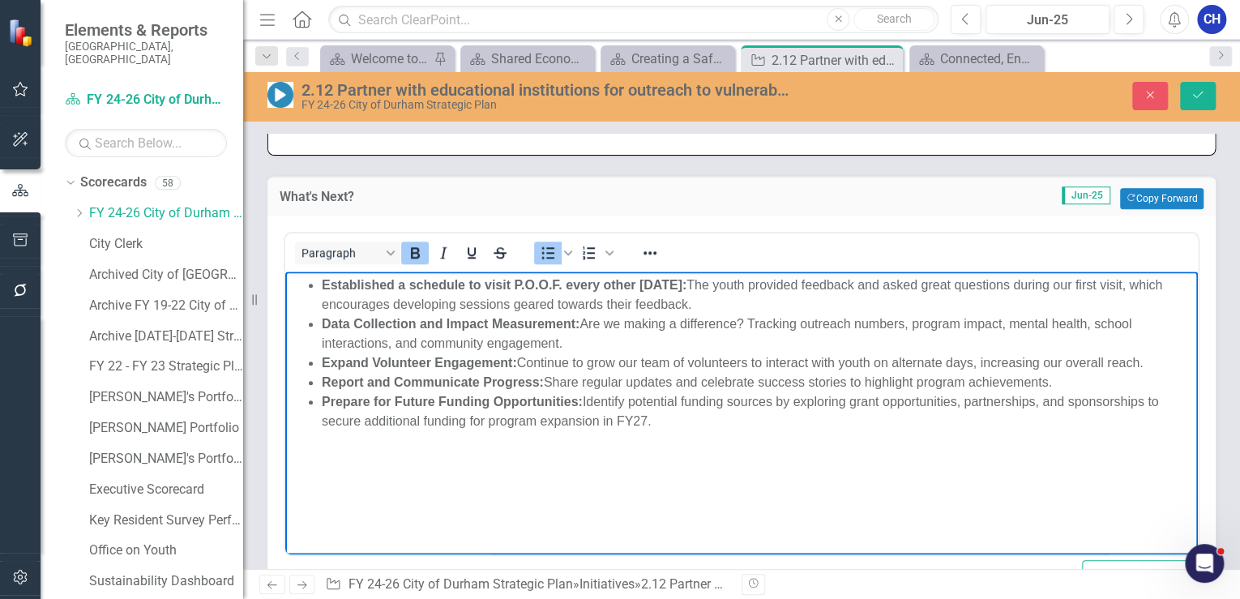
drag, startPoint x: 417, startPoint y: 387, endPoint x: 305, endPoint y: 284, distance: 152.6
click at [305, 284] on ul "Established a schedule to visit P.O.O.F. every other Monday: The youth provided…" at bounding box center [741, 354] width 904 height 156
click at [1152, 92] on icon "button" at bounding box center [1150, 95] width 7 height 7
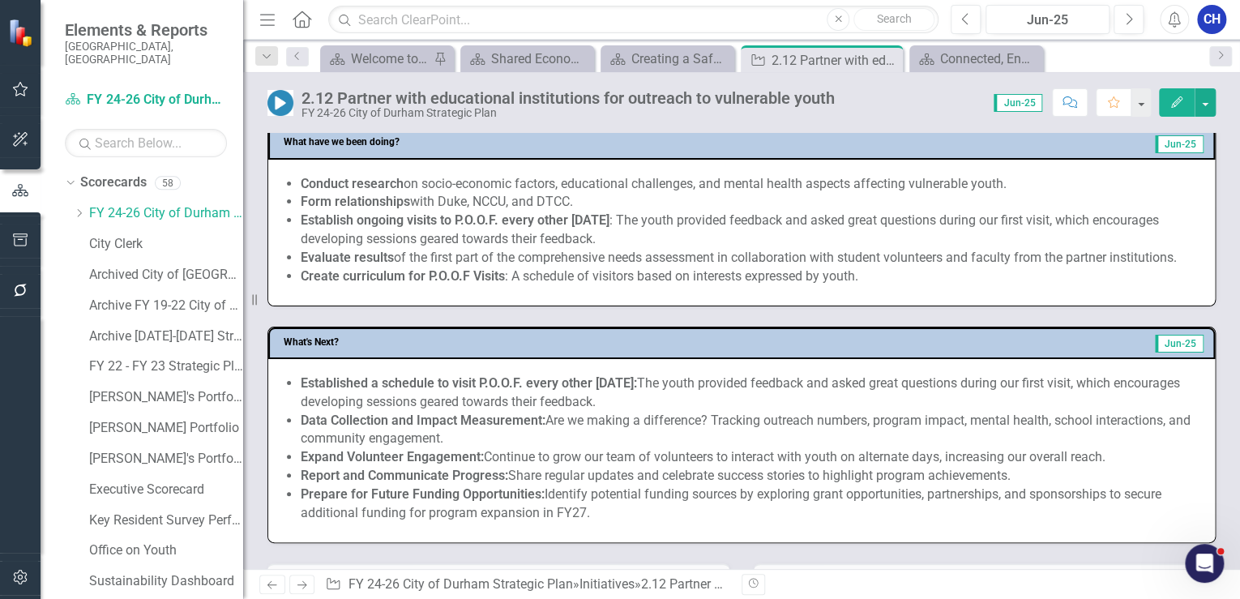
scroll to position [713, 0]
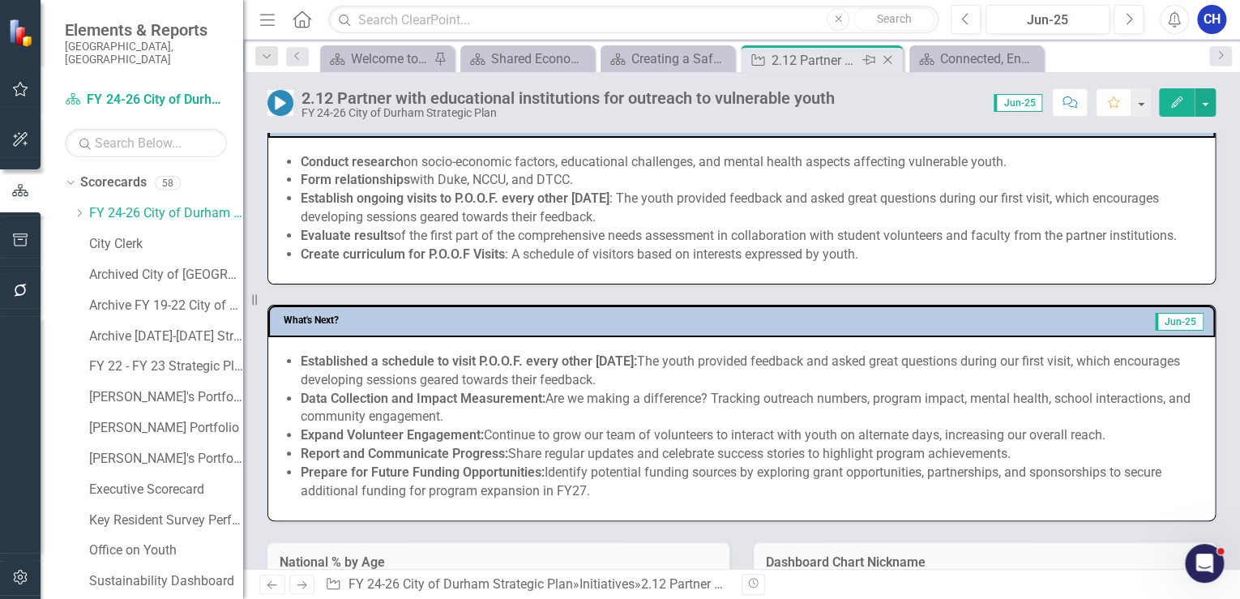
click at [888, 54] on icon "Close" at bounding box center [887, 59] width 16 height 13
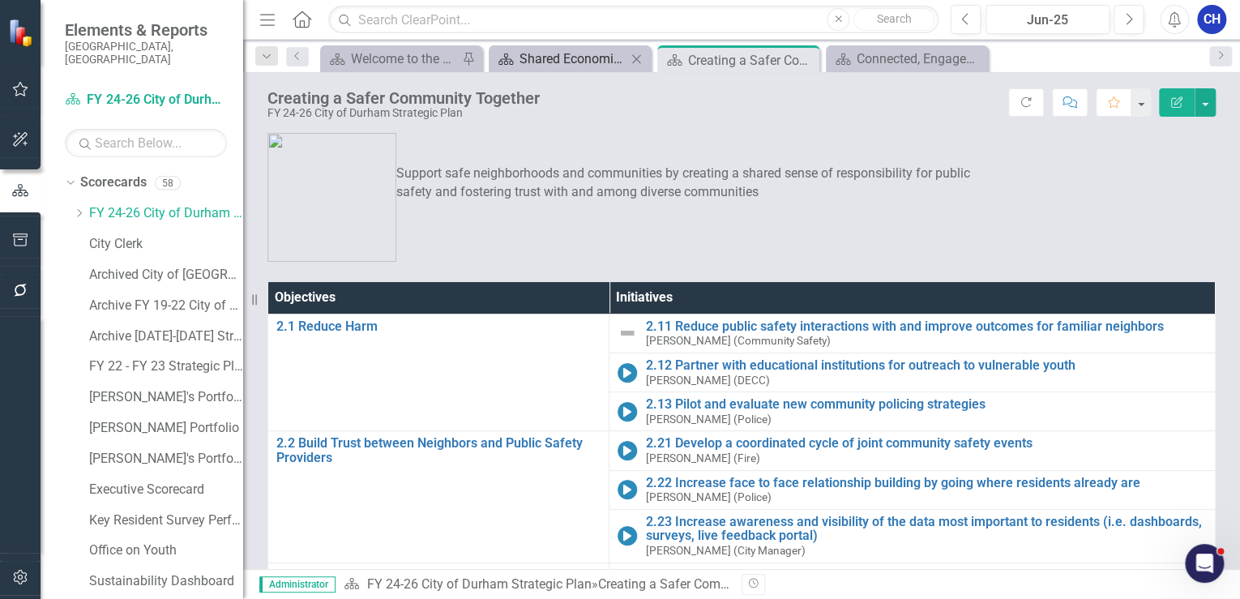
click at [579, 49] on div "Shared Economic Prosperity" at bounding box center [572, 59] width 107 height 20
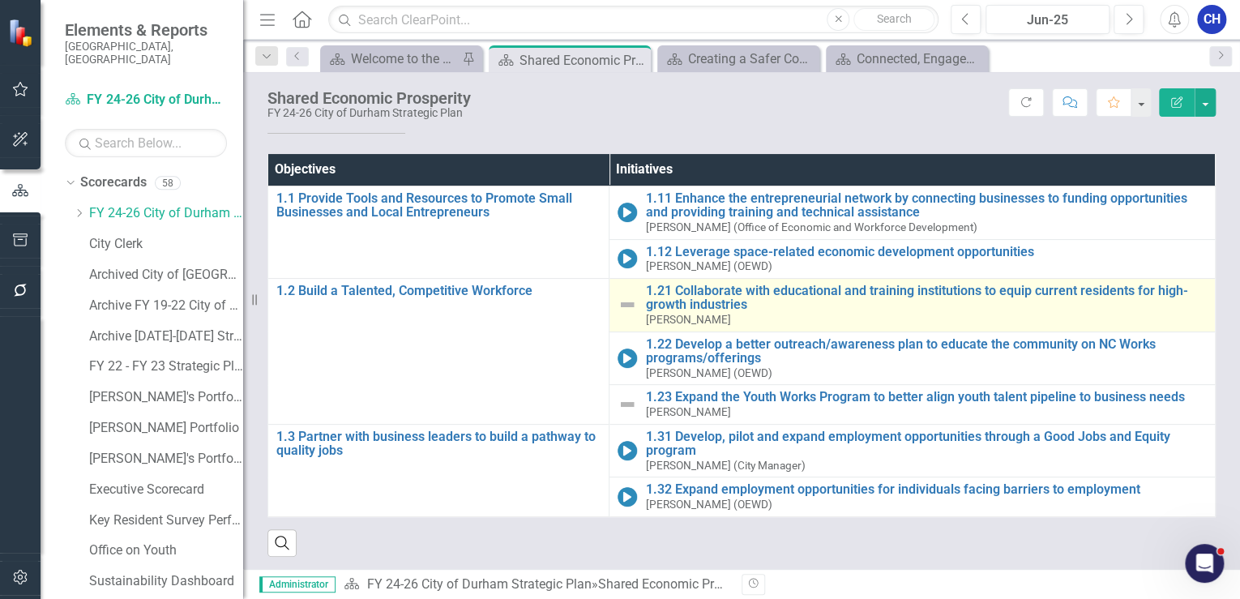
scroll to position [138, 0]
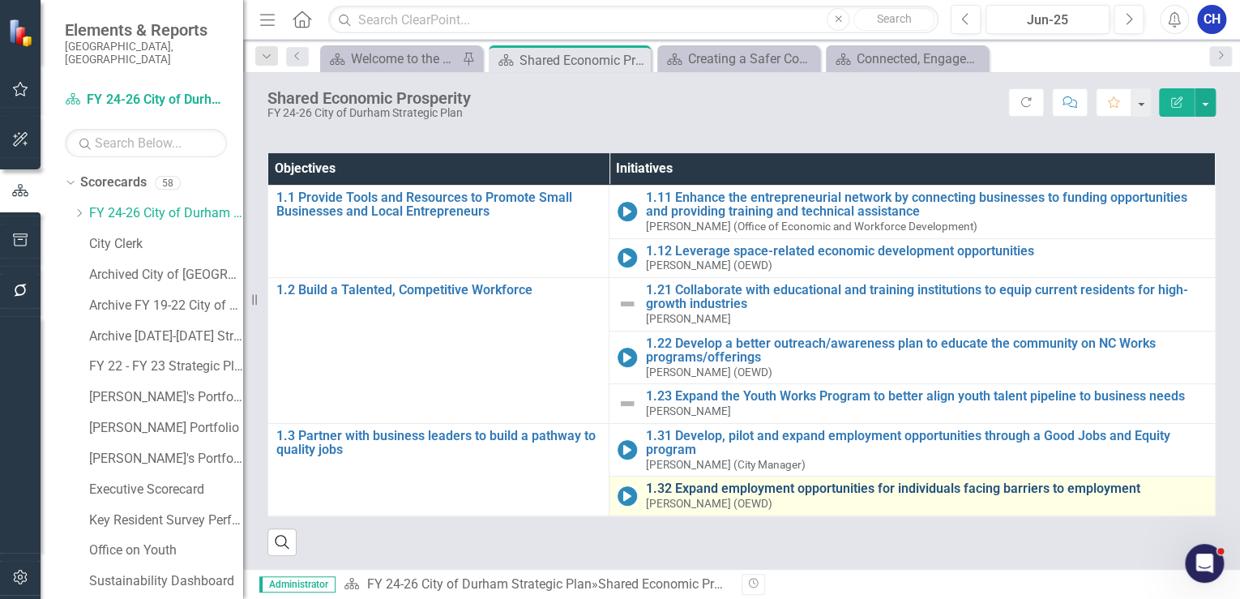
click at [702, 483] on link "1.32 Expand employment opportunities for individuals facing barriers to employm…" at bounding box center [926, 488] width 562 height 15
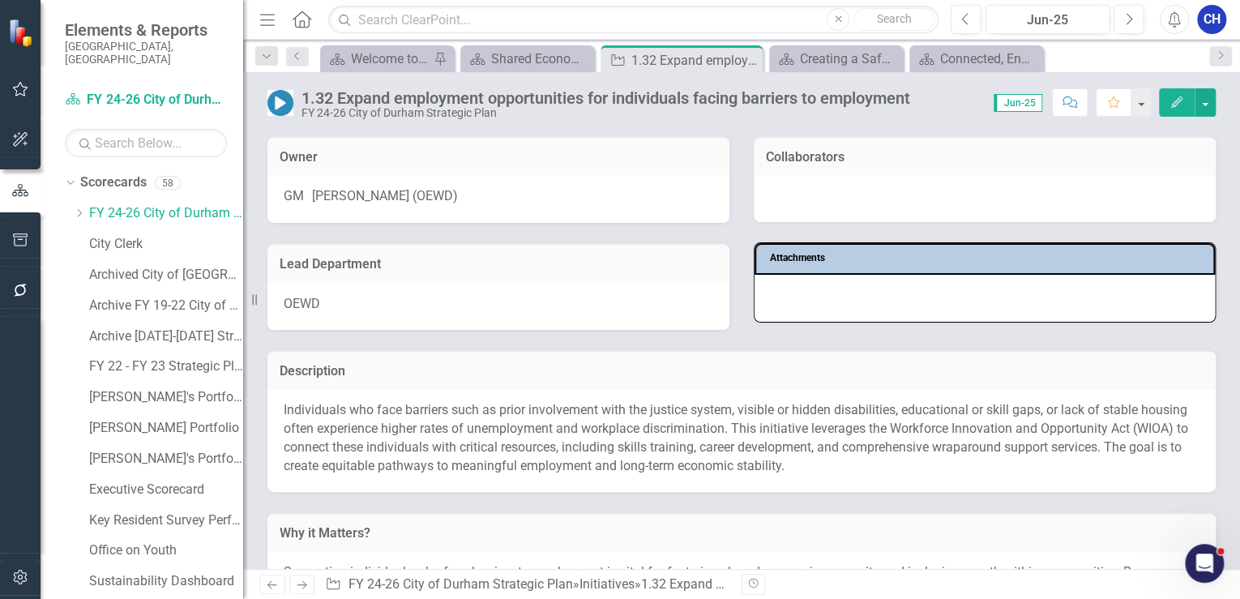
scroll to position [130, 0]
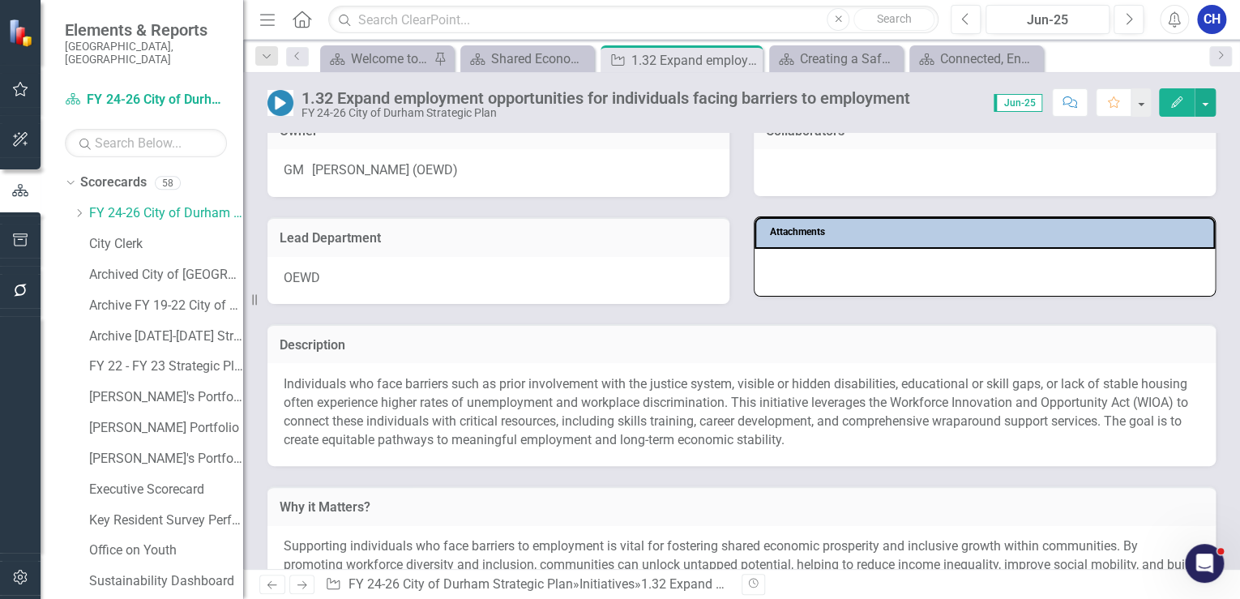
click at [522, 419] on p "Individuals who face barriers such as prior involvement with the justice system…" at bounding box center [742, 412] width 916 height 74
click at [523, 421] on p "Individuals who face barriers such as prior involvement with the justice system…" at bounding box center [742, 412] width 916 height 74
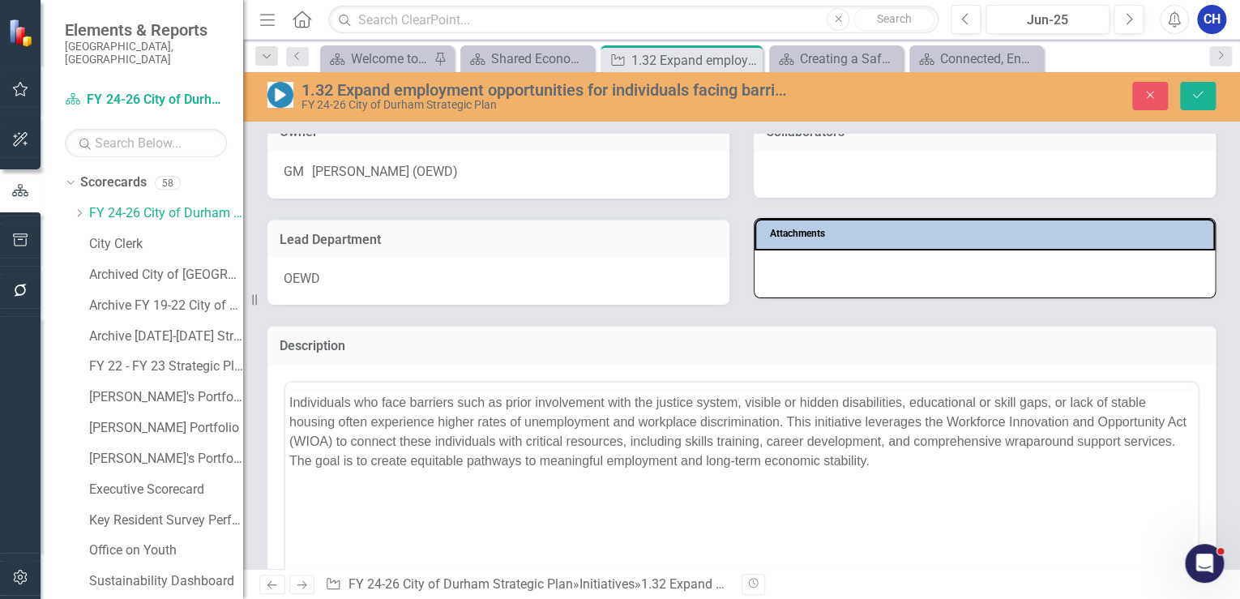
scroll to position [0, 0]
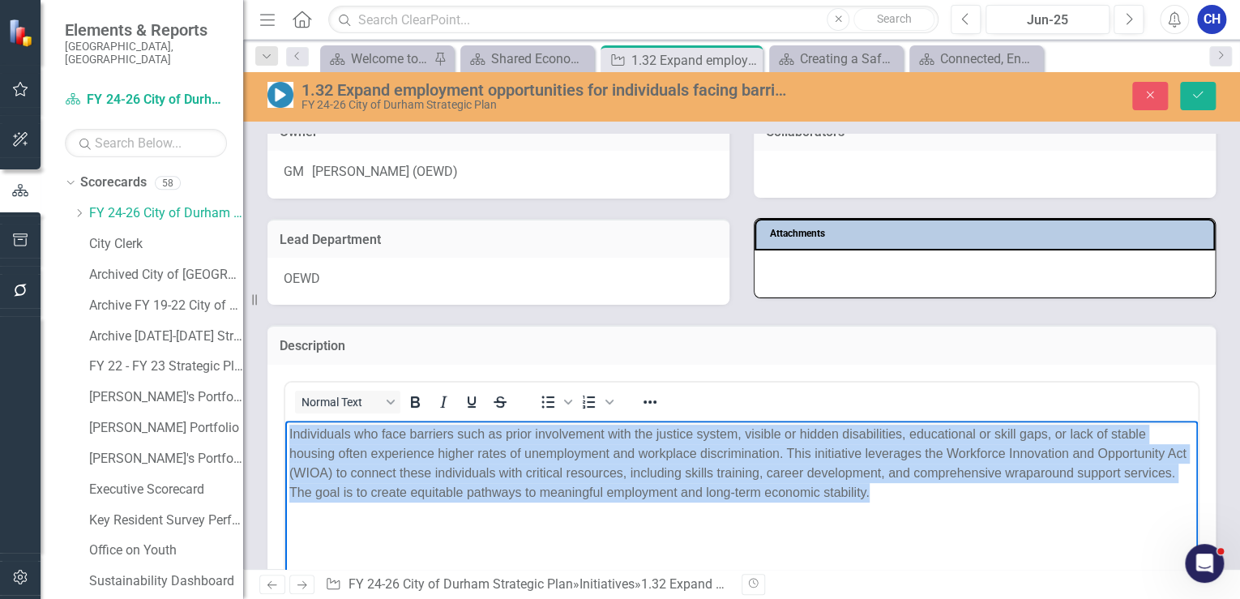
drag, startPoint x: 833, startPoint y: 508, endPoint x: 267, endPoint y: 430, distance: 571.8
click at [285, 430] on html "Individuals who face barriers such as prior involvement with the justice system…" at bounding box center [741, 541] width 913 height 243
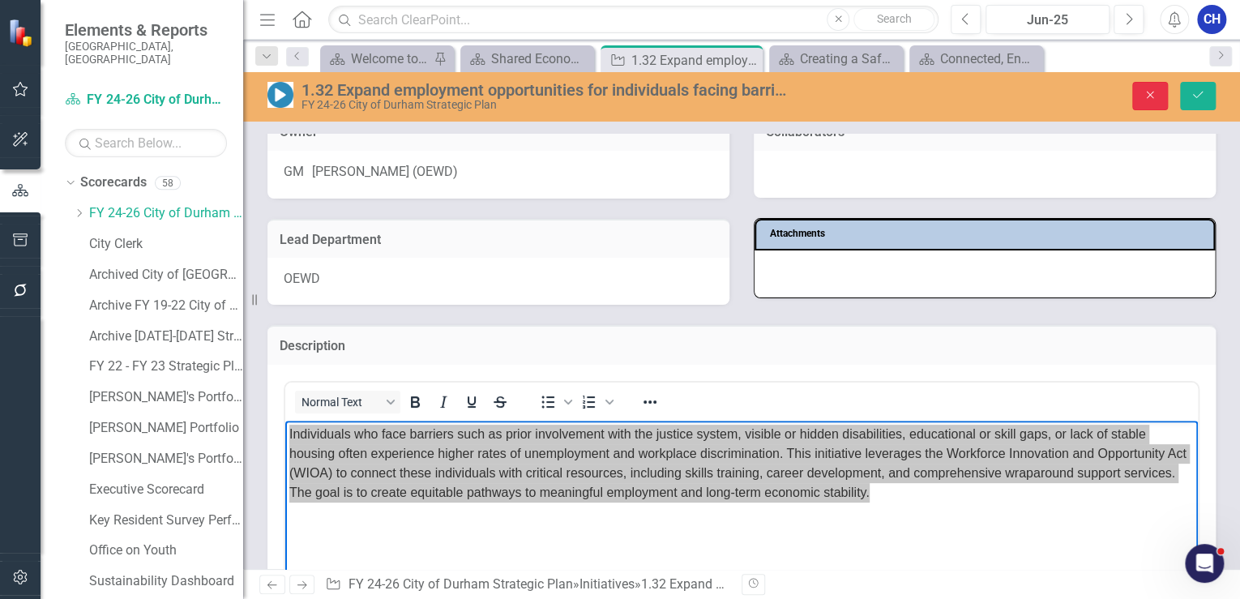
drag, startPoint x: 1135, startPoint y: 94, endPoint x: 1080, endPoint y: 193, distance: 113.6
click at [1135, 93] on button "Close" at bounding box center [1150, 96] width 36 height 28
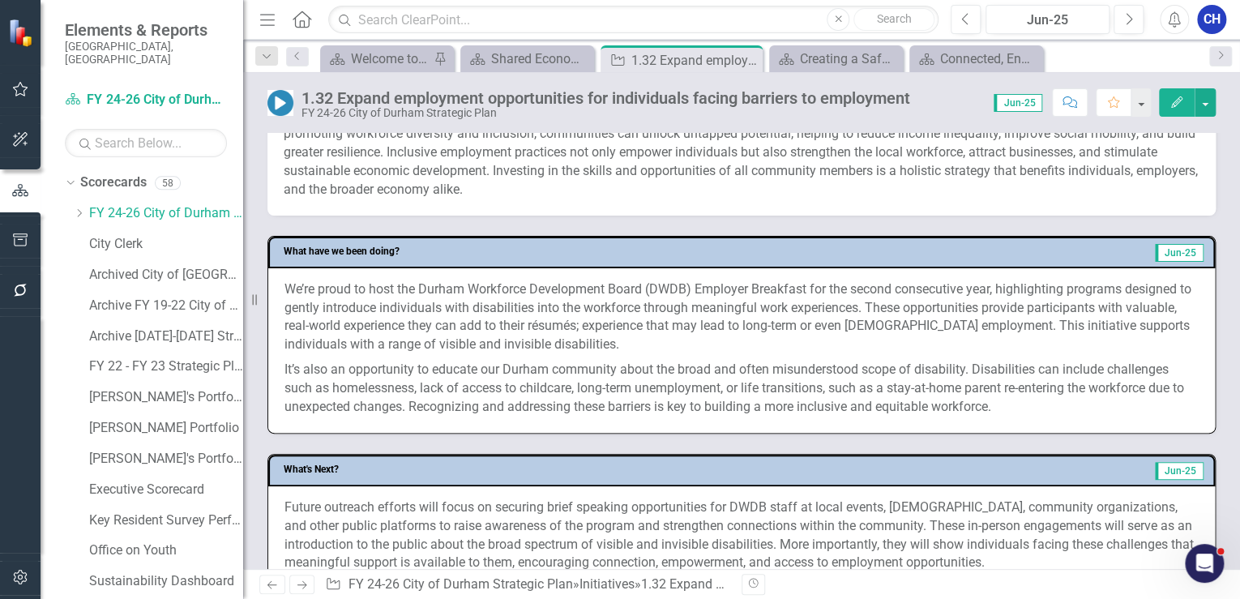
scroll to position [584, 0]
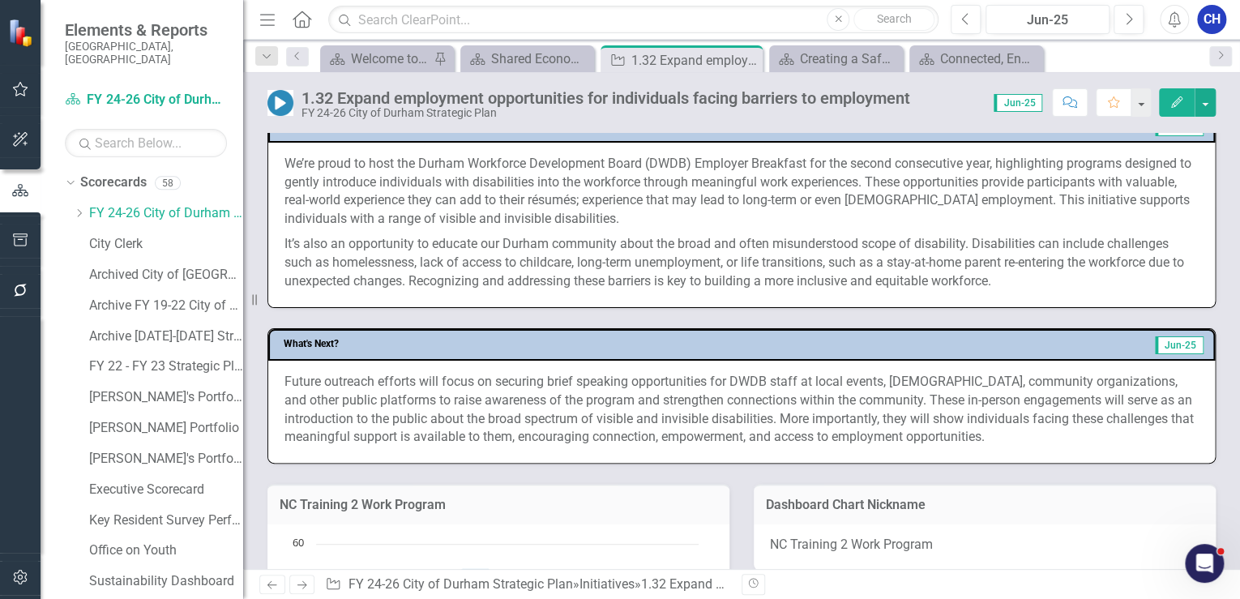
scroll to position [648, 0]
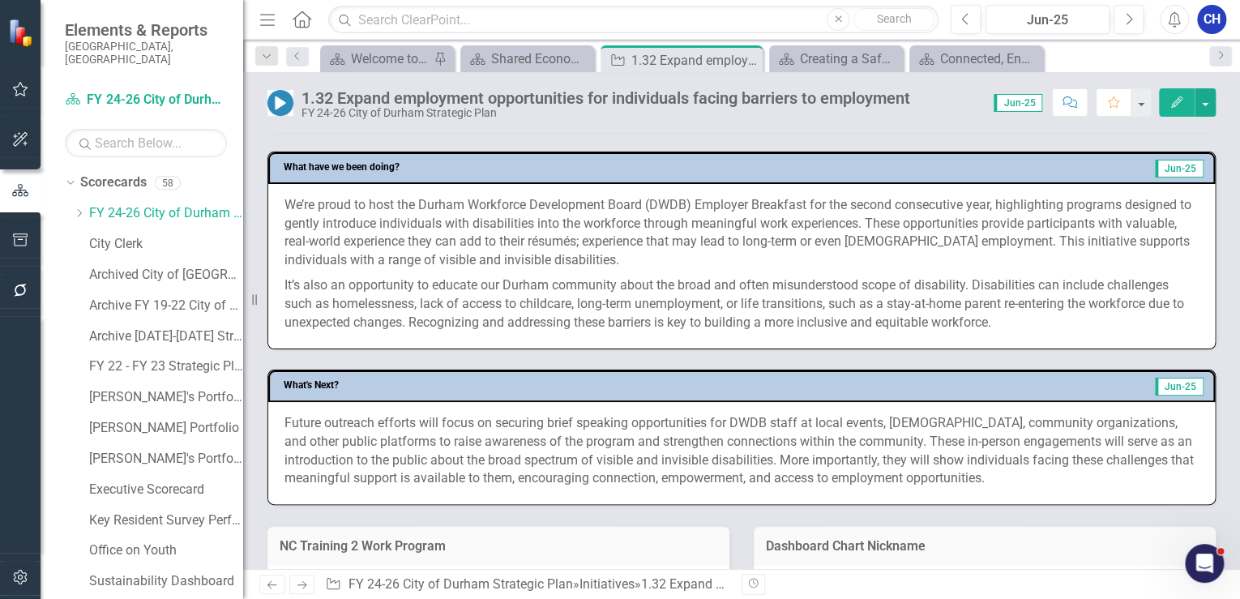
click at [716, 309] on p "It’s also an opportunity to educate our Durham community about the broad and of…" at bounding box center [741, 302] width 914 height 59
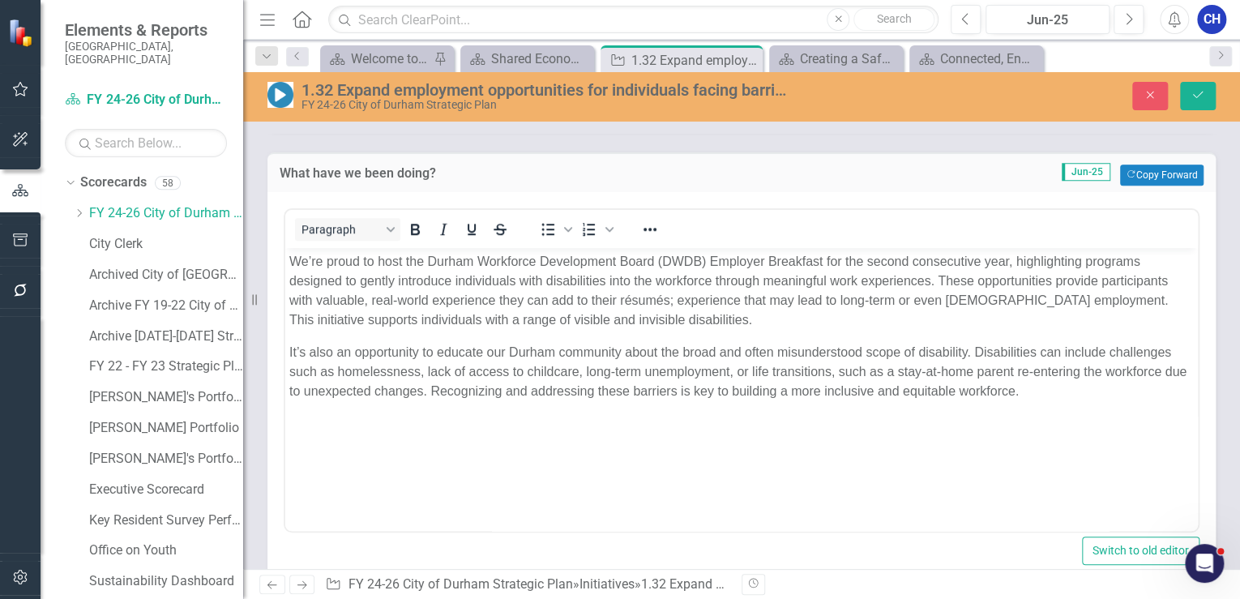
scroll to position [0, 0]
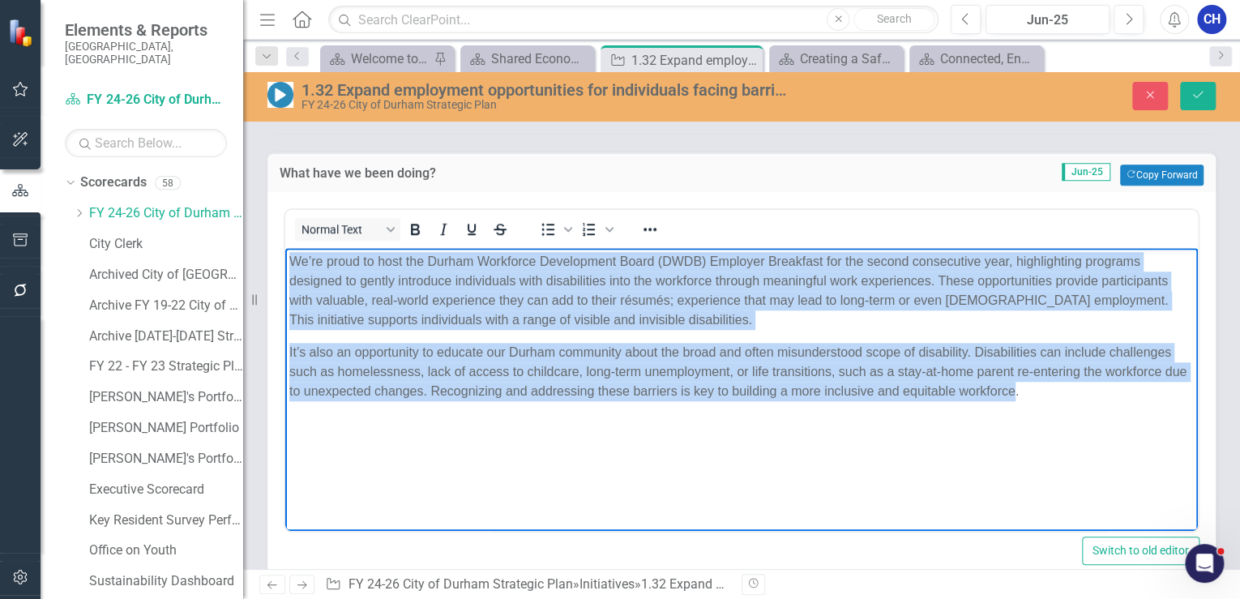
drag, startPoint x: 932, startPoint y: 390, endPoint x: 280, endPoint y: 246, distance: 667.2
click at [285, 248] on html "We’re proud to host the Durham Workforce Development Board (DWDB) Employer Brea…" at bounding box center [741, 369] width 913 height 243
copy body "We’re proud to host the Durham Workforce Development Board (DWDB) Employer Brea…"
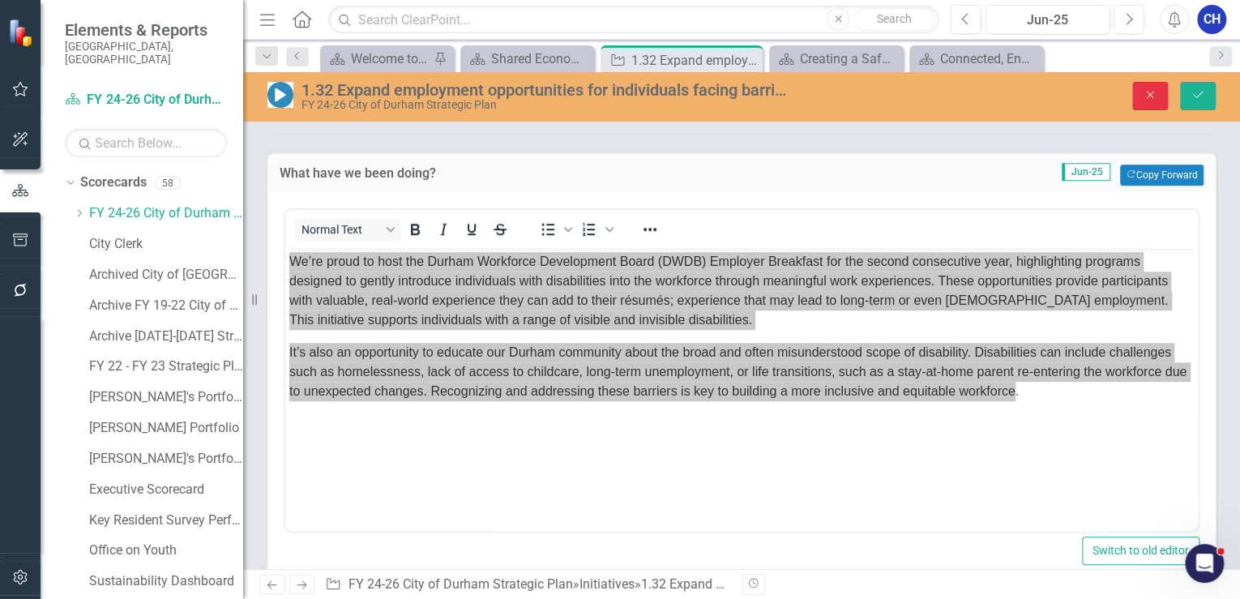
click at [1149, 92] on icon "Close" at bounding box center [1150, 94] width 15 height 11
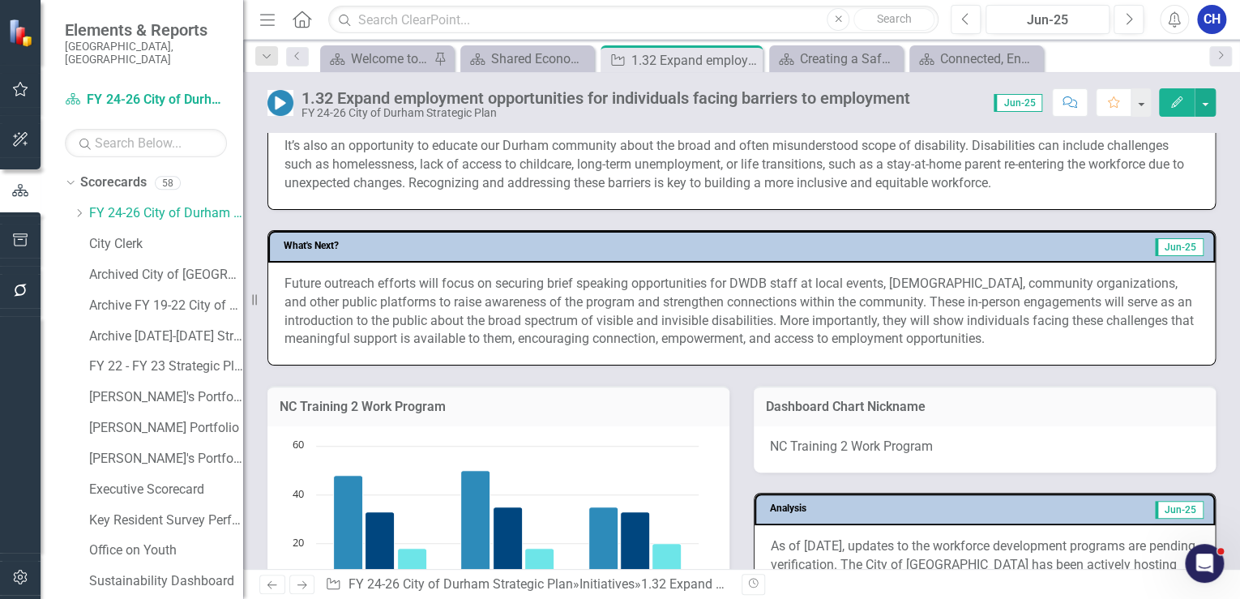
scroll to position [778, 0]
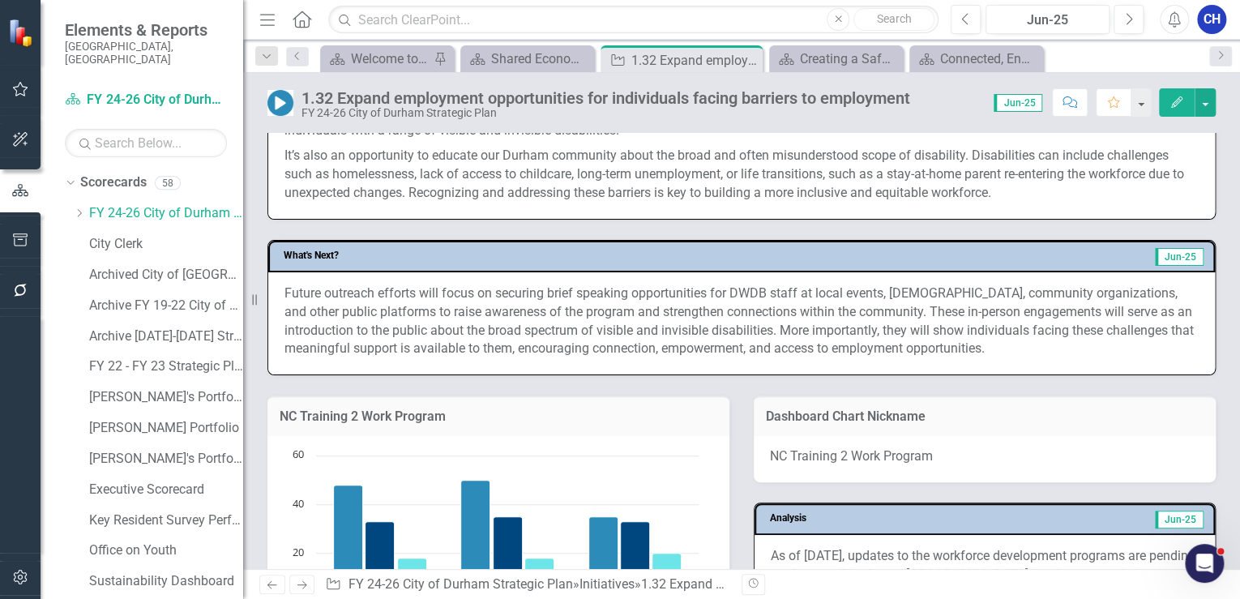
drag, startPoint x: 522, startPoint y: 288, endPoint x: 555, endPoint y: 310, distance: 39.8
click at [524, 289] on p "Future outreach efforts will focus on securing brief speaking opportunities for…" at bounding box center [741, 321] width 914 height 74
click at [560, 311] on p "Future outreach efforts will focus on securing brief speaking opportunities for…" at bounding box center [741, 321] width 914 height 74
click at [561, 312] on p "Future outreach efforts will focus on securing brief speaking opportunities for…" at bounding box center [741, 321] width 914 height 74
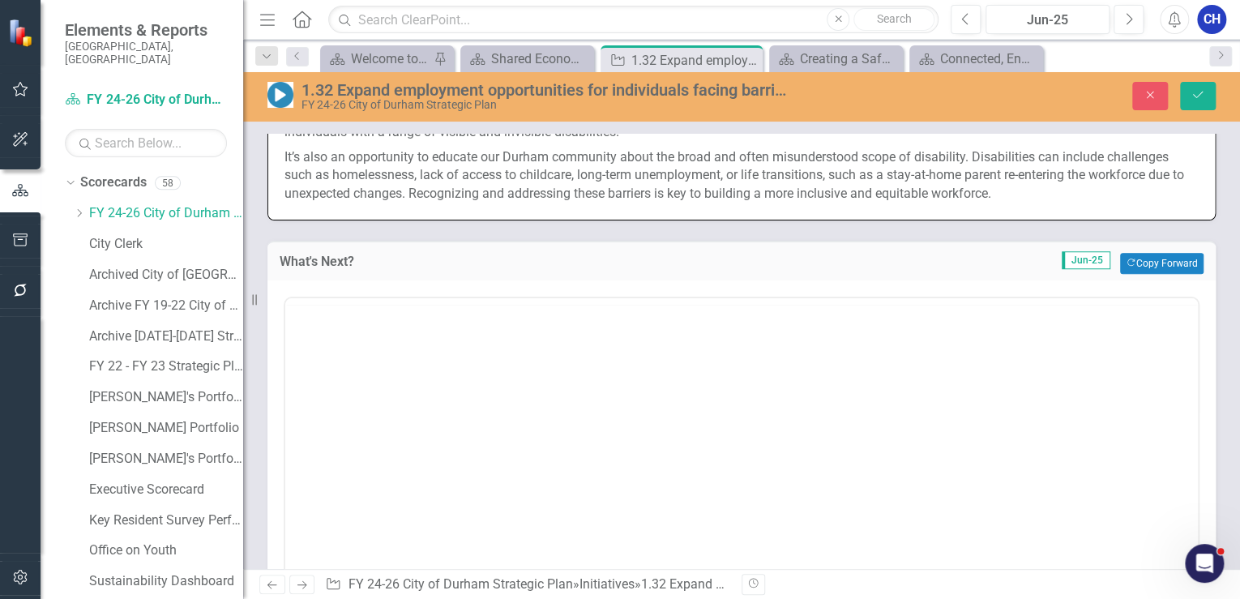
scroll to position [0, 0]
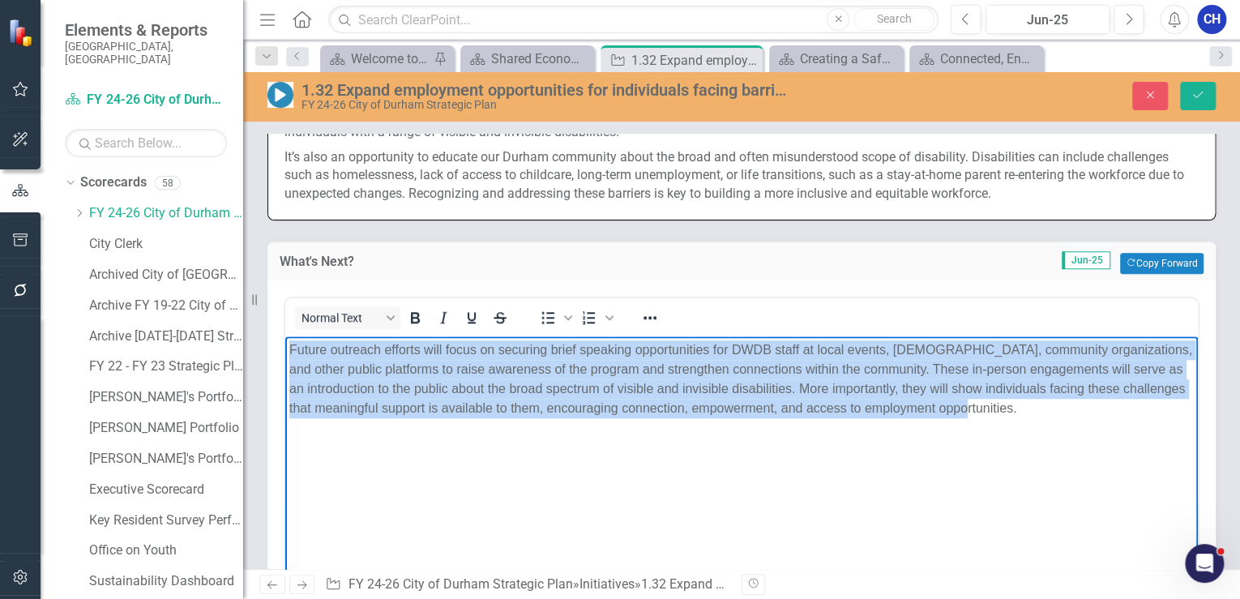
drag, startPoint x: 1013, startPoint y: 417, endPoint x: 287, endPoint y: 356, distance: 728.8
click at [287, 356] on body "Future outreach efforts will focus on securing brief speaking opportunities for…" at bounding box center [741, 457] width 913 height 243
copy p "Future outreach efforts will focus on securing brief speaking opportunities for…"
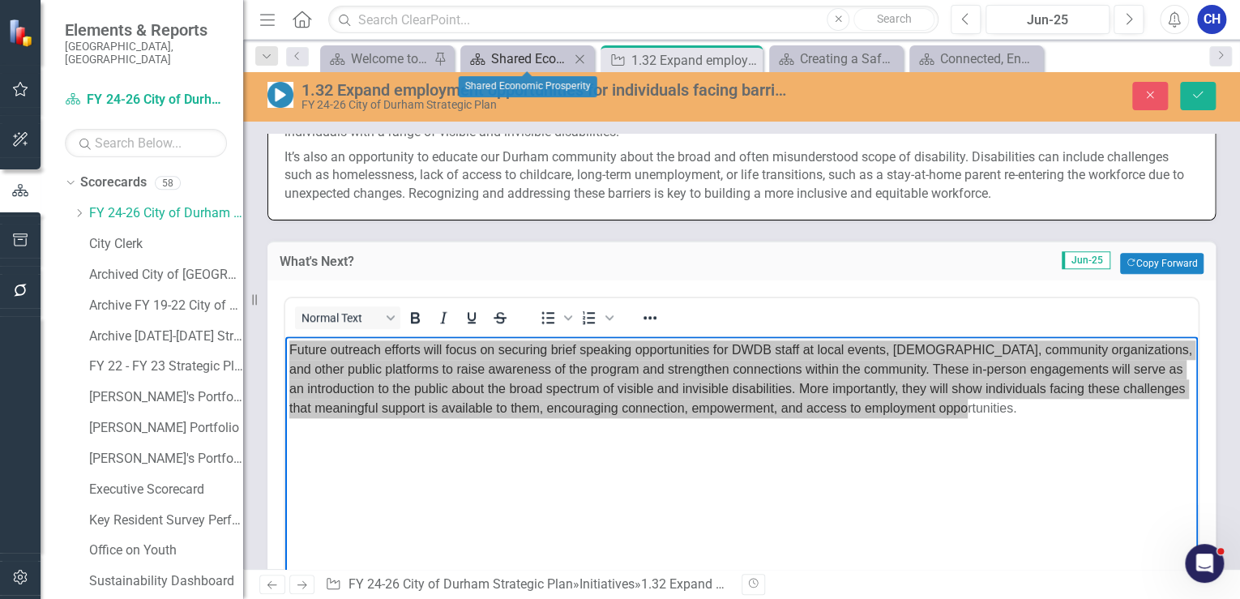
click at [524, 55] on div "Shared Economic Prosperity" at bounding box center [530, 59] width 79 height 20
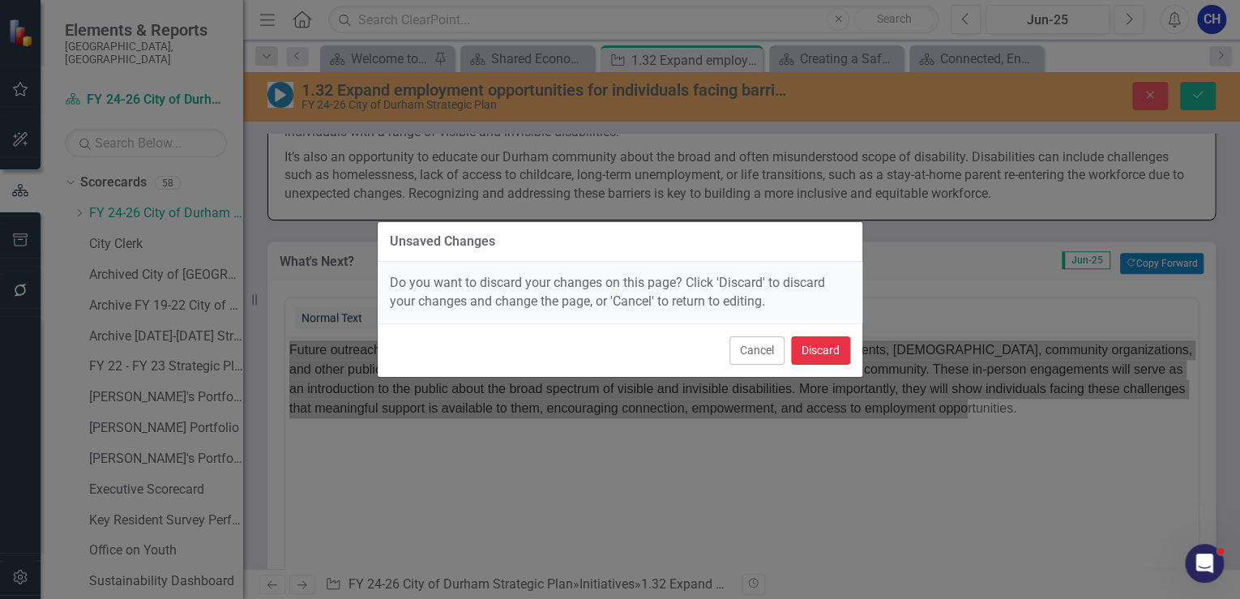
click at [804, 344] on button "Discard" at bounding box center [820, 350] width 59 height 28
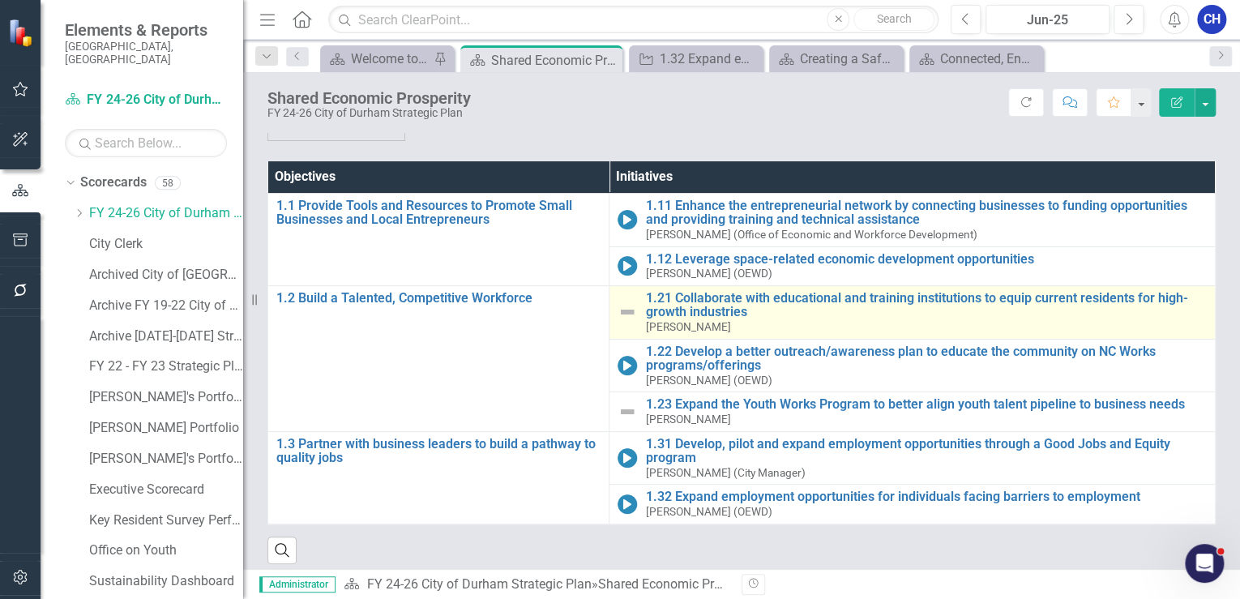
scroll to position [138, 0]
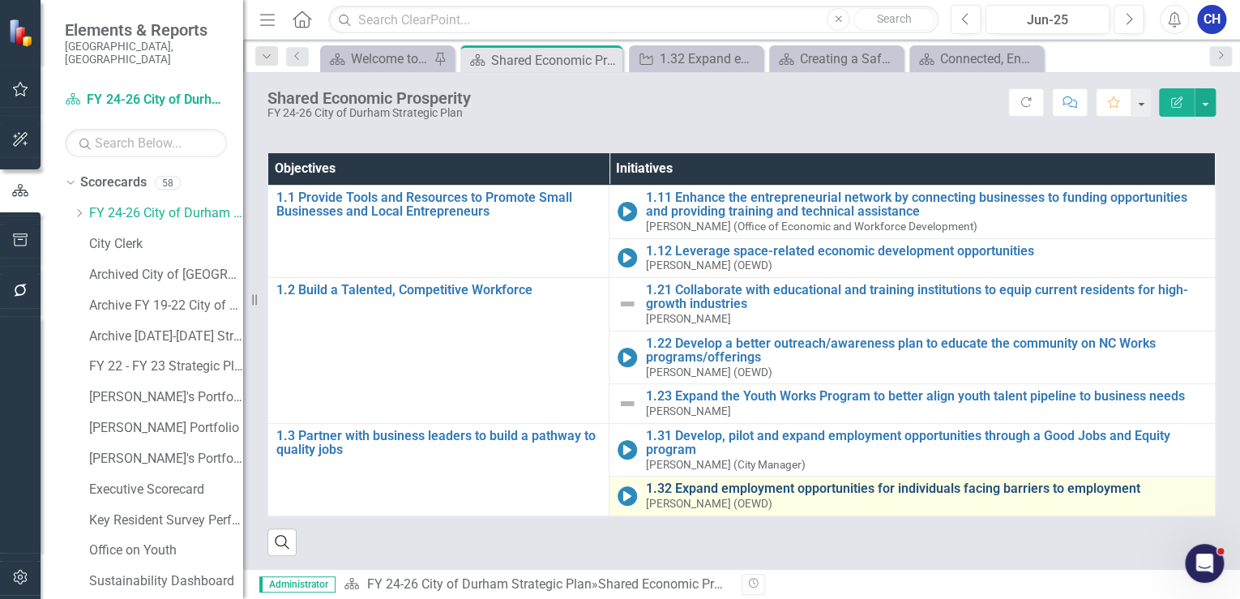
click at [691, 486] on link "1.32 Expand employment opportunities for individuals facing barriers to employm…" at bounding box center [926, 488] width 562 height 15
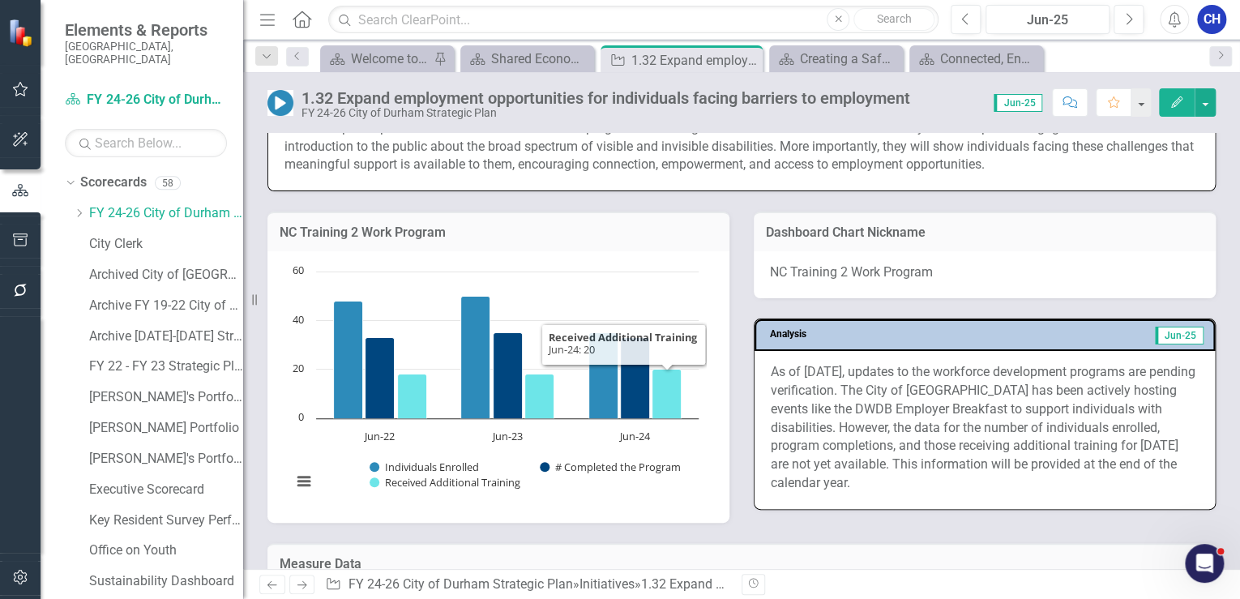
scroll to position [1037, 0]
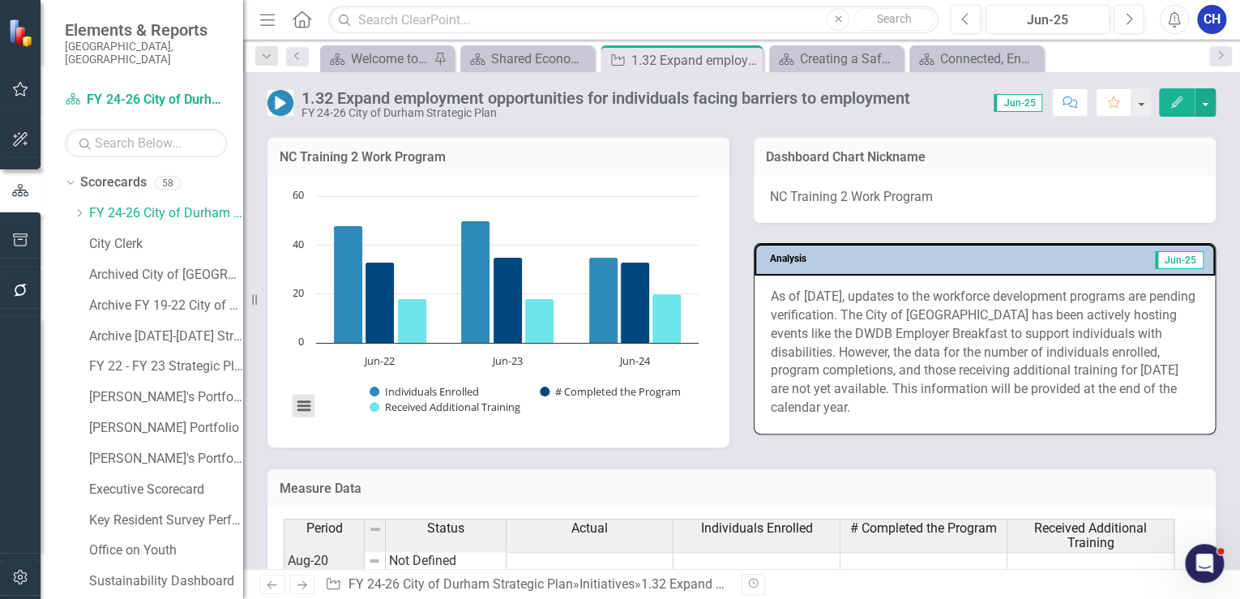
click at [305, 405] on button "View chart menu, Chart" at bounding box center [304, 406] width 23 height 23
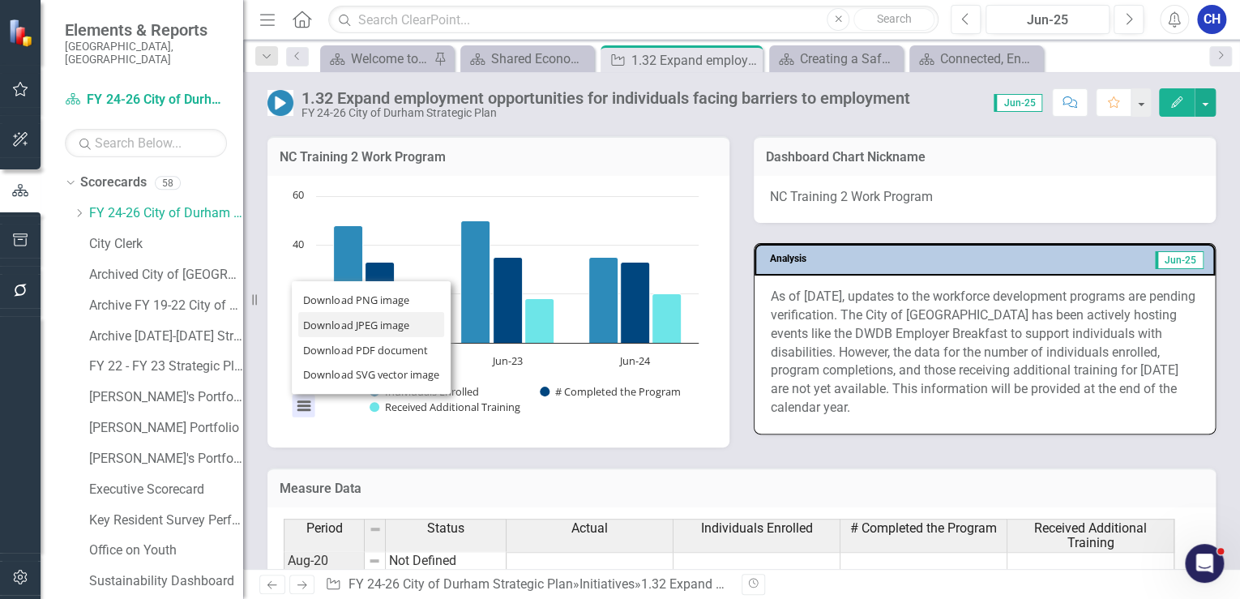
click at [345, 321] on li "Download JPEG image" at bounding box center [371, 324] width 146 height 25
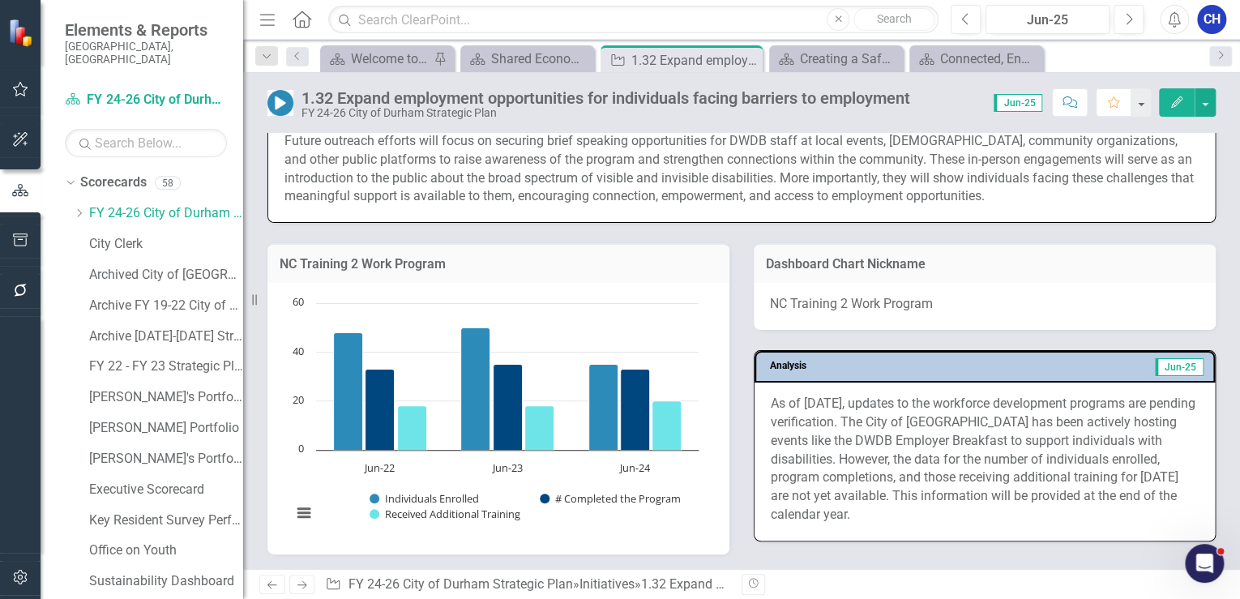
scroll to position [908, 0]
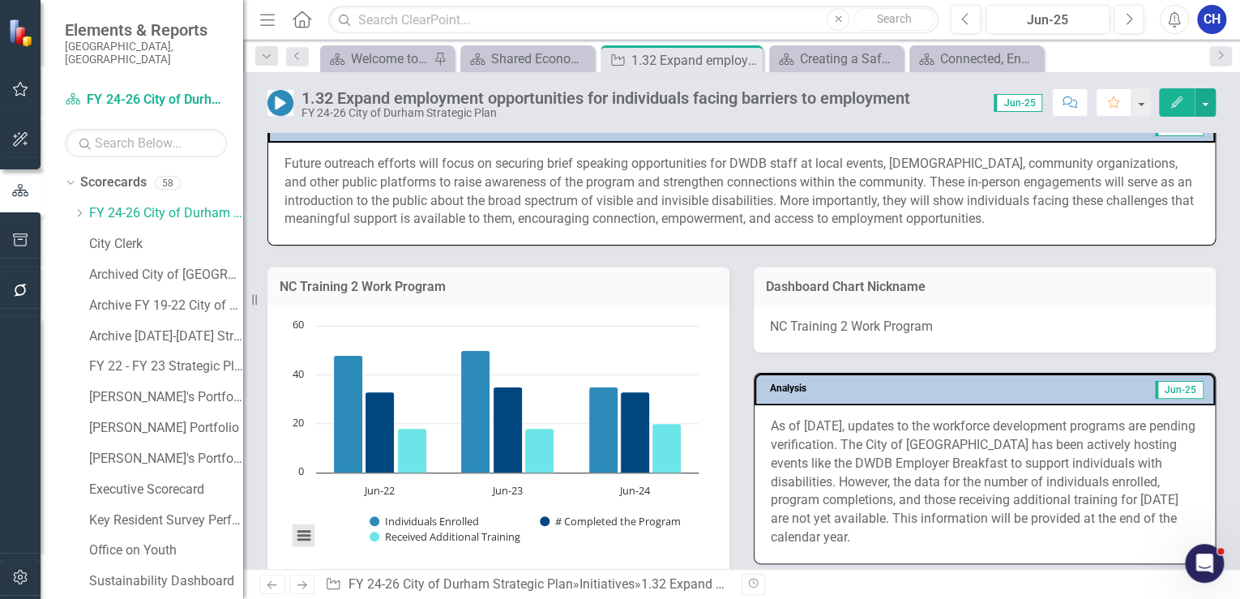
click at [306, 529] on button "View chart menu, Chart" at bounding box center [304, 535] width 23 height 23
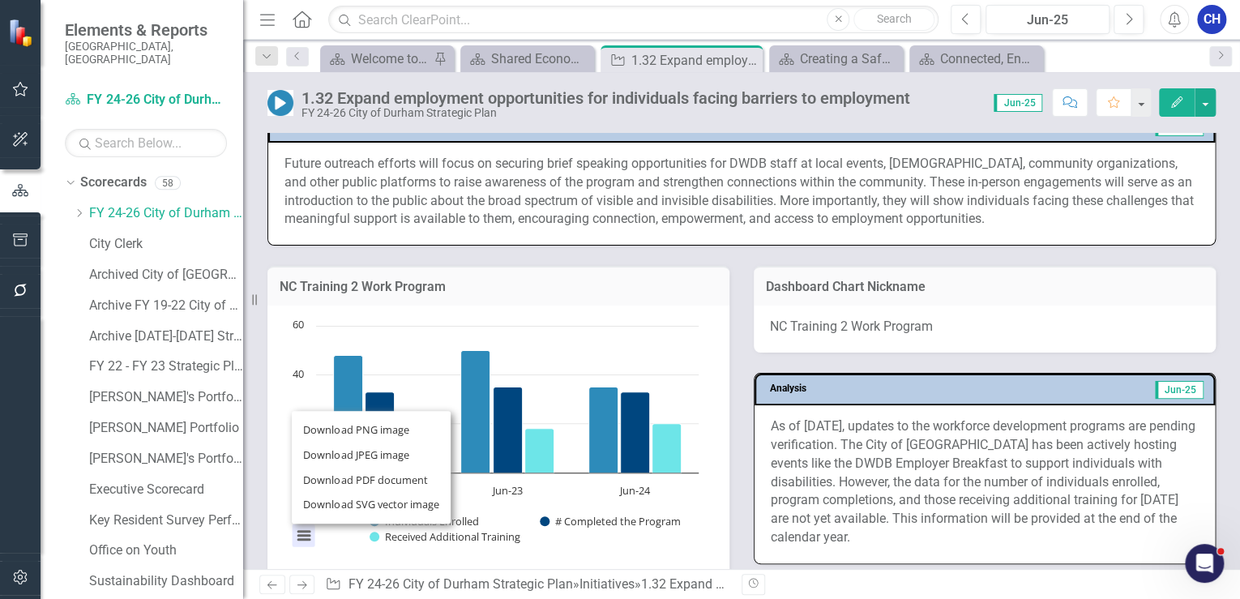
click at [545, 282] on h3 "NC Training 2 Work Program" at bounding box center [499, 287] width 438 height 15
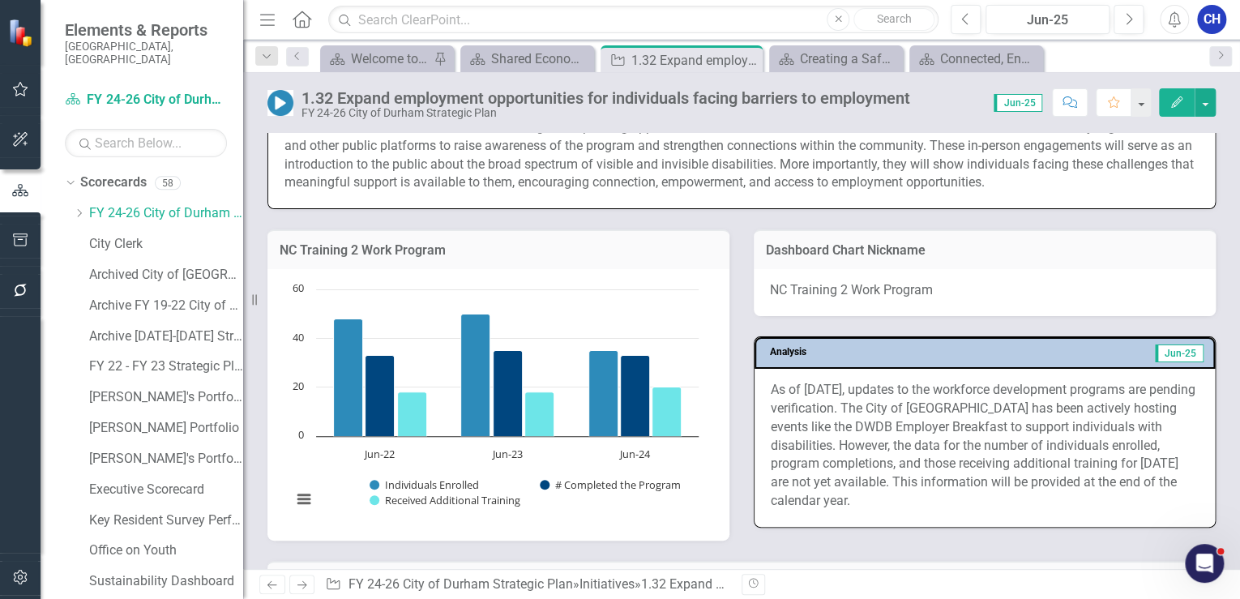
scroll to position [1037, 0]
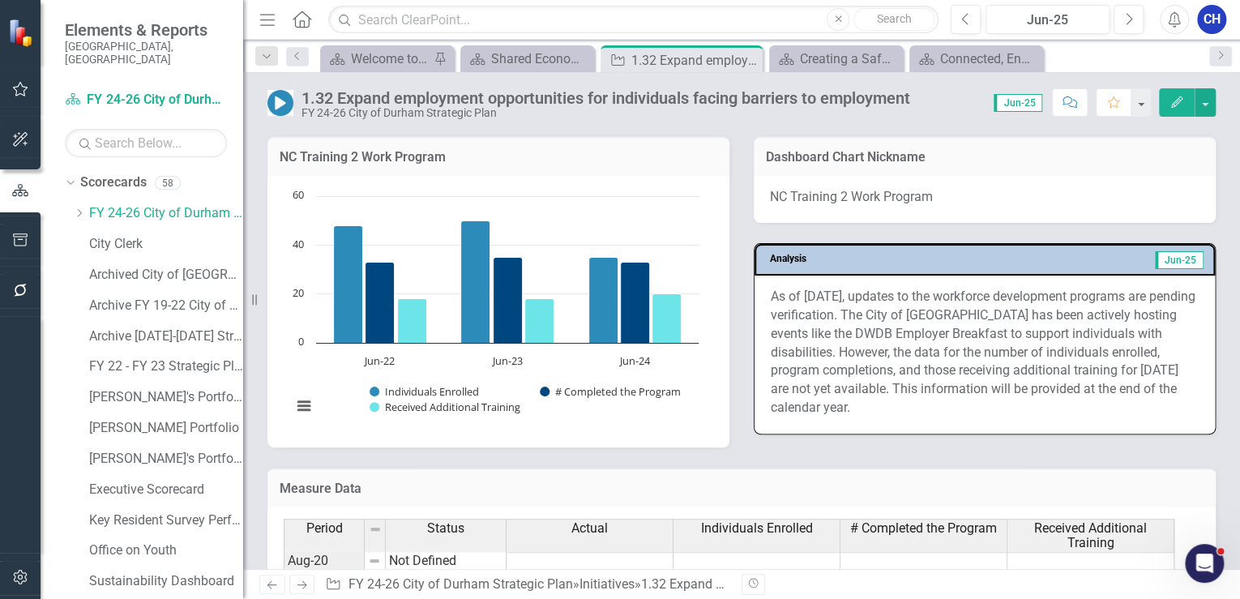
click at [382, 155] on h3 "NC Training 2 Work Program" at bounding box center [499, 157] width 438 height 15
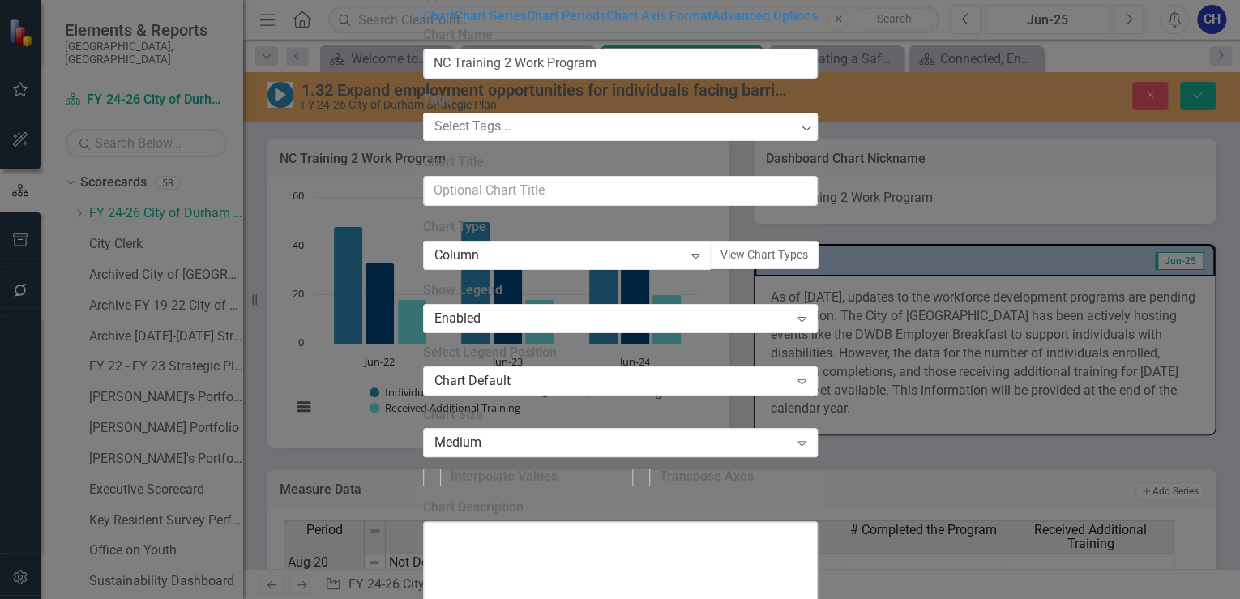
type input "NC Training 2 Work Program"
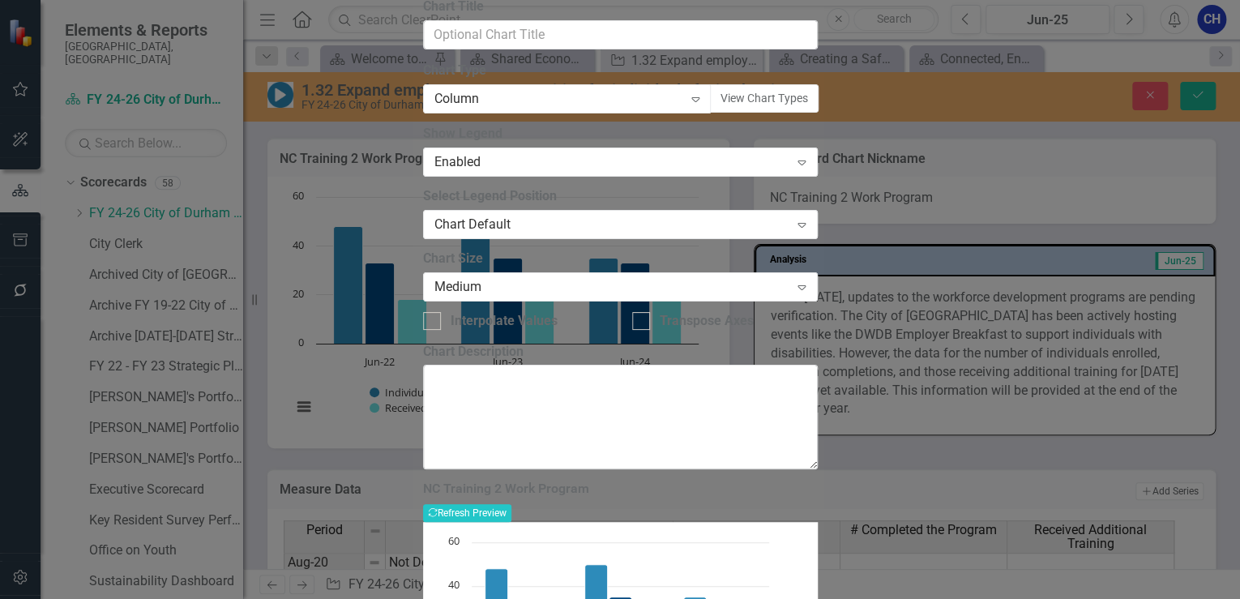
scroll to position [115, 0]
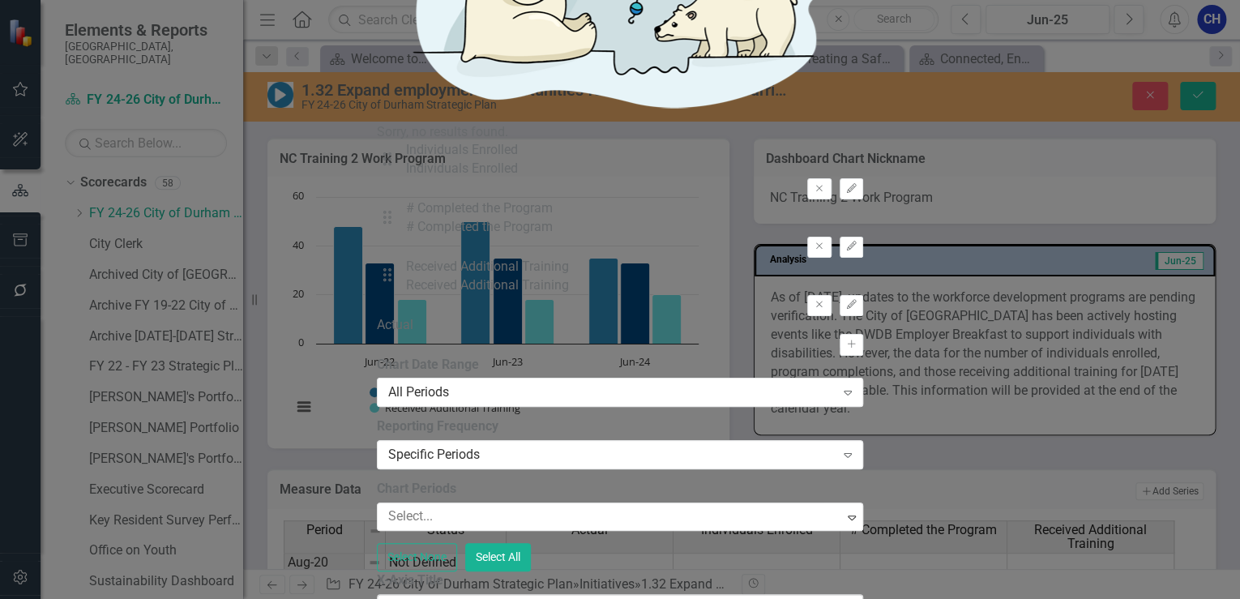
scroll to position [130, 0]
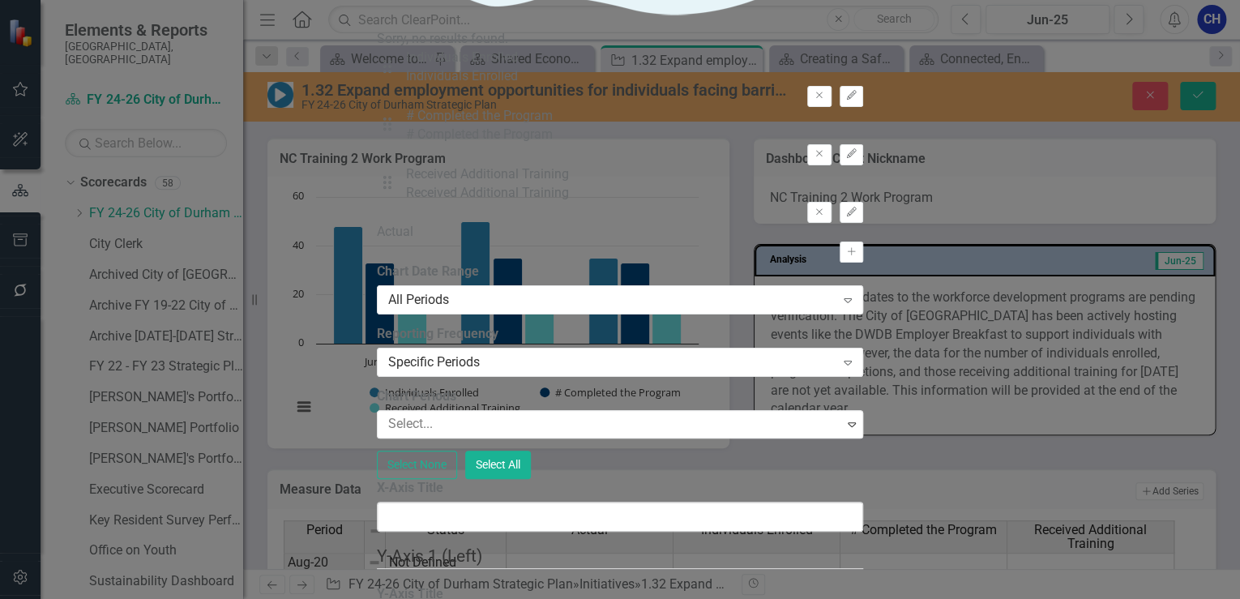
click at [845, 100] on icon "Edit" at bounding box center [851, 96] width 12 height 10
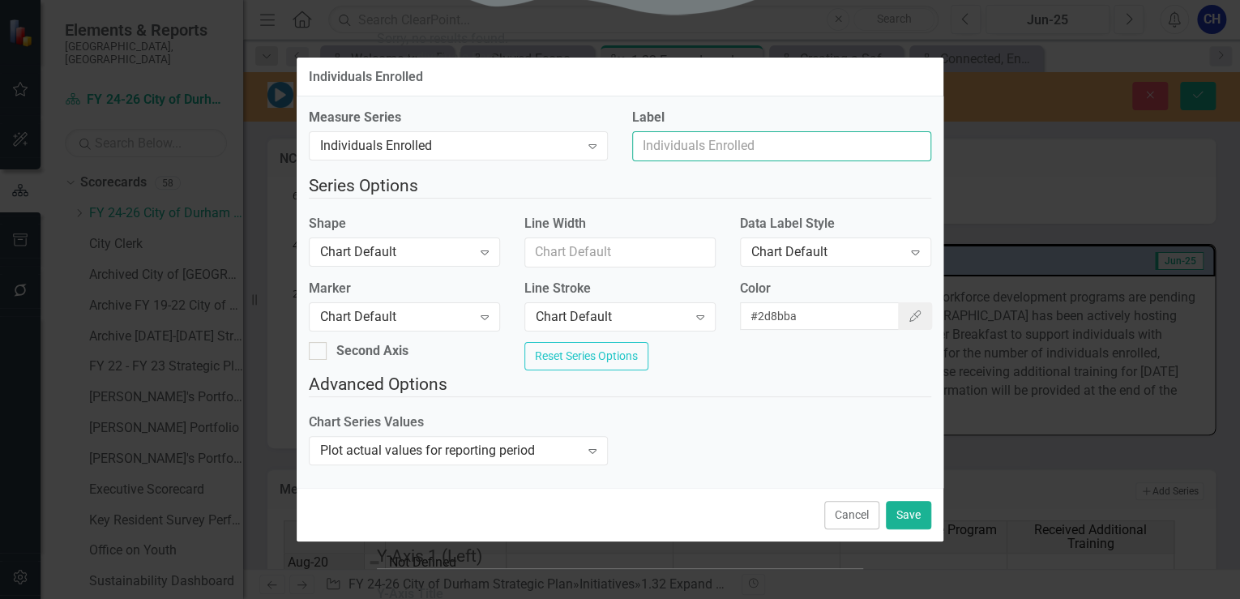
click at [700, 131] on input "Label" at bounding box center [781, 146] width 299 height 30
click at [858, 523] on button "Cancel" at bounding box center [851, 515] width 55 height 28
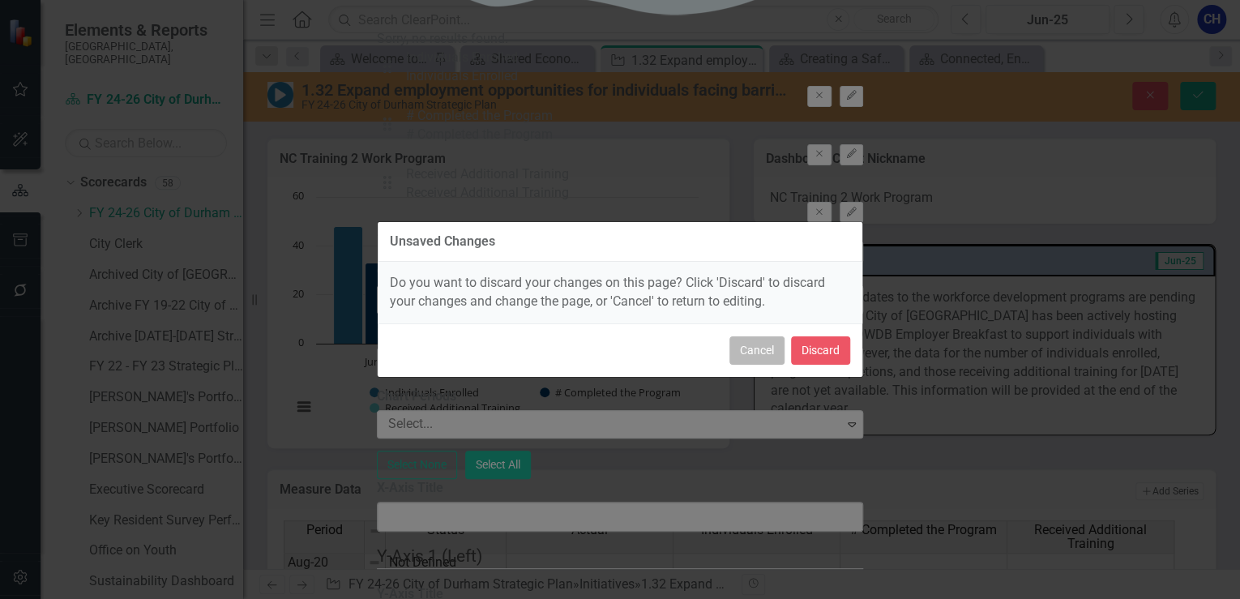
click at [777, 353] on button "Cancel" at bounding box center [756, 350] width 55 height 28
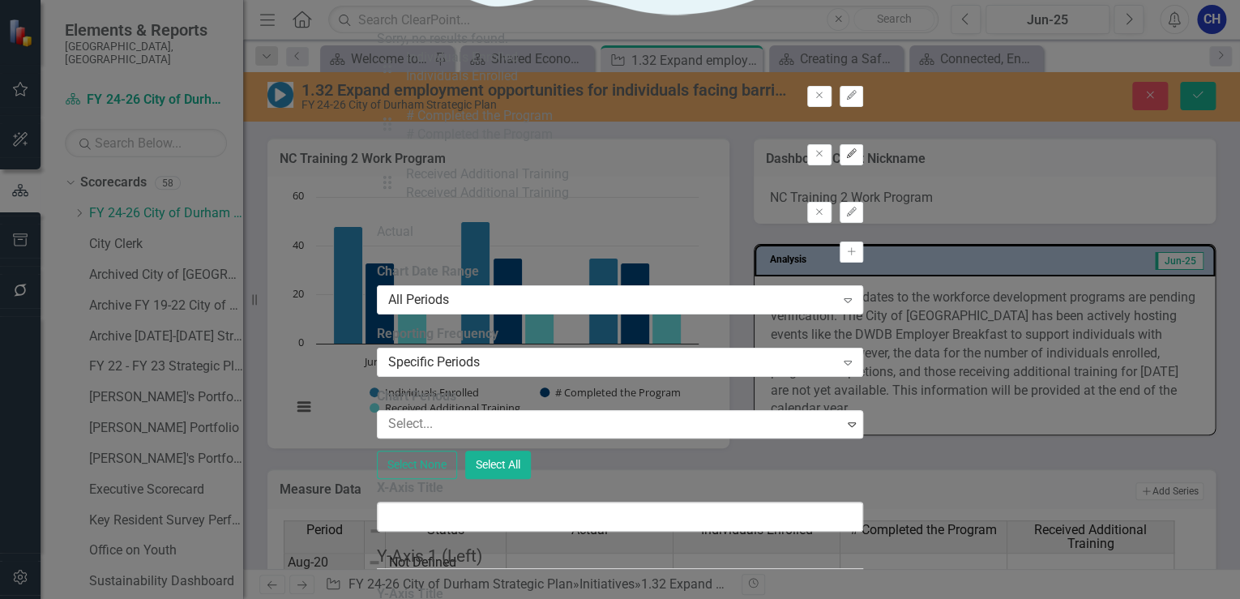
click at [840, 165] on button "Edit" at bounding box center [852, 154] width 24 height 21
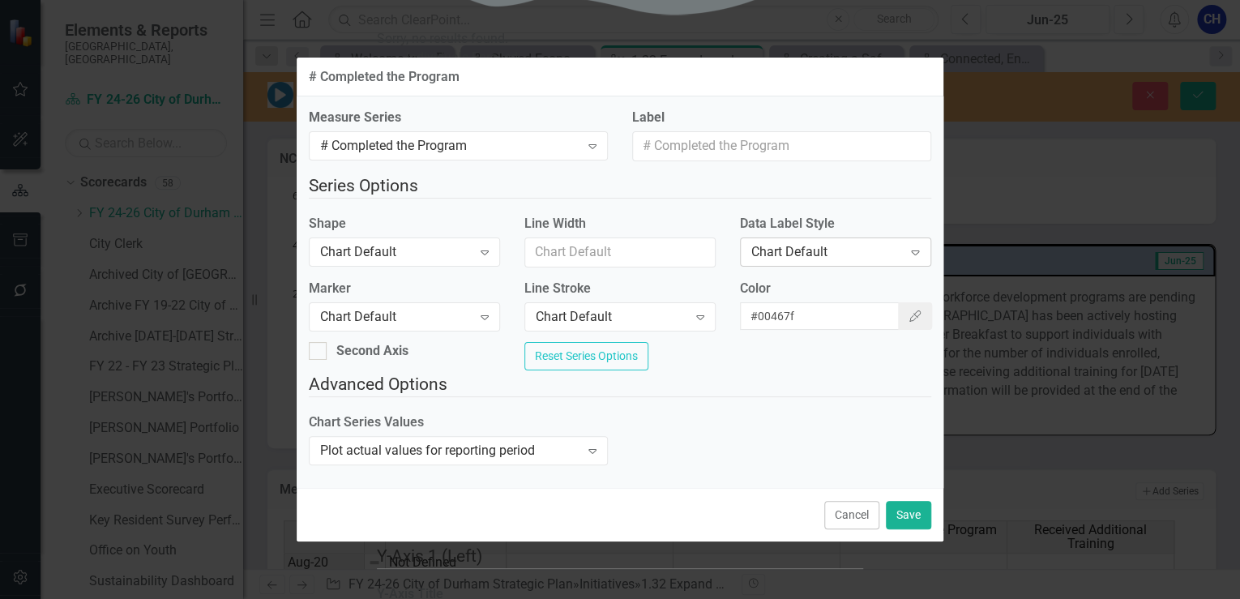
click at [824, 246] on div "Chart Default" at bounding box center [827, 252] width 152 height 19
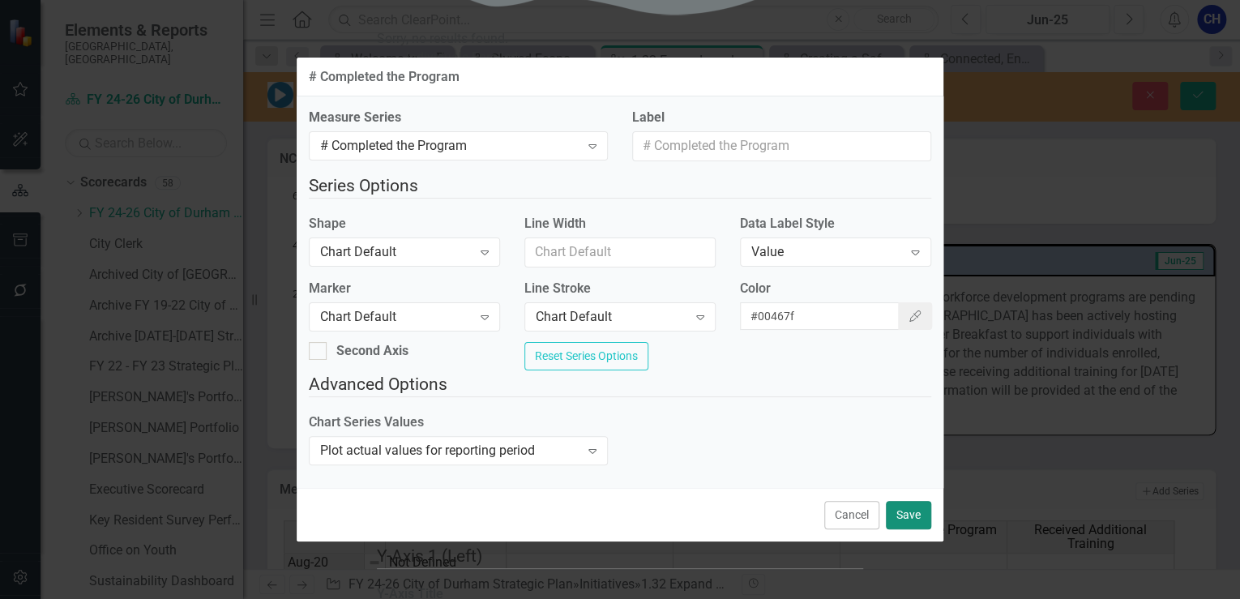
click at [910, 519] on button "Save" at bounding box center [908, 515] width 45 height 28
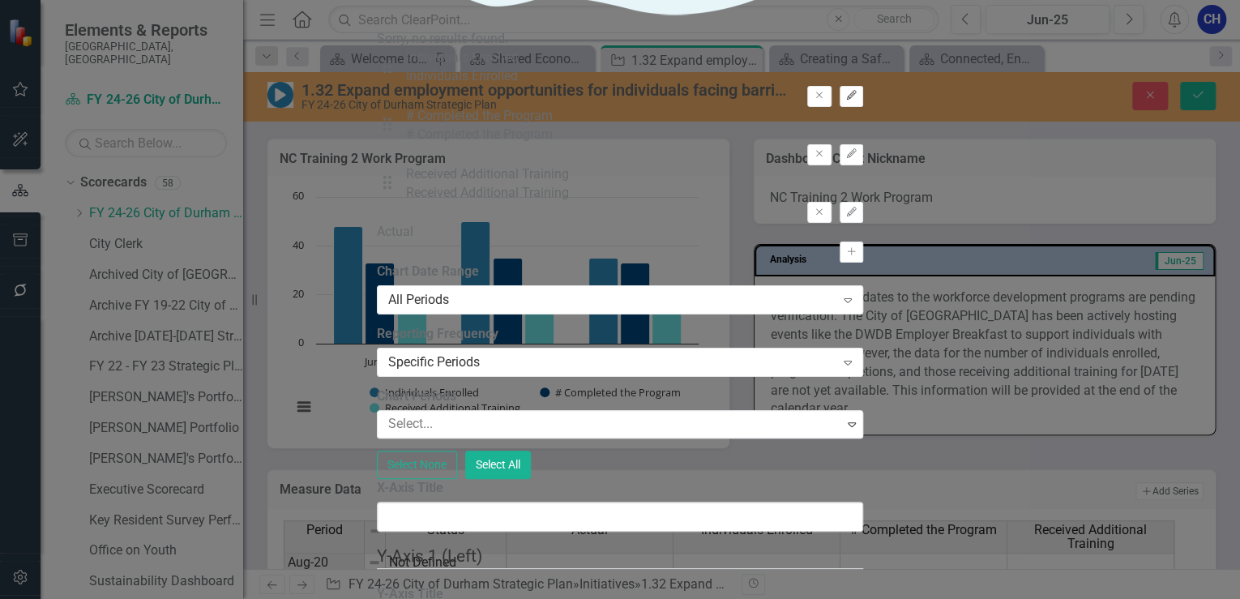
click at [845, 100] on icon "Edit" at bounding box center [851, 96] width 12 height 10
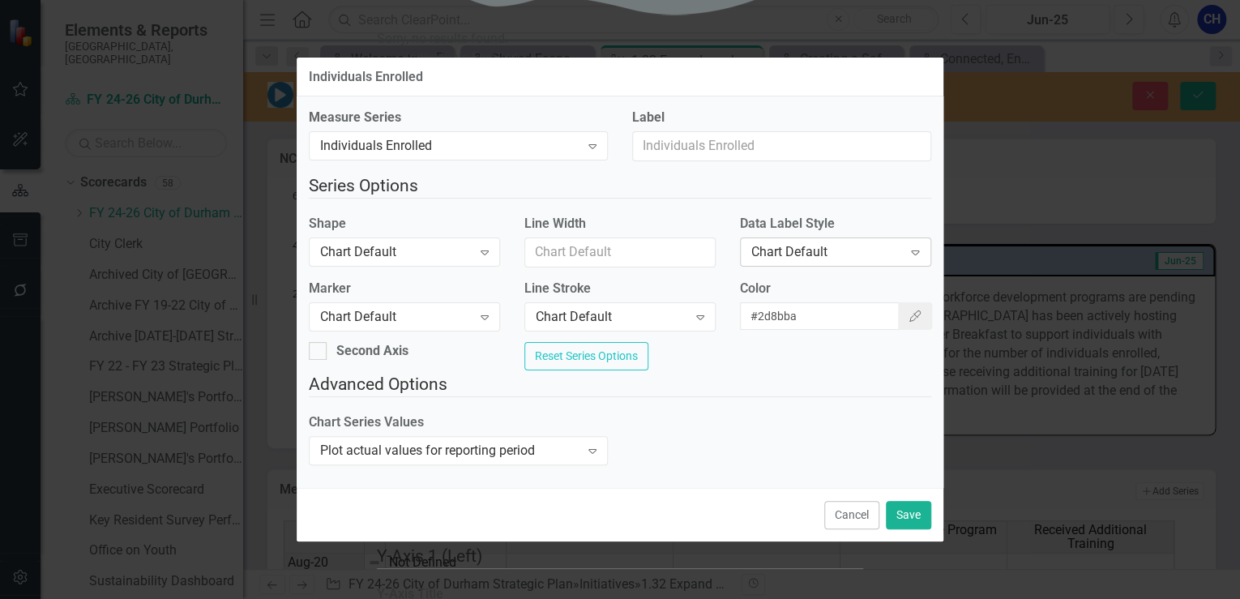
click at [866, 248] on div "Chart Default" at bounding box center [827, 252] width 152 height 19
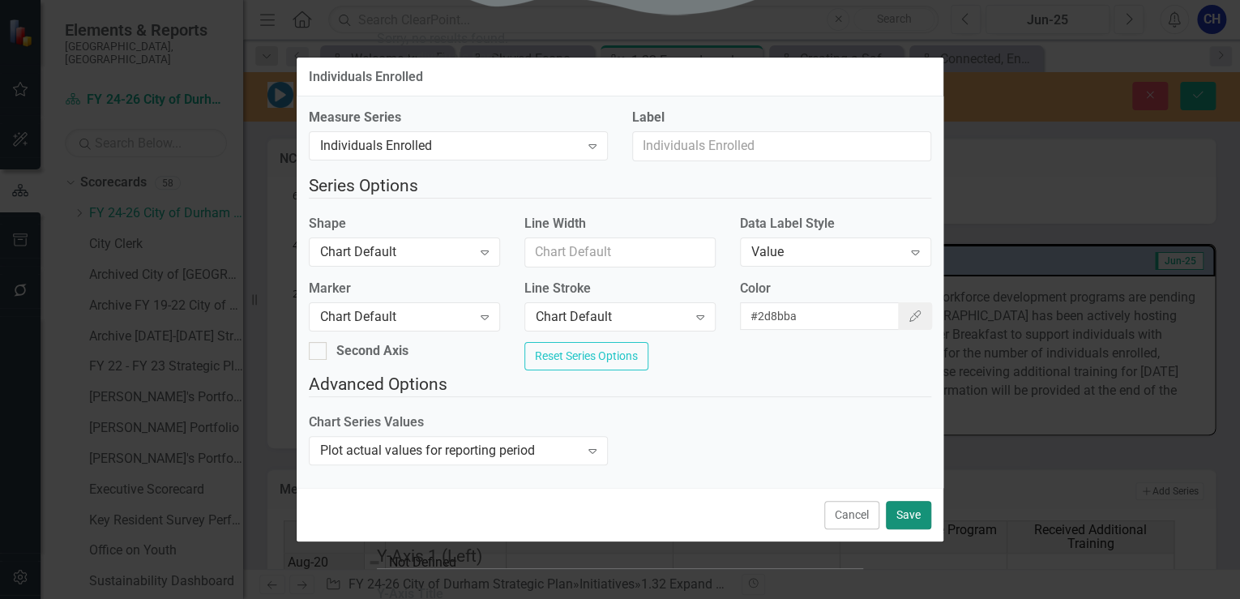
click at [904, 522] on button "Save" at bounding box center [908, 515] width 45 height 28
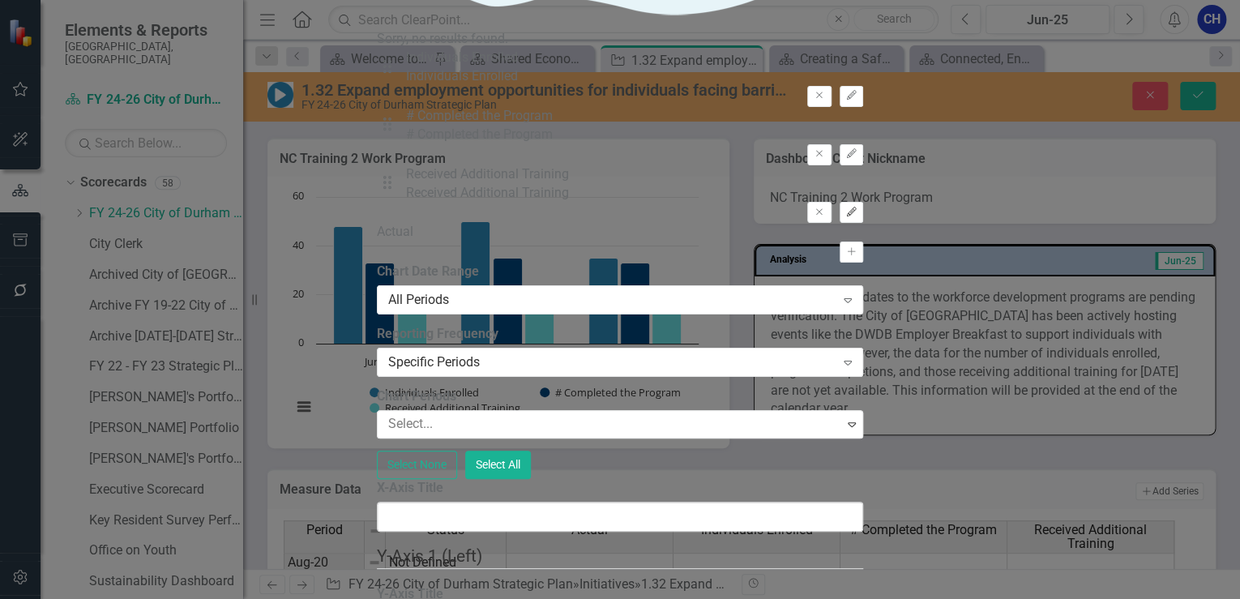
click at [845, 217] on icon "Edit" at bounding box center [851, 212] width 12 height 10
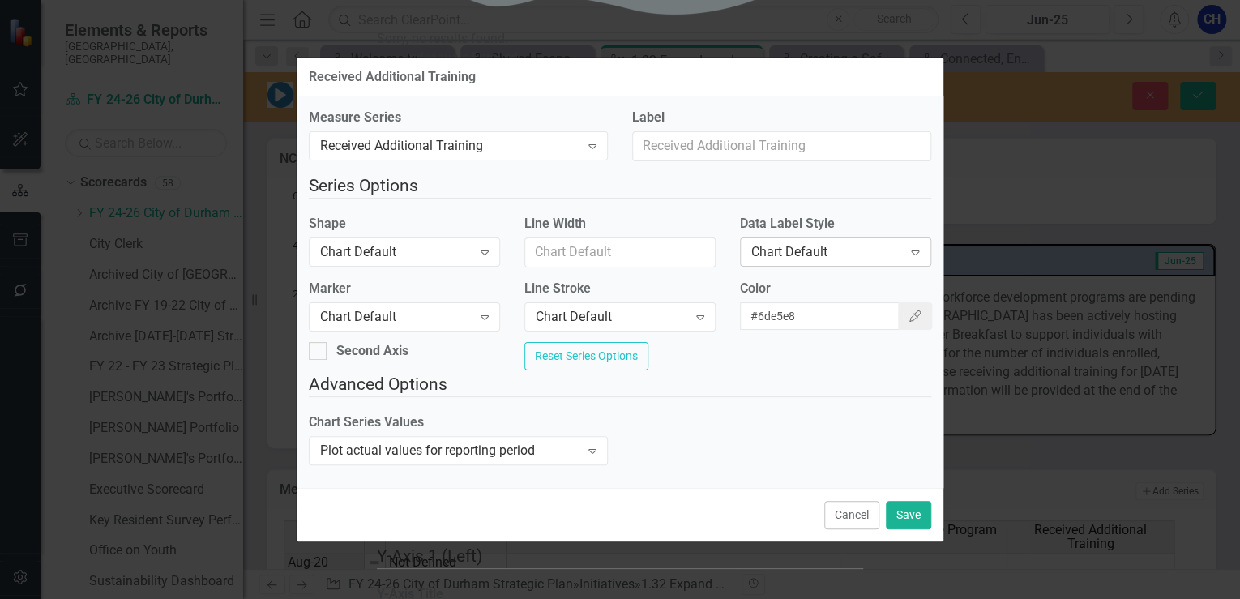
click at [852, 247] on div "Chart Default" at bounding box center [827, 252] width 152 height 19
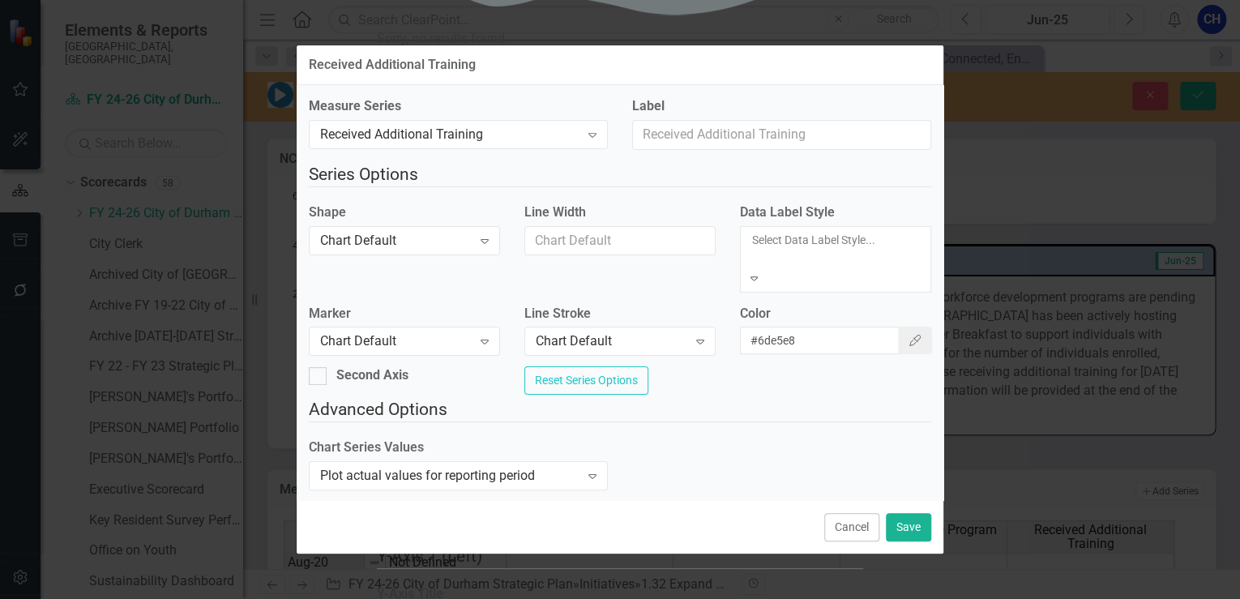
drag, startPoint x: 830, startPoint y: 319, endPoint x: 833, endPoint y: 331, distance: 13.4
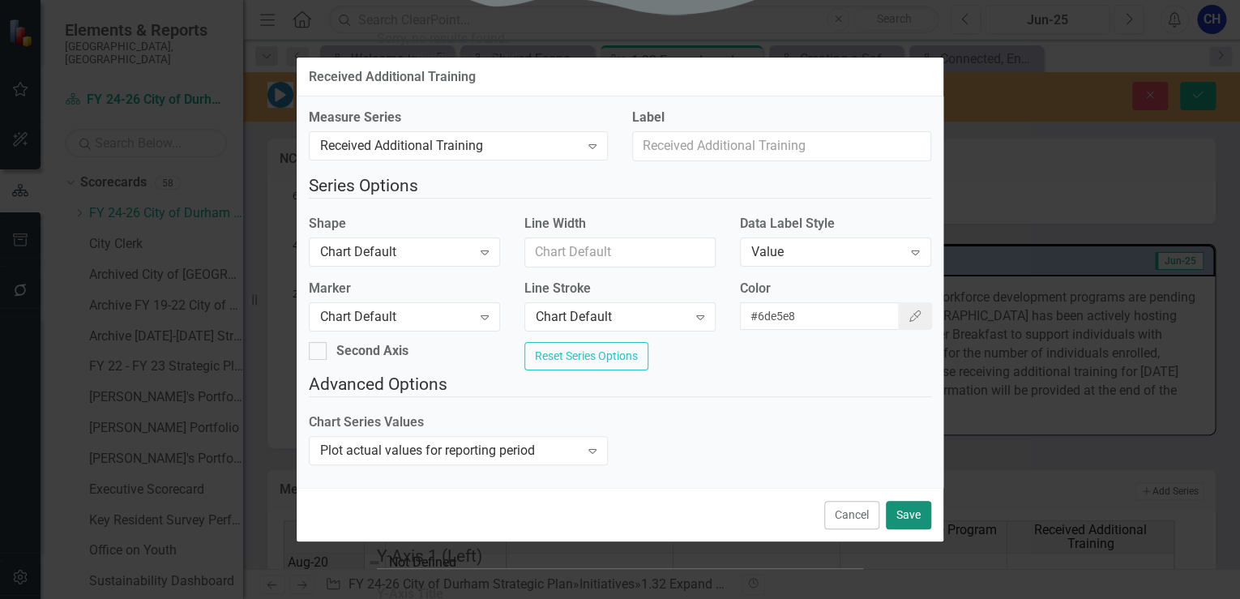
click at [908, 522] on button "Save" at bounding box center [908, 515] width 45 height 28
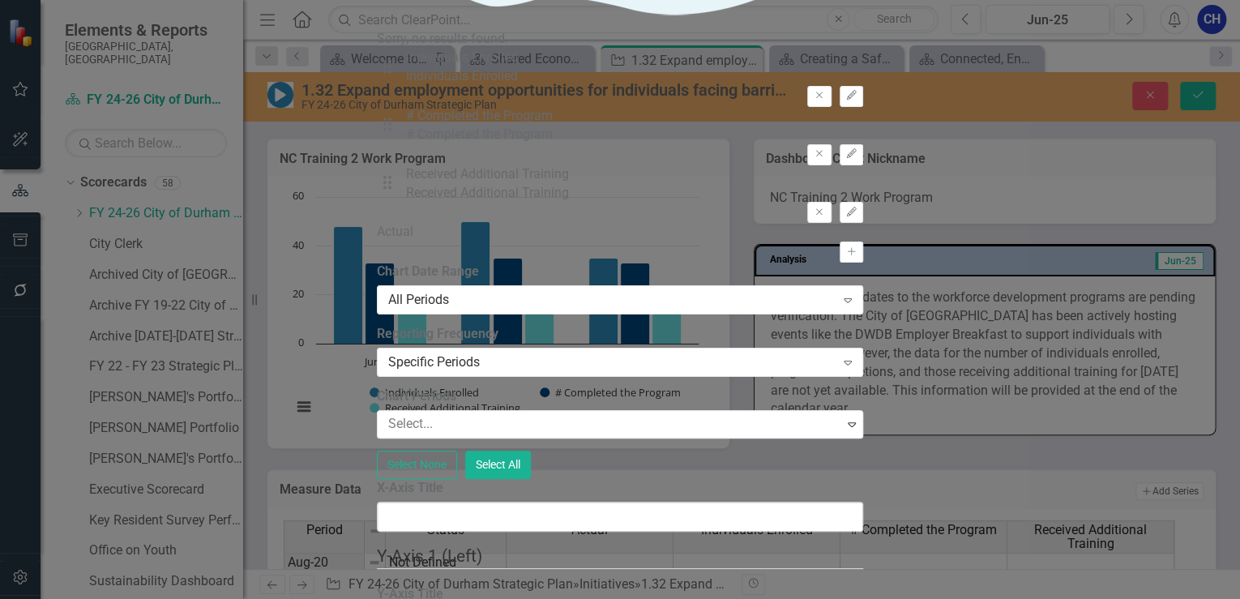
click at [682, 413] on div at bounding box center [612, 424] width 461 height 22
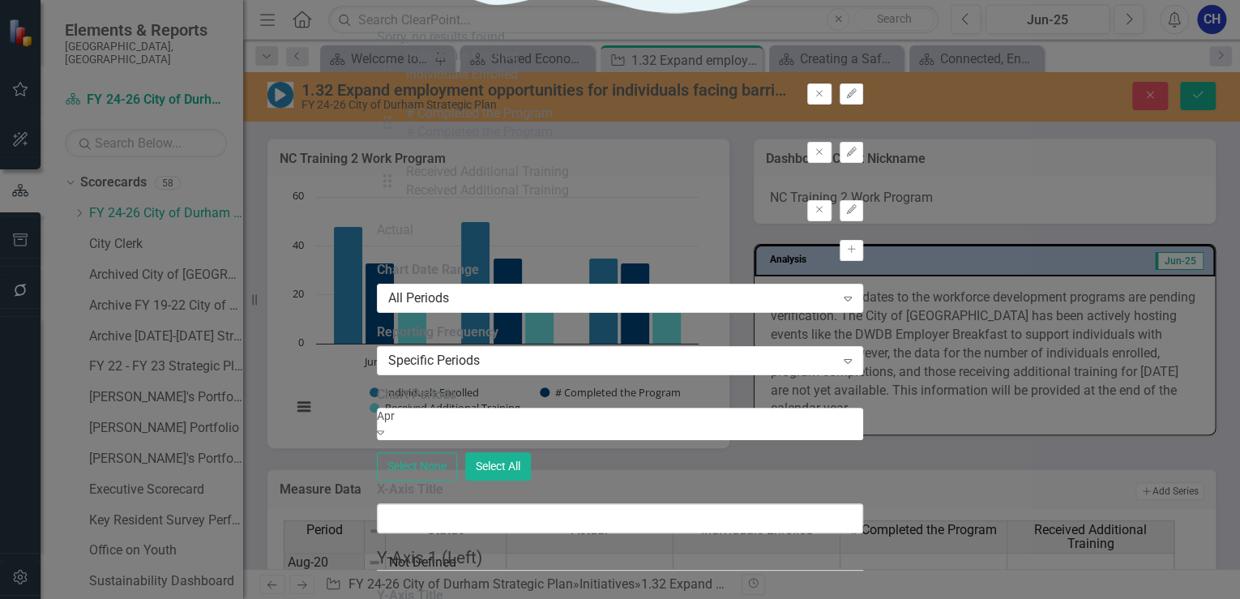
scroll to position [103, 0]
drag, startPoint x: 1011, startPoint y: 354, endPoint x: 1021, endPoint y: 386, distance: 33.3
type input "Apr"
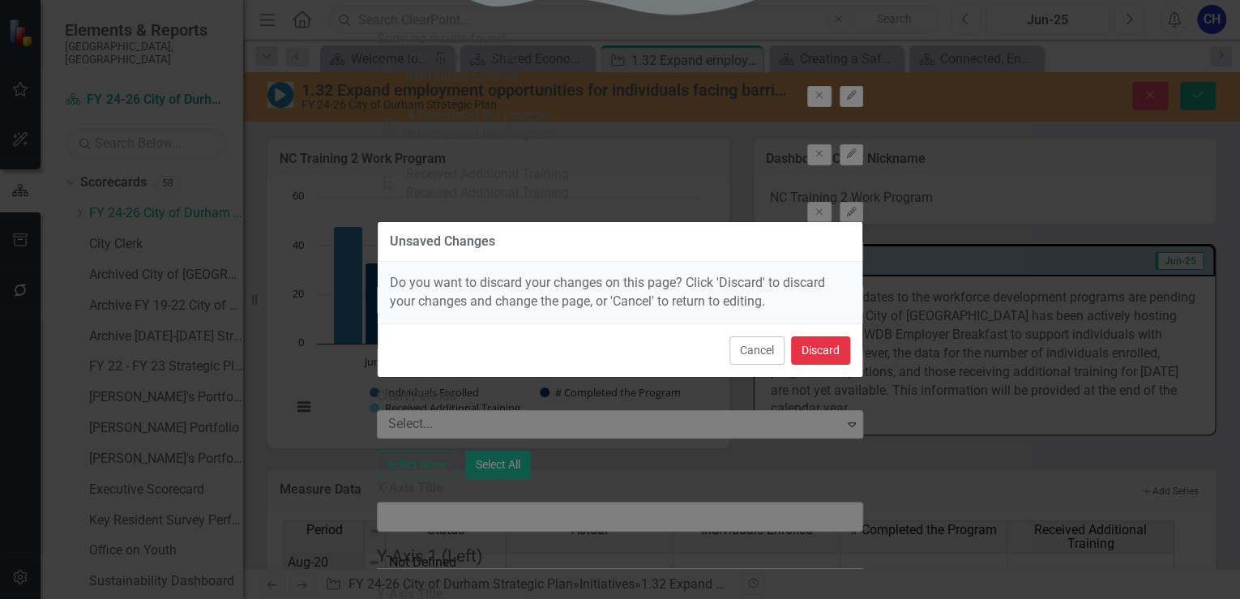
click at [807, 340] on button "Discard" at bounding box center [820, 350] width 59 height 28
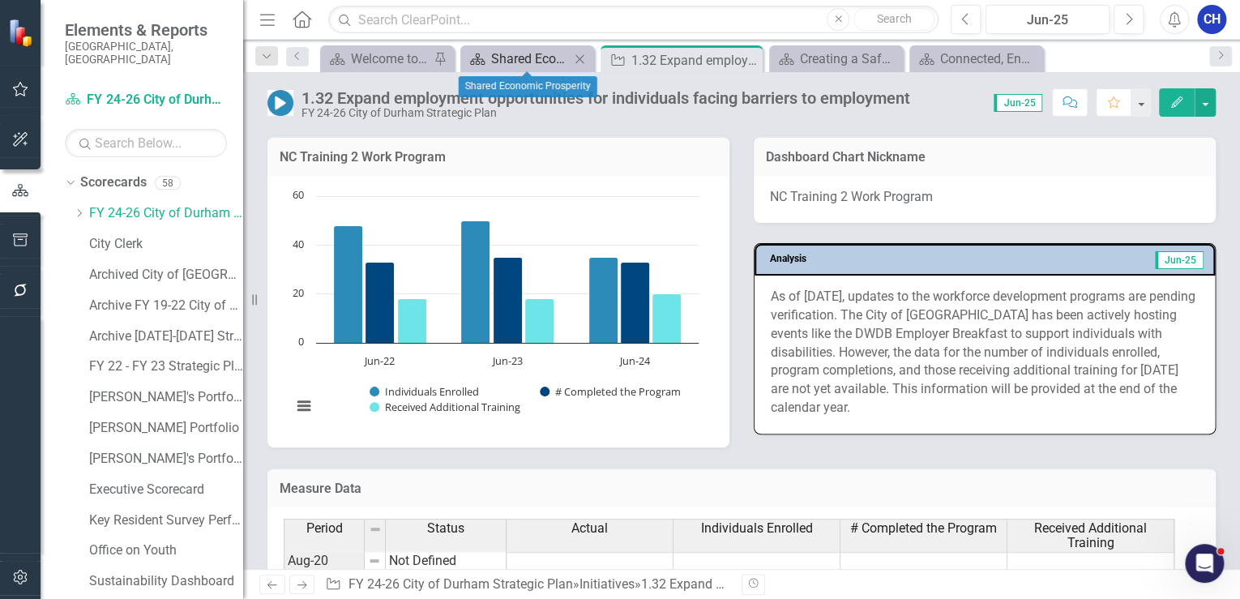
click at [520, 60] on div "Shared Economic Prosperity" at bounding box center [530, 59] width 79 height 20
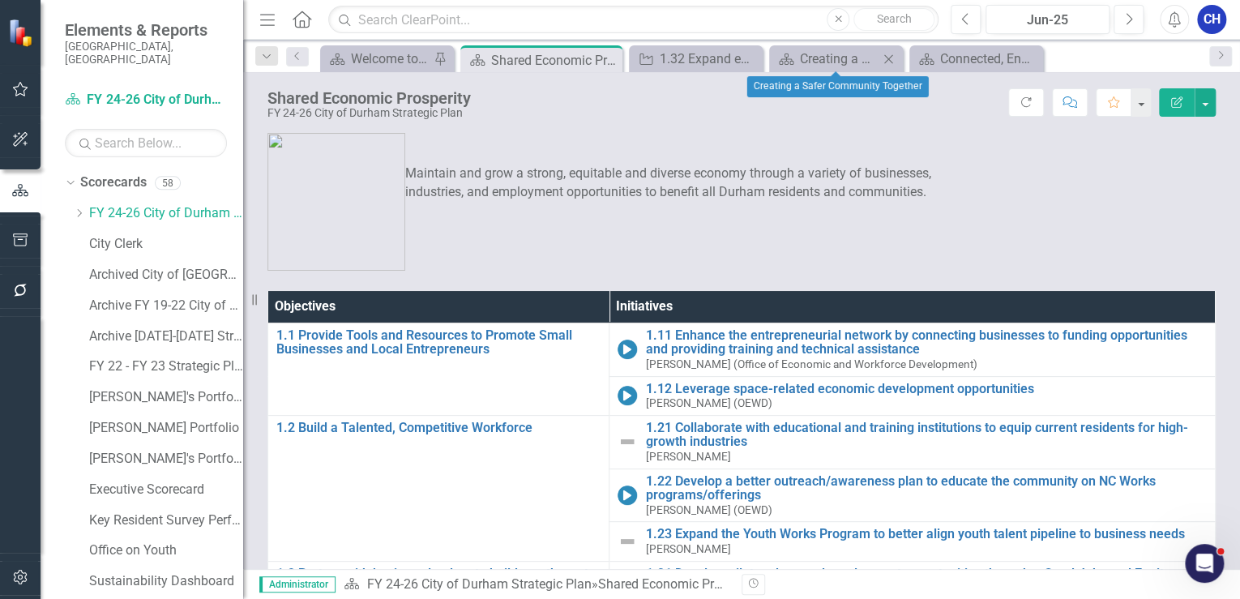
click at [890, 62] on icon "Close" at bounding box center [888, 59] width 16 height 13
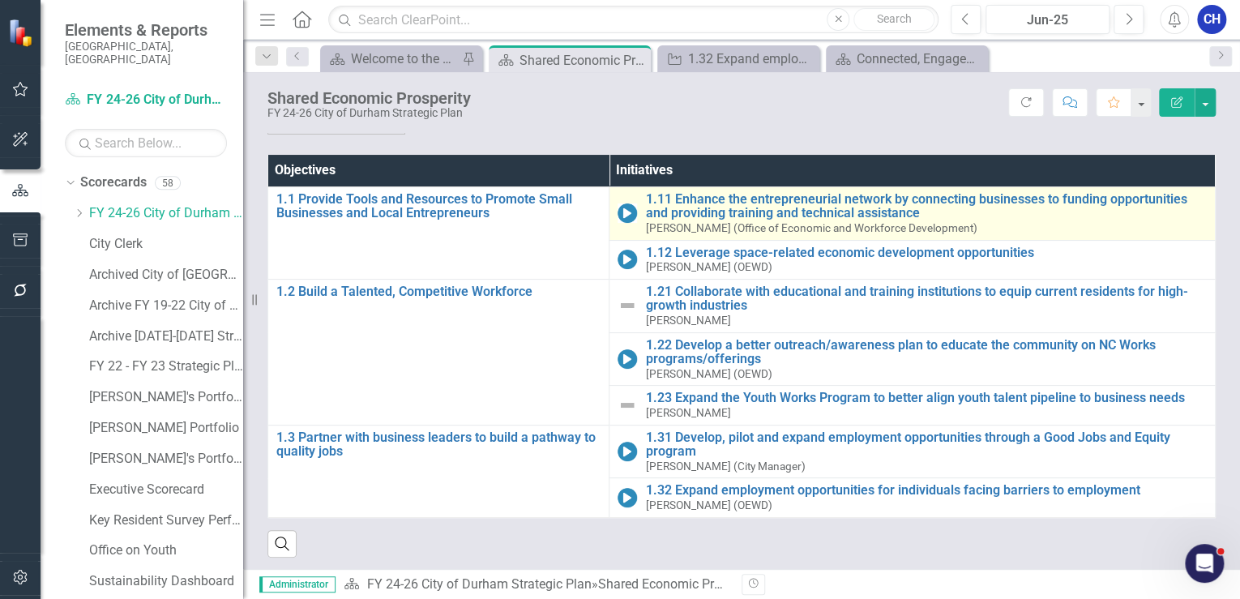
scroll to position [138, 0]
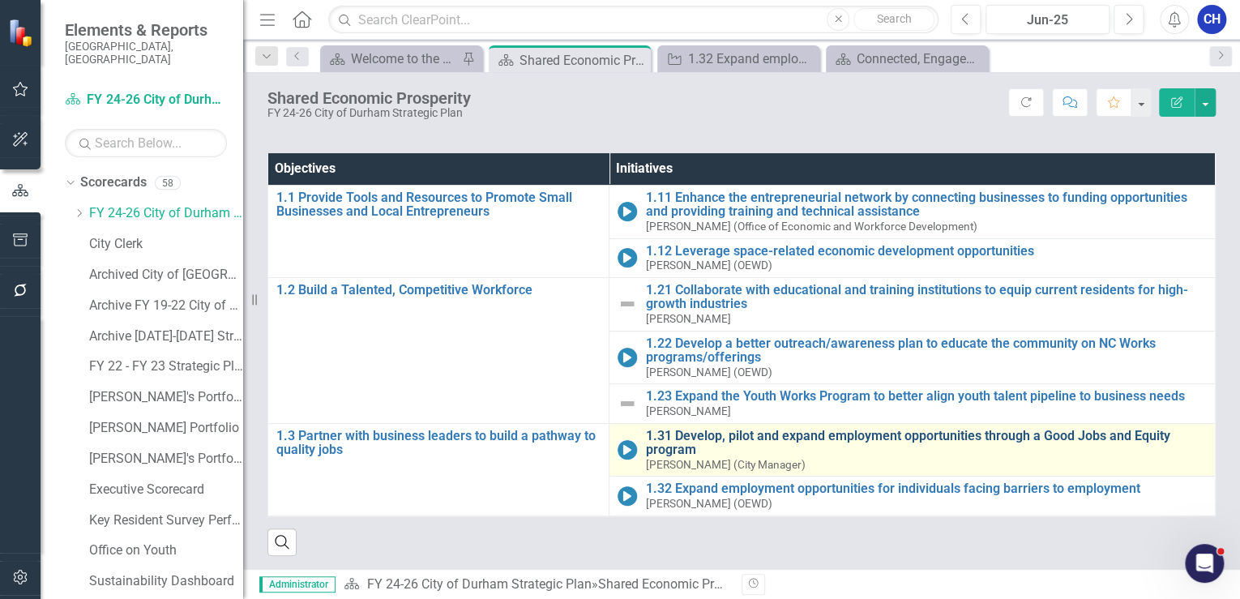
click at [789, 434] on link "1.31 Develop, pilot and expand employment opportunities through a Good Jobs and…" at bounding box center [926, 443] width 562 height 28
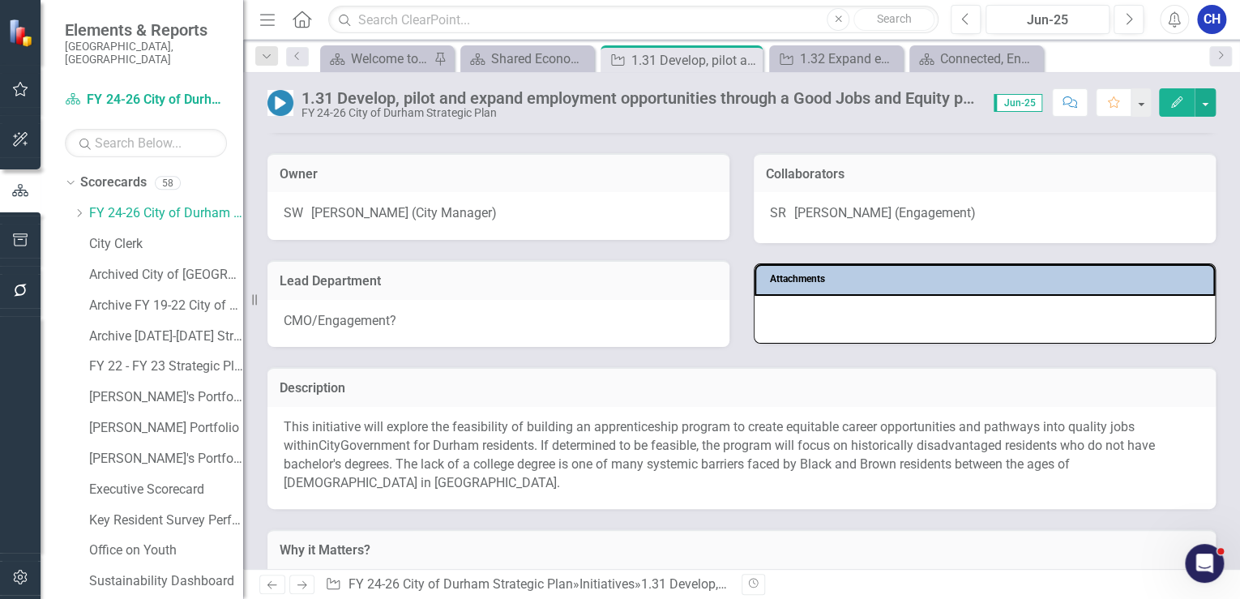
scroll to position [195, 0]
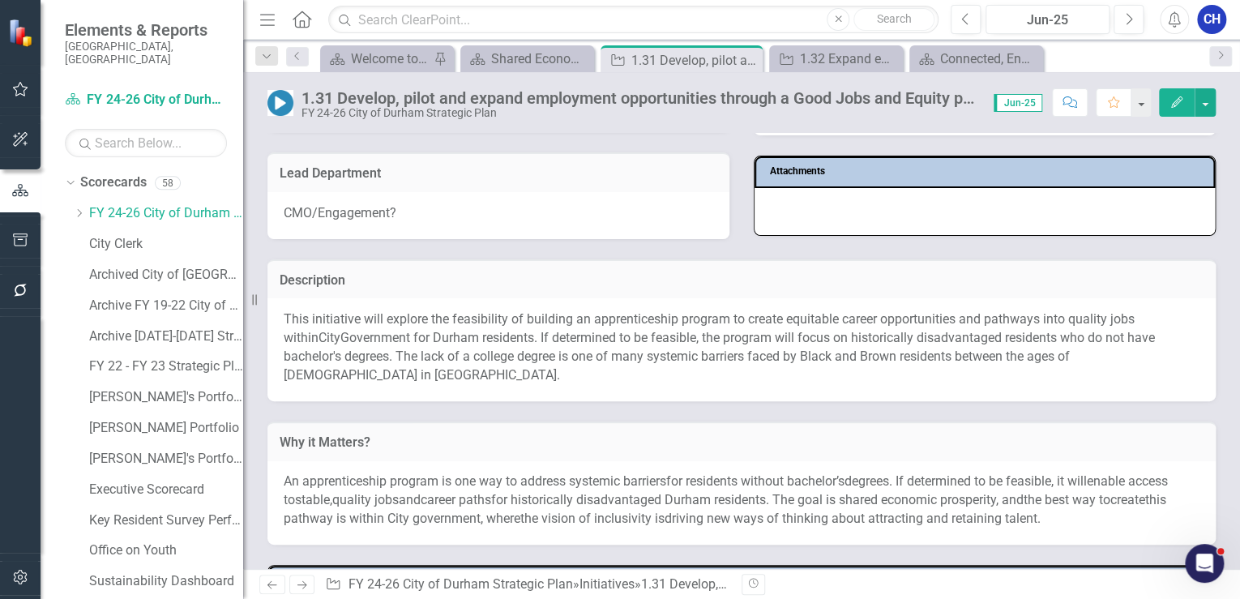
click at [595, 331] on p "This initiative will explore the feasibility of building an apprenticeship prog…" at bounding box center [742, 347] width 916 height 74
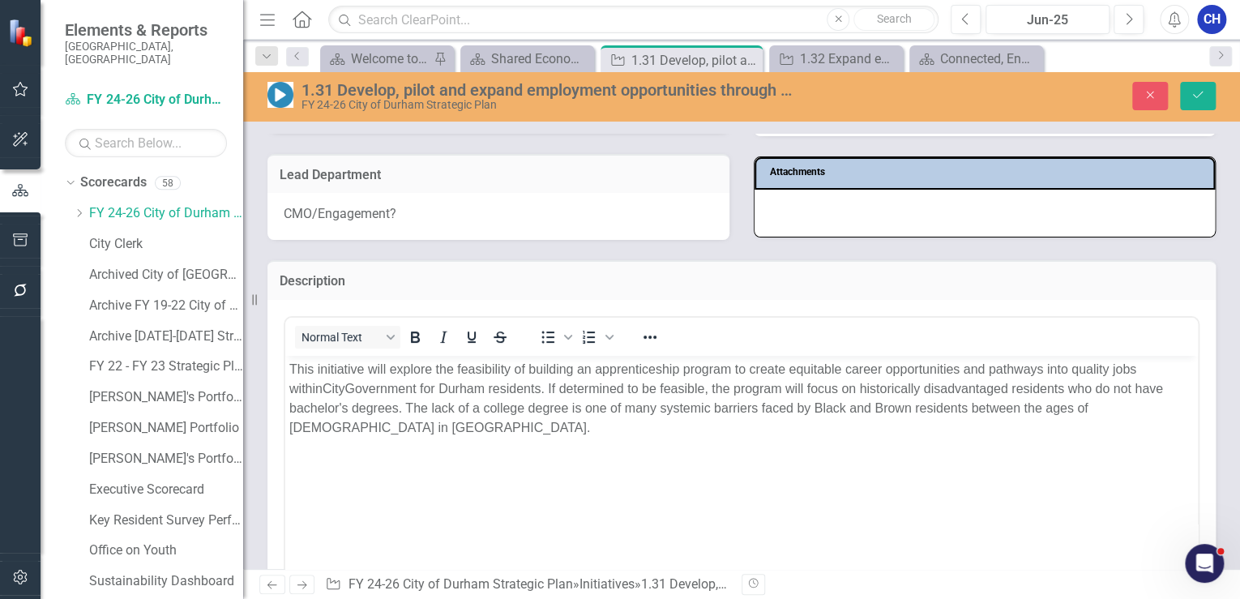
scroll to position [0, 0]
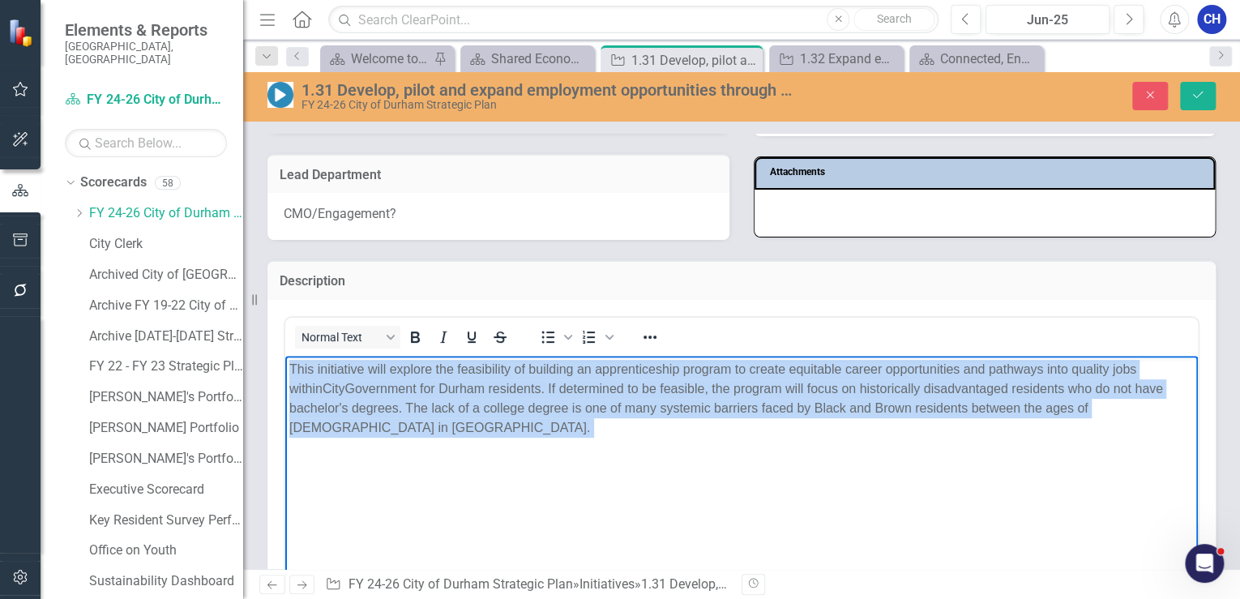
drag, startPoint x: 356, startPoint y: 430, endPoint x: 289, endPoint y: 367, distance: 92.3
click at [289, 367] on p "This initiative will explore the feasibility of building an apprenticeship prog…" at bounding box center [741, 398] width 904 height 78
copy p "This initiative will explore the feasibility of building an apprenticeship prog…"
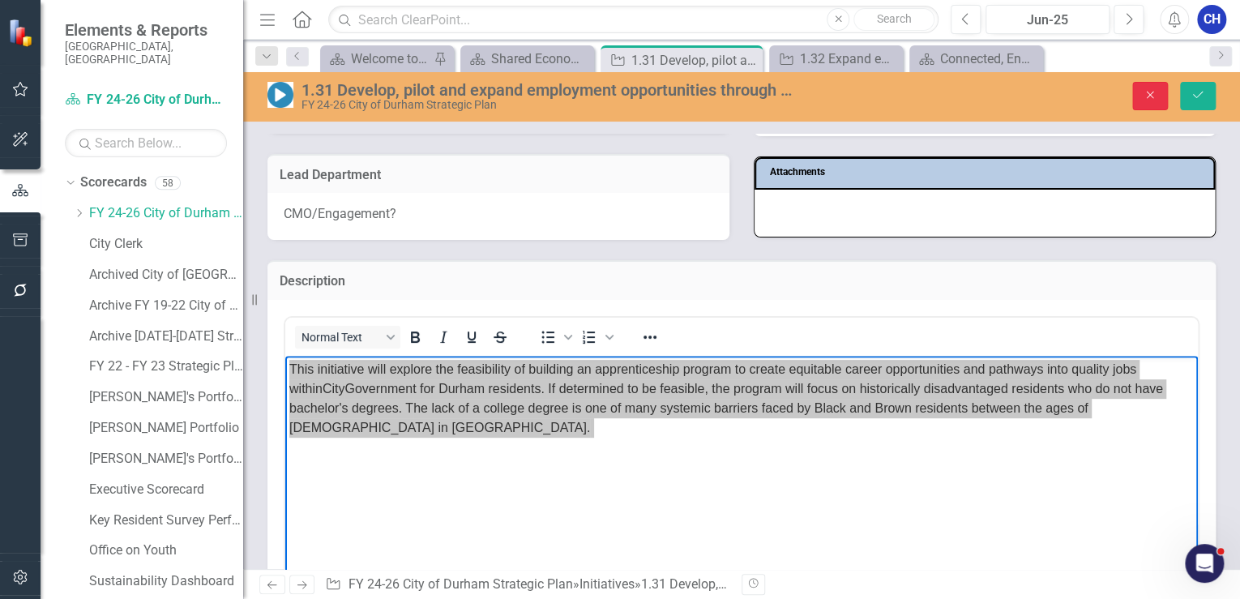
click at [1159, 91] on button "Close" at bounding box center [1150, 96] width 36 height 28
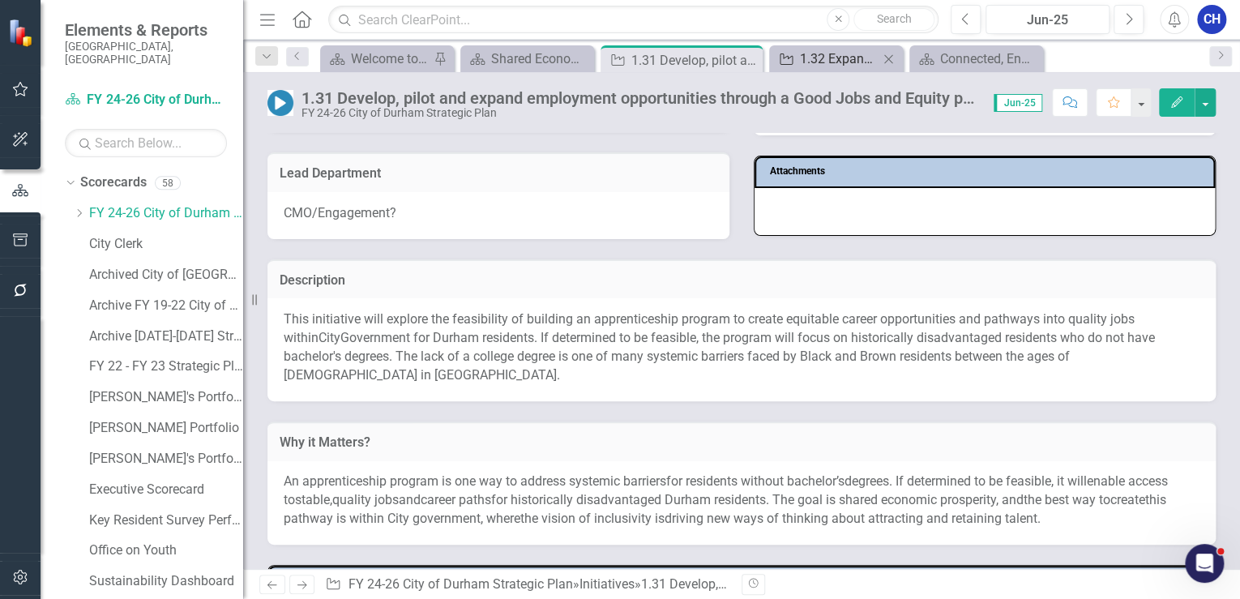
click at [825, 61] on div "1.32 Expand employment opportunities for individuals facing barriers to employm…" at bounding box center [839, 59] width 79 height 20
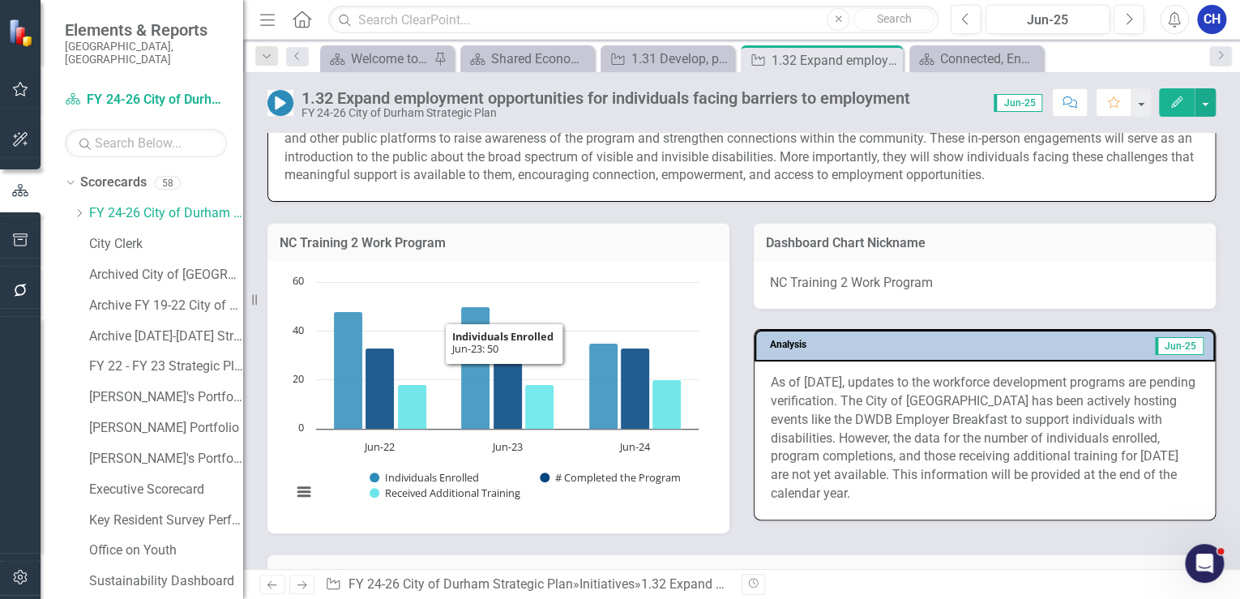
scroll to position [973, 0]
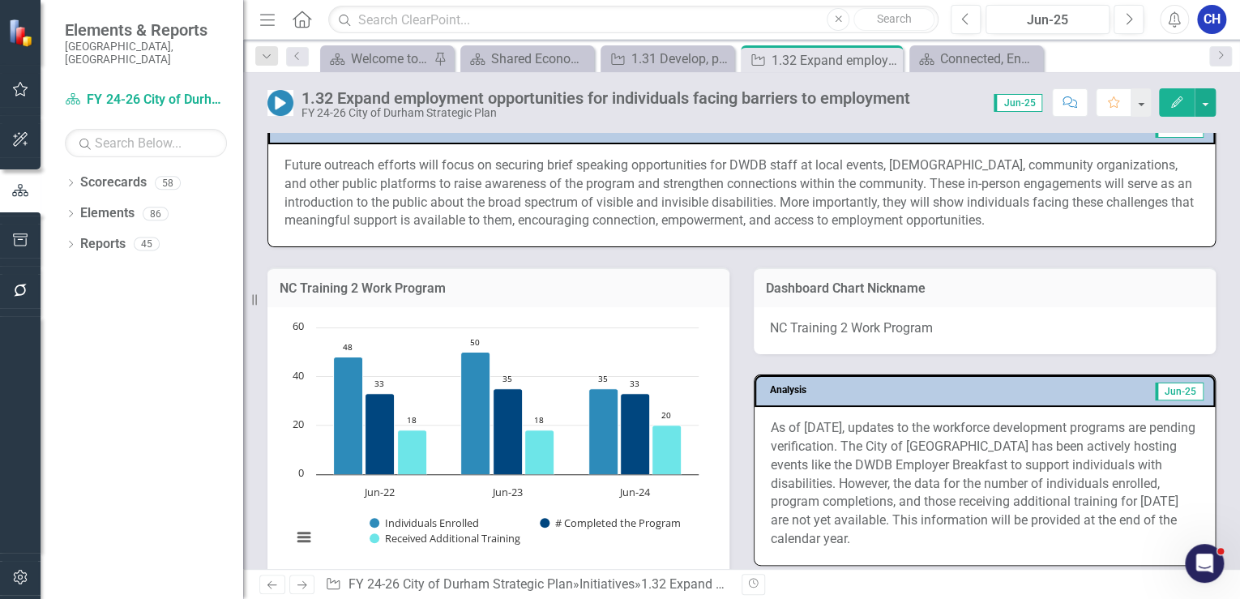
scroll to position [973, 0]
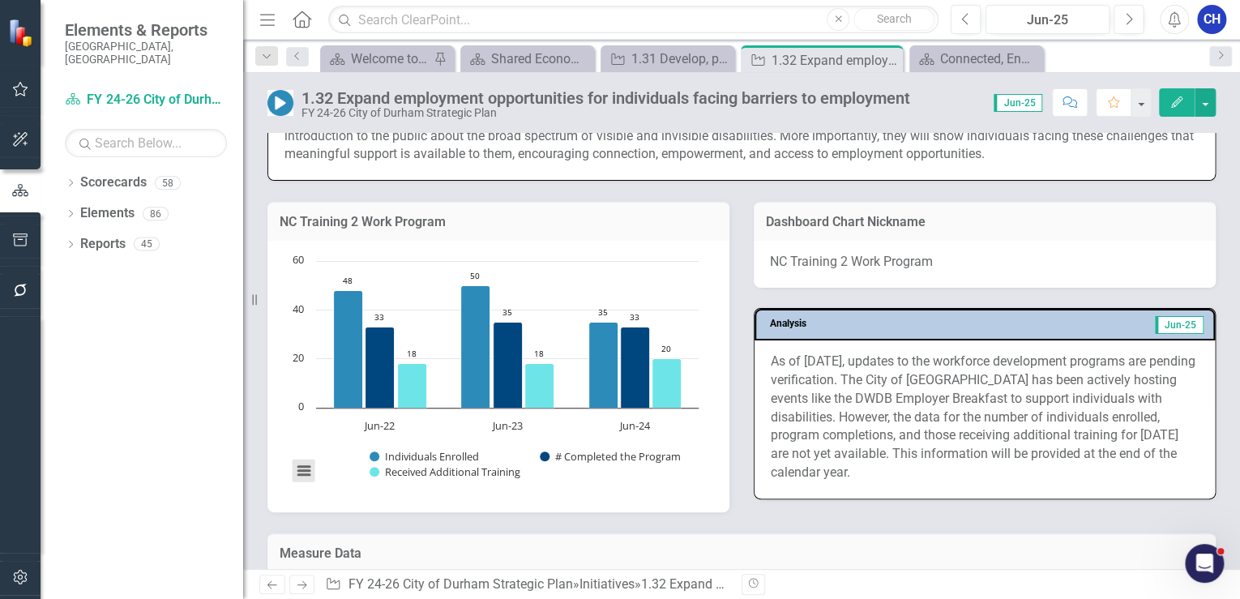
click at [306, 466] on button "View chart menu, Chart" at bounding box center [304, 471] width 23 height 23
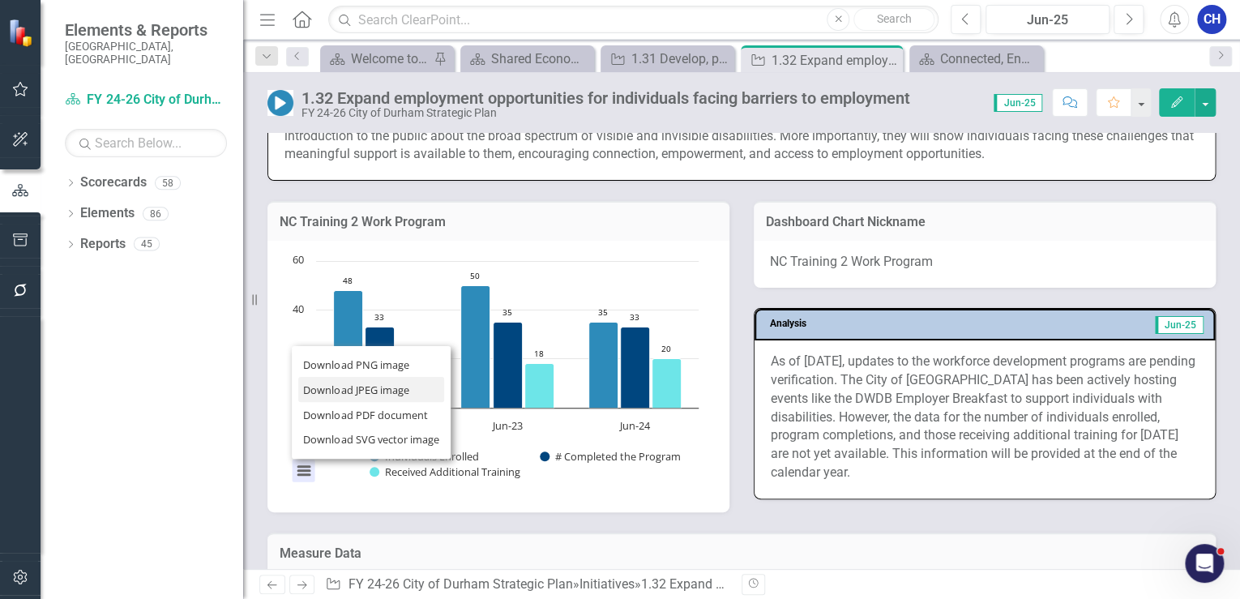
click at [338, 377] on li "Download JPEG image" at bounding box center [371, 389] width 146 height 25
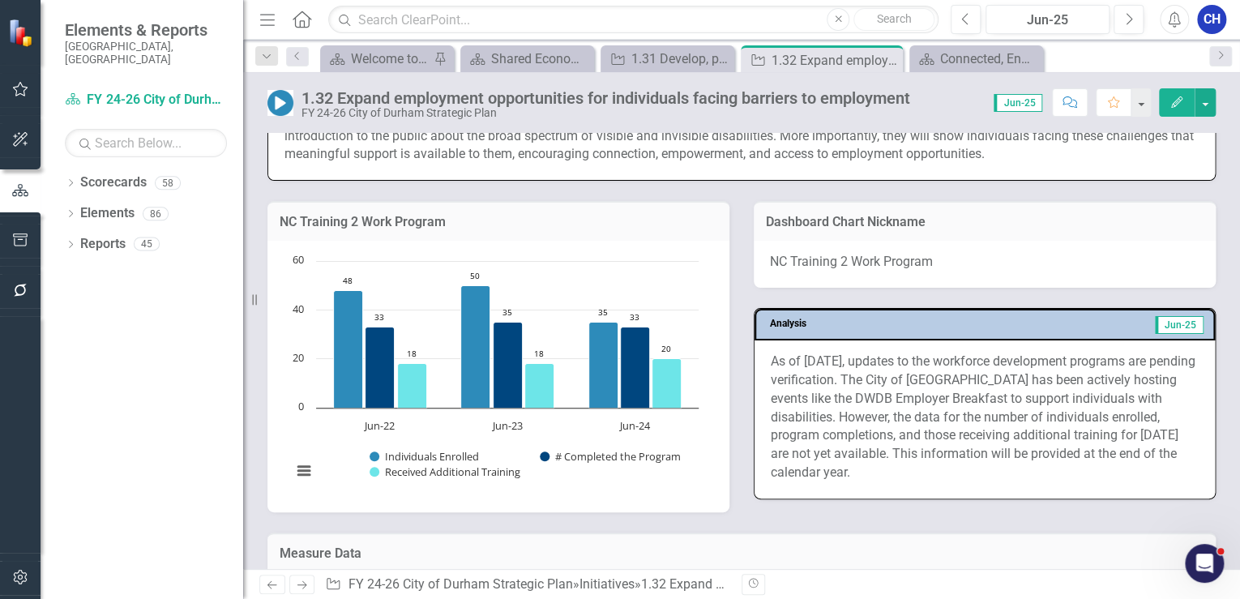
click at [894, 353] on p "As of [DATE], updates to the workforce development programs are pending verific…" at bounding box center [985, 418] width 428 height 130
drag, startPoint x: 891, startPoint y: 352, endPoint x: 896, endPoint y: 379, distance: 28.0
click at [891, 356] on p "As of [DATE], updates to the workforce development programs are pending verific…" at bounding box center [985, 418] width 428 height 130
click at [903, 399] on p "As of [DATE], updates to the workforce development programs are pending verific…" at bounding box center [985, 418] width 428 height 130
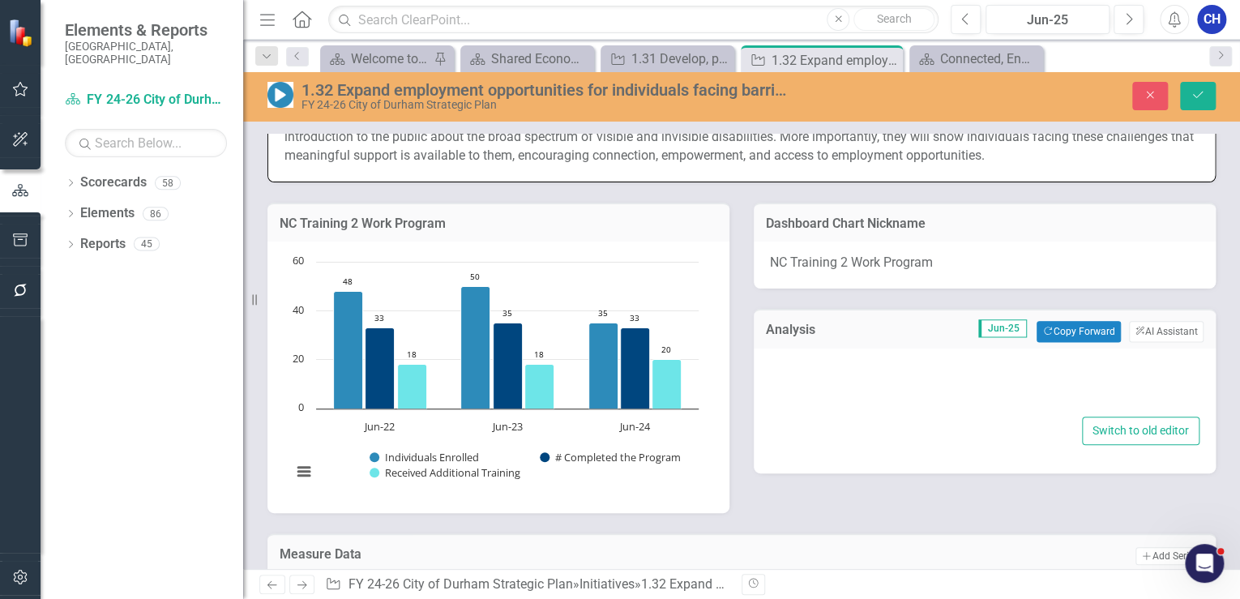
type textarea "<p>As of [DATE], updates to the workforce development programs are pending veri…"
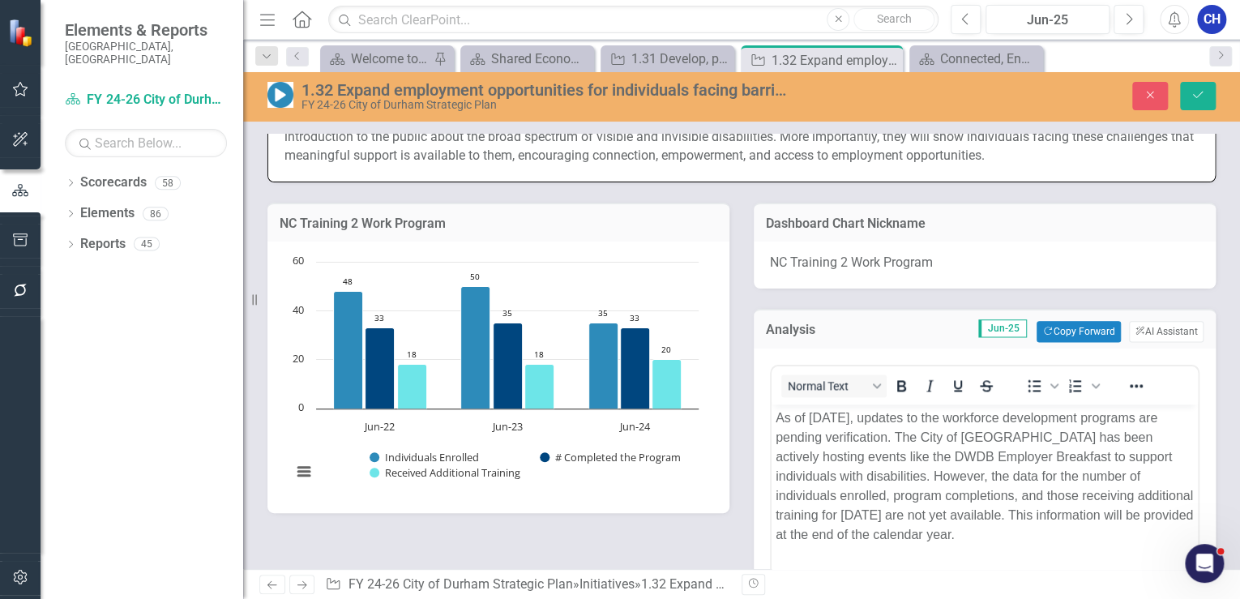
scroll to position [0, 0]
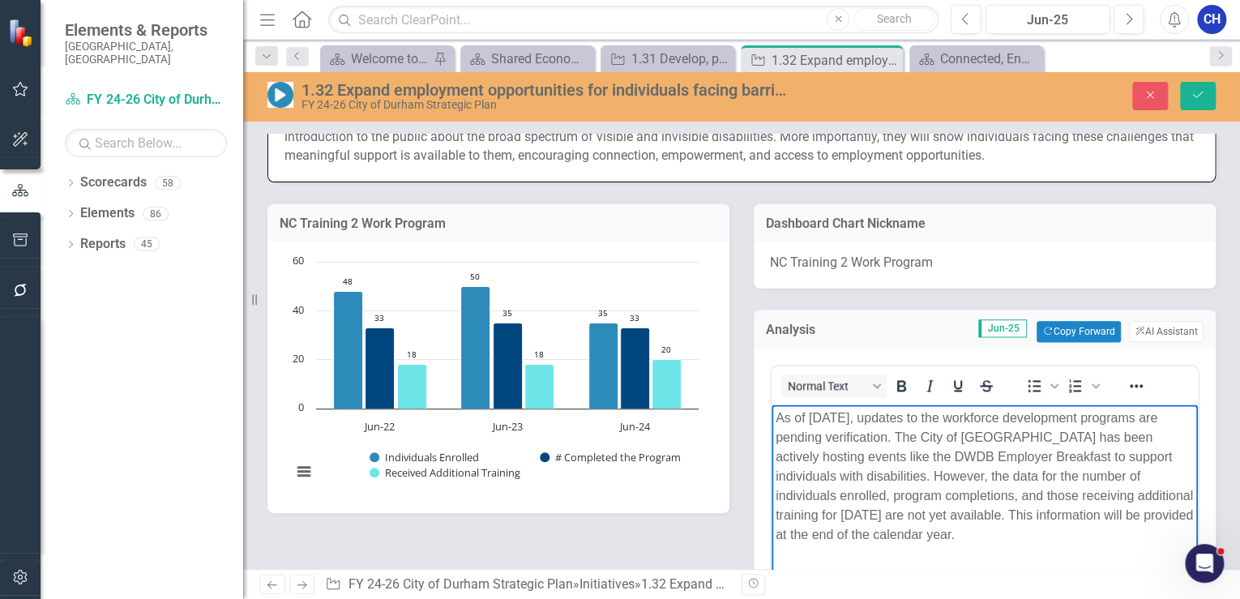
click at [883, 532] on p "As of [DATE], updates to the workforce development programs are pending verific…" at bounding box center [985, 476] width 418 height 136
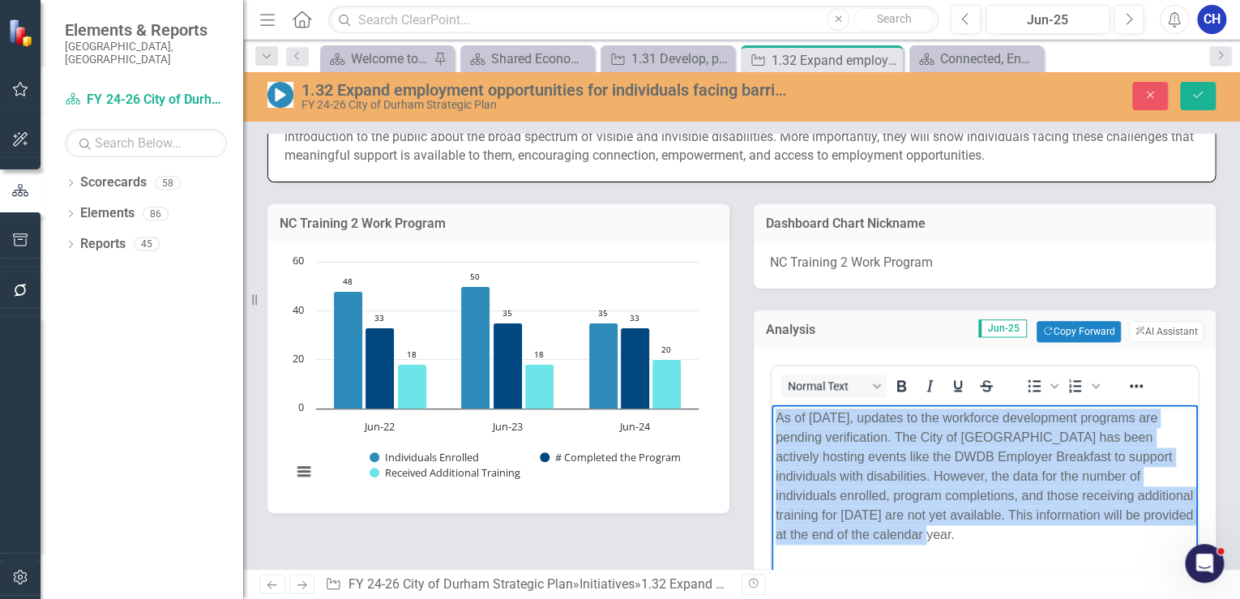
drag, startPoint x: 837, startPoint y: 524, endPoint x: 1533, endPoint y: 810, distance: 752.7
click at [772, 411] on html "As of [DATE], updates to the workforce development programs are pending verific…" at bounding box center [985, 525] width 426 height 243
copy p "As of [DATE], updates to the workforce development programs are pending verific…"
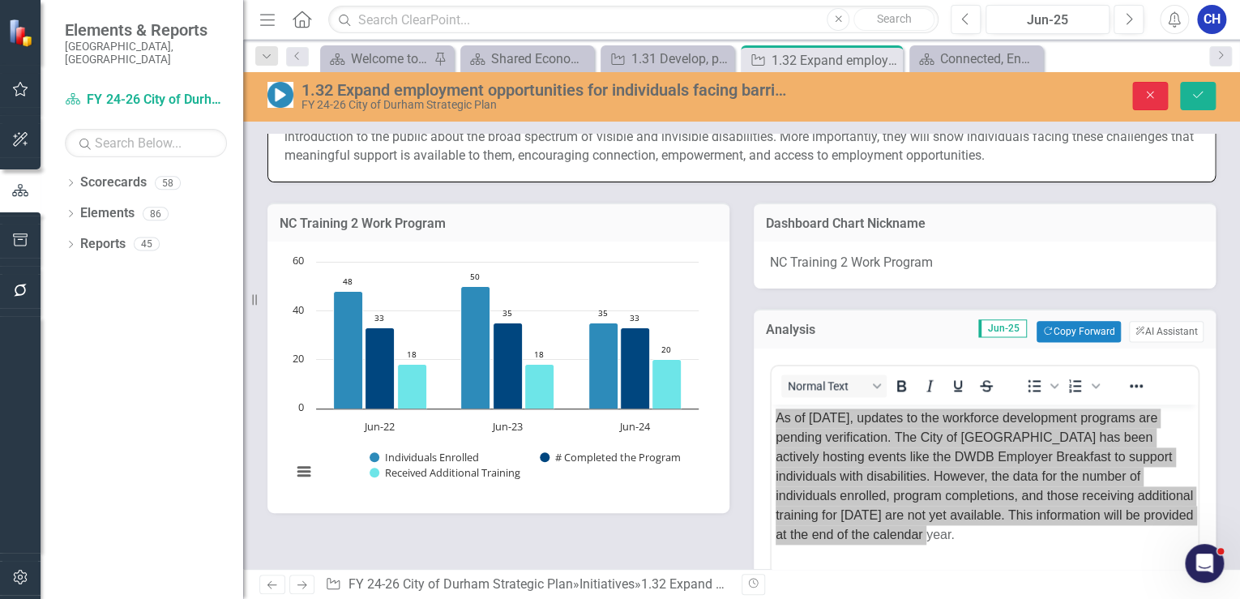
click at [1161, 94] on button "Close" at bounding box center [1150, 96] width 36 height 28
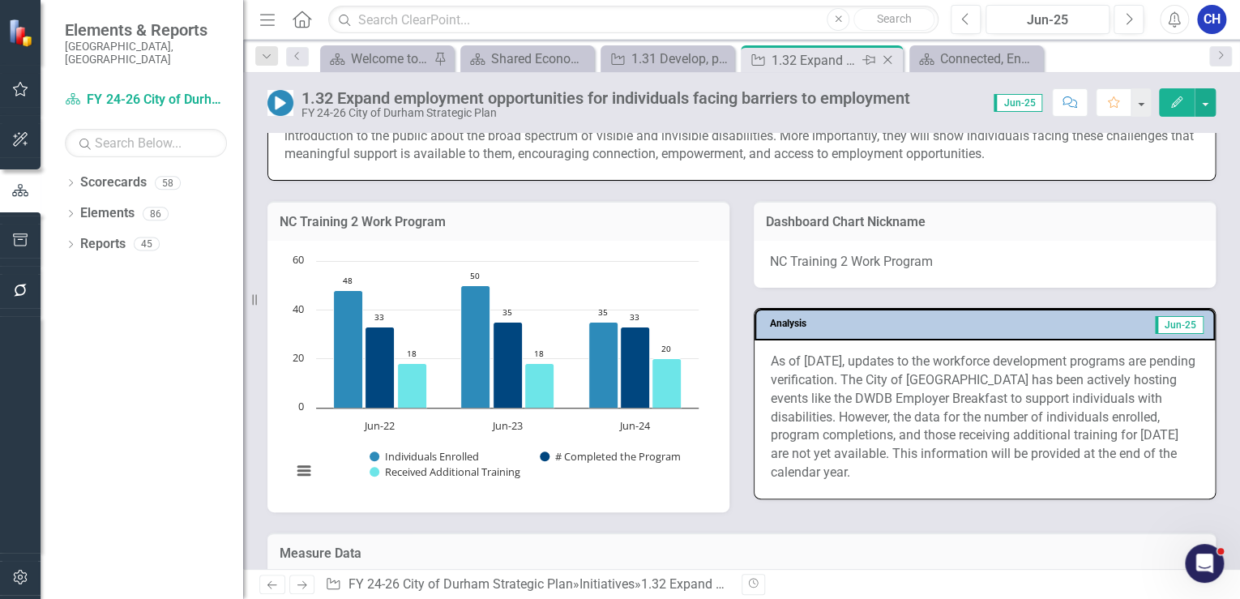
click at [891, 61] on icon "Close" at bounding box center [887, 59] width 16 height 13
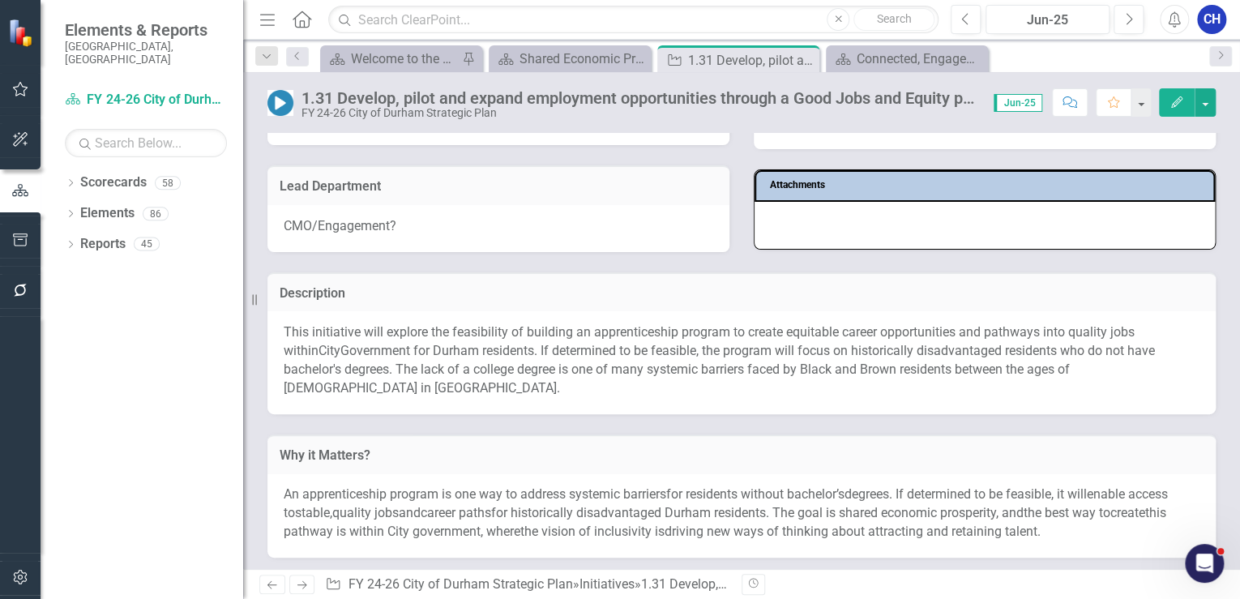
scroll to position [195, 0]
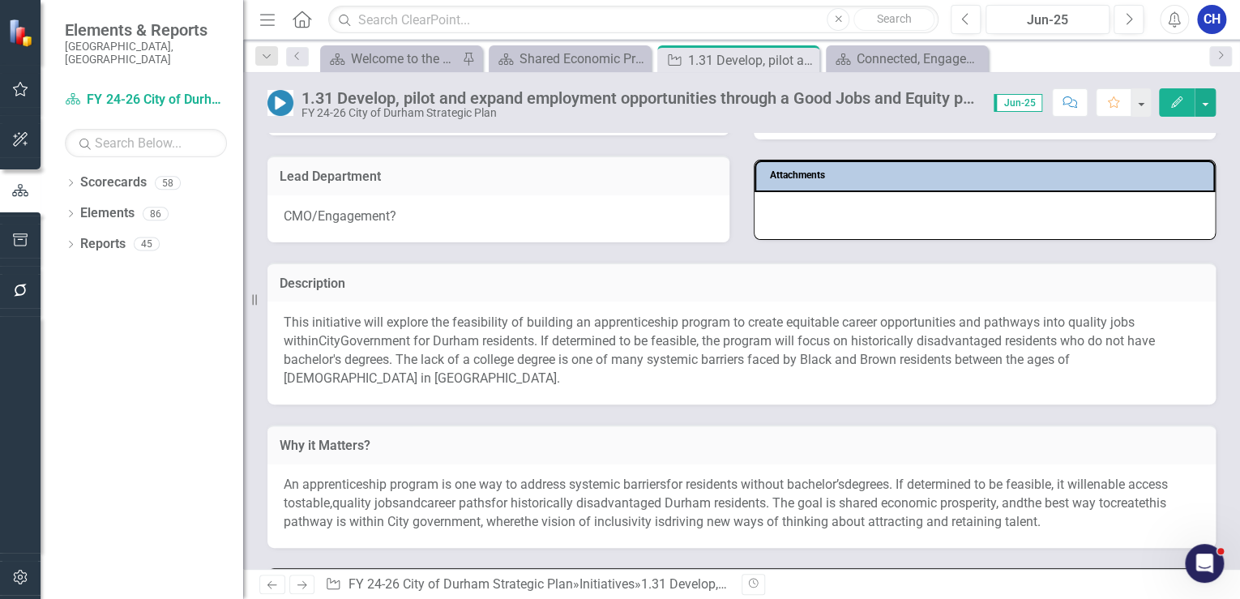
click at [604, 353] on span "he lack of a college degree is one of many systemic barriers faced by Black and…" at bounding box center [677, 369] width 786 height 34
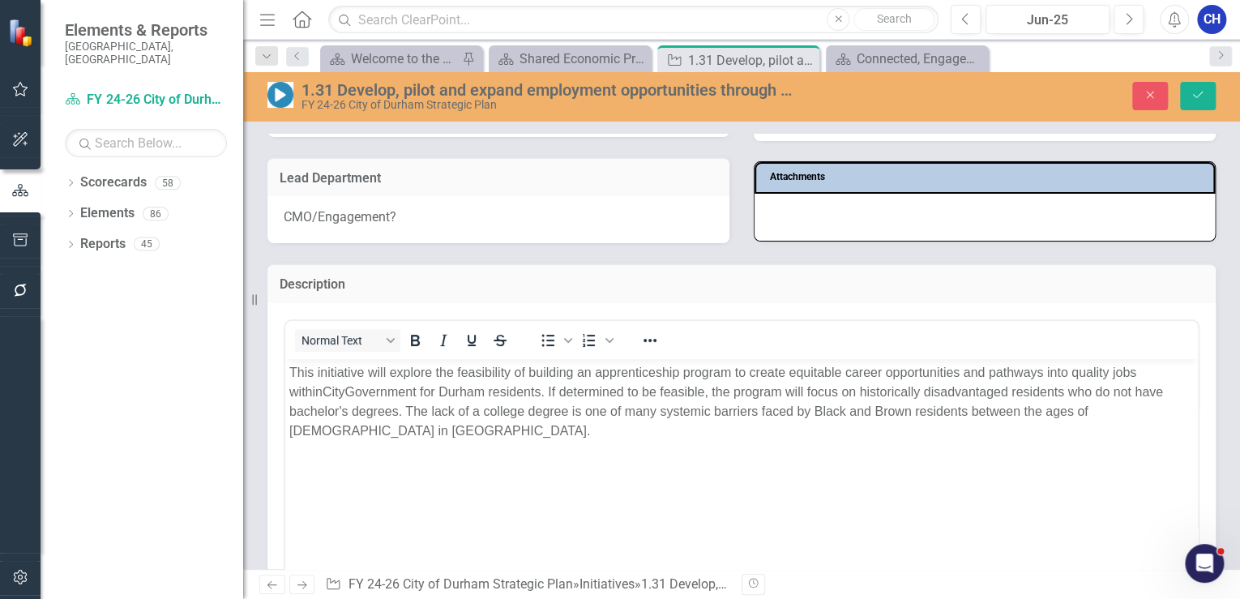
scroll to position [0, 0]
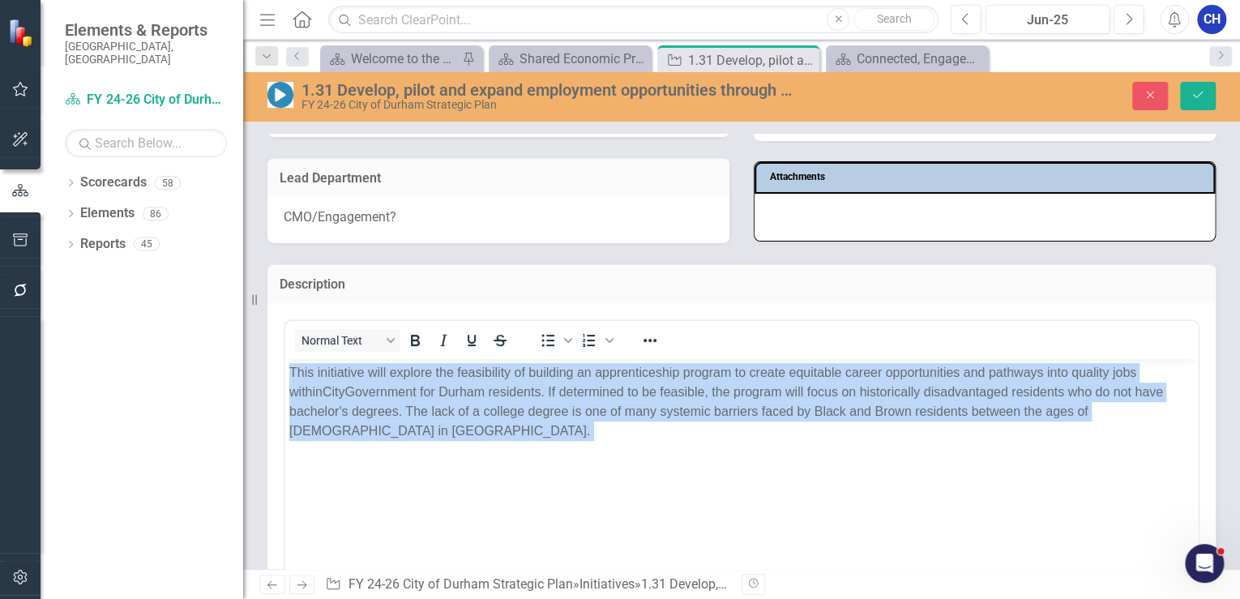
drag, startPoint x: 353, startPoint y: 423, endPoint x: 566, endPoint y: 719, distance: 364.6
click at [285, 364] on html "This initiative will explore the feasibility of building an apprenticeship prog…" at bounding box center [741, 479] width 913 height 243
copy p "This initiative will explore the feasibility of building an apprenticeship prog…"
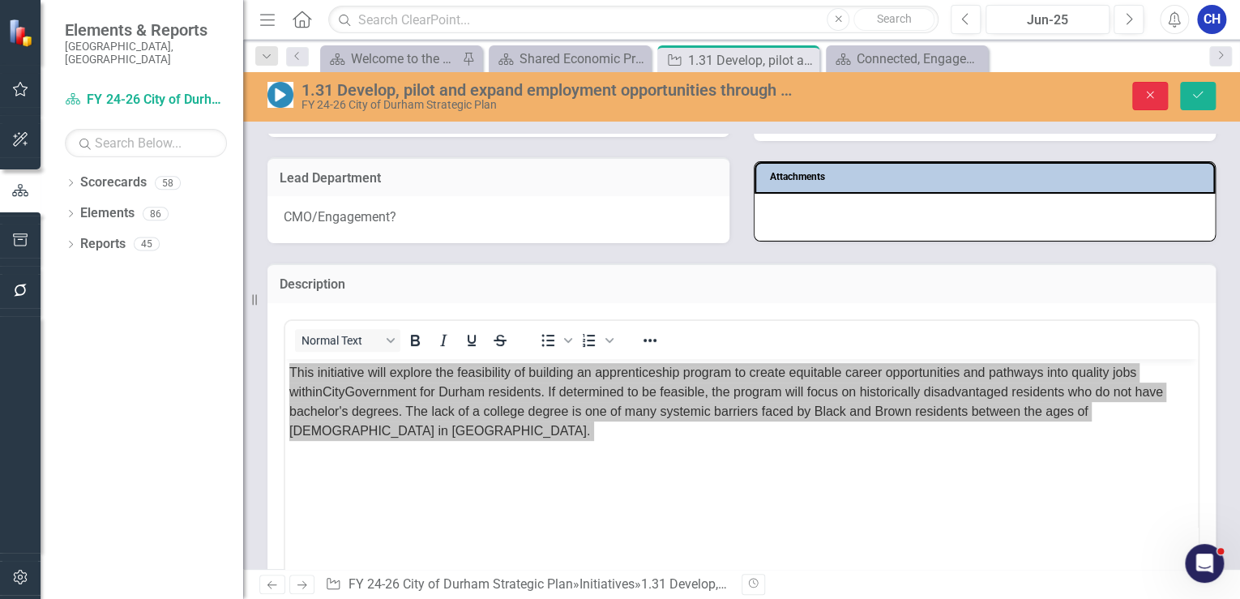
drag, startPoint x: 1154, startPoint y: 83, endPoint x: 1131, endPoint y: 121, distance: 43.6
click at [1154, 83] on button "Close" at bounding box center [1150, 96] width 36 height 28
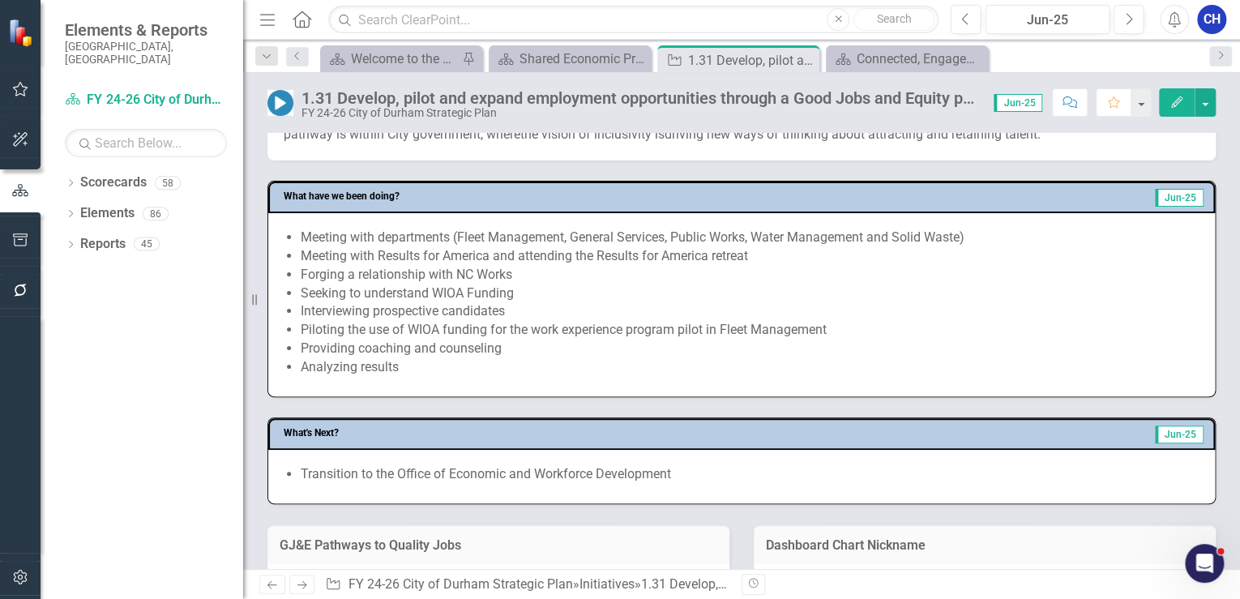
scroll to position [584, 0]
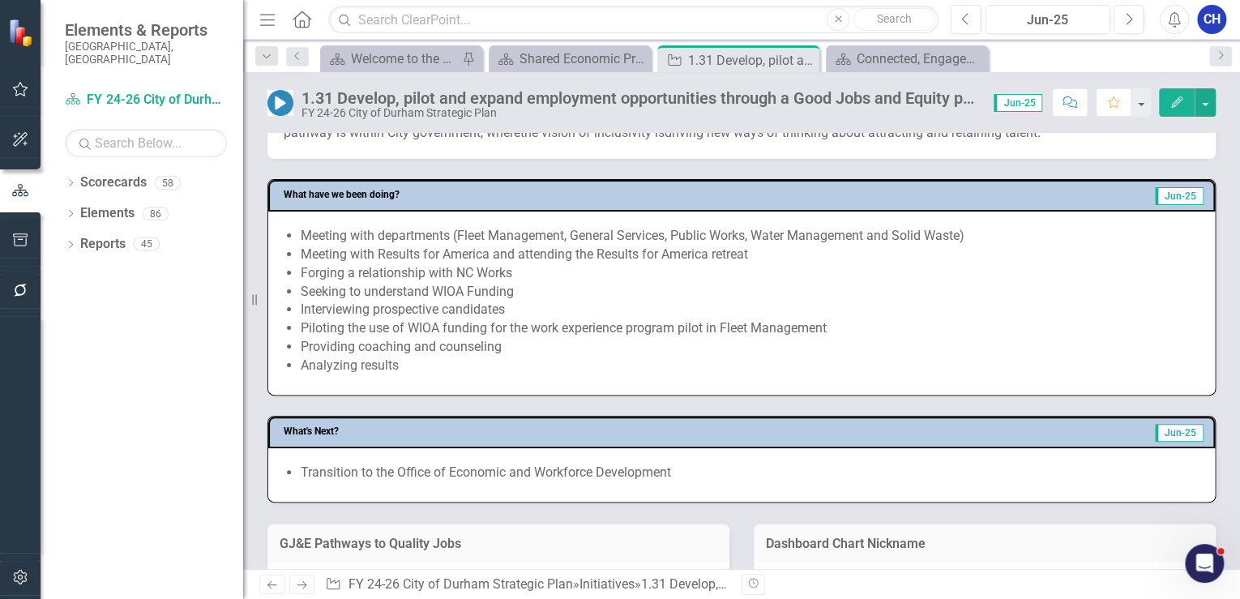
click at [363, 283] on li "Seeking to understand WIOA Funding" at bounding box center [750, 292] width 898 height 19
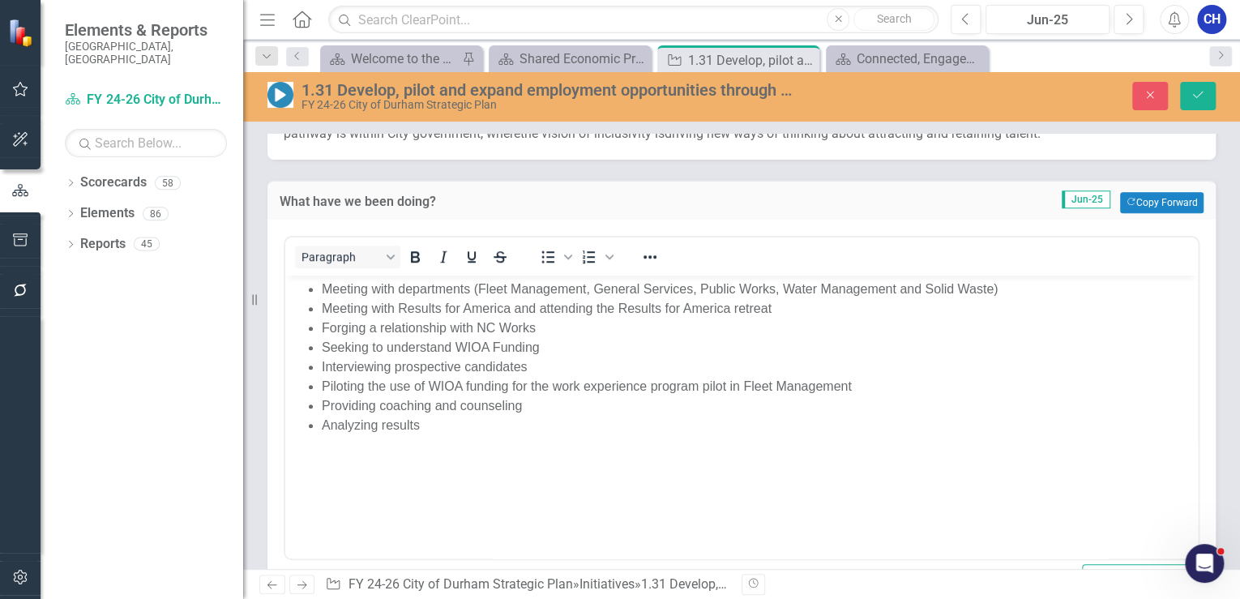
scroll to position [0, 0]
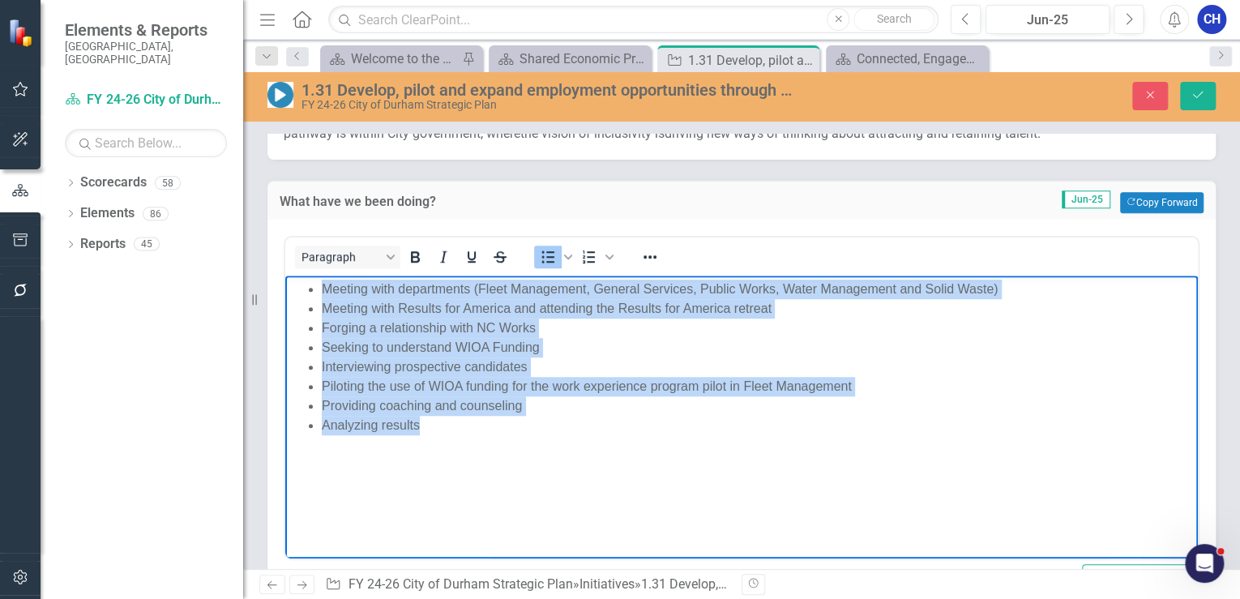
drag, startPoint x: 425, startPoint y: 421, endPoint x: 570, endPoint y: 537, distance: 185.0
click at [285, 281] on html "Meeting with departments (Fleet Management, General Services, Public Works, Wat…" at bounding box center [741, 397] width 913 height 243
copy ul "Meeting with departments (Fleet Management, General Services, Public Works, Wat…"
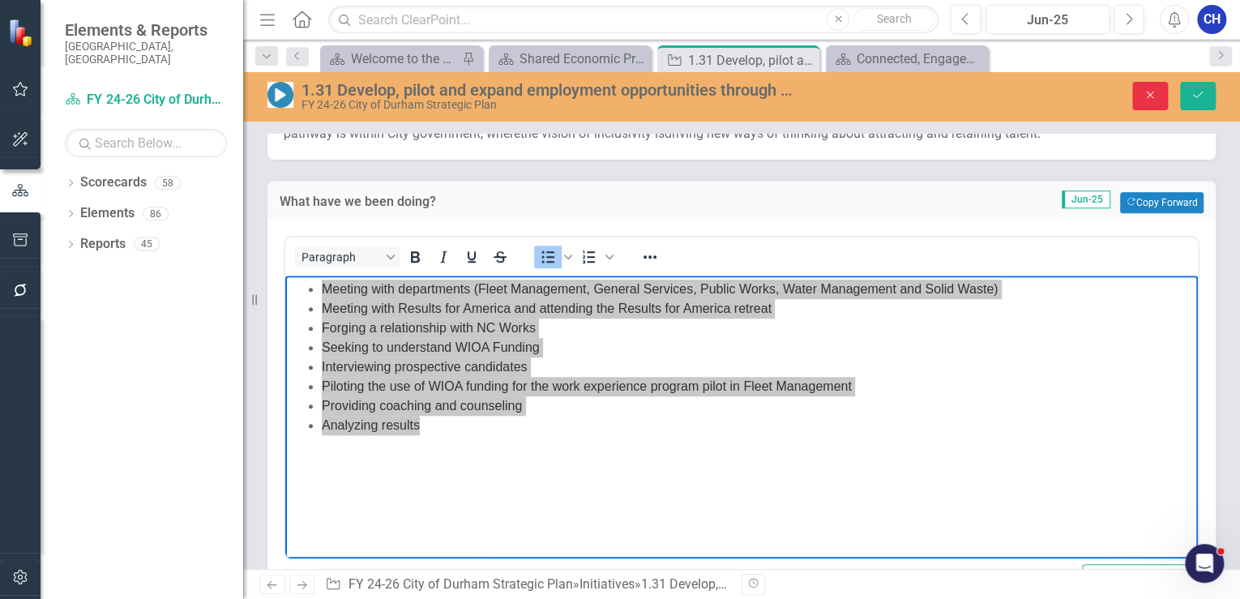
drag, startPoint x: 1139, startPoint y: 97, endPoint x: 518, endPoint y: 175, distance: 625.7
click at [1139, 97] on button "Close" at bounding box center [1150, 96] width 36 height 28
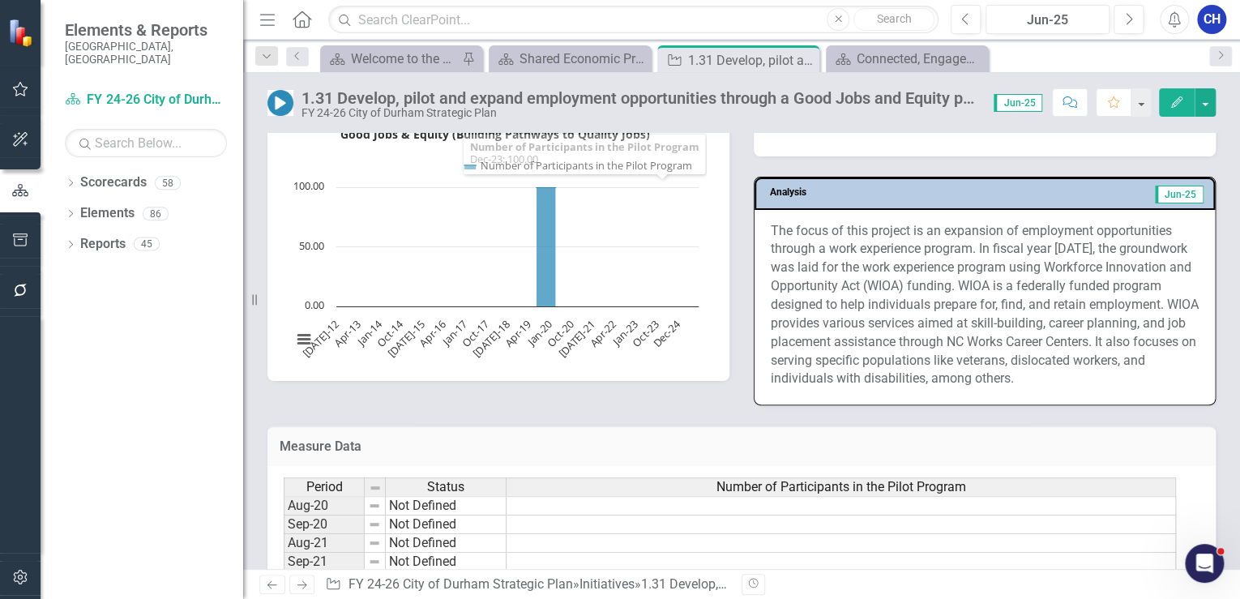
scroll to position [1037, 0]
click at [1032, 357] on p "The focus of this project is an expansion of employment opportunities through a…" at bounding box center [985, 303] width 428 height 167
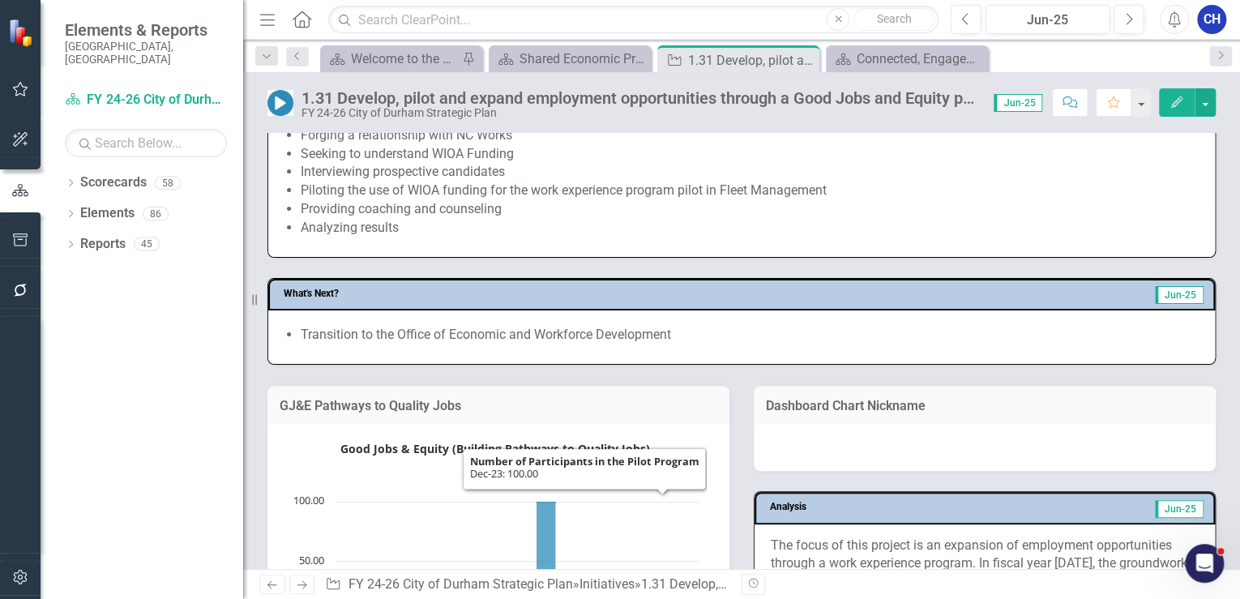
scroll to position [703, 0]
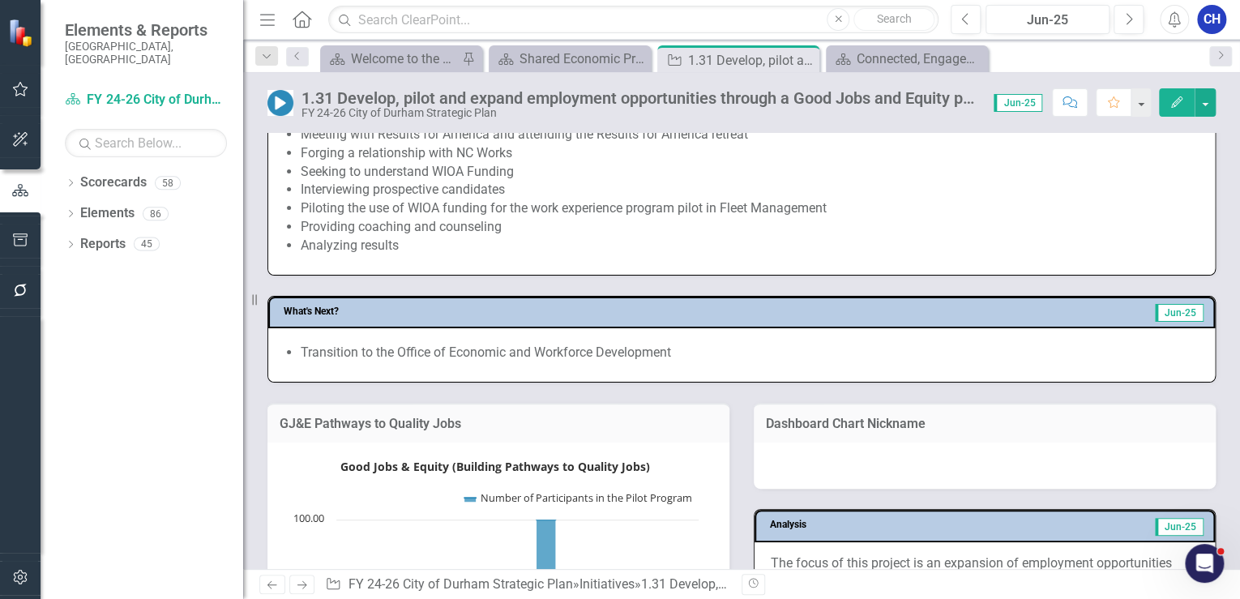
click at [645, 344] on li "Transition to the Office of Economic and Workforce Development" at bounding box center [750, 353] width 898 height 19
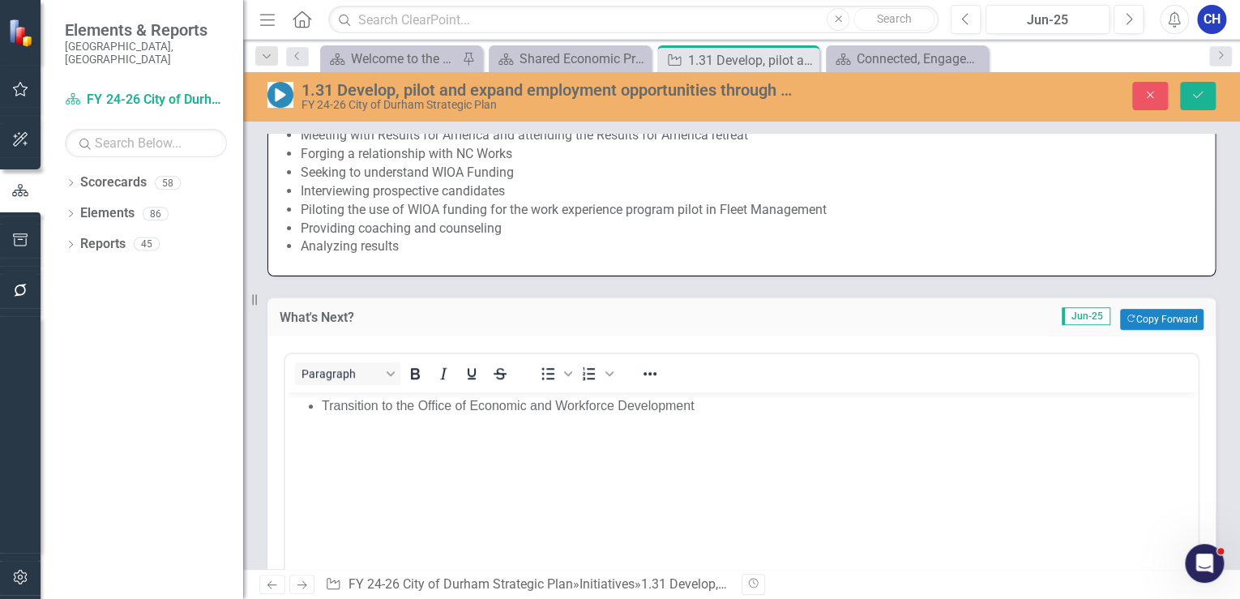
scroll to position [0, 0]
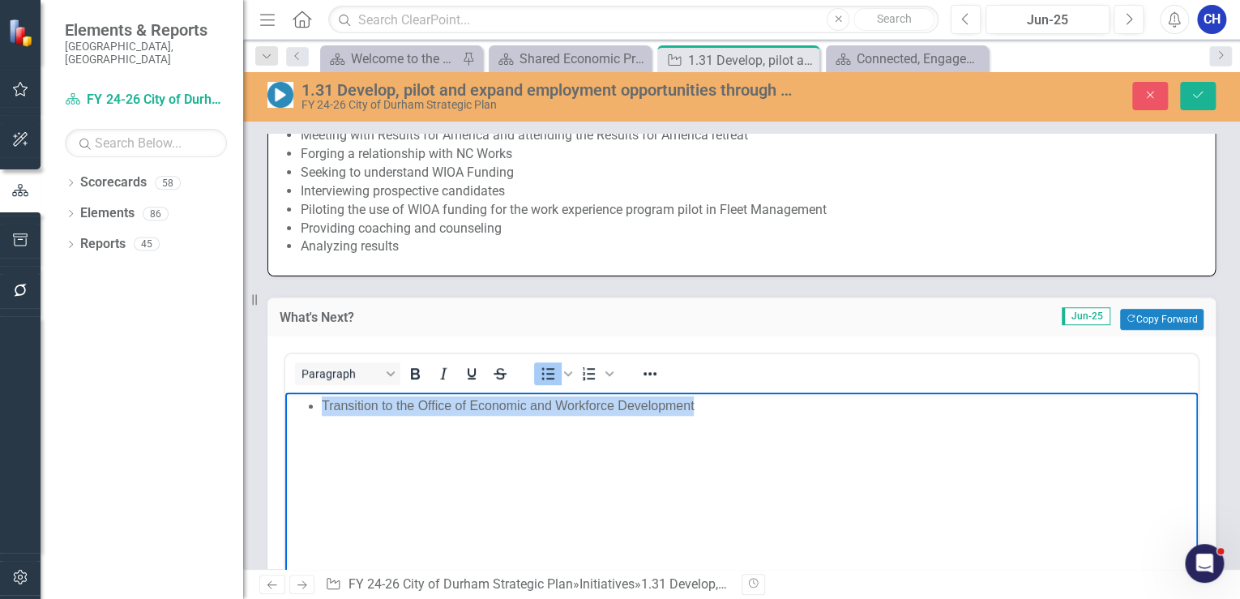
drag, startPoint x: 613, startPoint y: 424, endPoint x: 564, endPoint y: 795, distance: 374.5
click at [285, 430] on html "Transition to the Office of Economic and Workforce Development" at bounding box center [741, 513] width 913 height 243
copy li "Transition to the Office of Economic and Workforce Development"
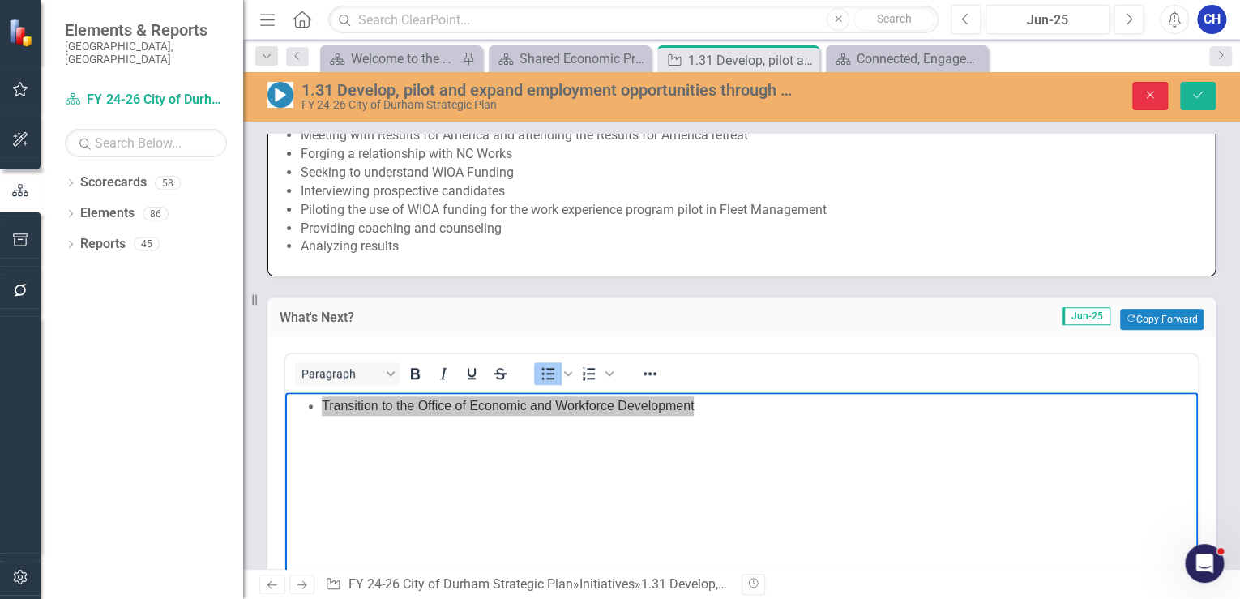
drag, startPoint x: 1155, startPoint y: 107, endPoint x: 379, endPoint y: 233, distance: 785.7
click at [1155, 107] on button "Close" at bounding box center [1150, 96] width 36 height 28
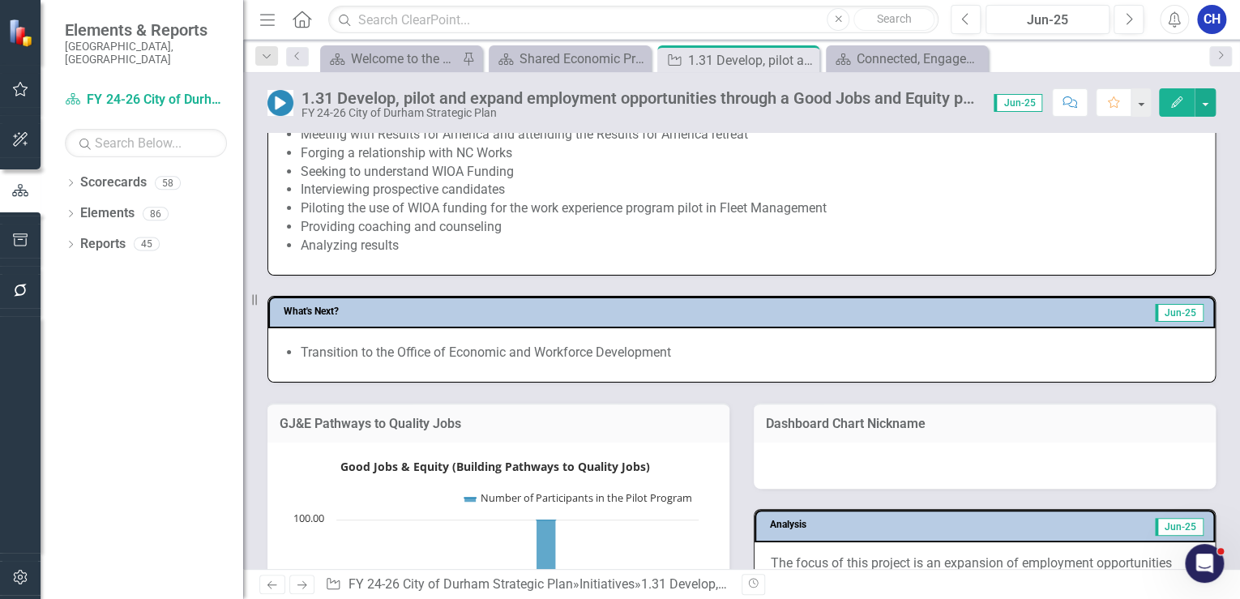
scroll to position [609, 0]
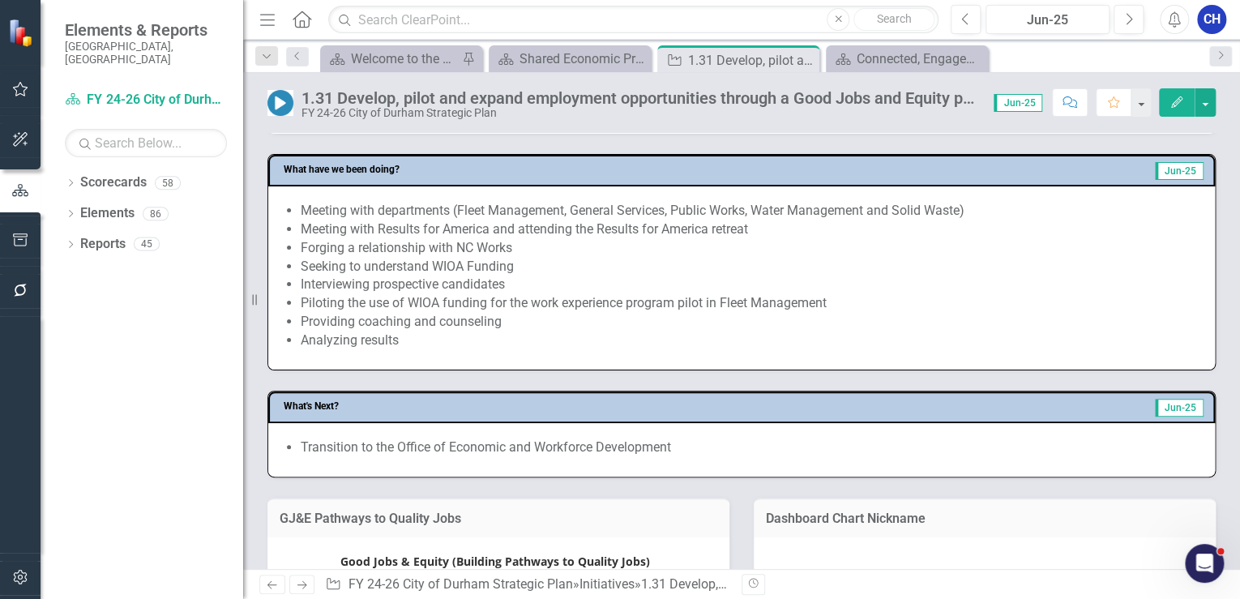
click at [444, 348] on li "Analyzing results" at bounding box center [750, 340] width 898 height 19
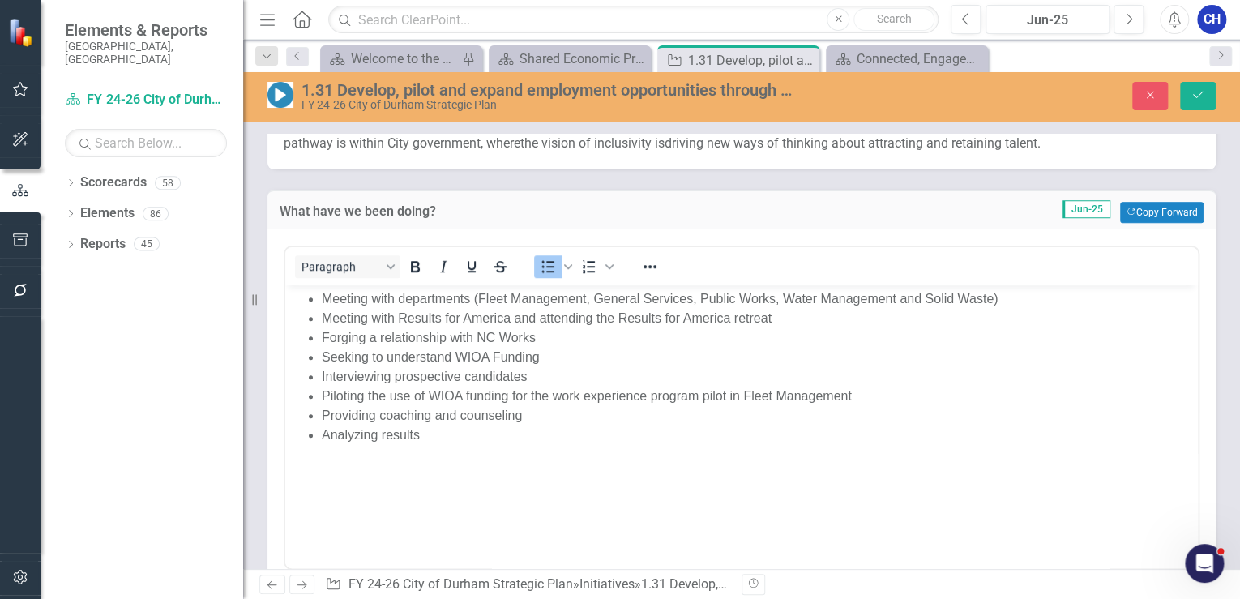
scroll to position [0, 0]
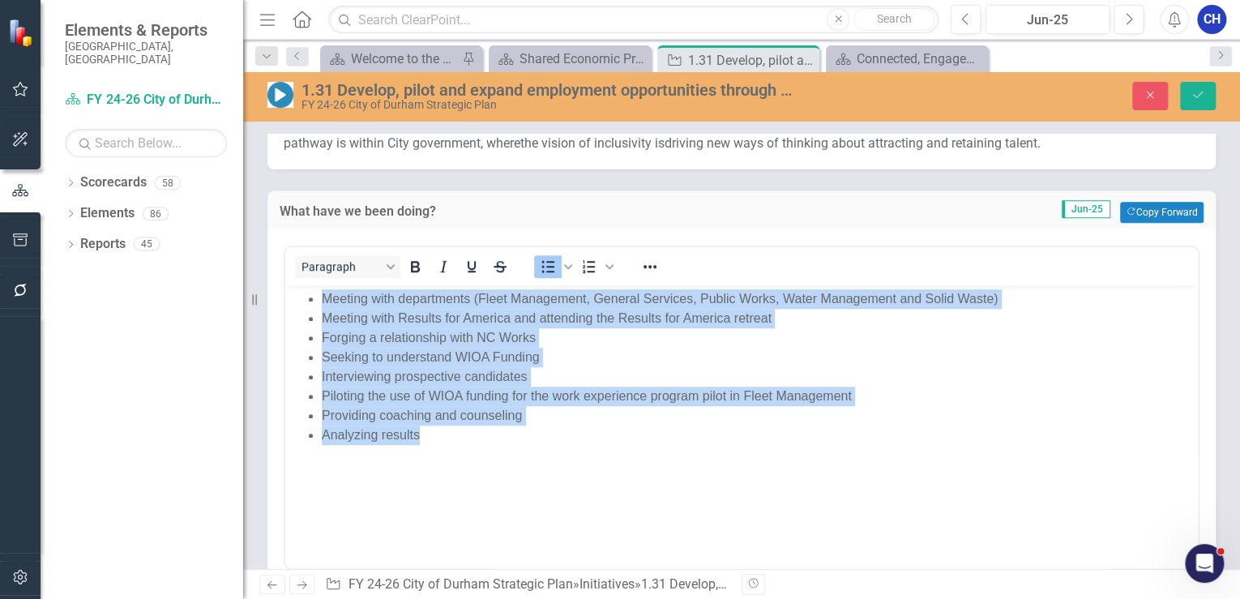
drag, startPoint x: 410, startPoint y: 440, endPoint x: 306, endPoint y: 291, distance: 181.7
click at [297, 289] on body "Meeting with departments (Fleet Management, General Services, Public Works, Wat…" at bounding box center [741, 406] width 913 height 243
copy ul "Meeting with departments (Fleet Management, General Services, Public Works, Wat…"
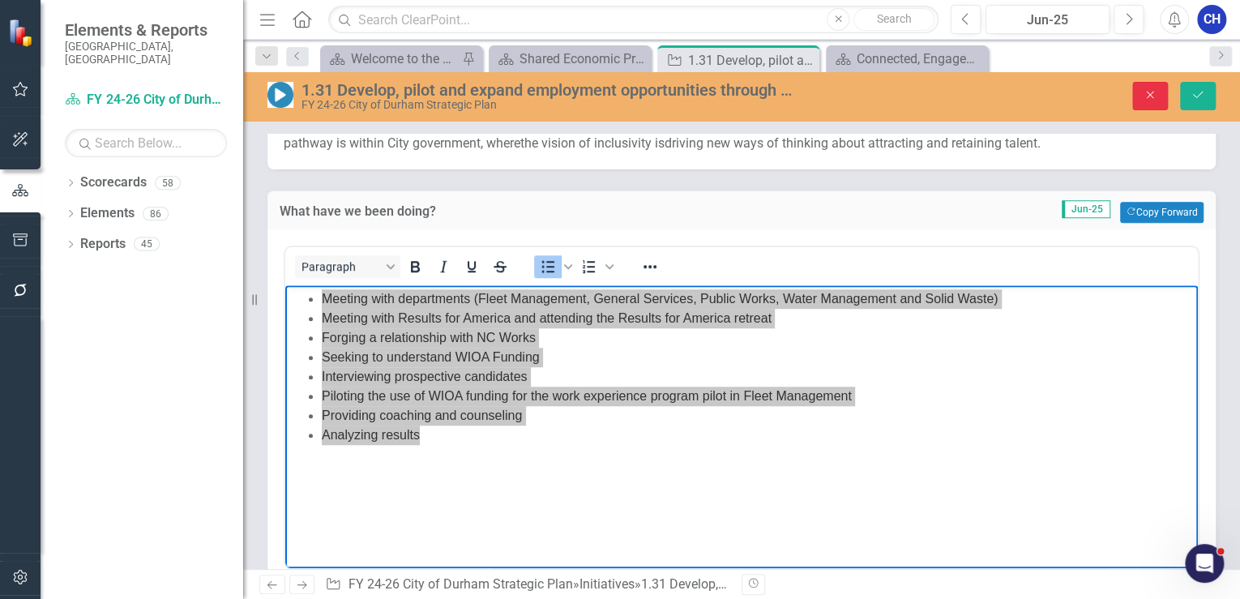
click at [1157, 98] on button "Close" at bounding box center [1150, 96] width 36 height 28
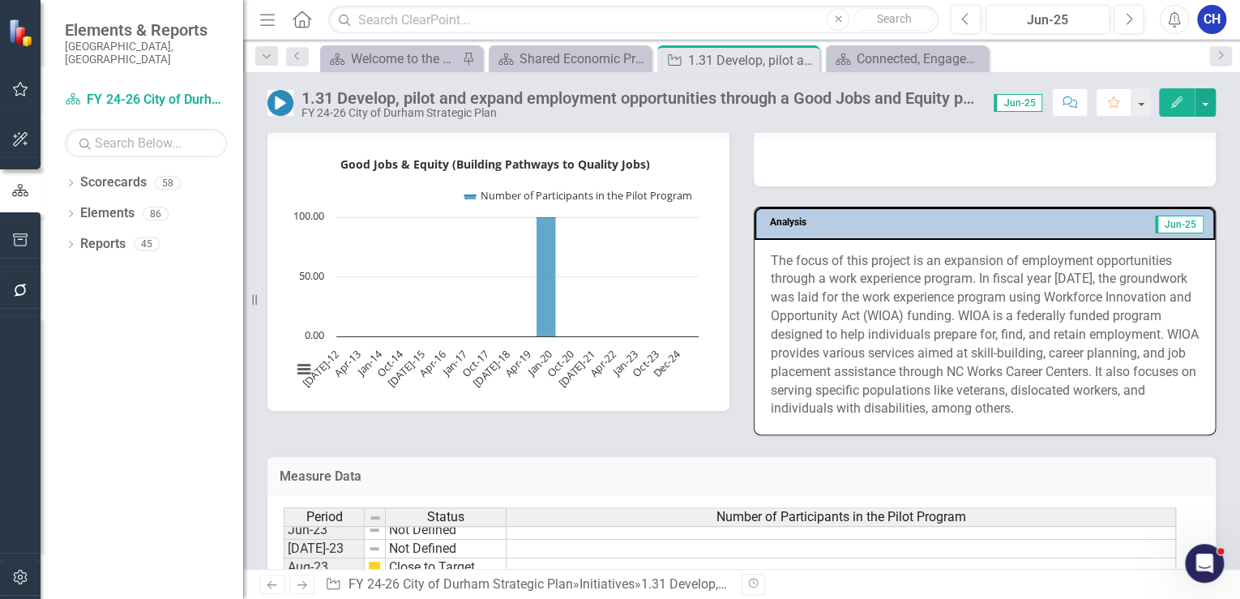
scroll to position [1028, 0]
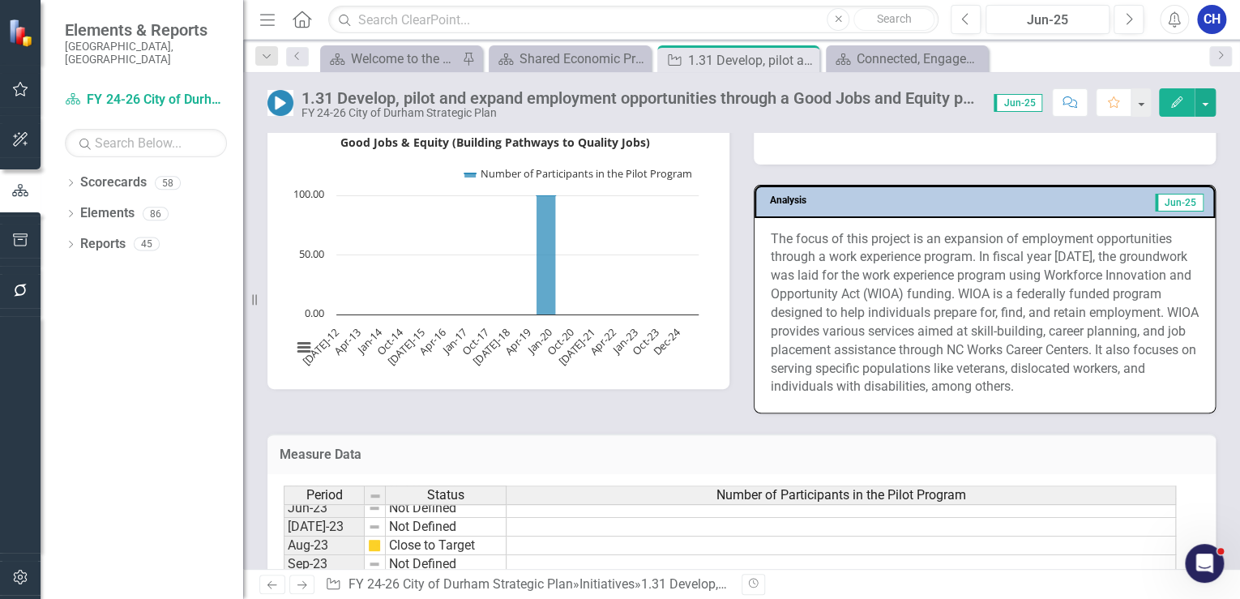
click at [921, 327] on p "The focus of this project is an expansion of employment opportunities through a…" at bounding box center [985, 313] width 428 height 167
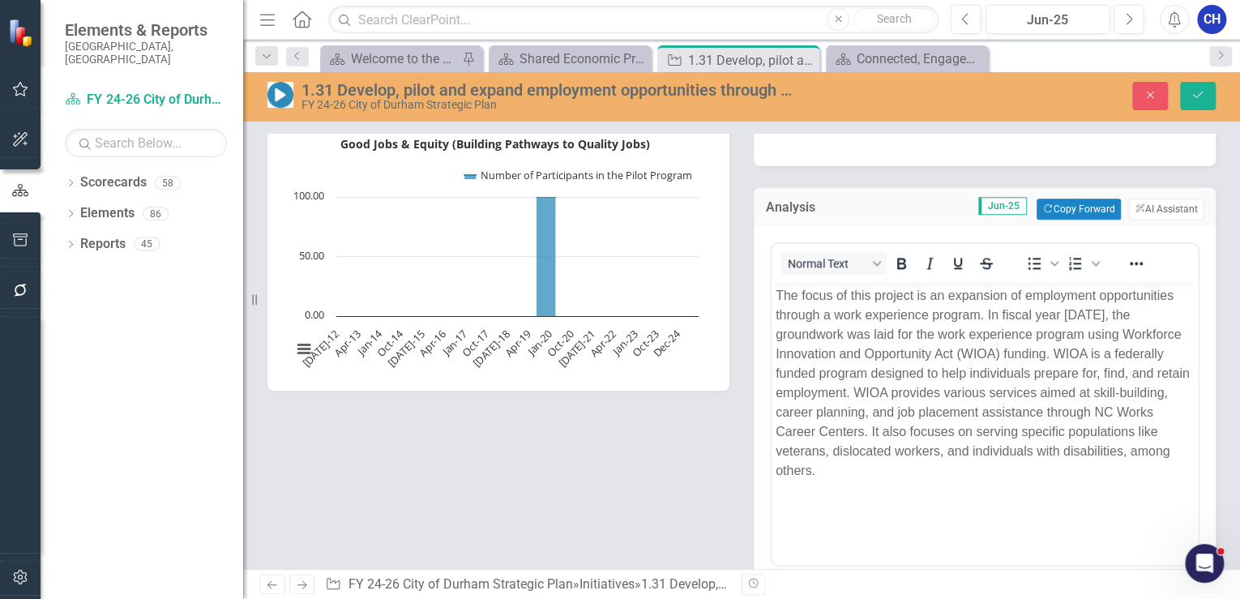
scroll to position [0, 0]
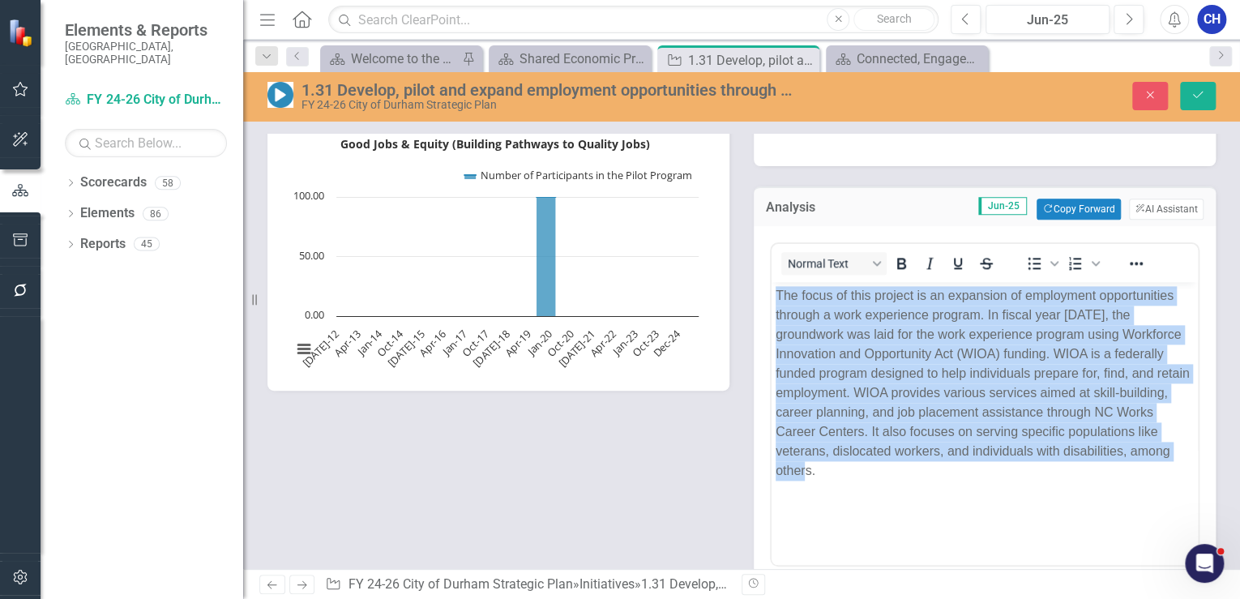
drag, startPoint x: 883, startPoint y: 475, endPoint x: 1532, endPoint y: 554, distance: 654.0
click at [772, 296] on html "The focus of this project is an expansion of employment opportunities through a…" at bounding box center [985, 402] width 426 height 243
copy p "The focus of this project is an expansion of employment opportunities through a…"
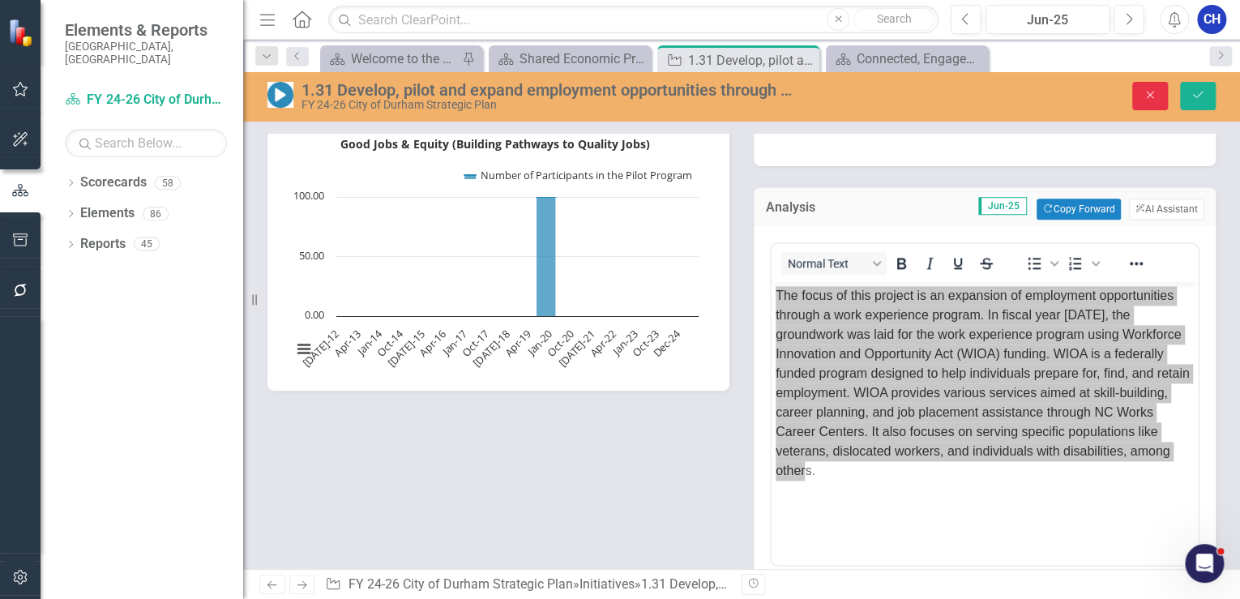
drag, startPoint x: 1137, startPoint y: 95, endPoint x: 511, endPoint y: 146, distance: 628.5
click at [1137, 95] on button "Close" at bounding box center [1150, 96] width 36 height 28
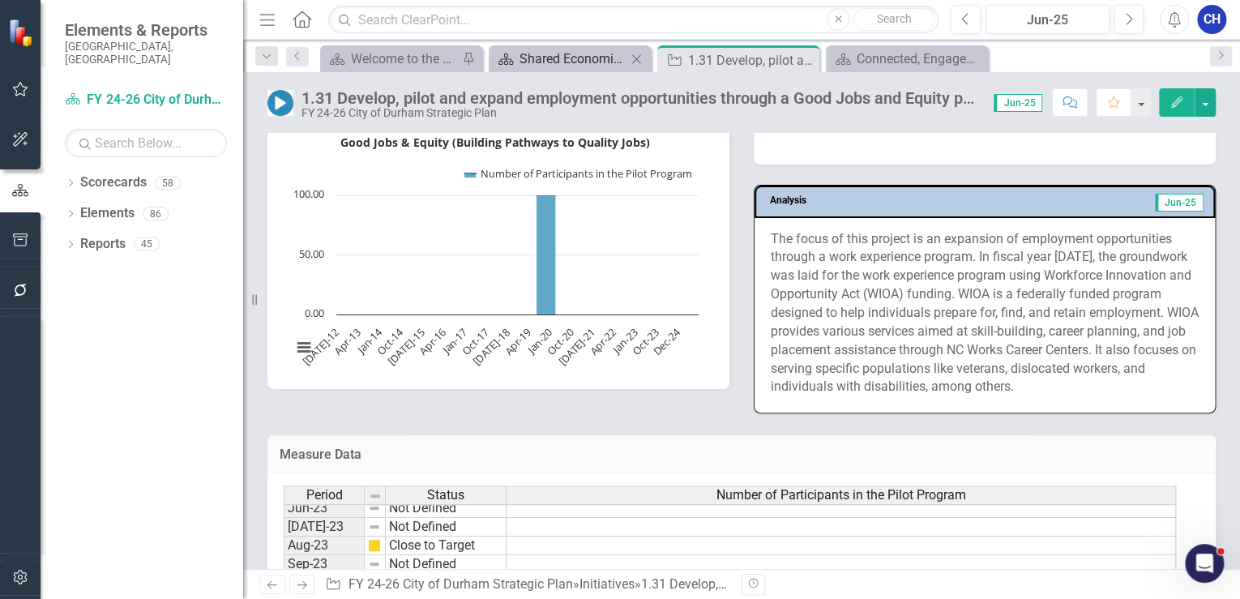
click at [571, 65] on div "Shared Economic Prosperity" at bounding box center [572, 59] width 107 height 20
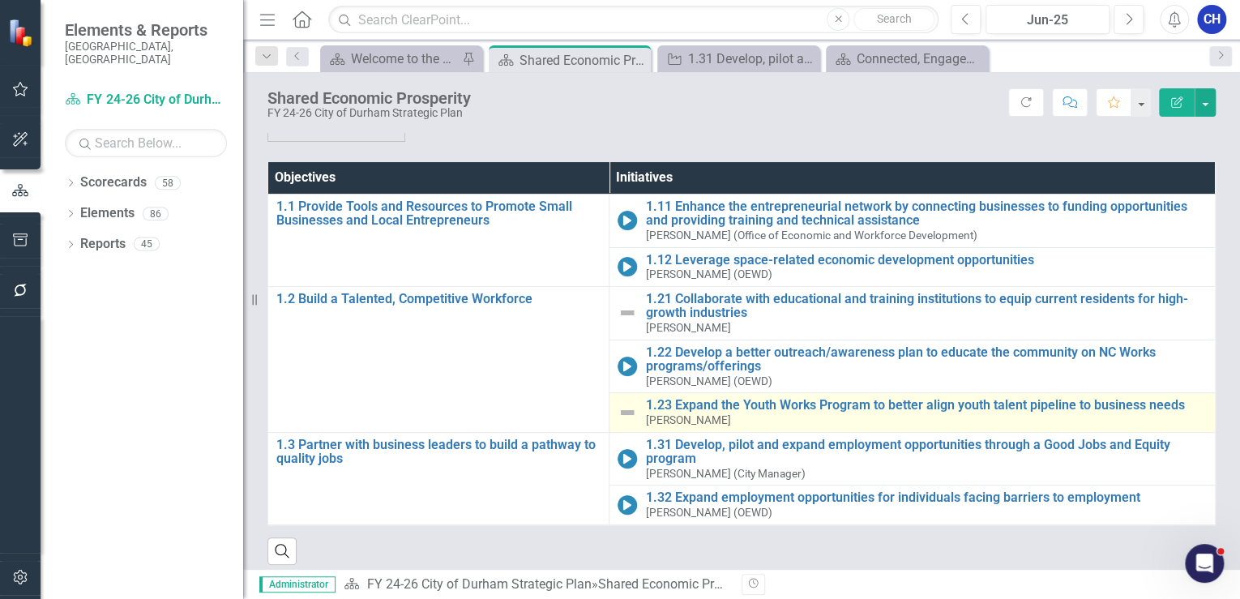
scroll to position [130, 0]
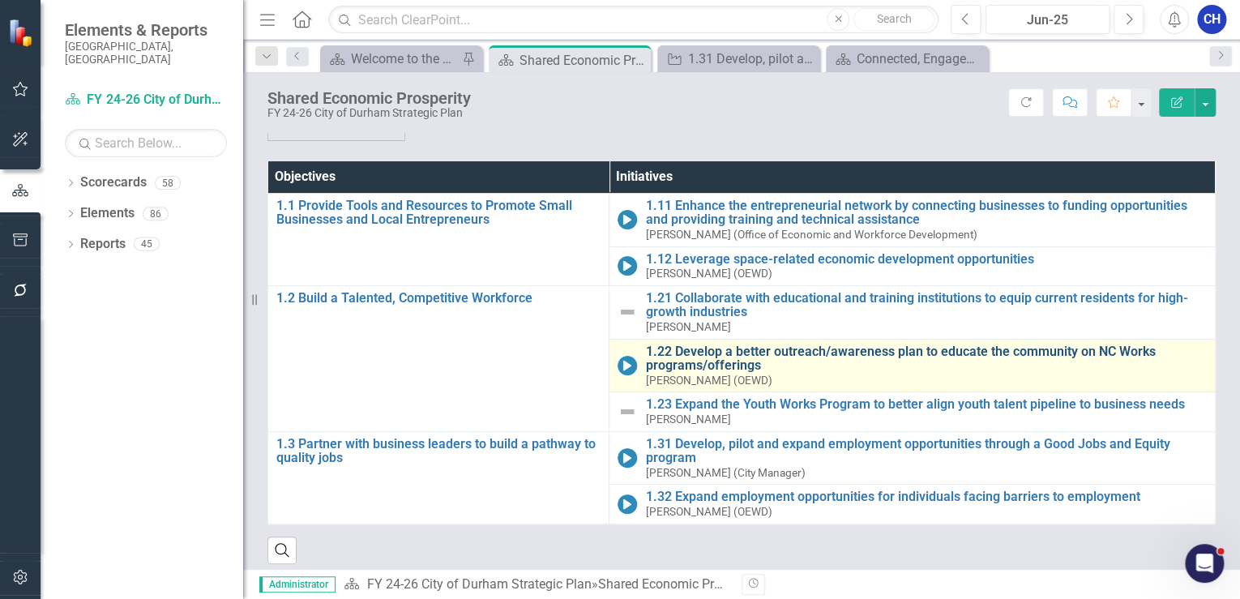
click at [725, 353] on link "1.22 Develop a better outreach/awareness plan to educate the community on NC Wo…" at bounding box center [926, 358] width 562 height 28
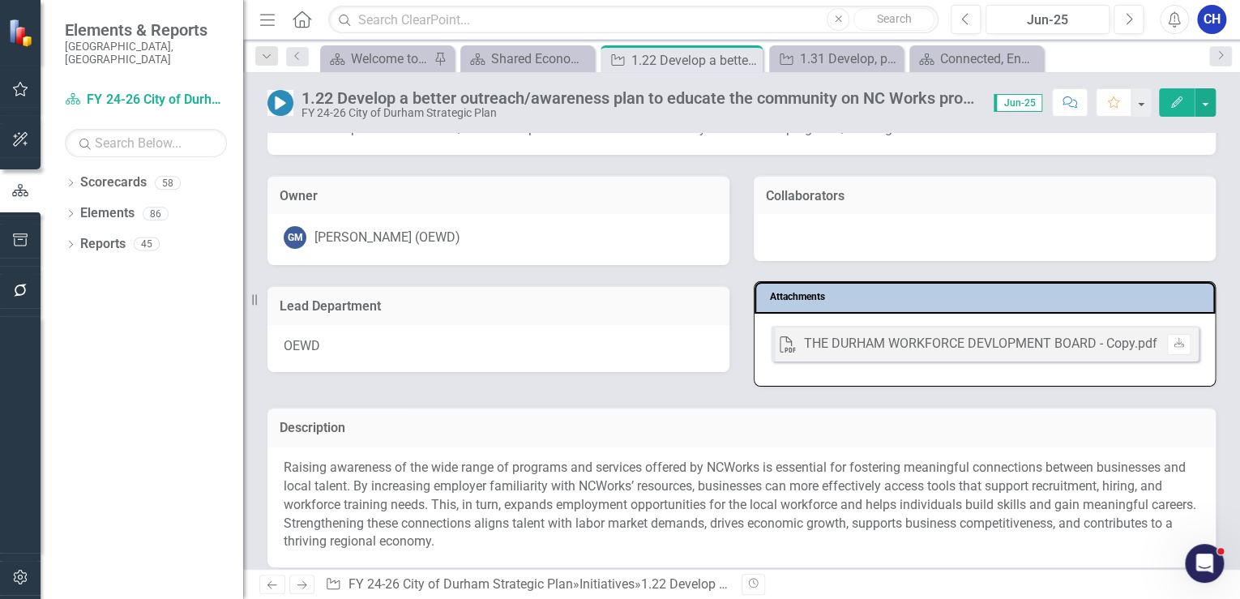
scroll to position [130, 0]
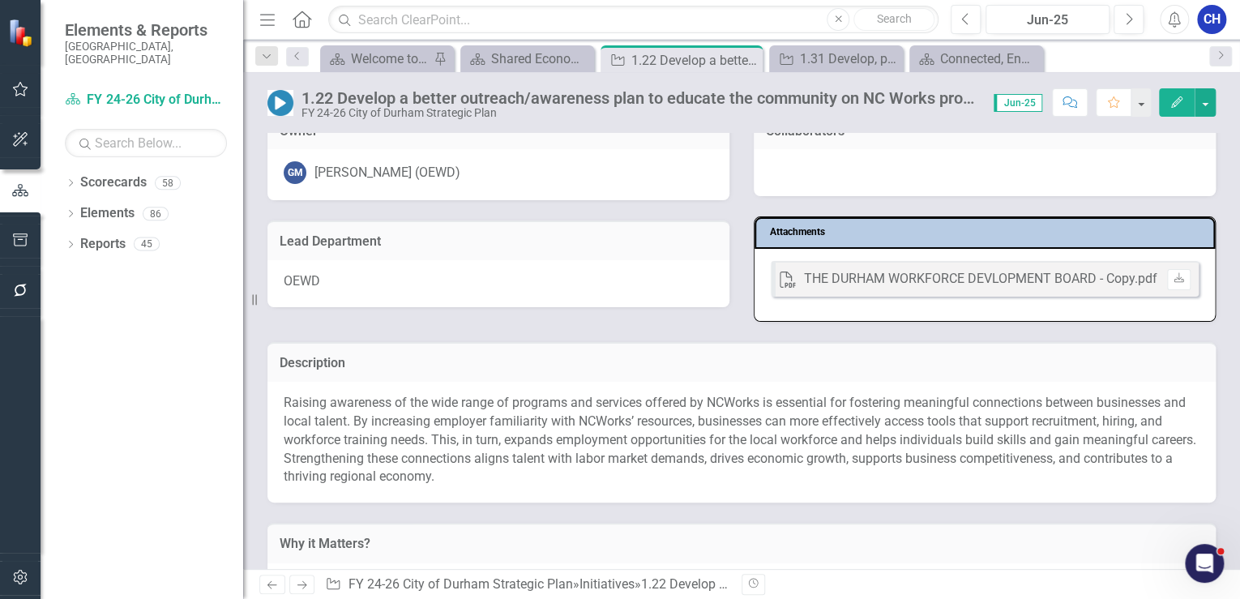
click at [498, 463] on p "Raising awareness of the wide range of programs and services offered by NCWorks…" at bounding box center [742, 440] width 916 height 92
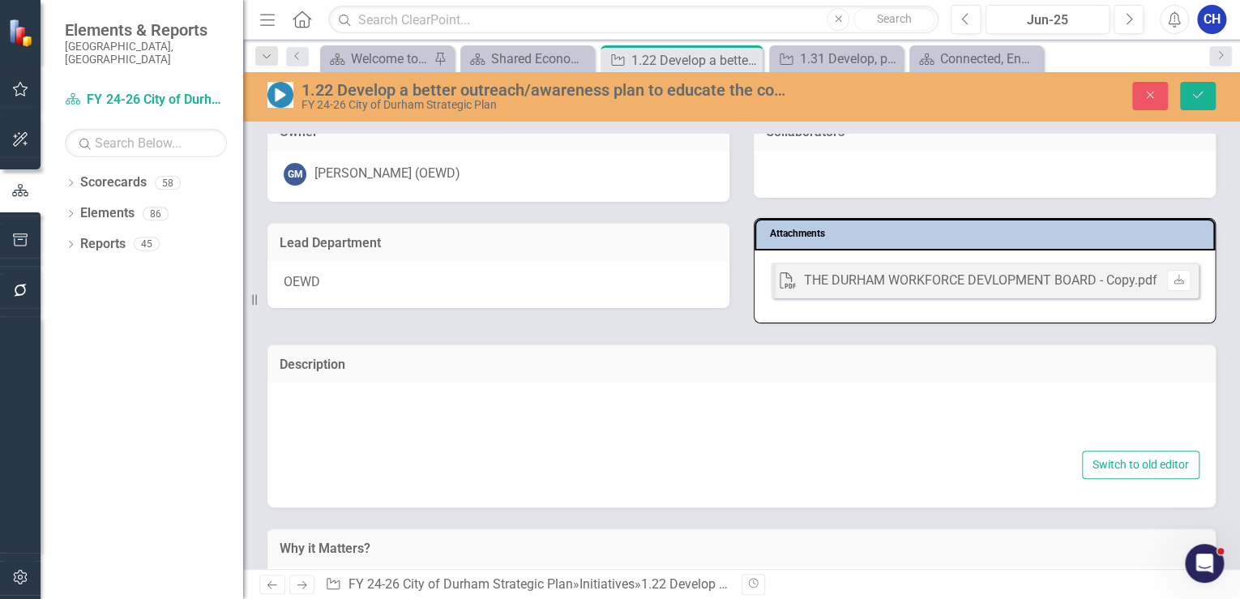
type textarea "<p>Raising awareness of the wide range of programs and services offered by NCWo…"
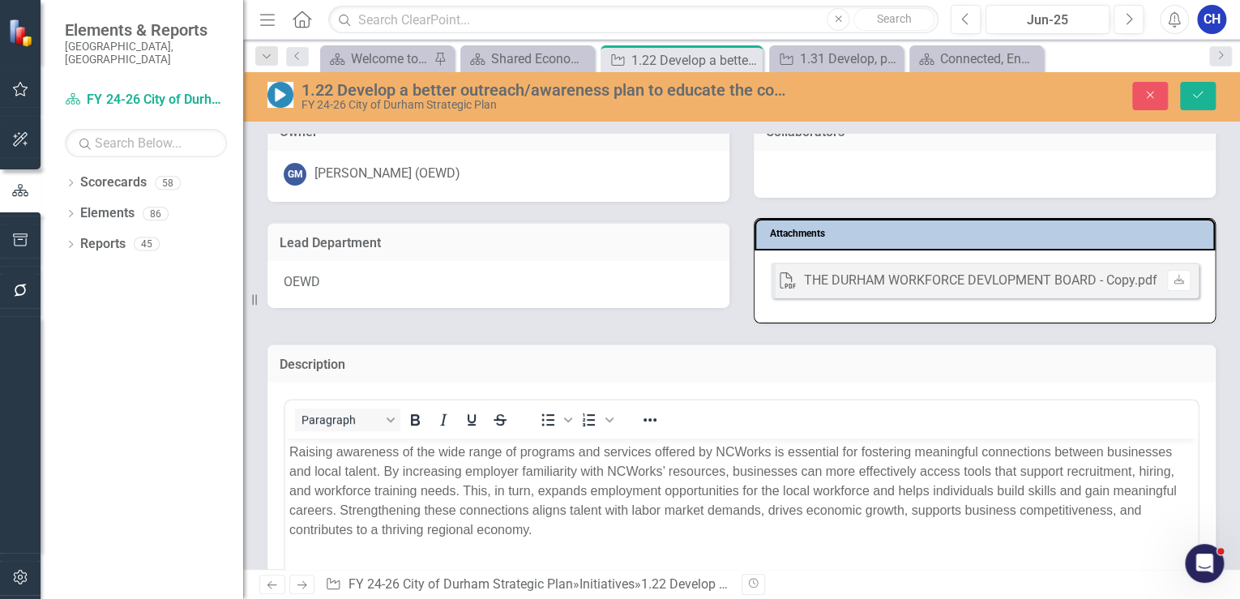
scroll to position [0, 0]
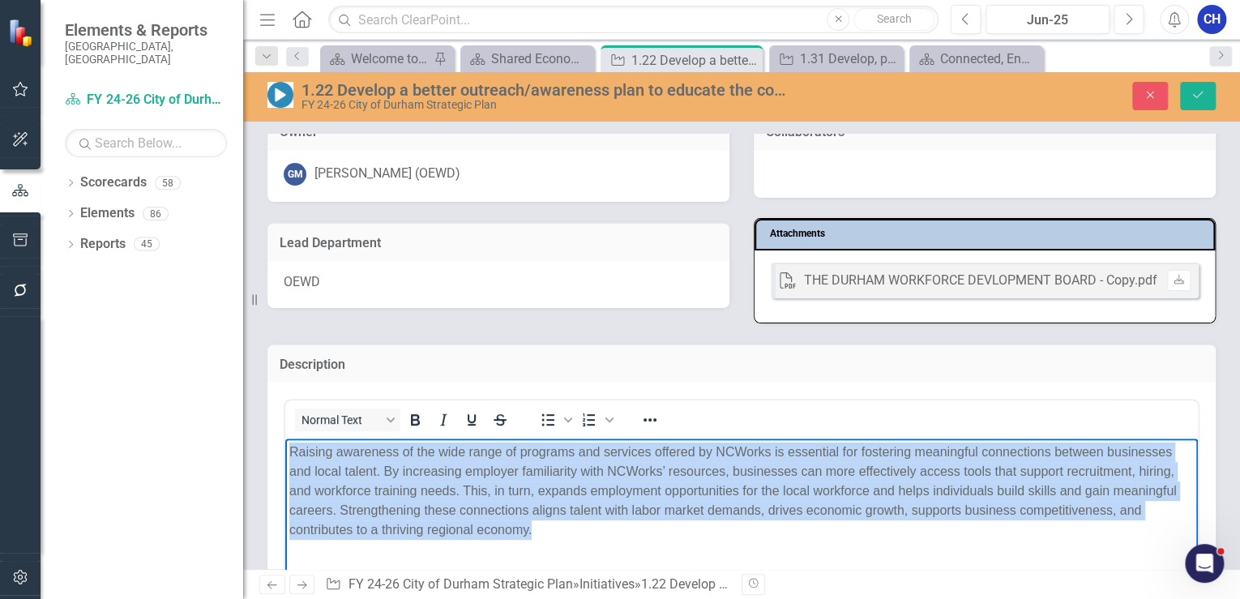
drag, startPoint x: 552, startPoint y: 536, endPoint x: 288, endPoint y: 448, distance: 278.3
click at [288, 448] on body "Raising awareness of the wide range of programs and services offered by NCWorks…" at bounding box center [741, 559] width 913 height 243
copy p "Raising awareness of the wide range of programs and services offered by NCWorks…"
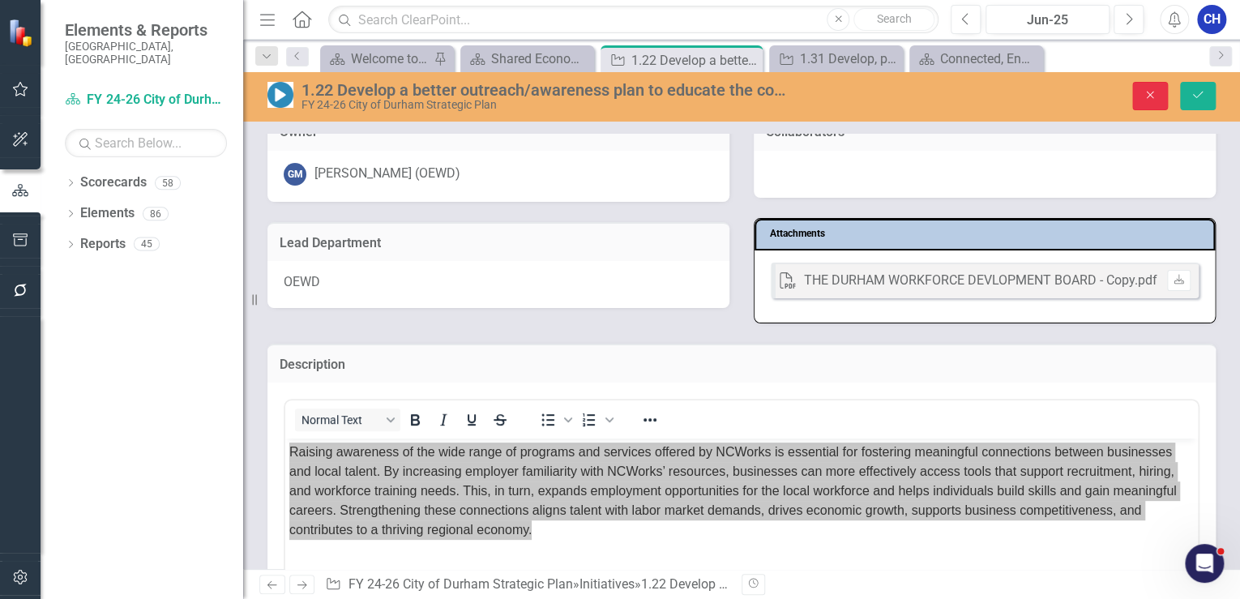
click at [1158, 95] on button "Close" at bounding box center [1150, 96] width 36 height 28
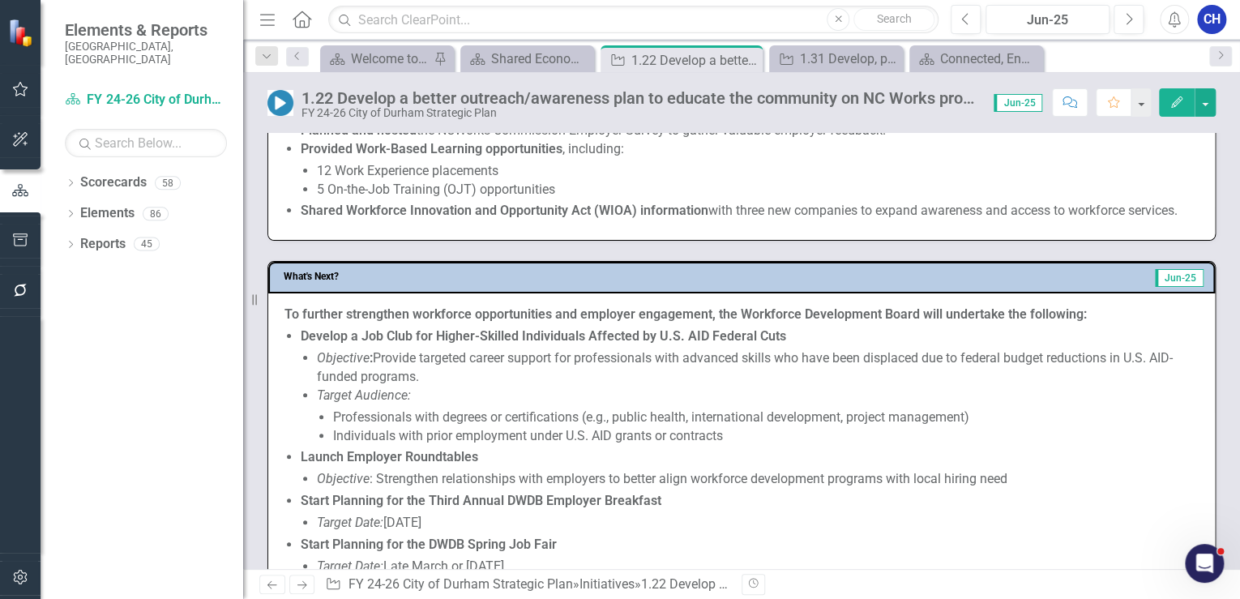
scroll to position [908, 0]
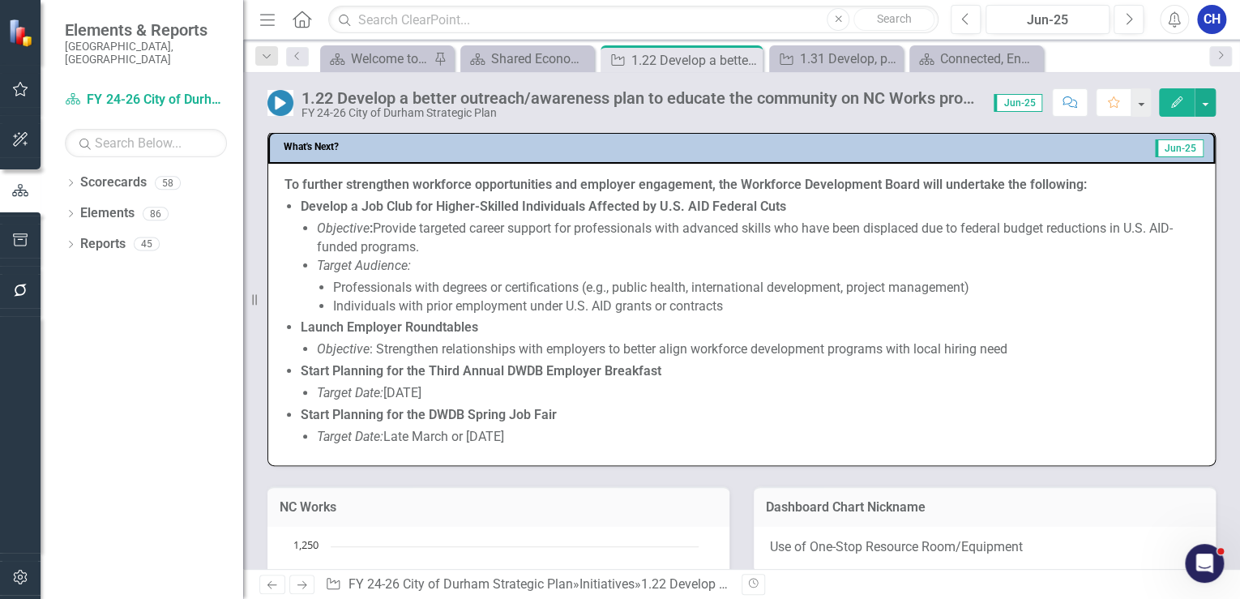
click at [462, 407] on strong "Start Planning for the DWDB Spring Job Fair" at bounding box center [429, 414] width 256 height 15
click at [463, 407] on strong "Start Planning for the DWDB Spring Job Fair" at bounding box center [429, 414] width 256 height 15
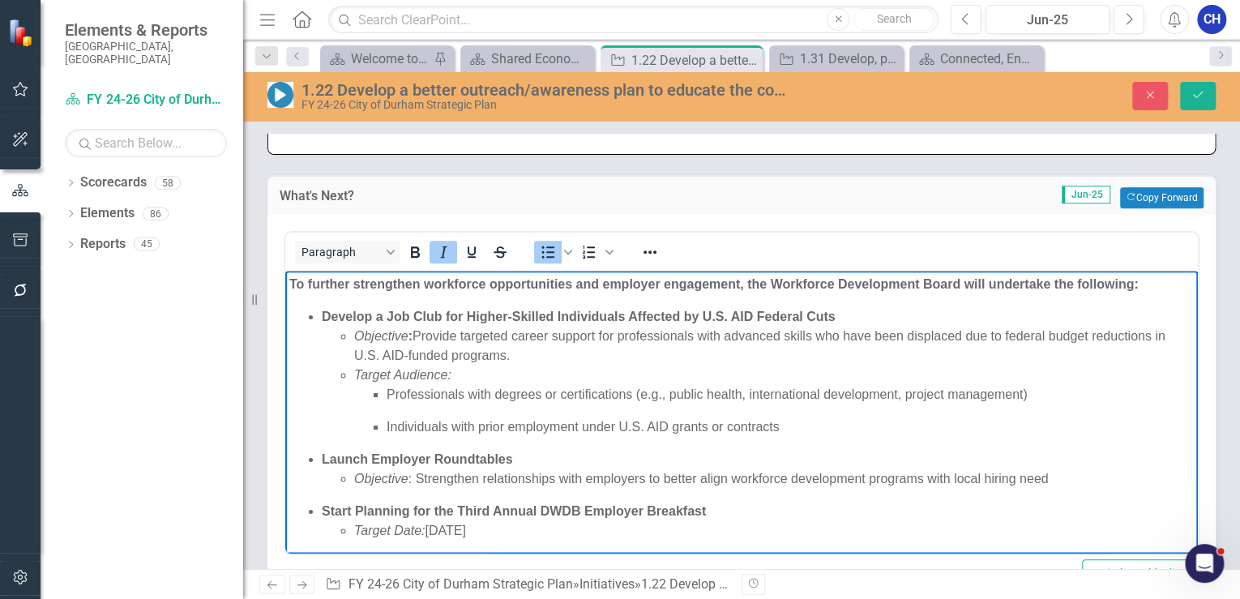
scroll to position [843, 0]
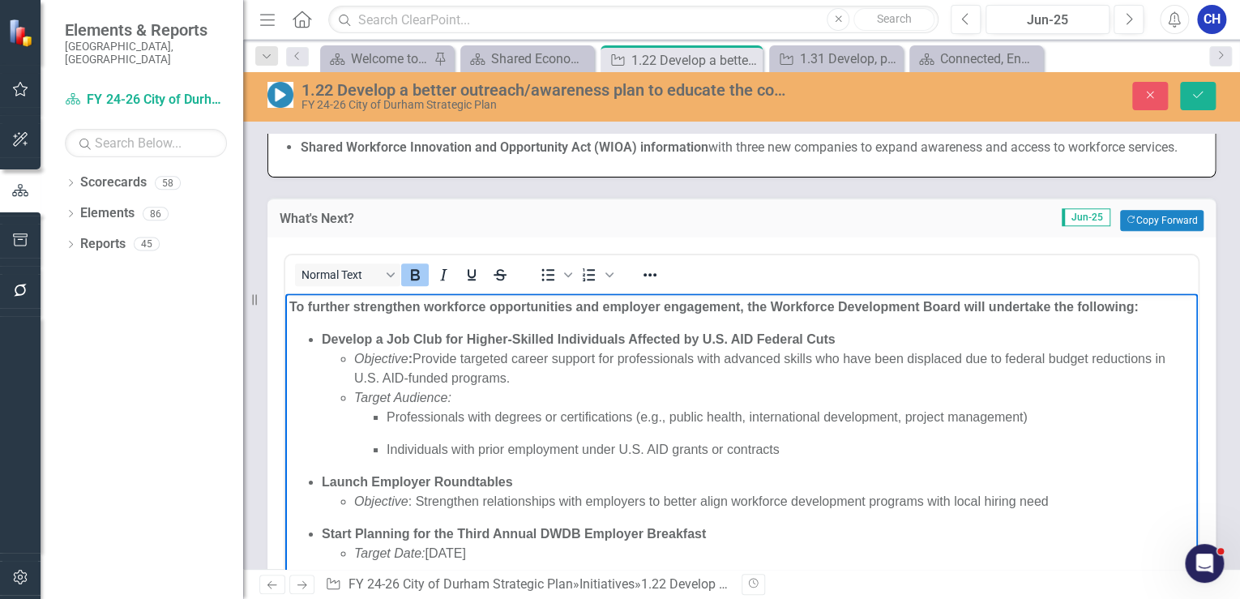
drag, startPoint x: 502, startPoint y: 552, endPoint x: 277, endPoint y: 303, distance: 335.7
click at [285, 303] on html "To further strengthen workforce opportunities and employer engagement, the Work…" at bounding box center [741, 462] width 913 height 339
copy div "To further strengthen workforce opportunities and employer engagement, the Work…"
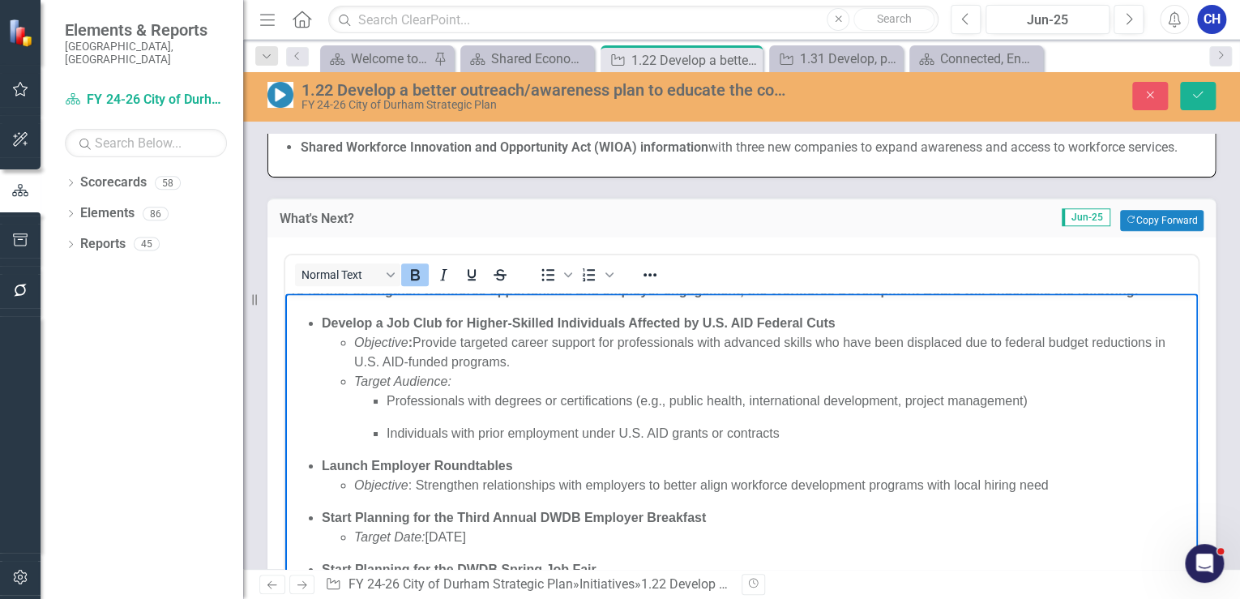
scroll to position [0, 0]
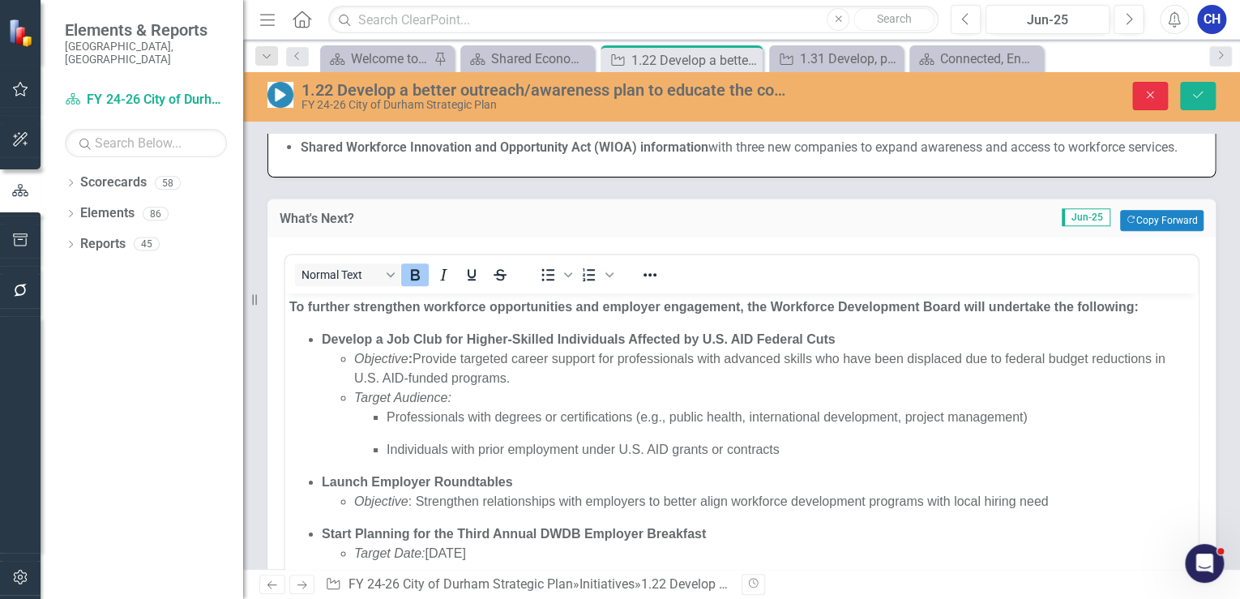
click at [1146, 90] on icon "Close" at bounding box center [1150, 94] width 15 height 11
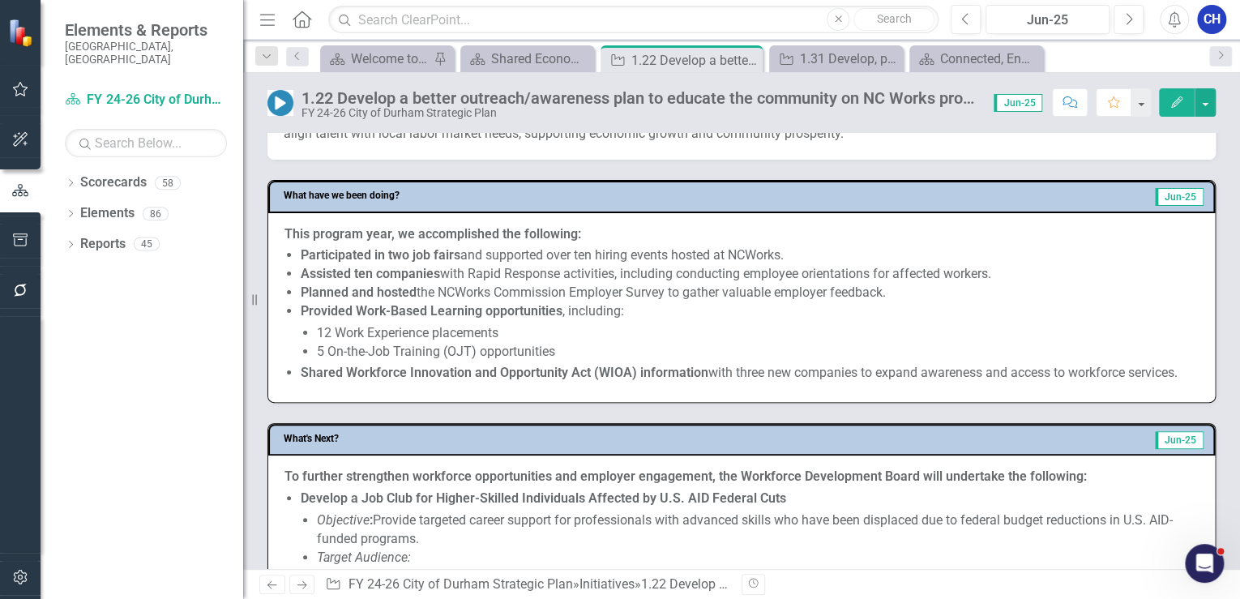
scroll to position [584, 0]
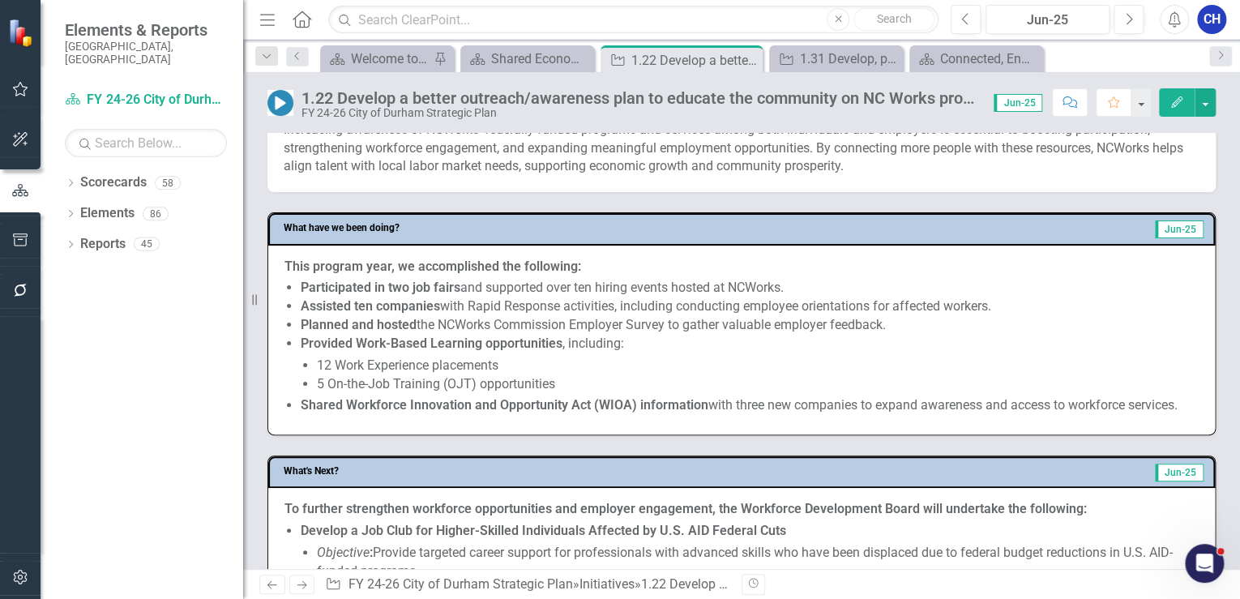
click at [491, 365] on p "12 Work Experience placements" at bounding box center [758, 366] width 882 height 19
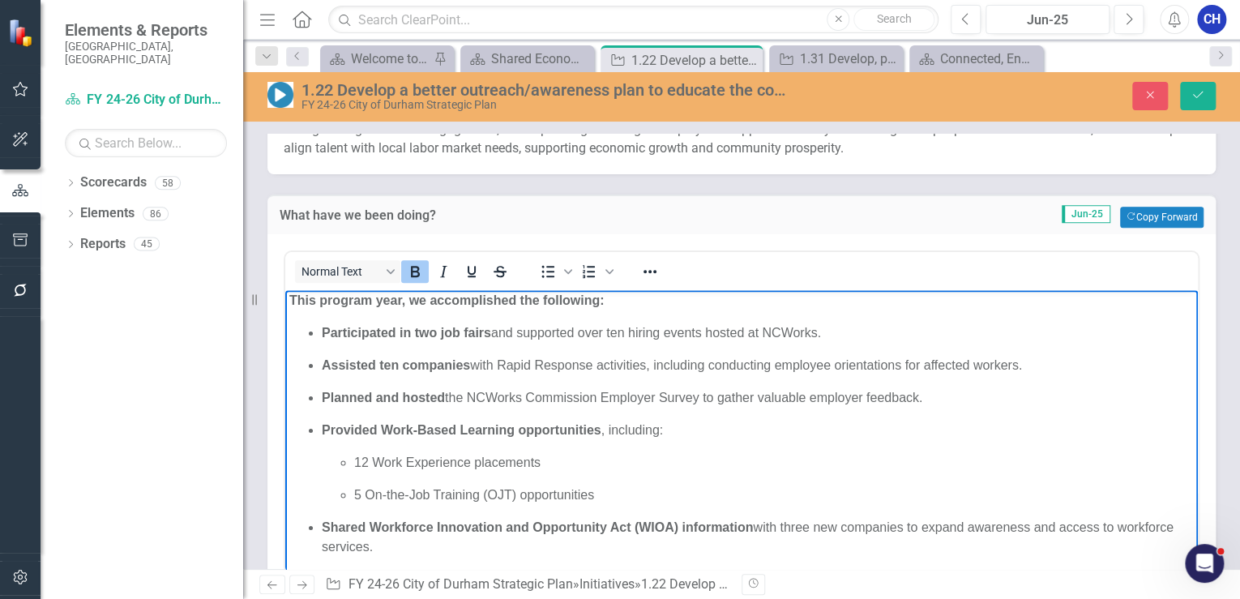
scroll to position [0, 0]
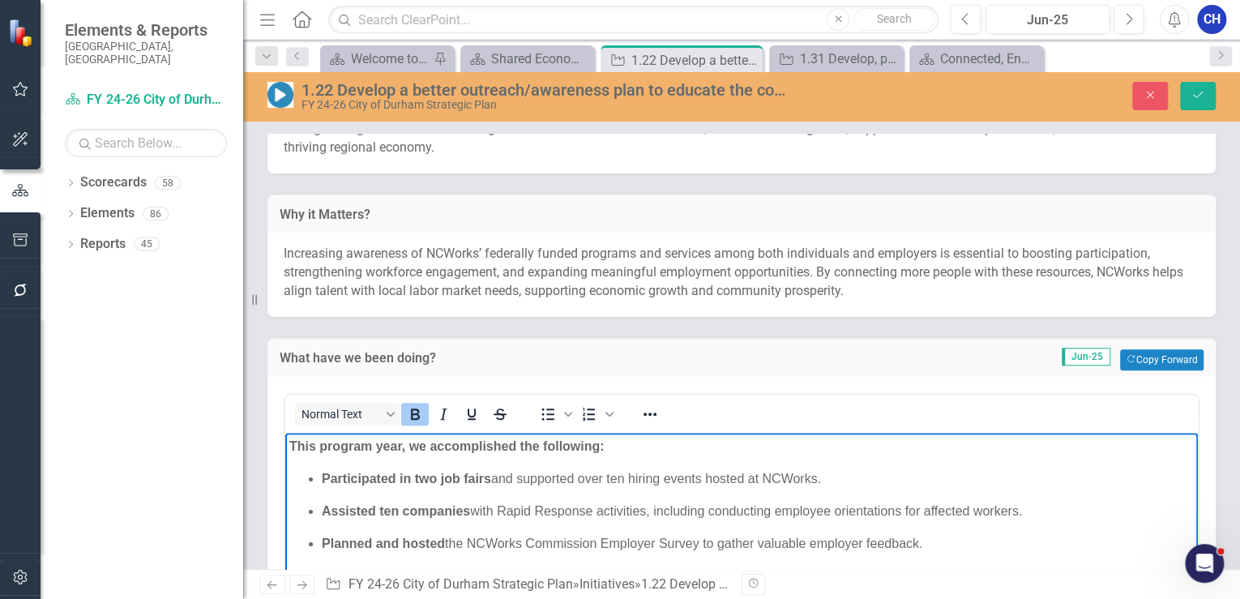
drag, startPoint x: 423, startPoint y: 652, endPoint x: 284, endPoint y: 444, distance: 249.5
click at [285, 444] on body "This program year, we accomplished the following: Participated in two job fairs…" at bounding box center [741, 575] width 913 height 287
copy body "This program year, we accomplished the following: Participated in two job fairs…"
click at [1157, 96] on icon "Close" at bounding box center [1150, 94] width 15 height 11
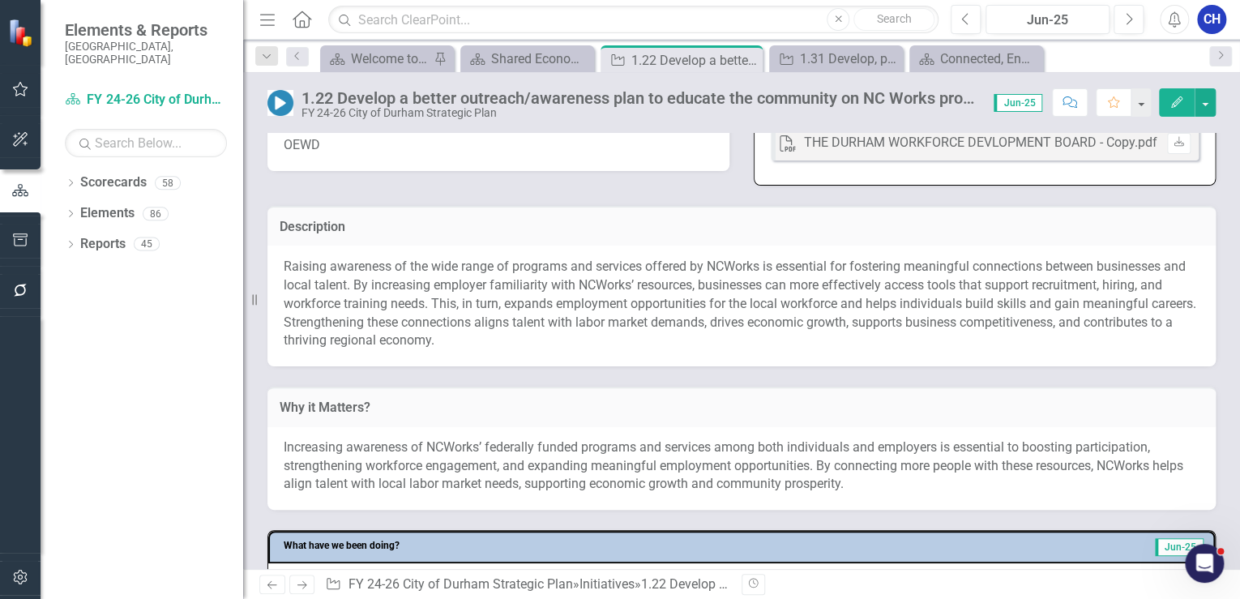
scroll to position [6, 0]
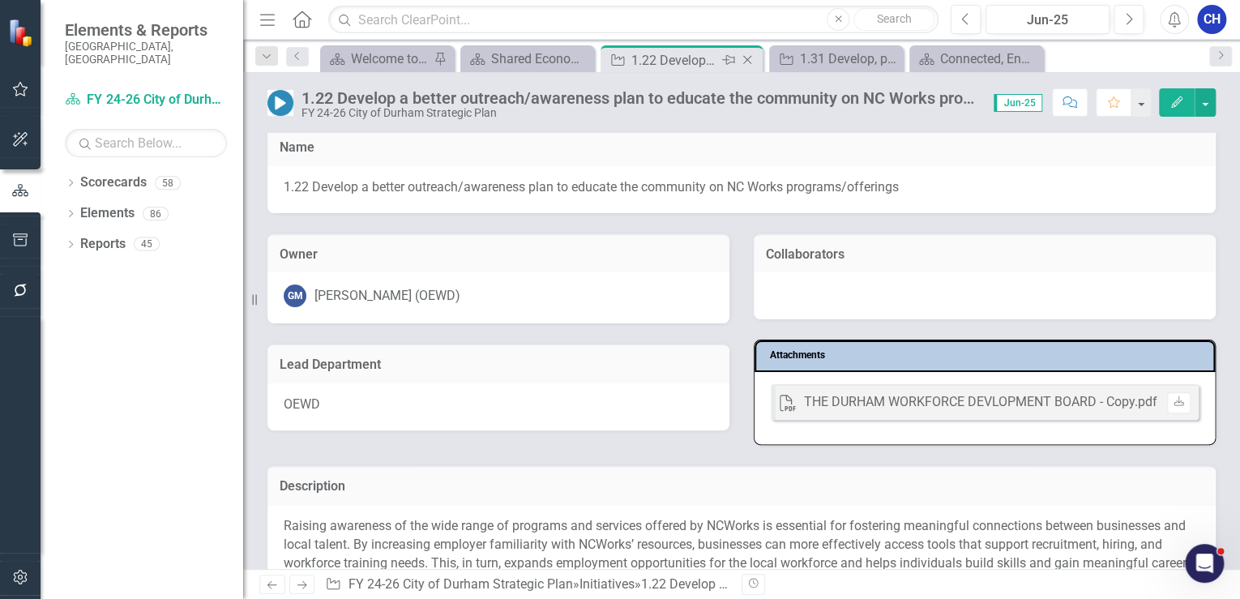
click at [755, 57] on icon "Close" at bounding box center [747, 59] width 16 height 13
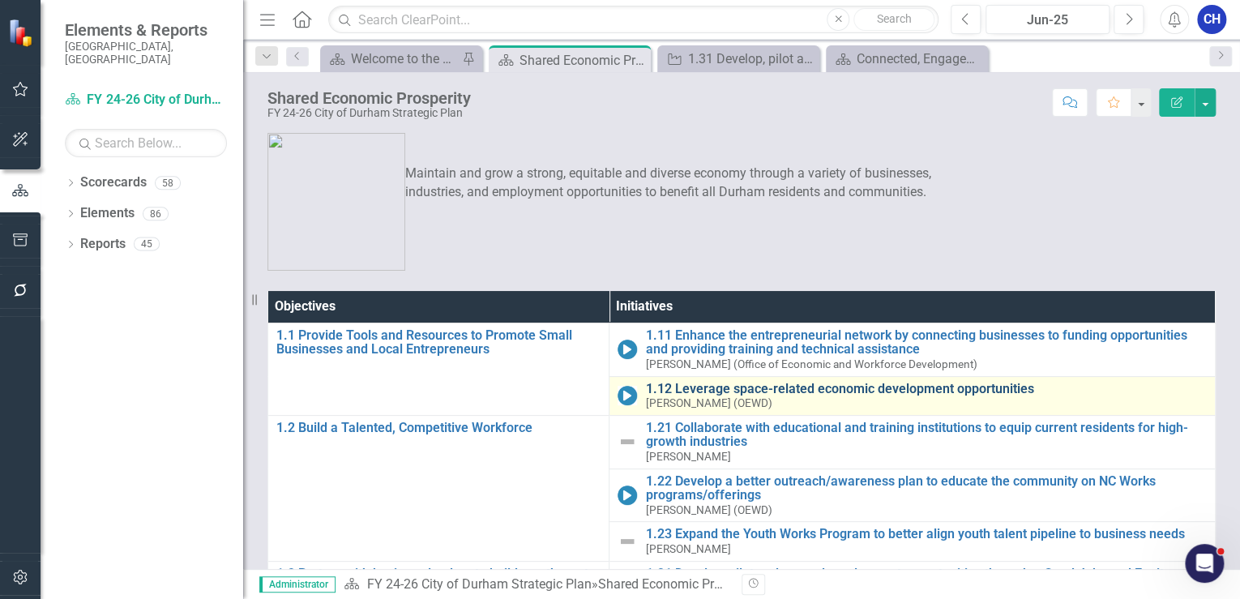
click at [714, 390] on link "1.12 Leverage space-related economic development opportunities" at bounding box center [926, 389] width 562 height 15
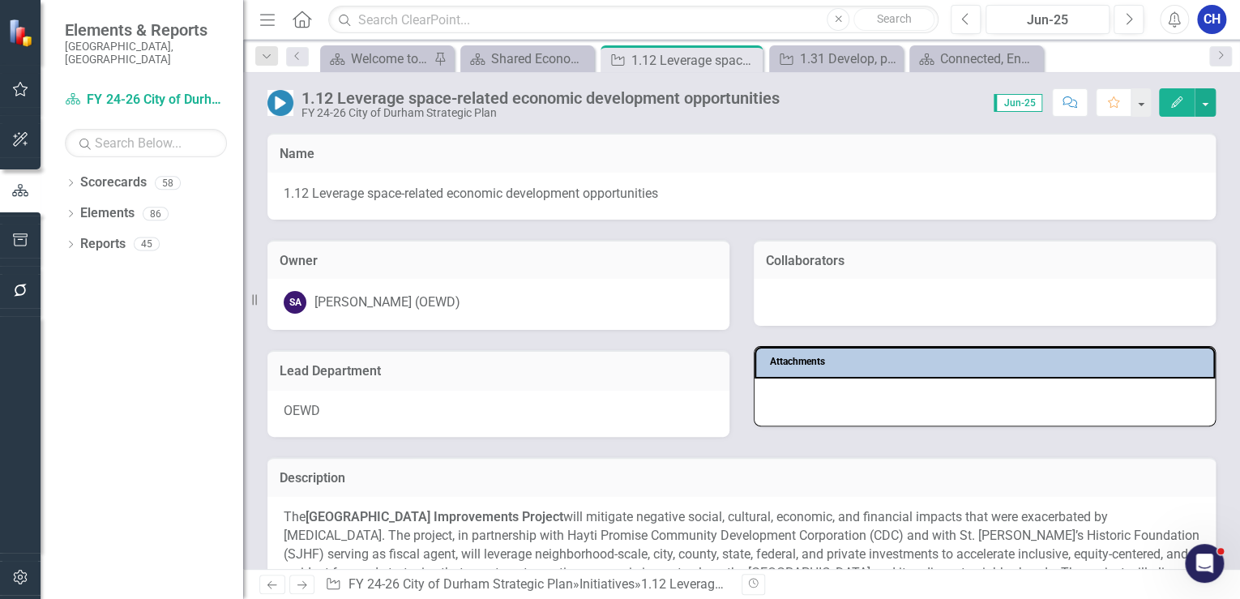
scroll to position [195, 0]
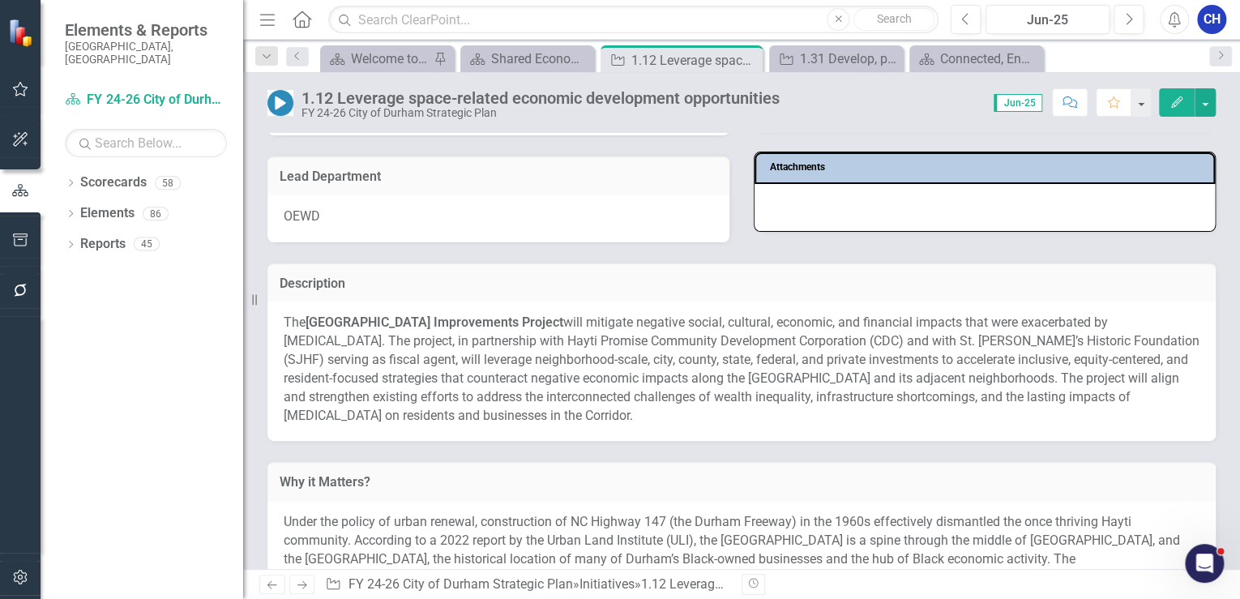
click at [762, 370] on p "The Fayetteville Street Corridor Improvements Project will mitigate negative so…" at bounding box center [742, 369] width 916 height 111
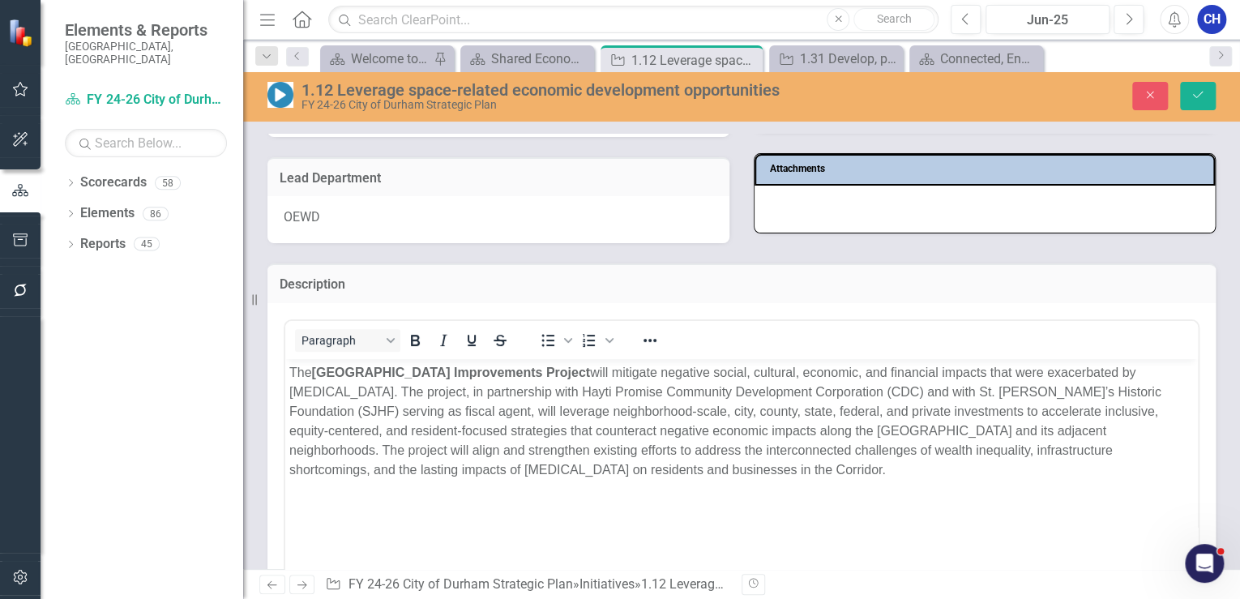
scroll to position [0, 0]
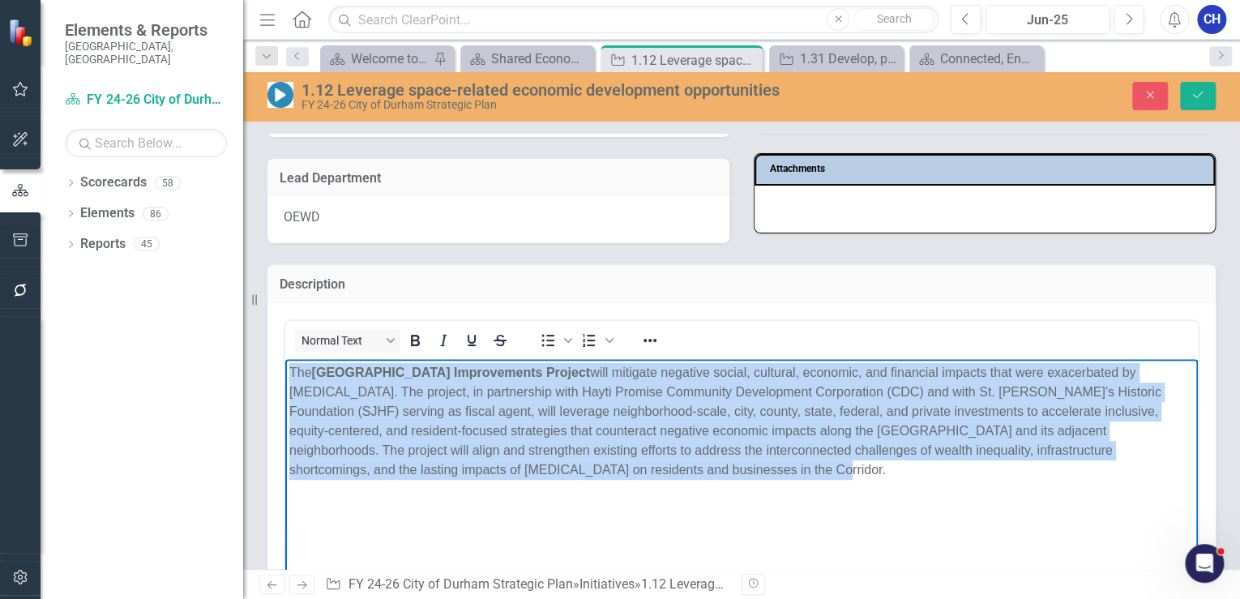
drag, startPoint x: 484, startPoint y: 456, endPoint x: 271, endPoint y: 372, distance: 229.2
click at [285, 372] on html "The Fayetteville Street Corridor Improvements Project will mitigate negative so…" at bounding box center [741, 479] width 913 height 243
copy p "The Fayetteville Street Corridor Improvements Project will mitigate negative so…"
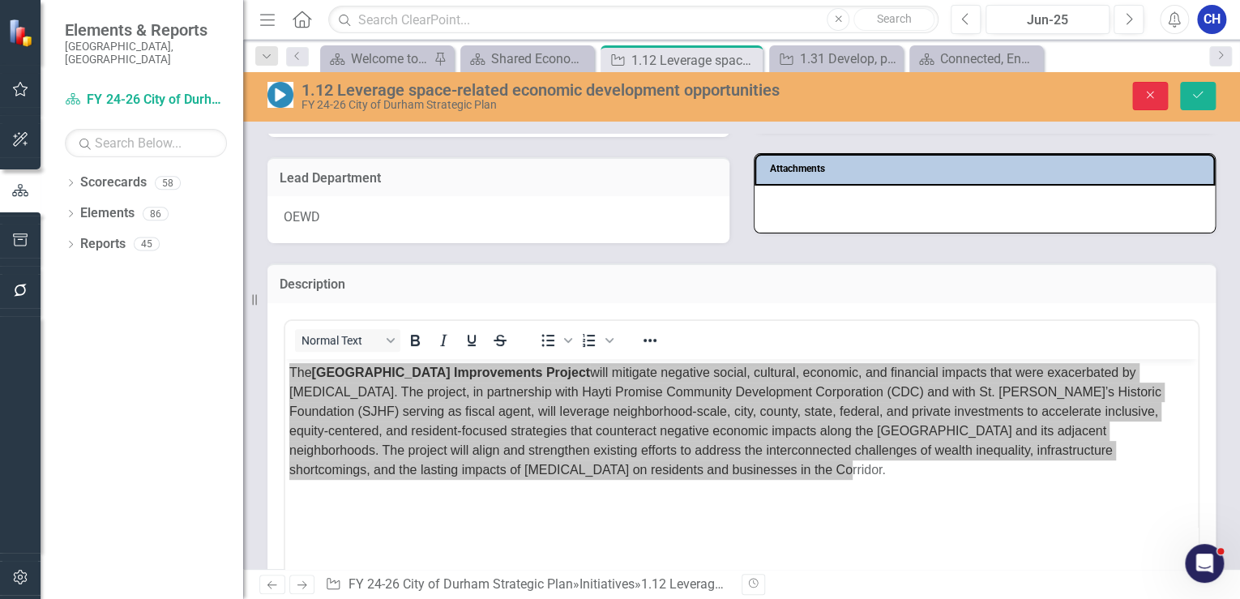
click at [1150, 97] on icon "Close" at bounding box center [1150, 94] width 15 height 11
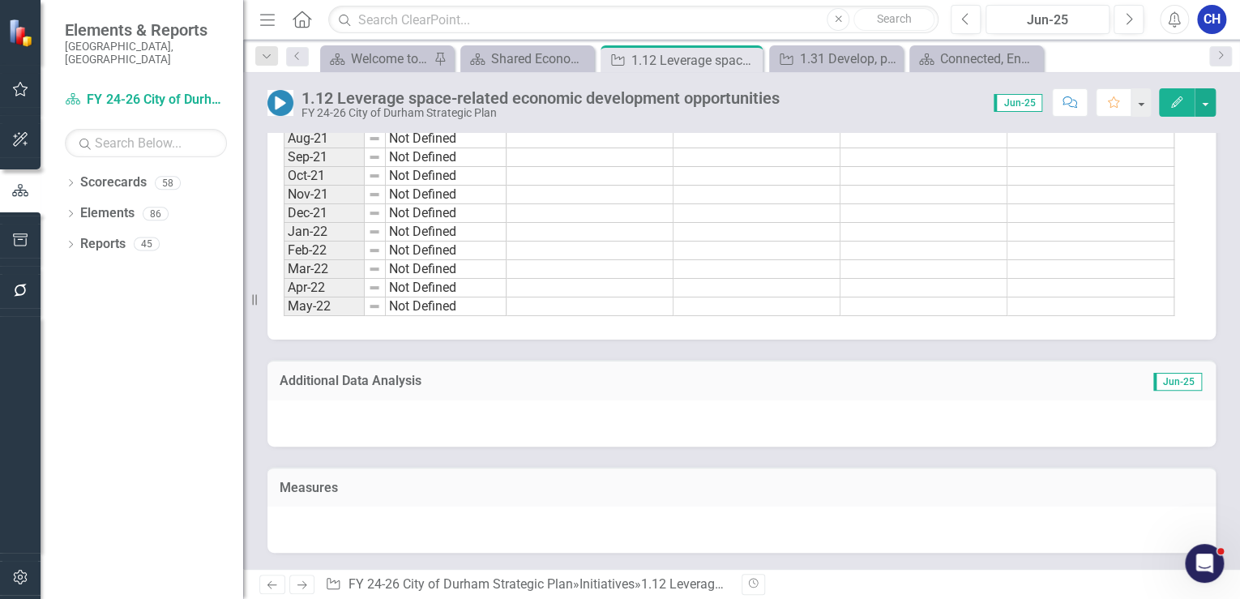
scroll to position [1232, 0]
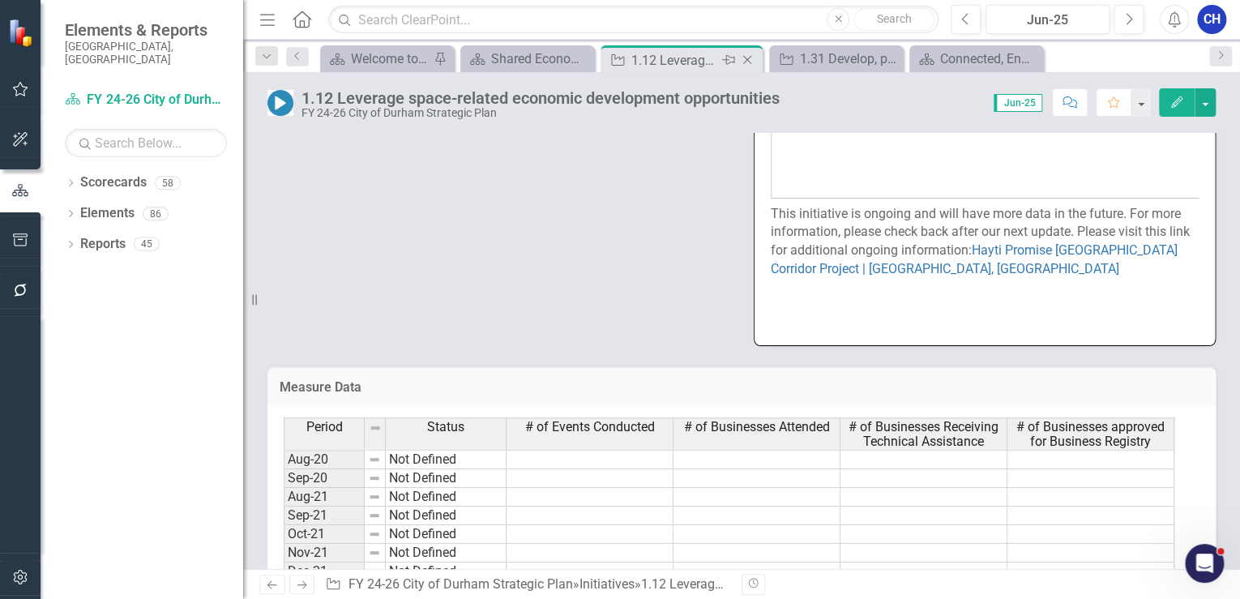
click at [743, 53] on icon "Close" at bounding box center [747, 59] width 16 height 13
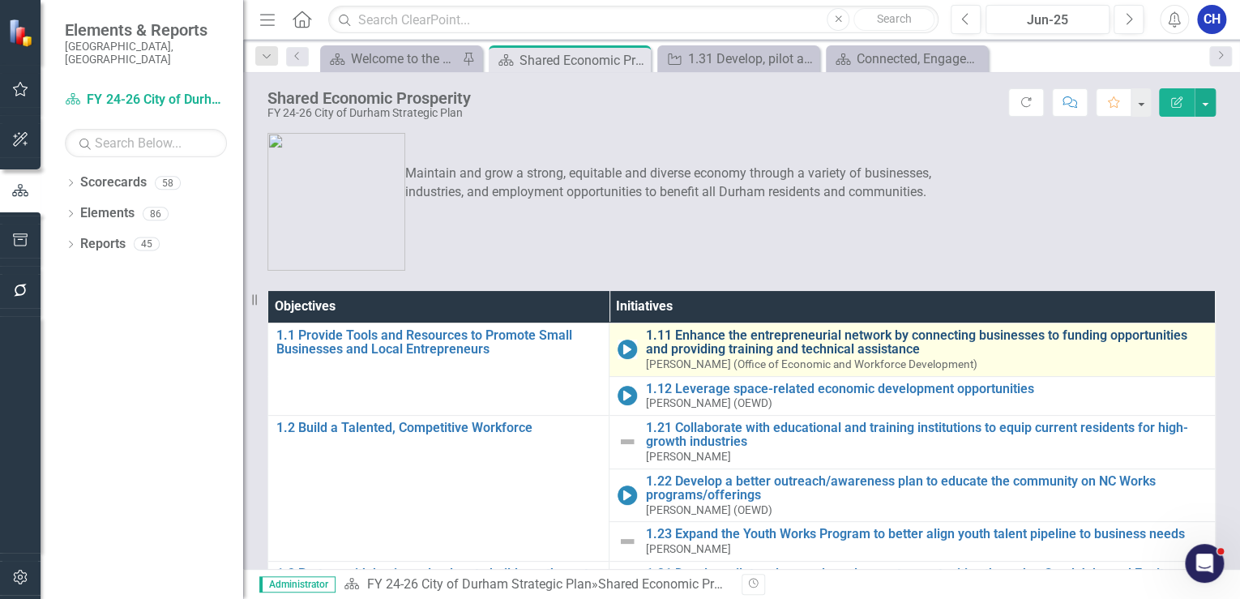
click at [725, 350] on link "1.11 Enhance the entrepreneurial network by connecting businesses to funding op…" at bounding box center [926, 342] width 562 height 28
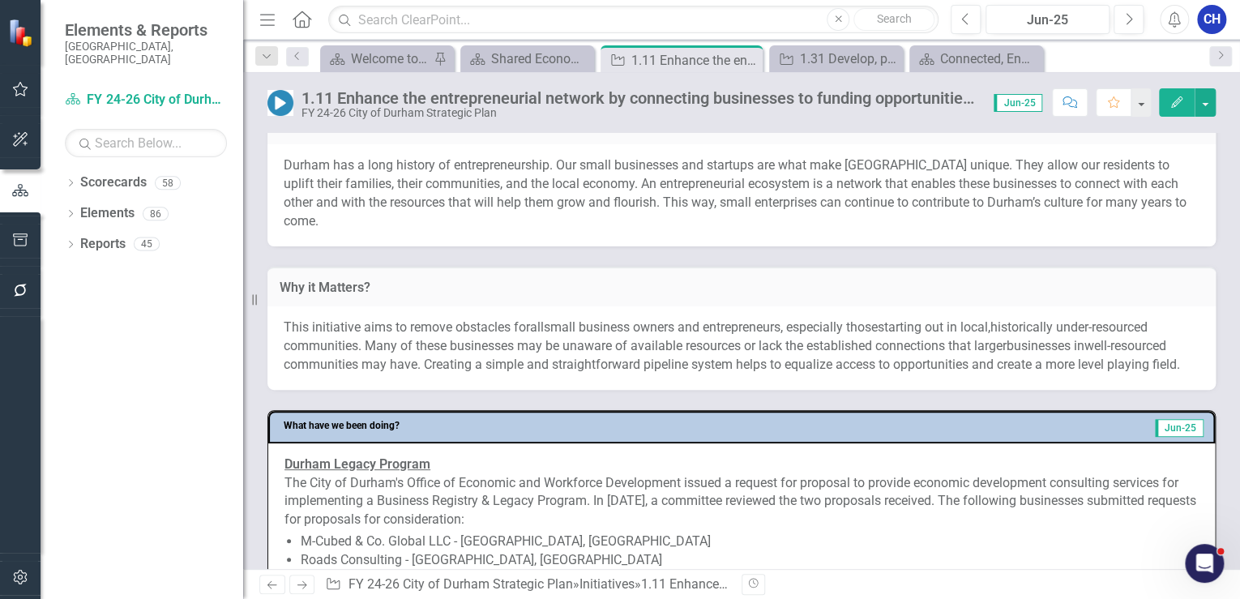
scroll to position [648, 0]
click at [430, 330] on span "historically under-resourced communities. Many of these businesses may be unawa…" at bounding box center [716, 336] width 864 height 34
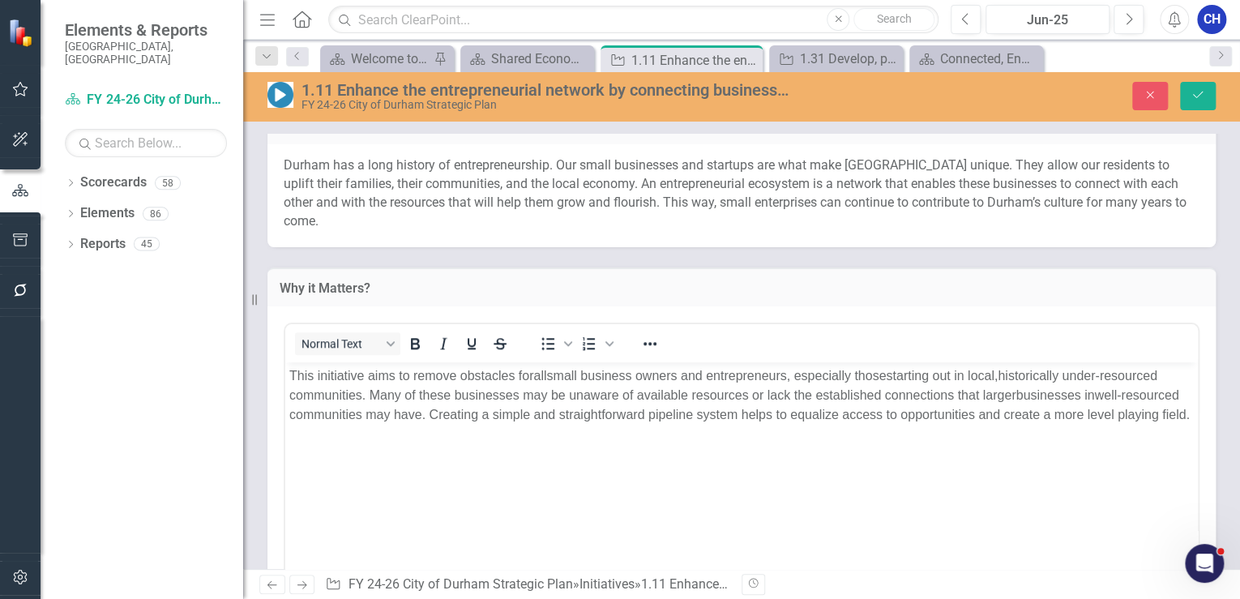
scroll to position [0, 0]
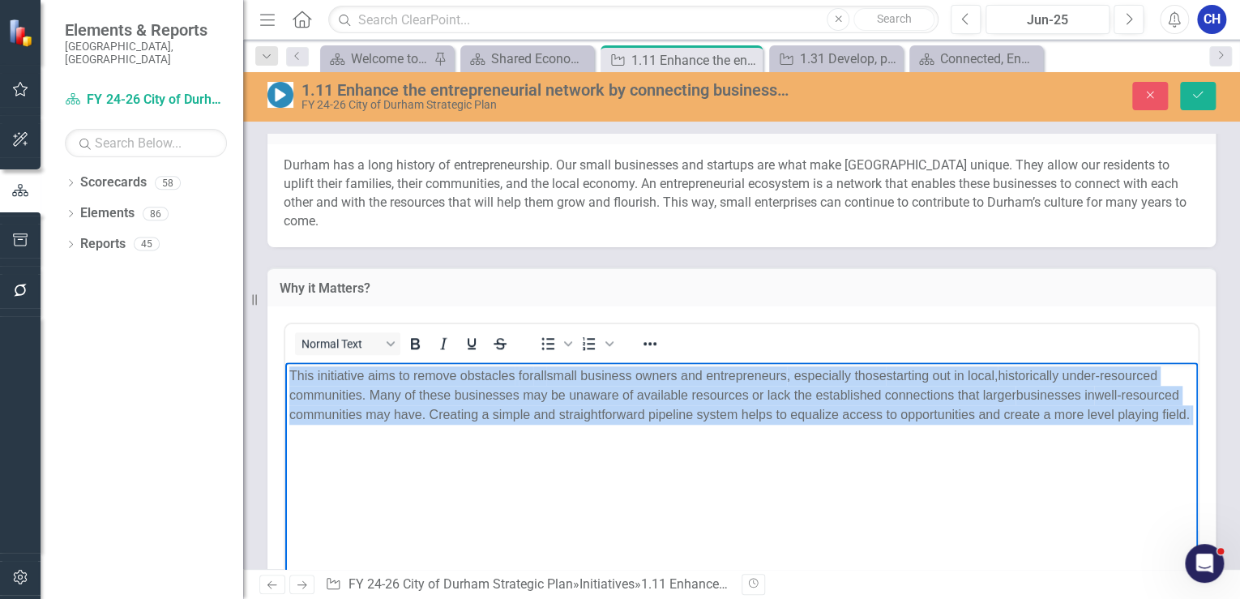
drag, startPoint x: 383, startPoint y: 438, endPoint x: 289, endPoint y: 363, distance: 120.0
click at [286, 370] on body "This initiative aims to remove obstacles for all small business owners and entr…" at bounding box center [741, 483] width 913 height 243
copy p "This initiative aims to remove obstacles for all small business owners and entr…"
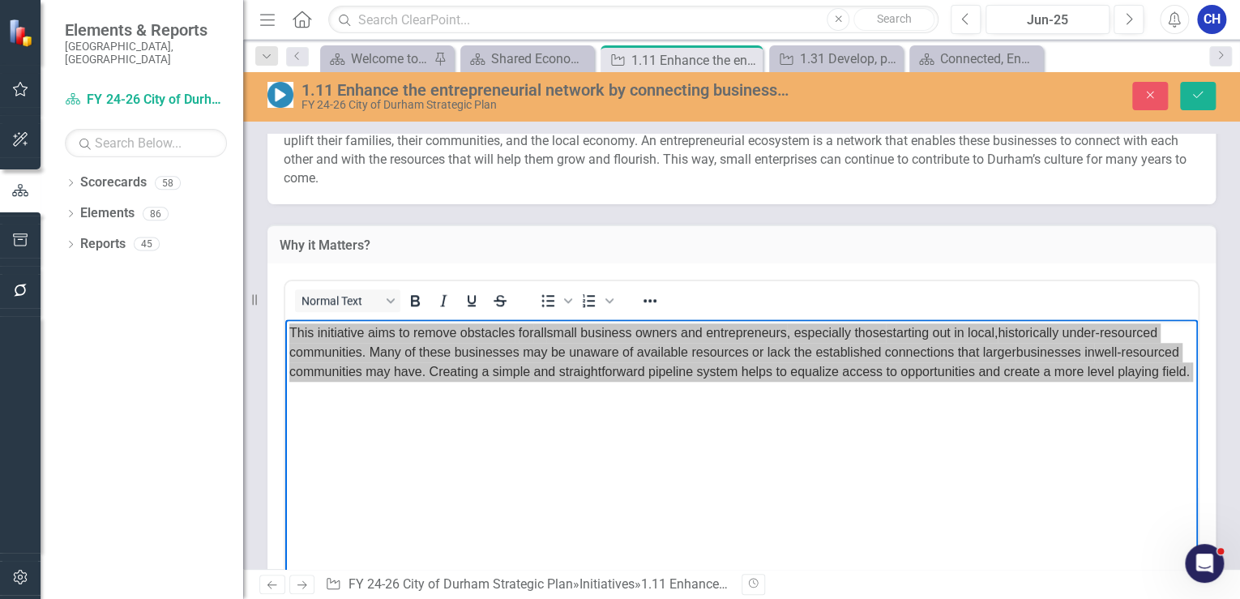
scroll to position [713, 0]
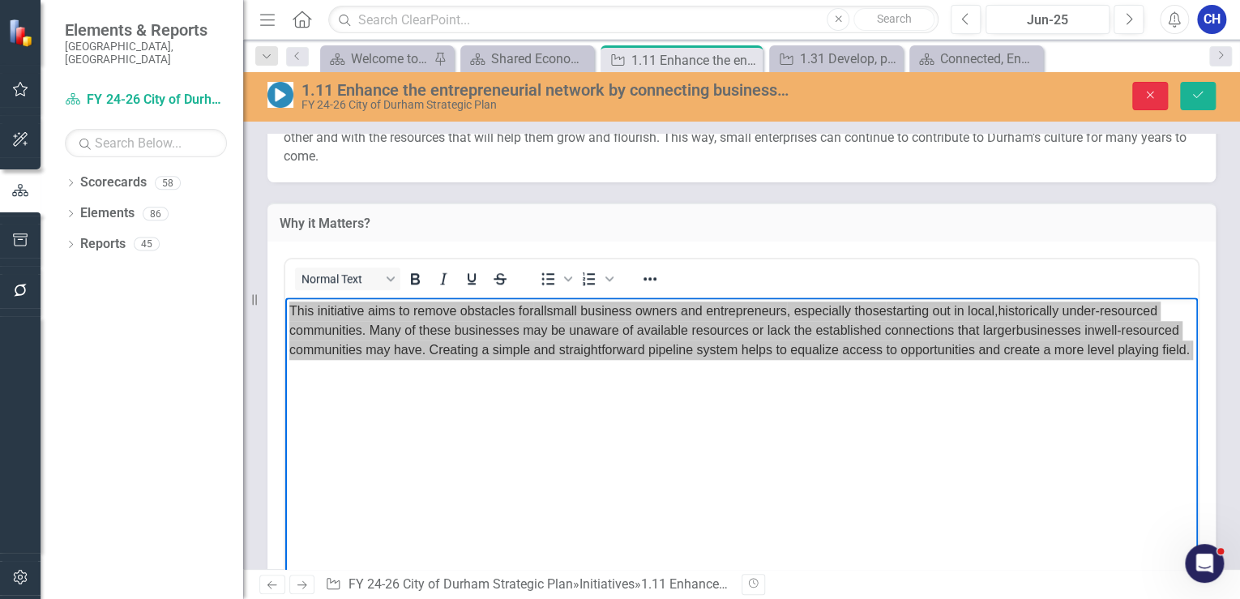
drag, startPoint x: 1142, startPoint y: 98, endPoint x: 1100, endPoint y: 132, distance: 54.2
click at [1143, 97] on icon "Close" at bounding box center [1150, 94] width 15 height 11
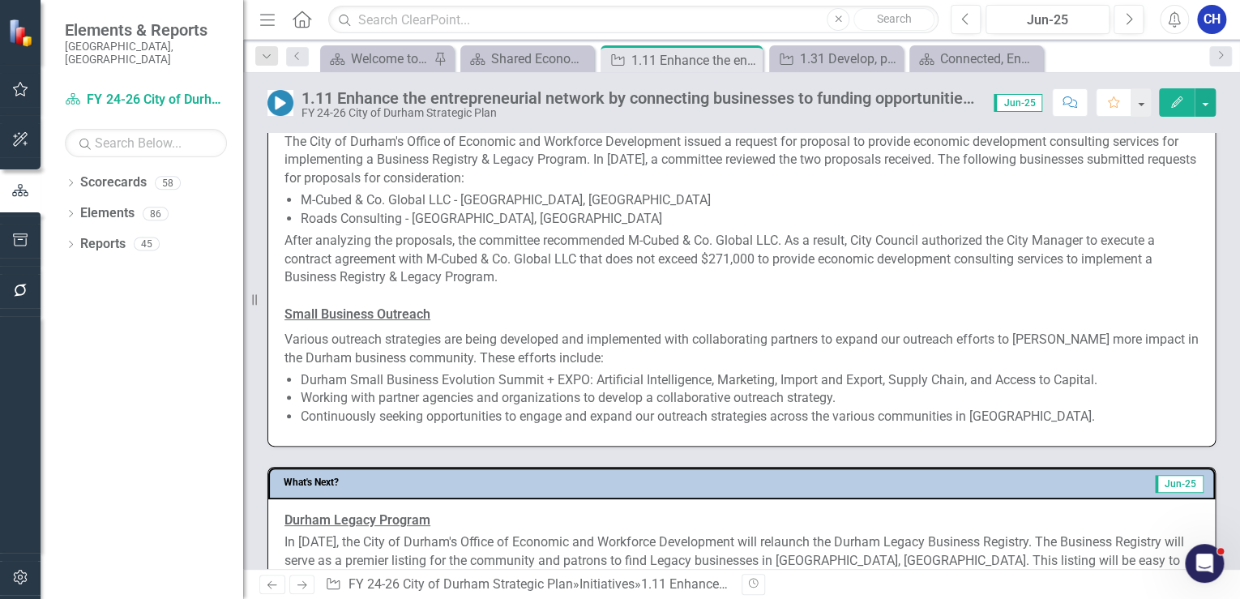
scroll to position [908, 0]
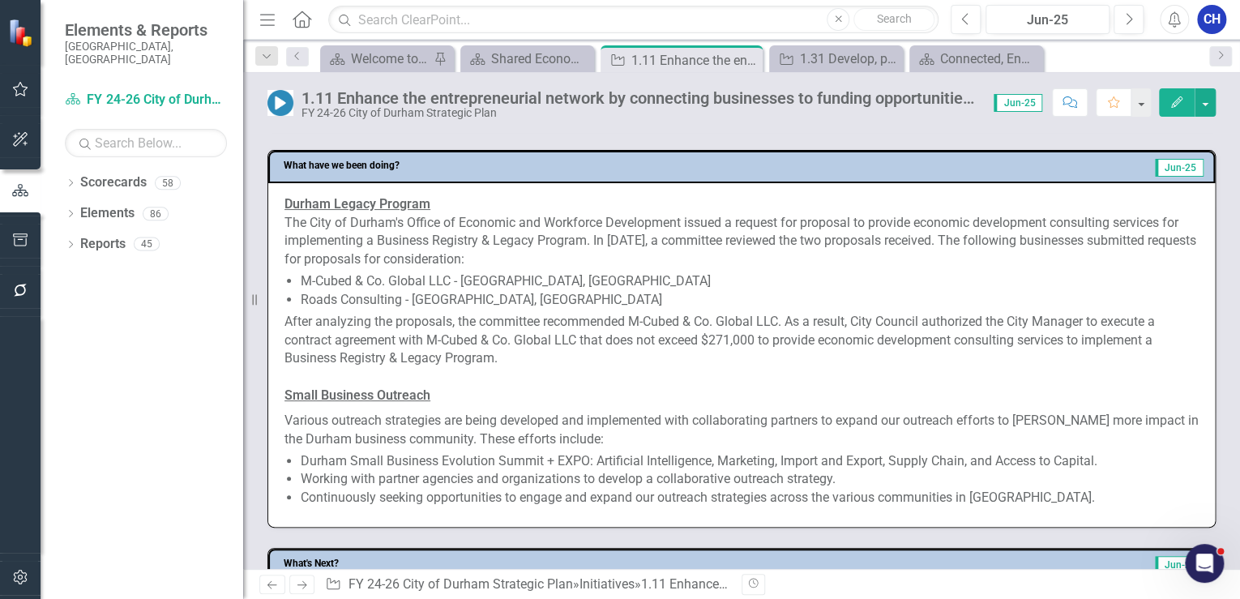
click at [307, 280] on li "M-Cubed & Co. Global LLC - Raleigh, NC" at bounding box center [750, 281] width 898 height 19
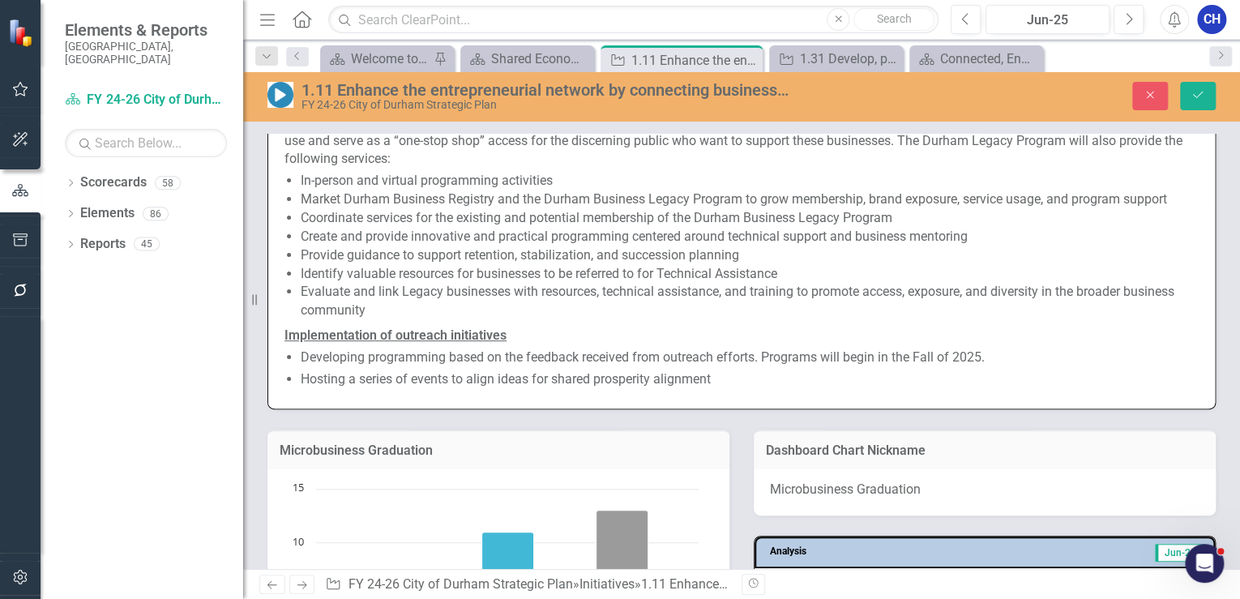
scroll to position [1491, 0]
click at [772, 319] on span "Durham Legacy Program In August 2025, the City of Durham's Office of Economic a…" at bounding box center [741, 233] width 914 height 319
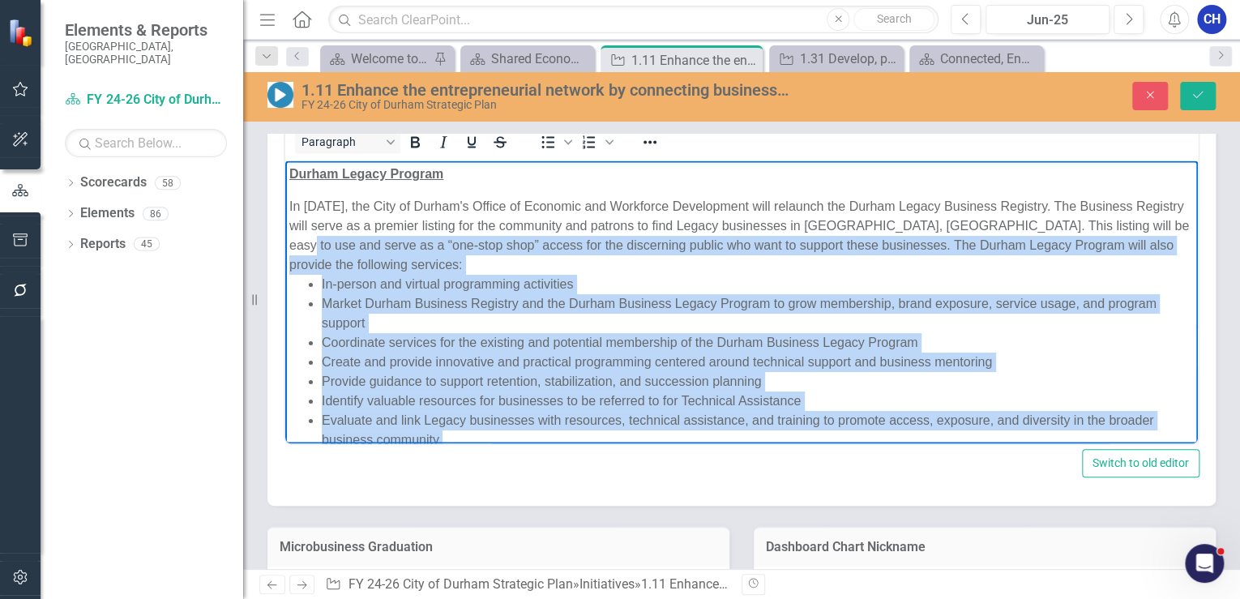
scroll to position [1434, 0]
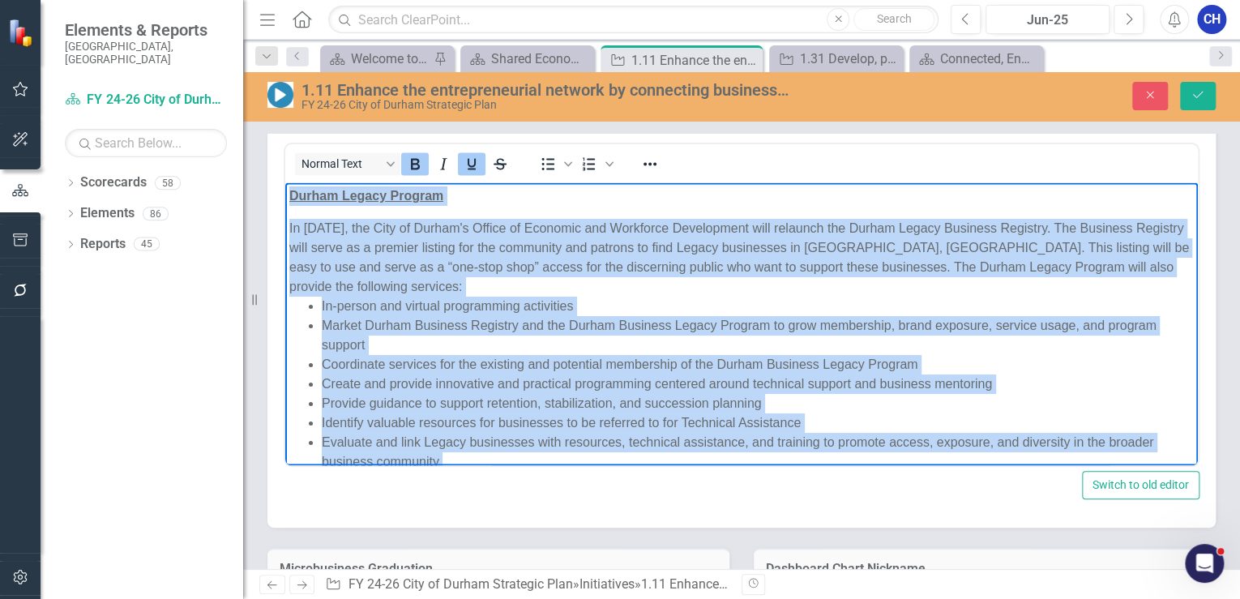
drag, startPoint x: 528, startPoint y: 438, endPoint x: 268, endPoint y: 195, distance: 356.1
click at [285, 195] on html "Durham Legacy Program In August 2025, the City of Durham's Office of Economic a…" at bounding box center [741, 384] width 913 height 404
copy body "Durham Legacy Program In August 2025, the City of Durham's Office of Economic a…"
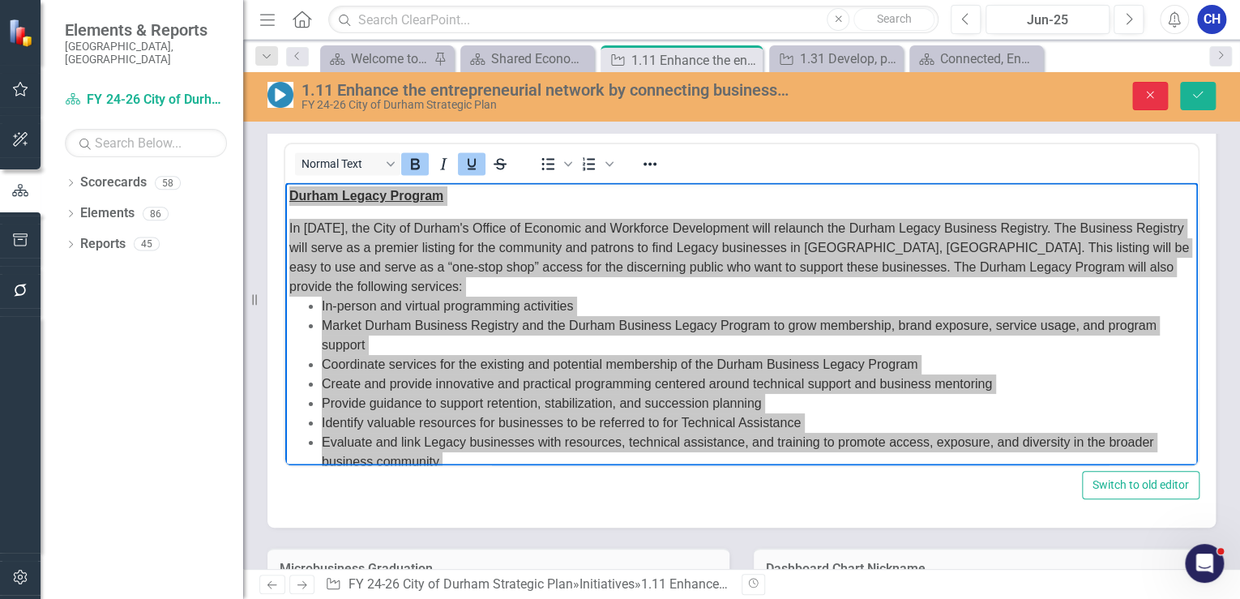
click at [1149, 97] on icon "Close" at bounding box center [1150, 94] width 15 height 11
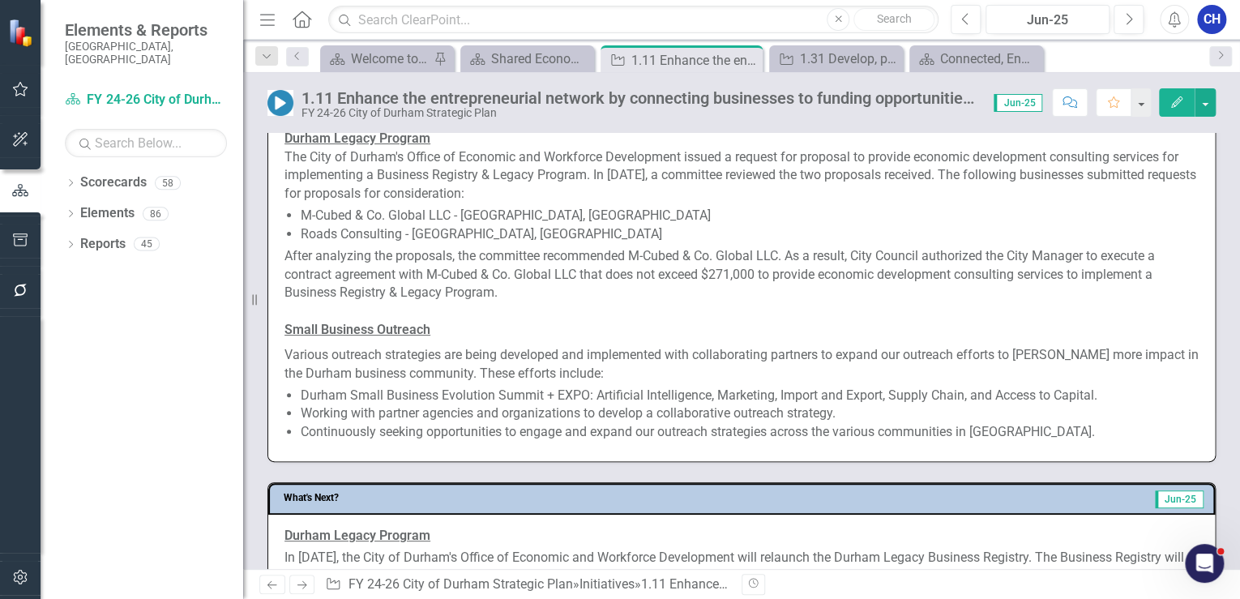
scroll to position [844, 0]
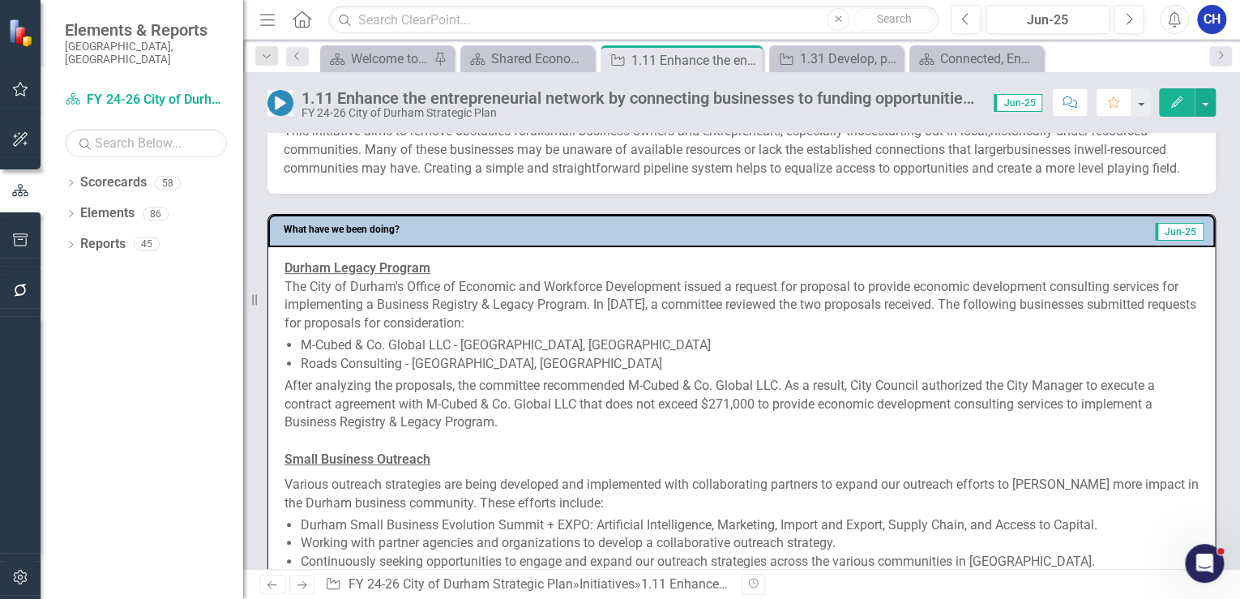
click at [366, 398] on div "After analyzing the proposals, the committee recommended M-Cubed & Co. Global L…" at bounding box center [741, 405] width 914 height 56
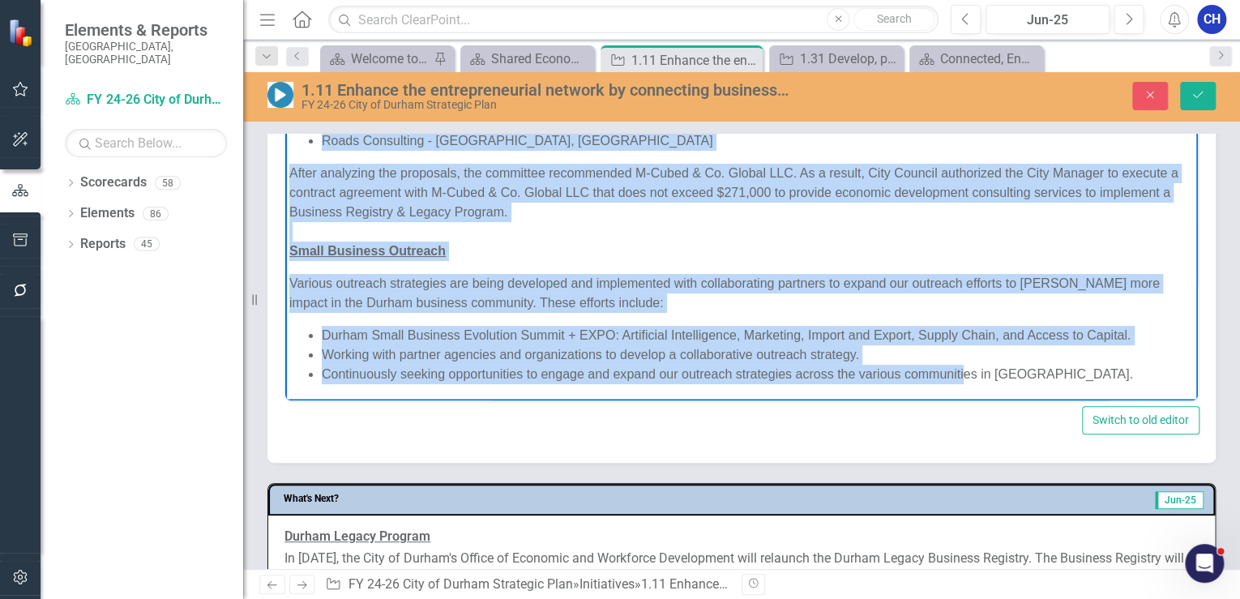
scroll to position [1038, 0]
drag, startPoint x: 290, startPoint y: 130, endPoint x: 1147, endPoint y: 377, distance: 891.6
click at [1147, 377] on body "Durham Legacy Program The City of Durham's Office of Economic and Workforce Dev…" at bounding box center [741, 207] width 913 height 384
copy body "Durham Legacy Program The City of Durham's Office of Economic and Workforce Dev…"
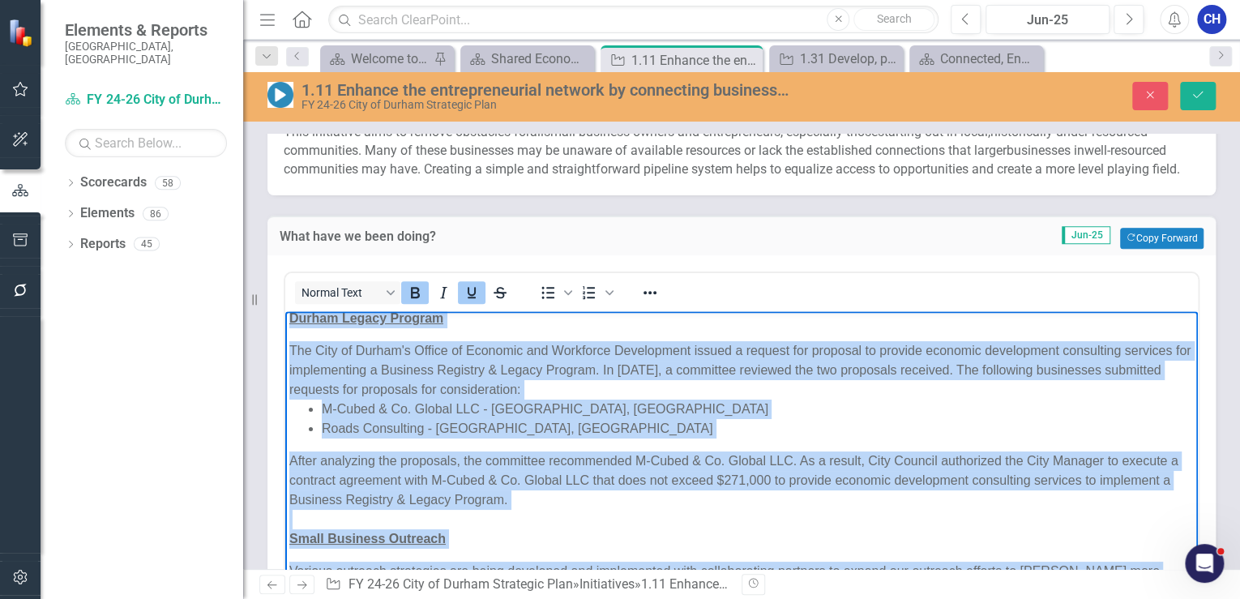
scroll to position [0, 0]
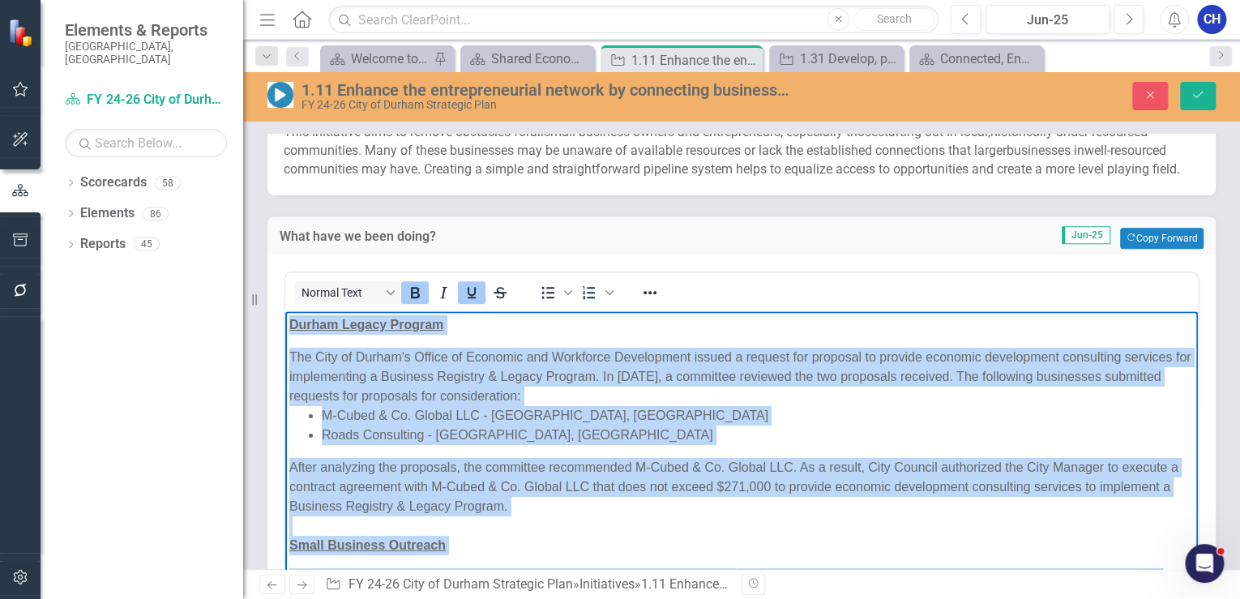
click at [684, 470] on div "After analyzing the proposals, the committee recommended M-Cubed & Co. Global L…" at bounding box center [741, 487] width 904 height 58
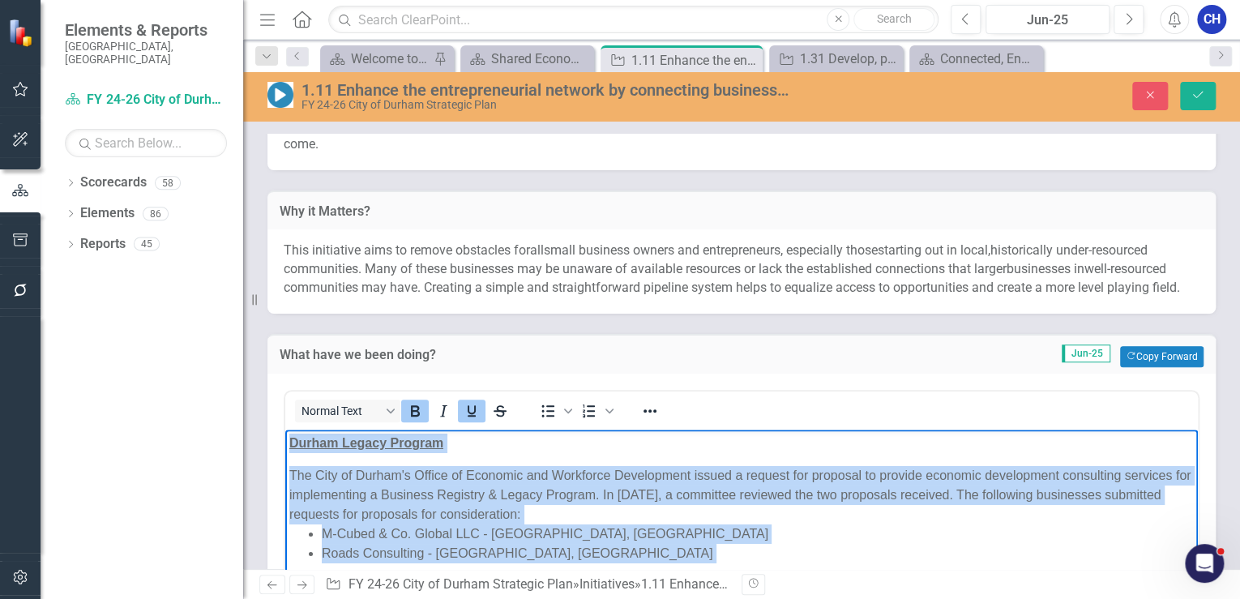
scroll to position [714, 0]
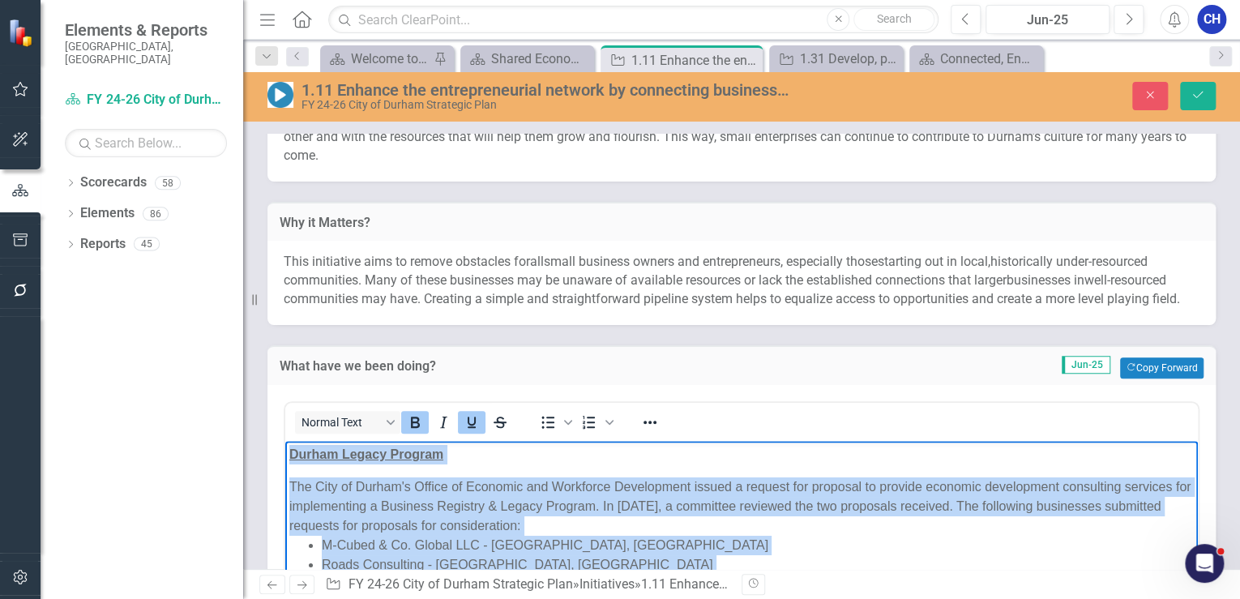
drag, startPoint x: 718, startPoint y: 499, endPoint x: 845, endPoint y: 477, distance: 129.1
click at [718, 499] on div "The City of Durham's Office of Economic and Workforce Development issued a requ…" at bounding box center [741, 506] width 904 height 58
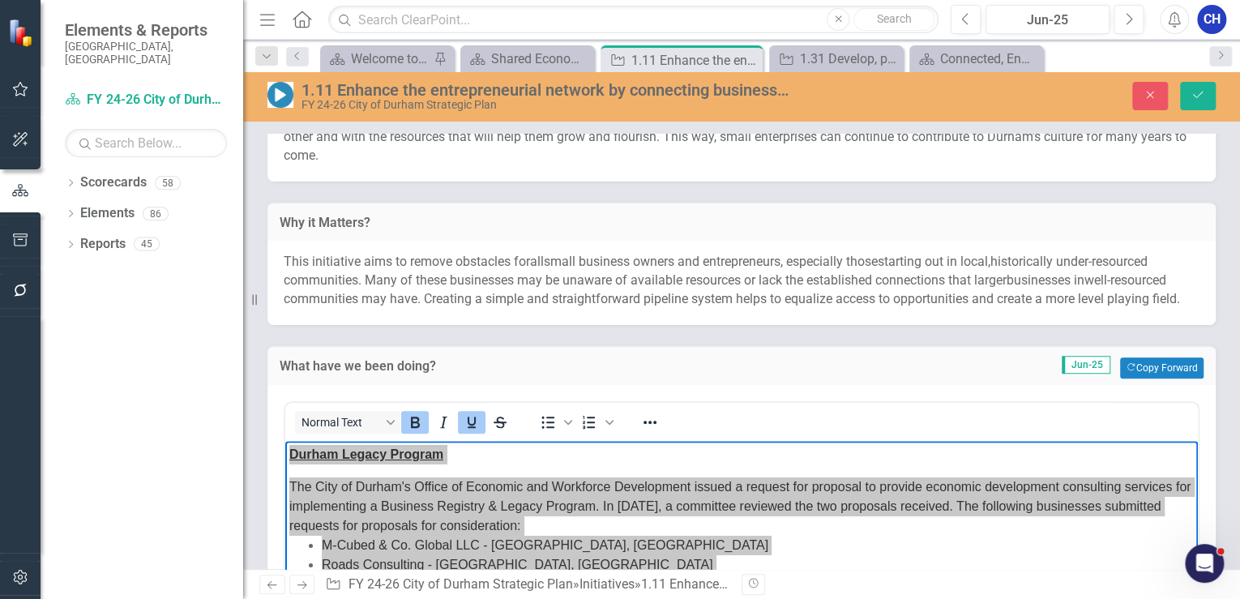
scroll to position [649, 0]
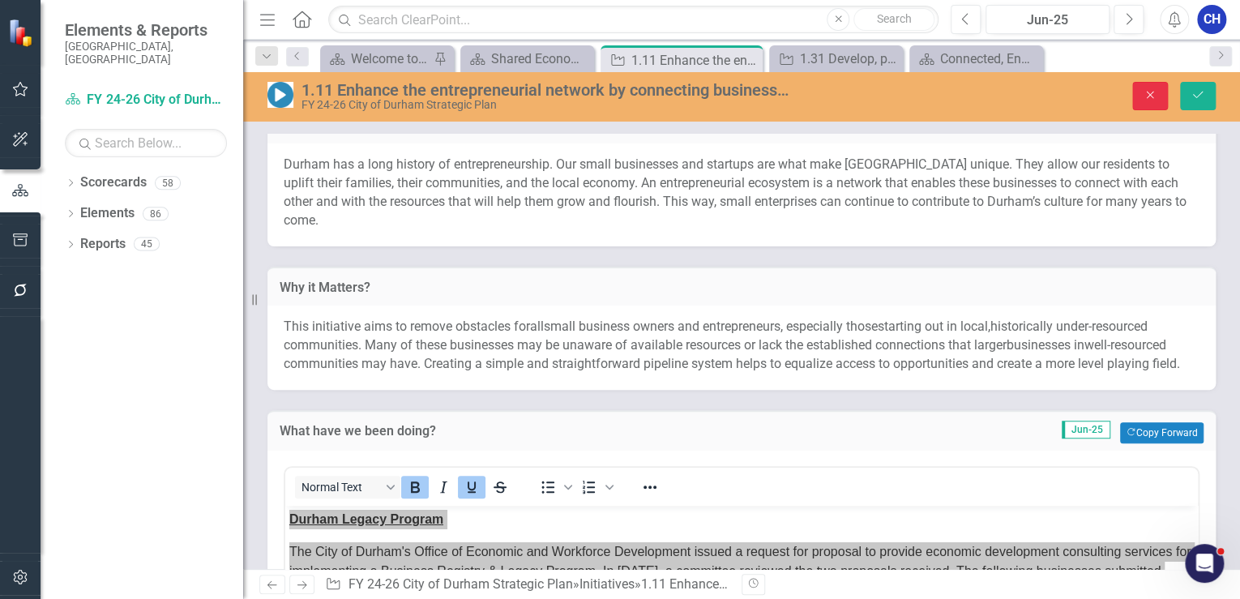
click at [1153, 100] on icon "Close" at bounding box center [1150, 94] width 15 height 11
